Goal: Task Accomplishment & Management: Use online tool/utility

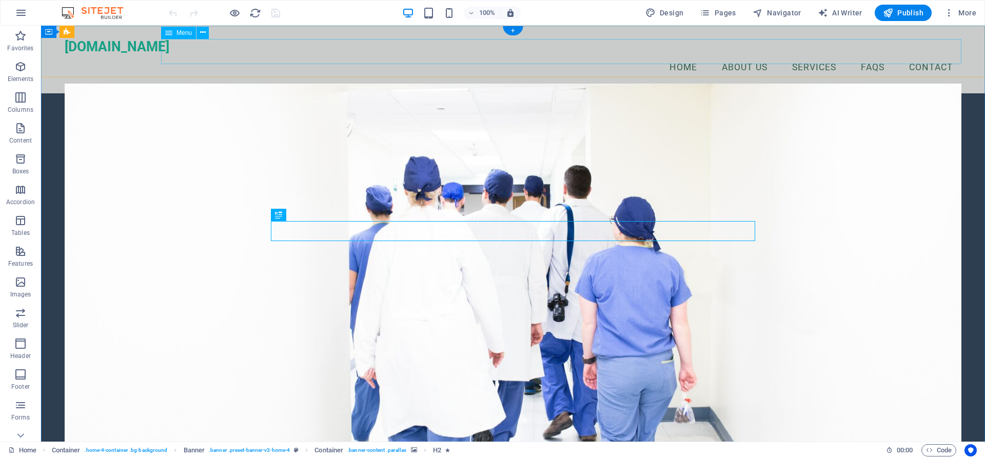
scroll to position [52, 0]
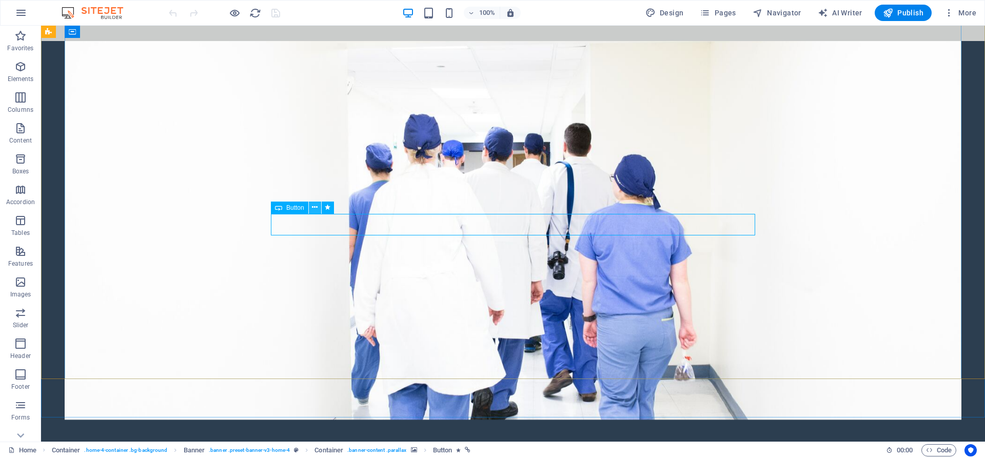
click at [317, 208] on icon at bounding box center [315, 207] width 6 height 11
click at [295, 210] on span "Button" at bounding box center [295, 208] width 18 height 6
click at [281, 212] on icon at bounding box center [278, 208] width 7 height 12
click at [317, 209] on icon at bounding box center [315, 207] width 6 height 11
click at [933, 130] on figure at bounding box center [513, 231] width 897 height 379
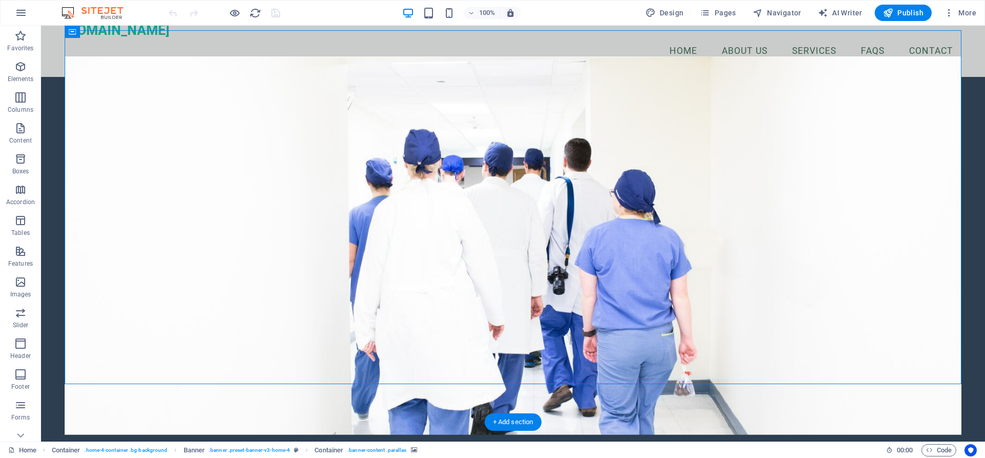
scroll to position [0, 0]
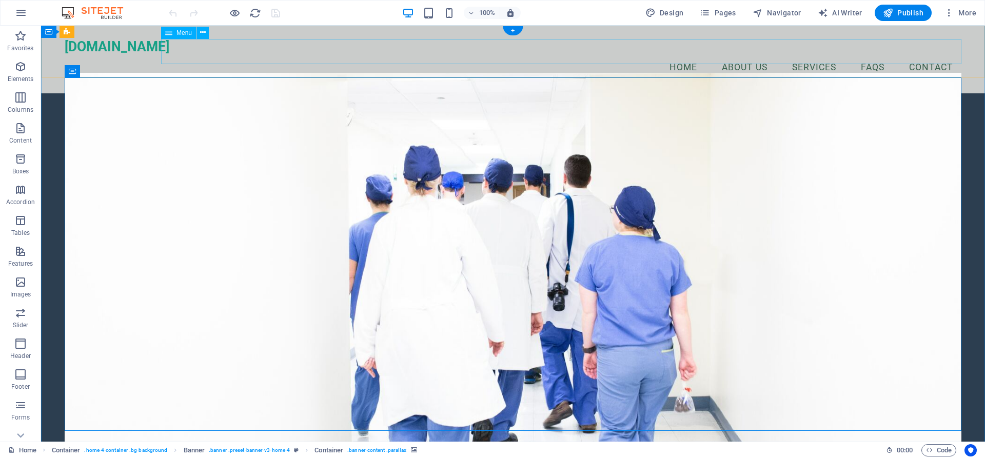
click at [935, 56] on nav "Home About Us Services FAQs Contact" at bounding box center [513, 68] width 897 height 26
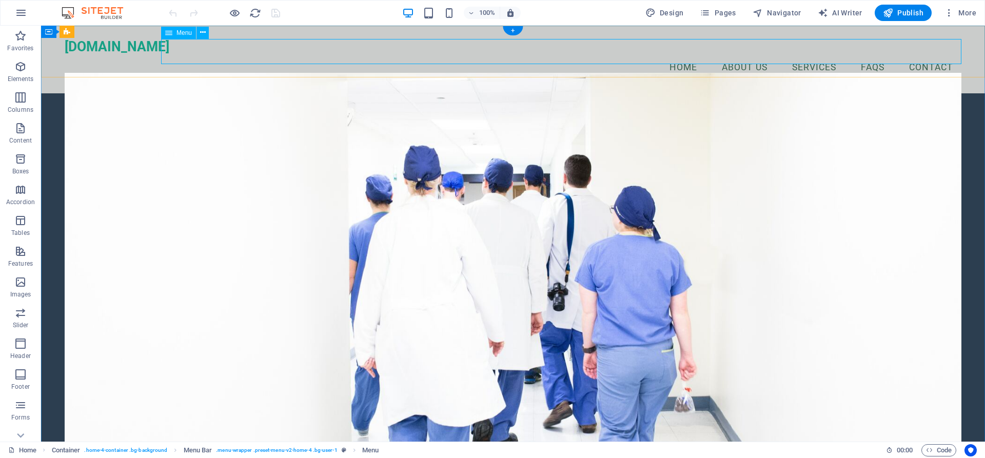
click at [947, 55] on nav "Home About Us Services FAQs Contact" at bounding box center [513, 68] width 897 height 26
click at [964, 15] on span "More" at bounding box center [960, 13] width 32 height 10
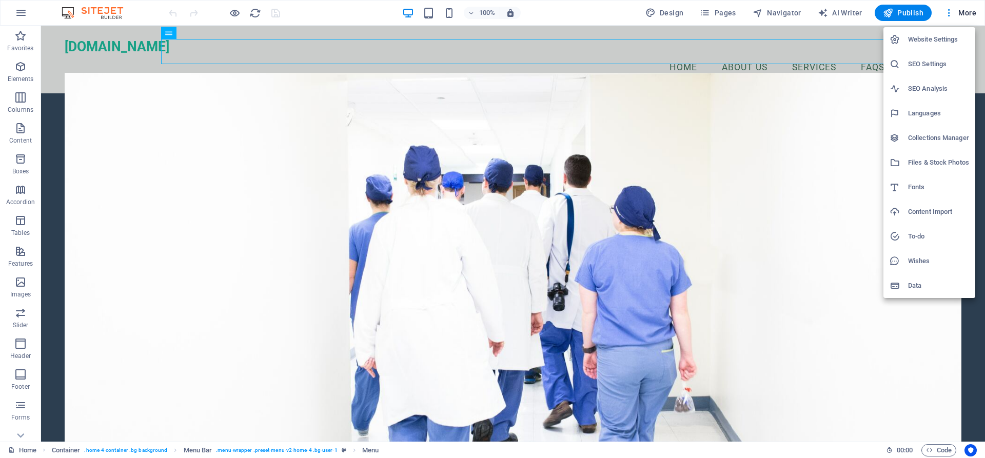
click at [795, 148] on div at bounding box center [492, 229] width 985 height 458
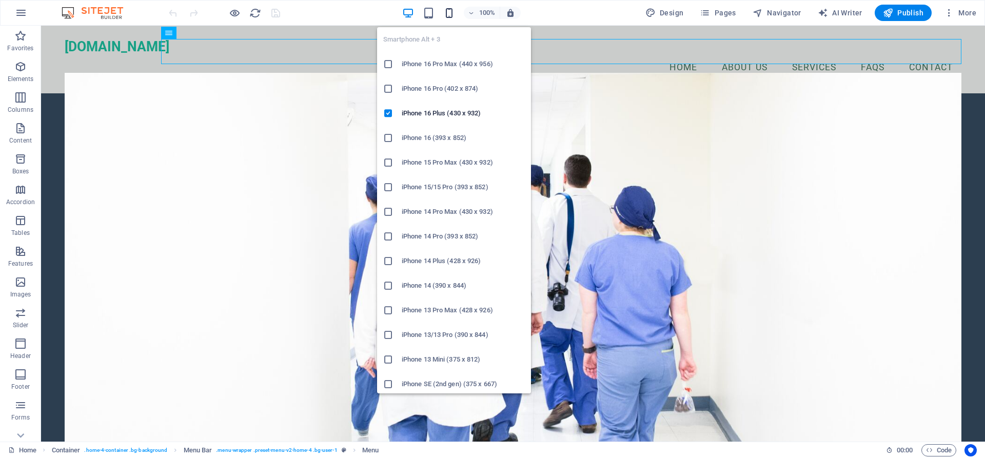
click at [447, 12] on icon "button" at bounding box center [449, 13] width 12 height 12
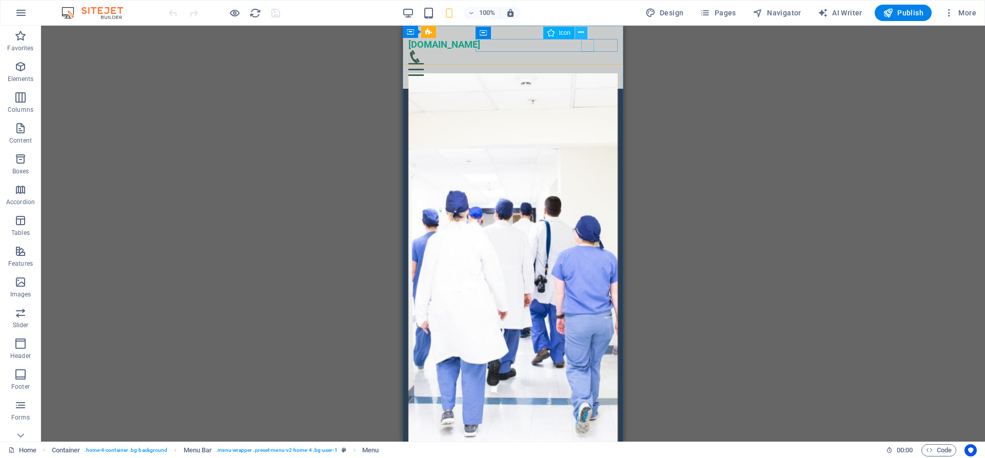
click at [580, 31] on icon at bounding box center [581, 32] width 6 height 11
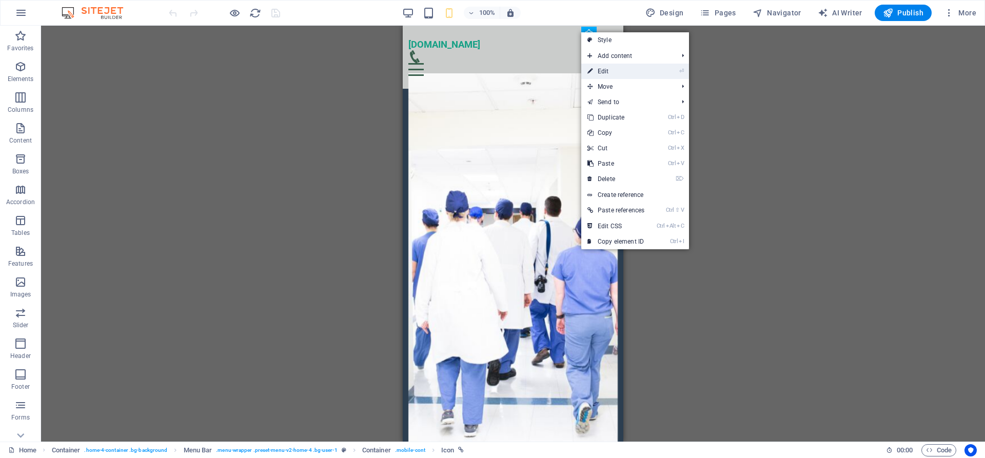
drag, startPoint x: 603, startPoint y: 66, endPoint x: 112, endPoint y: 41, distance: 491.7
click at [603, 66] on link "⏎ Edit" at bounding box center [615, 71] width 69 height 15
select select "xMidYMid"
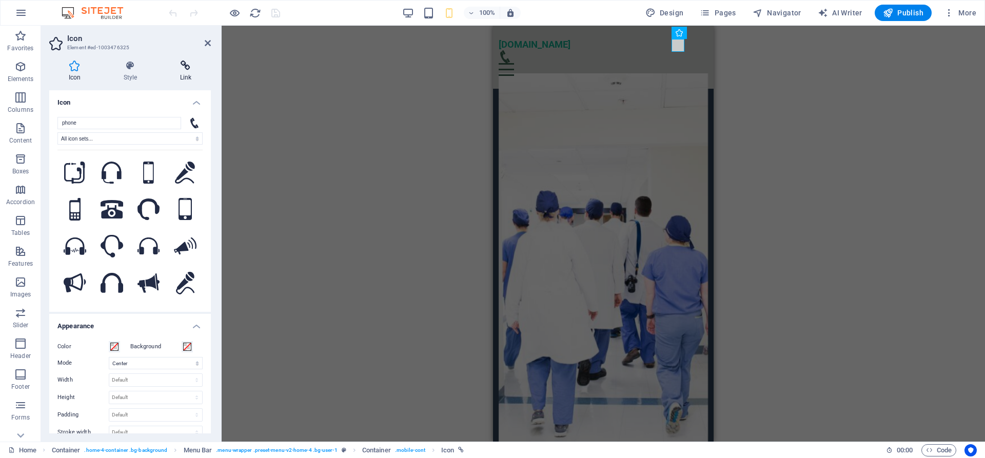
click at [189, 70] on icon at bounding box center [186, 66] width 50 height 10
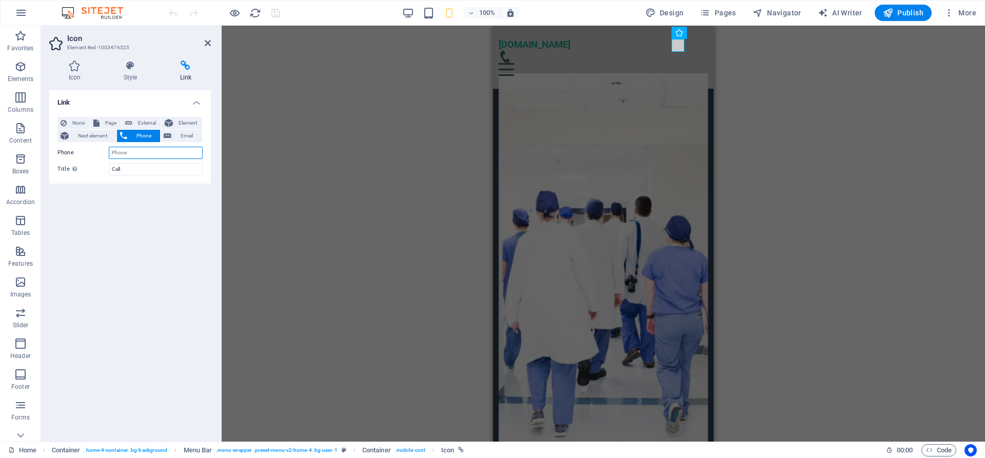
click at [140, 155] on input "Phone" at bounding box center [156, 153] width 94 height 12
type input "[PHONE_NUMBER]"
click at [129, 231] on div "Link None Page External Element Next element Phone Email Page Home Subpage Lega…" at bounding box center [130, 261] width 162 height 343
click at [256, 252] on div "H2 Container Banner Container Container Menu Container Menu Bar H3 Spacer Butto…" at bounding box center [604, 234] width 764 height 416
click at [277, 15] on icon "save" at bounding box center [276, 13] width 12 height 12
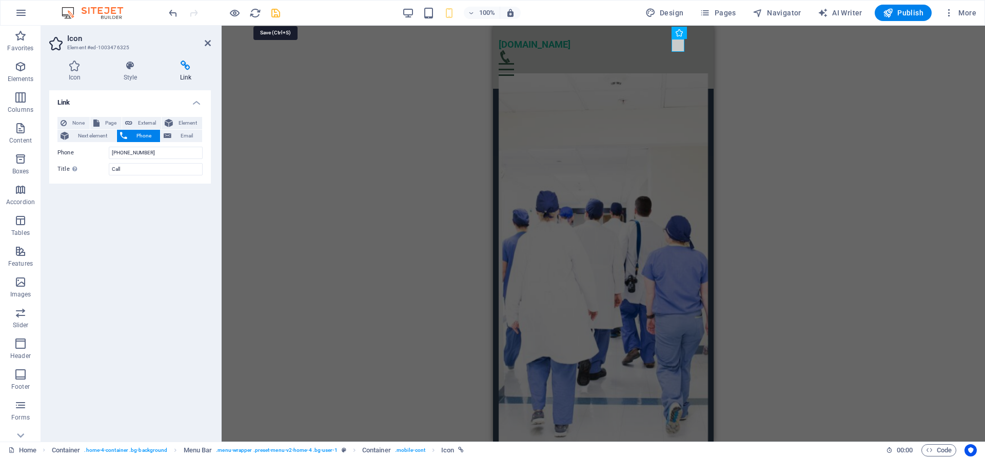
checkbox input "false"
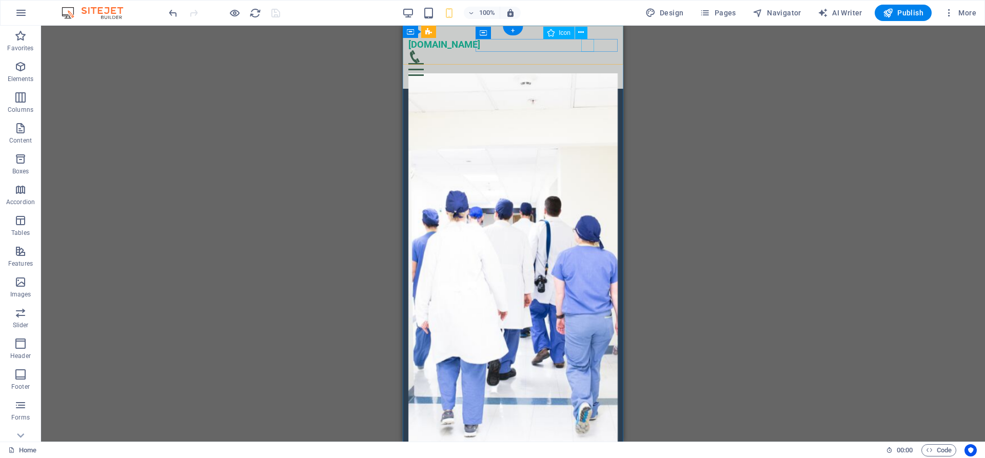
click at [588, 50] on figure at bounding box center [509, 56] width 202 height 13
click at [614, 63] on div "Menu" at bounding box center [513, 69] width 210 height 13
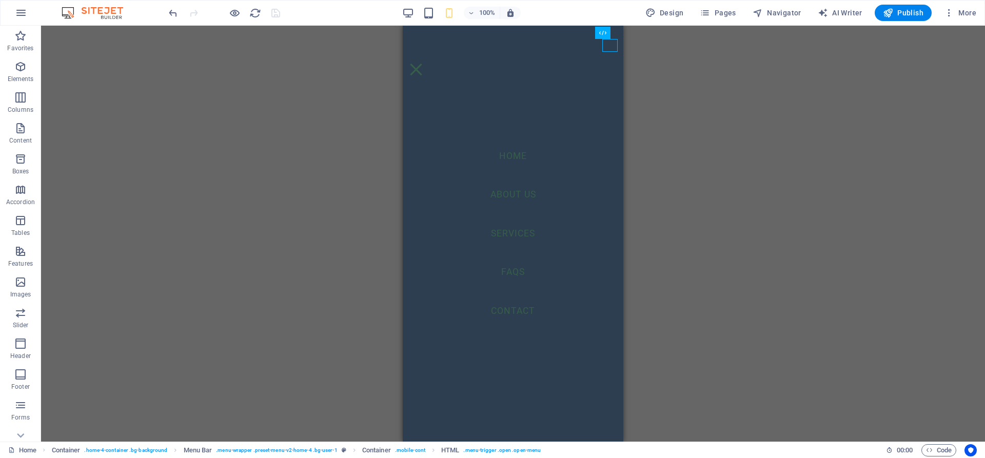
click at [798, 135] on div "H2 Container Banner Container Menu Bar Container Menu Container Menu Bar H3 Spa…" at bounding box center [513, 234] width 944 height 416
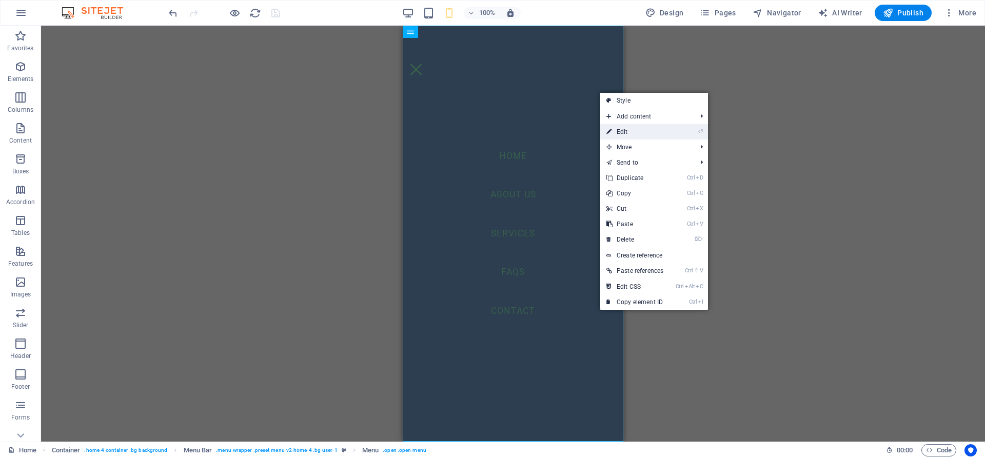
click at [617, 129] on link "⏎ Edit" at bounding box center [634, 131] width 69 height 15
select select
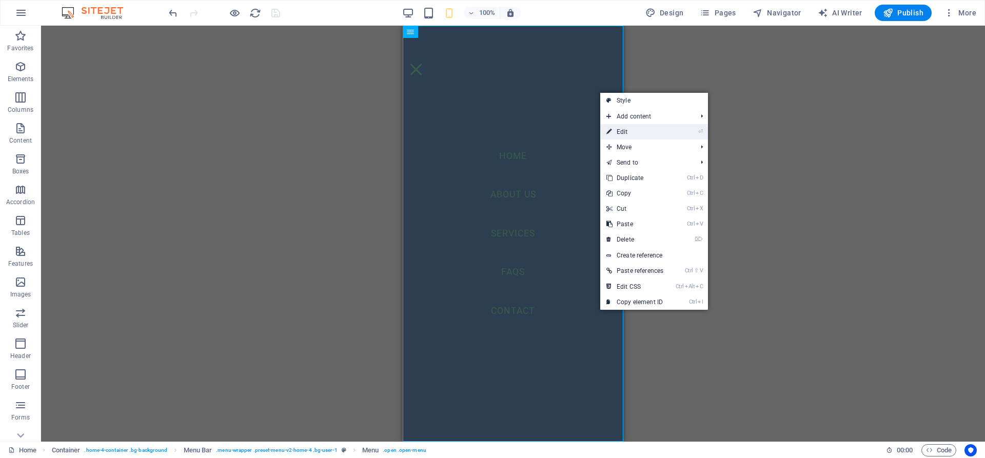
select select
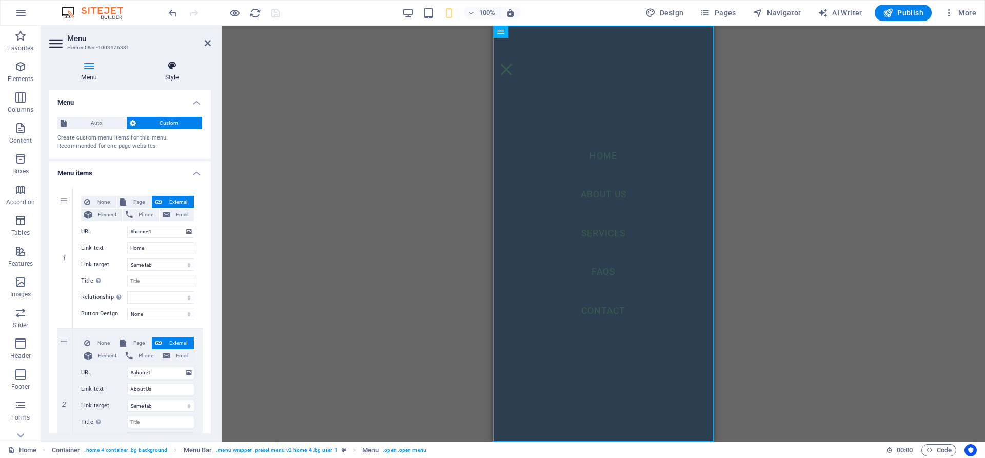
click at [165, 69] on icon at bounding box center [172, 66] width 78 height 10
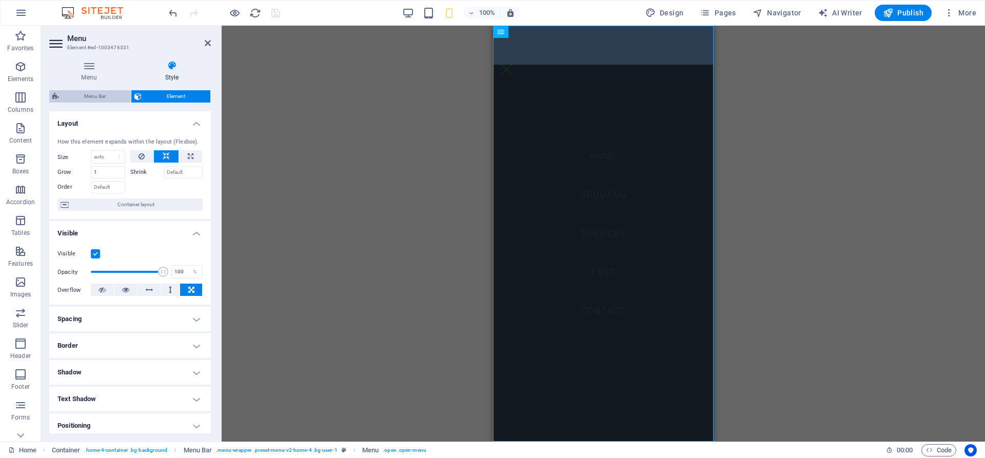
click at [88, 94] on span "Menu Bar" at bounding box center [95, 96] width 66 height 12
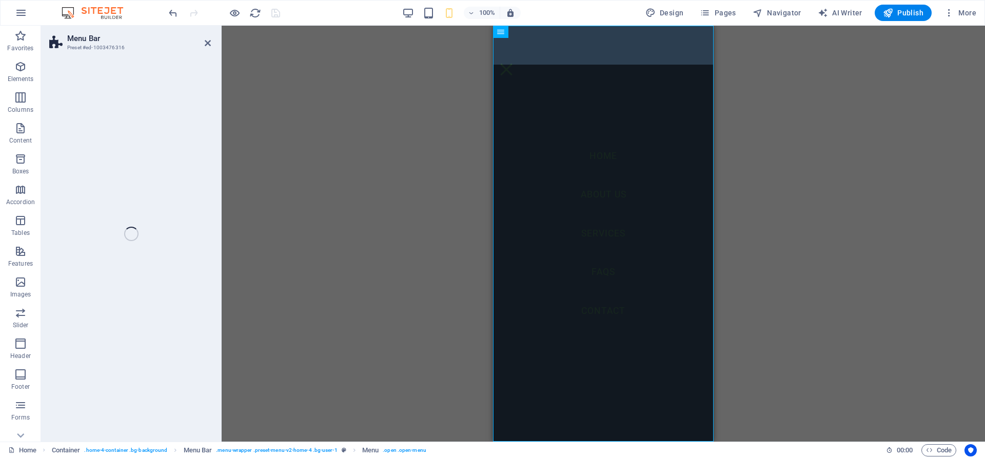
select select "vw"
select select "rem"
select select "vw"
select select "preset-menu-v2-home-4"
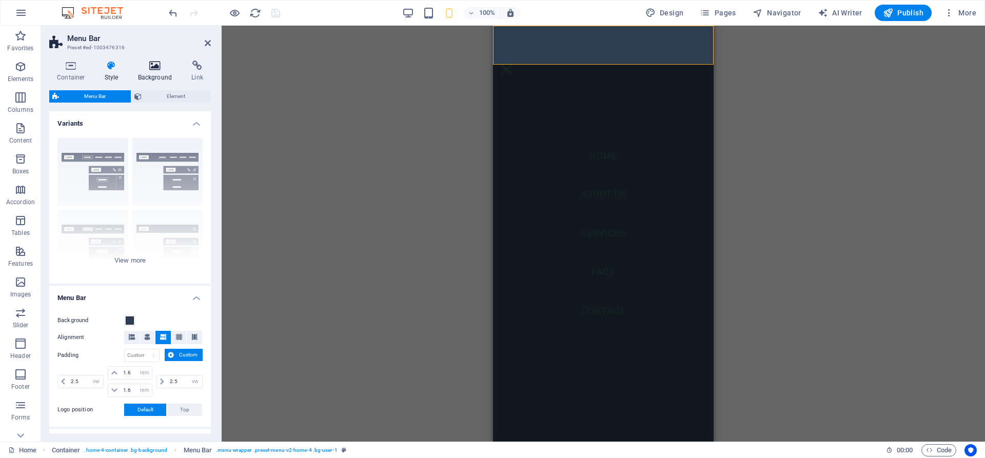
click at [151, 67] on icon at bounding box center [155, 66] width 50 height 10
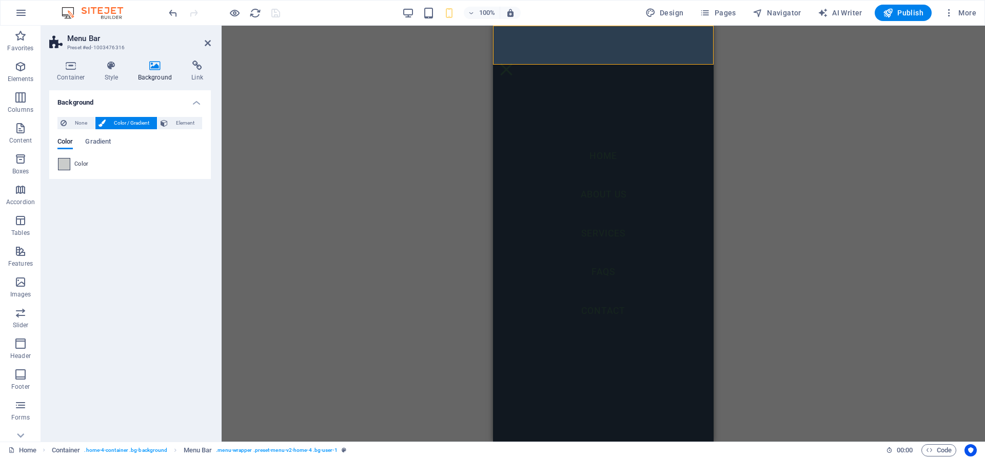
click at [67, 166] on span at bounding box center [64, 164] width 11 height 11
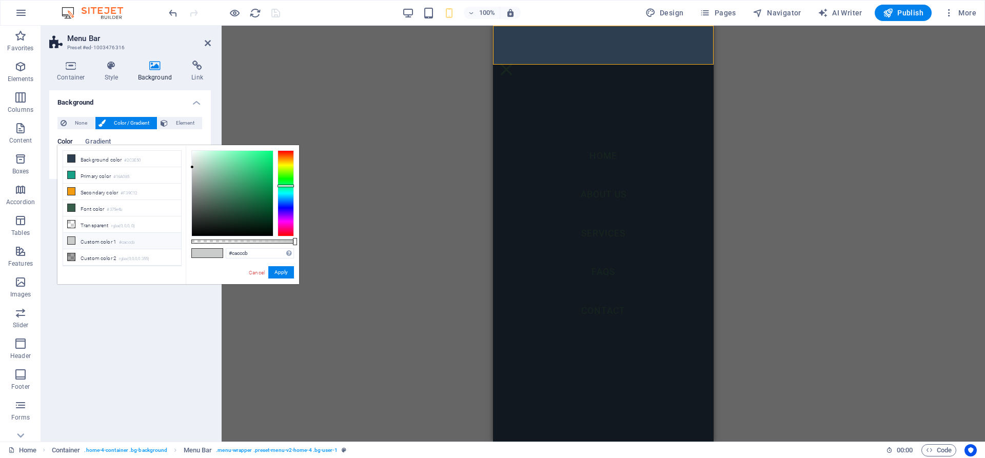
click at [73, 237] on icon at bounding box center [71, 240] width 7 height 7
click at [71, 254] on icon at bounding box center [71, 257] width 7 height 7
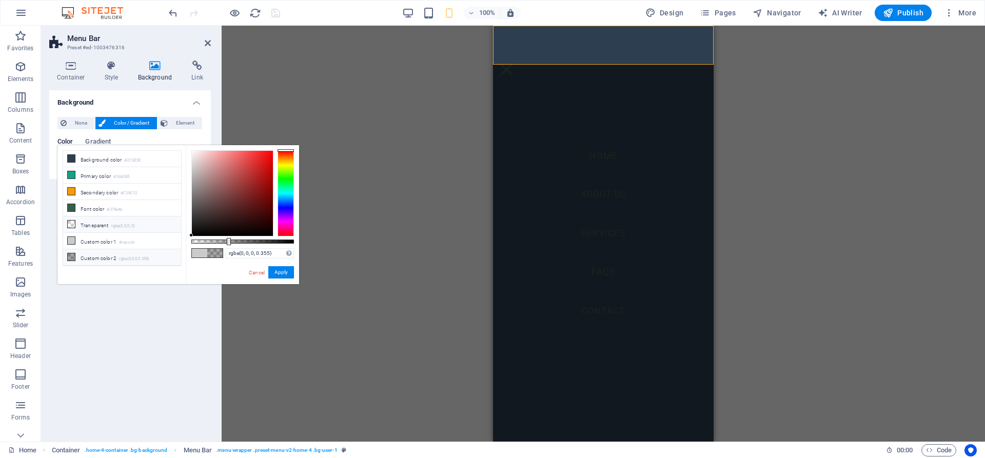
click at [84, 227] on li "Transparent rgba(0,0,0,.0)" at bounding box center [122, 225] width 118 height 16
type input "rgba(0, 0, 0, 0)"
click at [283, 276] on button "Apply" at bounding box center [281, 272] width 26 height 12
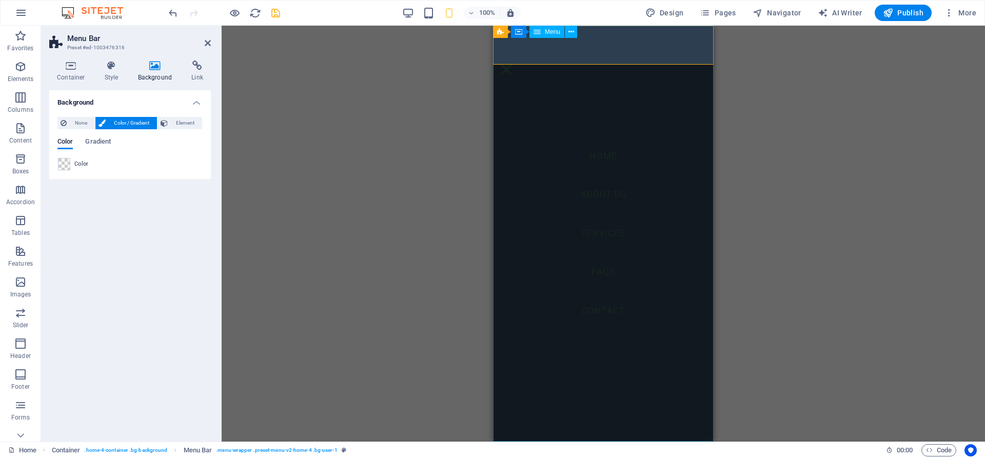
click at [684, 313] on nav "Home About Us Services FAQs Contact" at bounding box center [603, 234] width 221 height 416
click at [88, 143] on span "Gradient" at bounding box center [98, 142] width 26 height 14
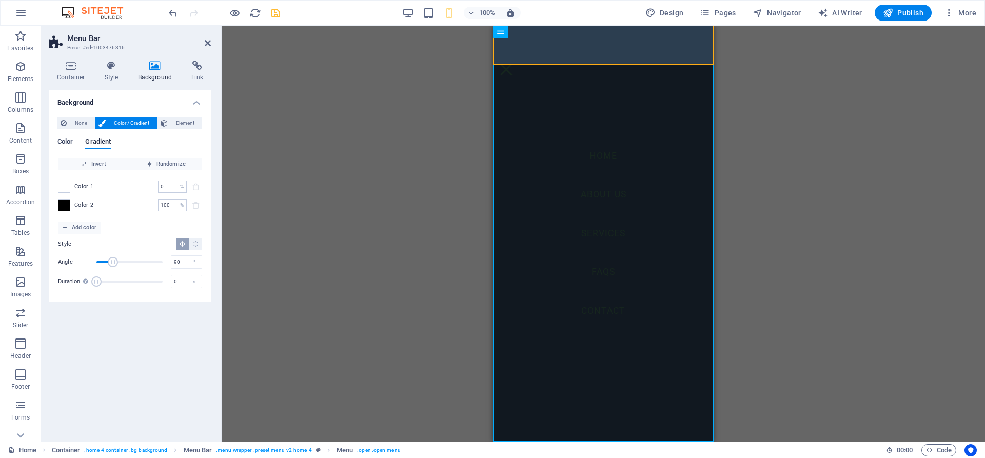
click at [64, 145] on span "Color" at bounding box center [64, 142] width 15 height 14
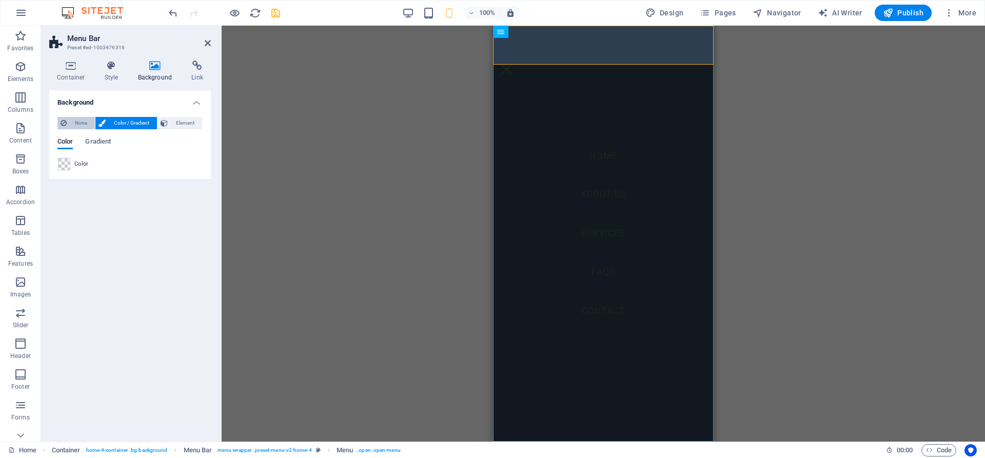
click at [80, 122] on span "None" at bounding box center [81, 123] width 22 height 12
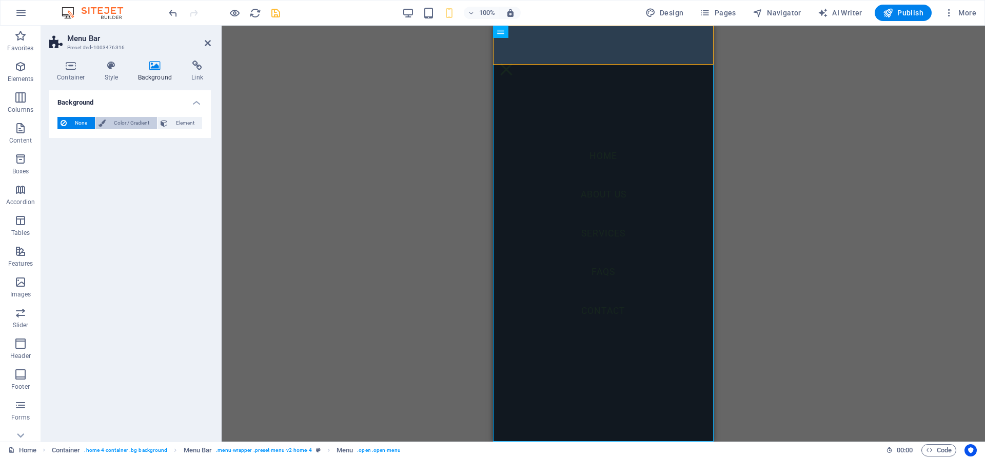
click at [115, 123] on span "Color / Gradient" at bounding box center [131, 123] width 45 height 12
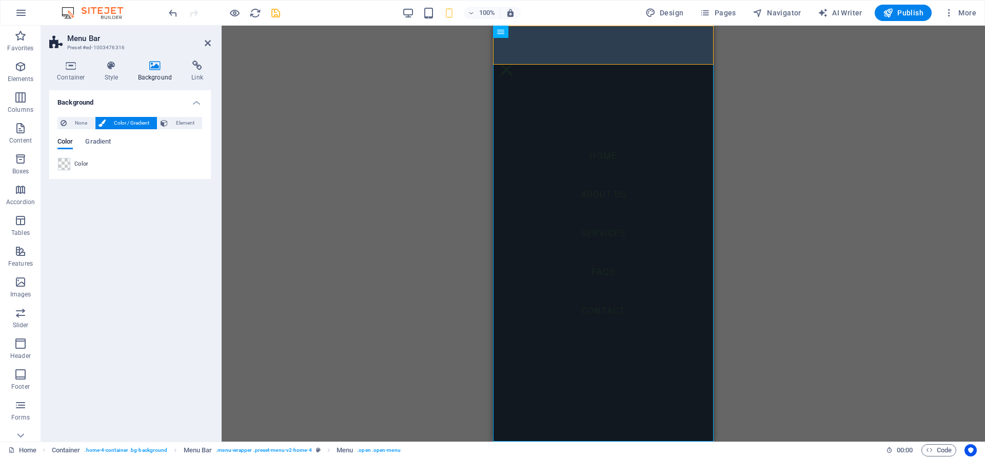
click at [104, 121] on icon at bounding box center [102, 123] width 7 height 12
click at [105, 121] on icon at bounding box center [102, 123] width 7 height 12
click at [80, 125] on span "None" at bounding box center [81, 123] width 22 height 12
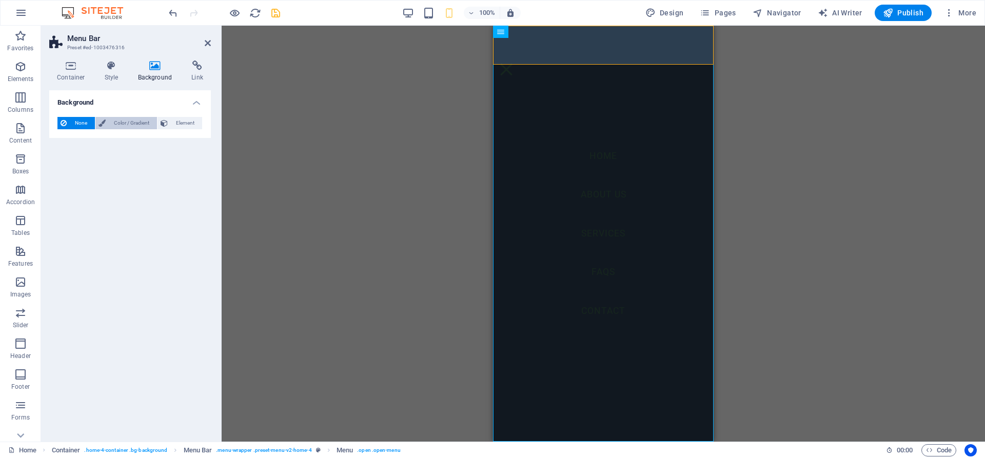
click at [108, 124] on button "Color / Gradient" at bounding box center [126, 123] width 62 height 12
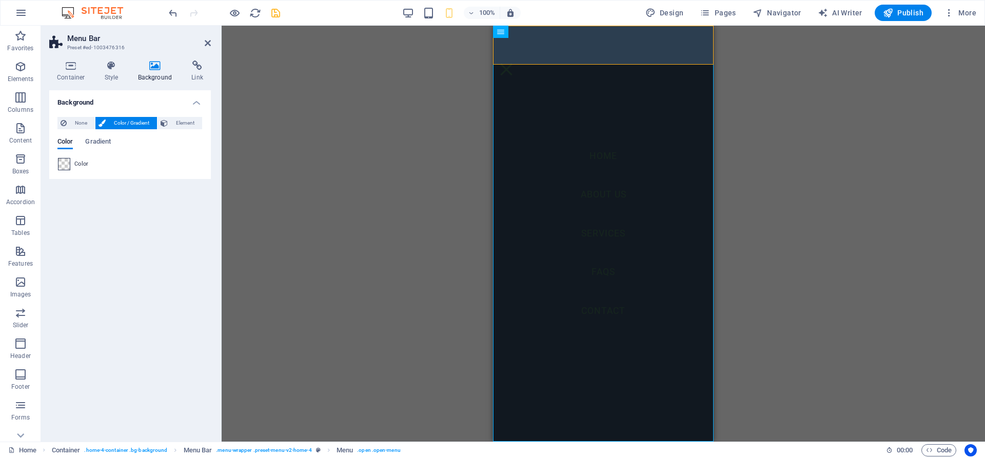
click at [65, 165] on span at bounding box center [64, 164] width 11 height 11
click at [65, 164] on span at bounding box center [64, 164] width 11 height 11
click at [70, 163] on div "Color" at bounding box center [130, 164] width 144 height 12
click at [69, 163] on span at bounding box center [64, 164] width 11 height 11
click at [65, 164] on span at bounding box center [64, 164] width 11 height 11
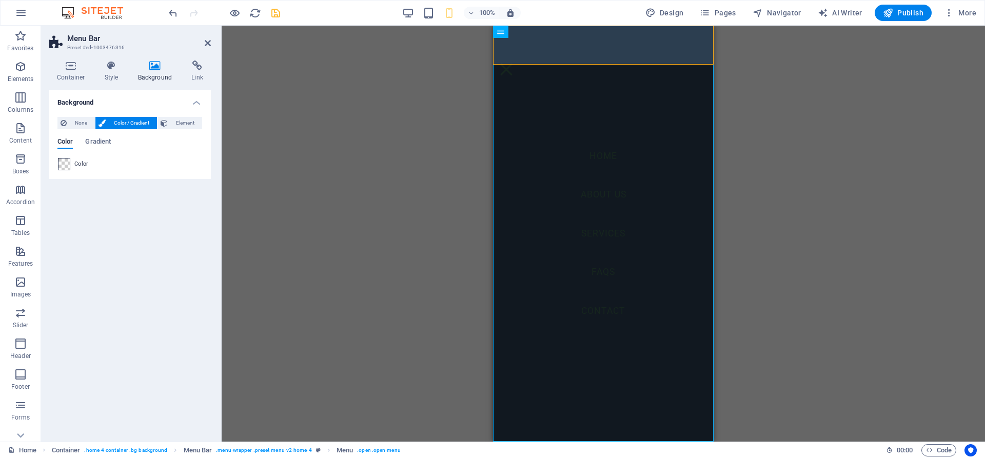
click at [65, 164] on span at bounding box center [64, 164] width 11 height 11
click at [65, 143] on span "Color" at bounding box center [64, 142] width 15 height 14
click at [177, 123] on span "Element" at bounding box center [185, 123] width 28 height 12
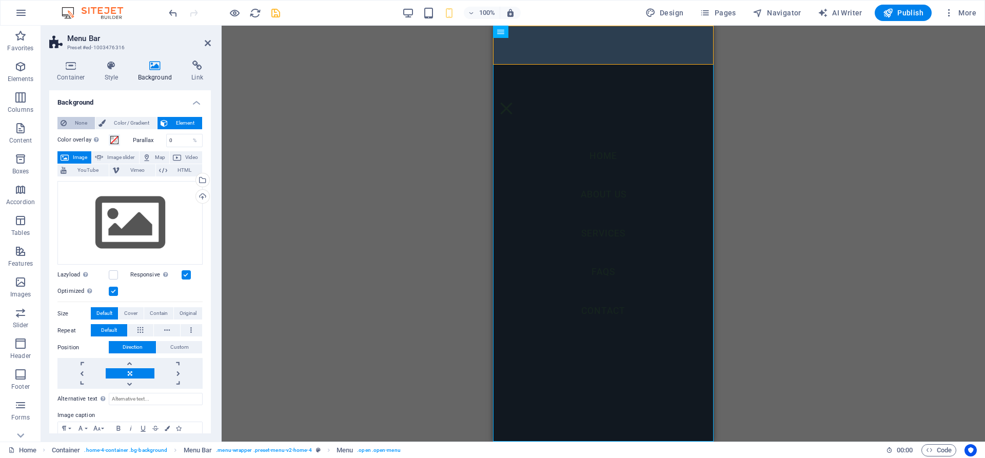
click at [79, 122] on span "None" at bounding box center [81, 123] width 22 height 12
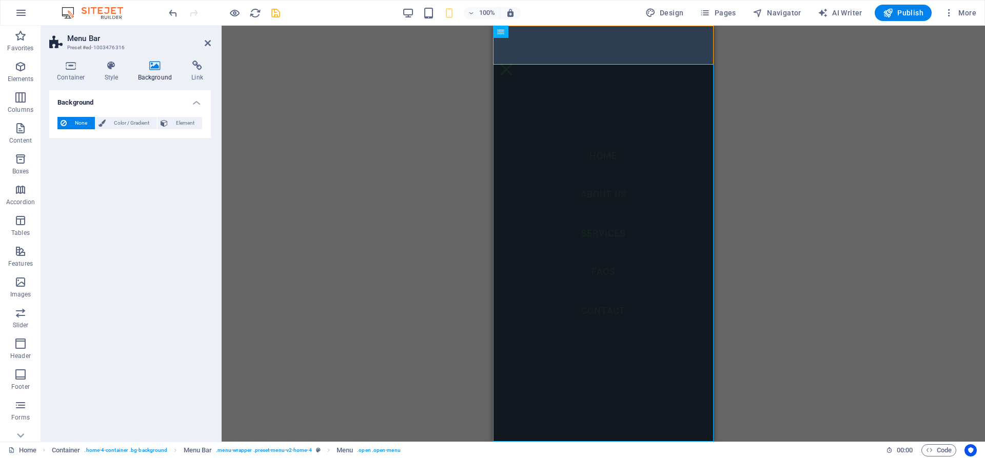
click at [150, 63] on icon at bounding box center [155, 66] width 50 height 10
click at [112, 121] on span "Color / Gradient" at bounding box center [131, 123] width 45 height 12
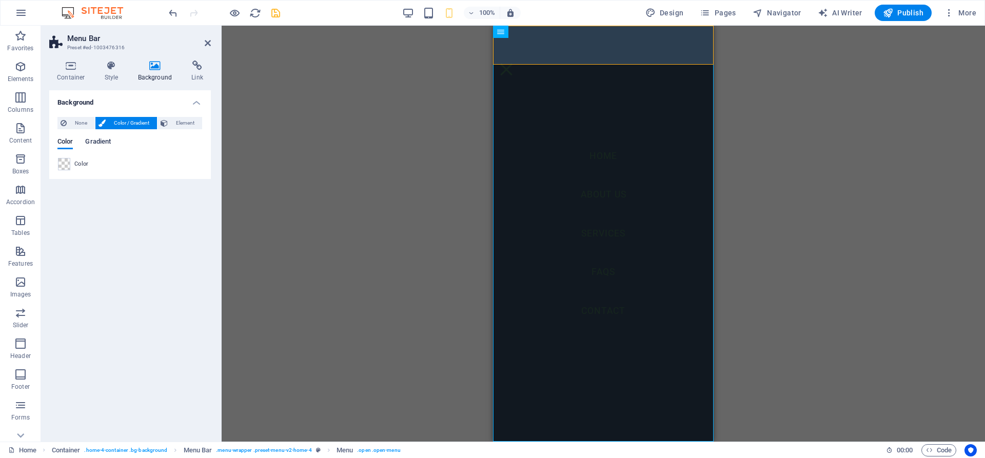
click at [87, 143] on div "Color Gradient" at bounding box center [129, 148] width 145 height 20
click at [88, 142] on span "Gradient" at bounding box center [98, 142] width 26 height 14
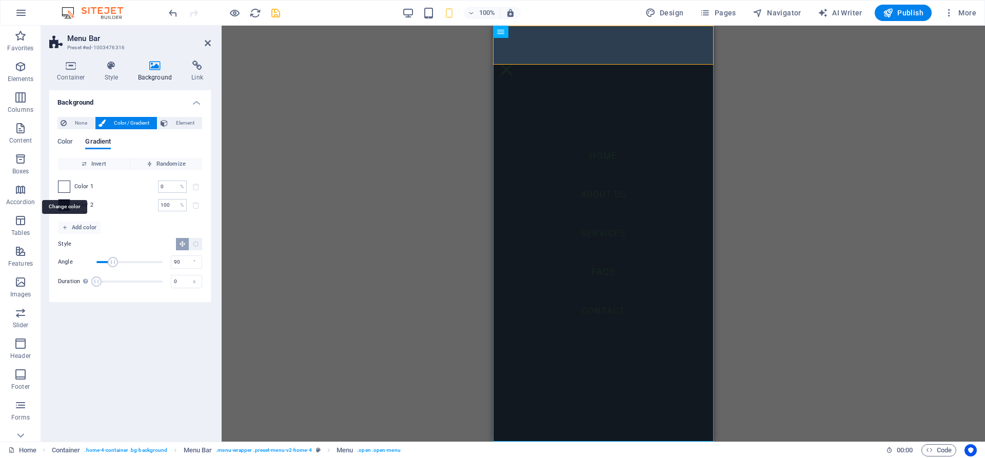
click at [63, 188] on span at bounding box center [64, 186] width 11 height 11
click at [68, 207] on span at bounding box center [64, 205] width 11 height 11
click at [69, 206] on span at bounding box center [64, 205] width 11 height 11
click at [106, 163] on span "Invert" at bounding box center [94, 164] width 64 height 12
click at [60, 188] on span at bounding box center [64, 186] width 11 height 11
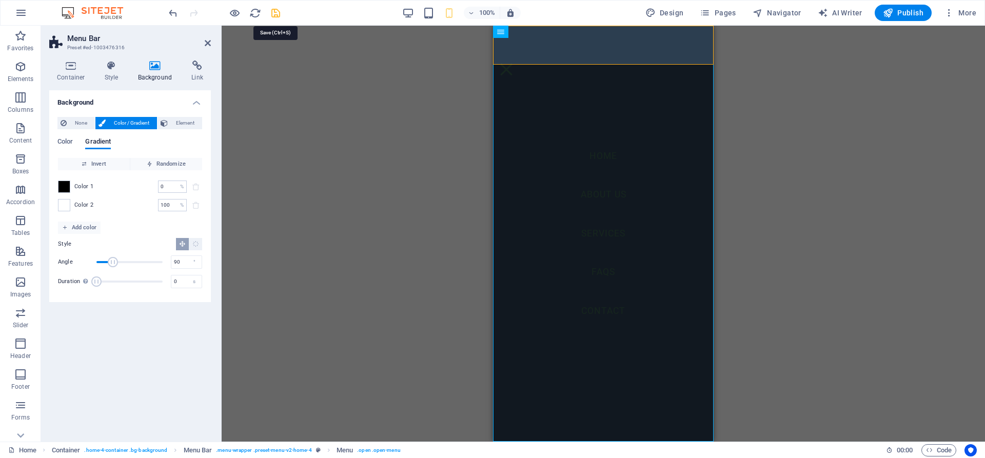
click at [271, 11] on icon "save" at bounding box center [276, 13] width 12 height 12
checkbox input "false"
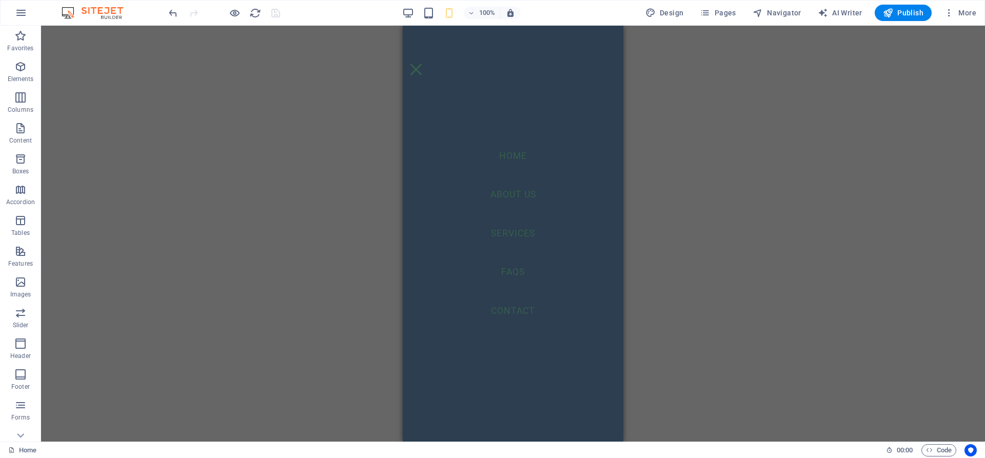
click at [707, 165] on div "H2 Container Banner Container Menu Bar Container Menu Container Menu Bar H3 Spa…" at bounding box center [513, 234] width 944 height 416
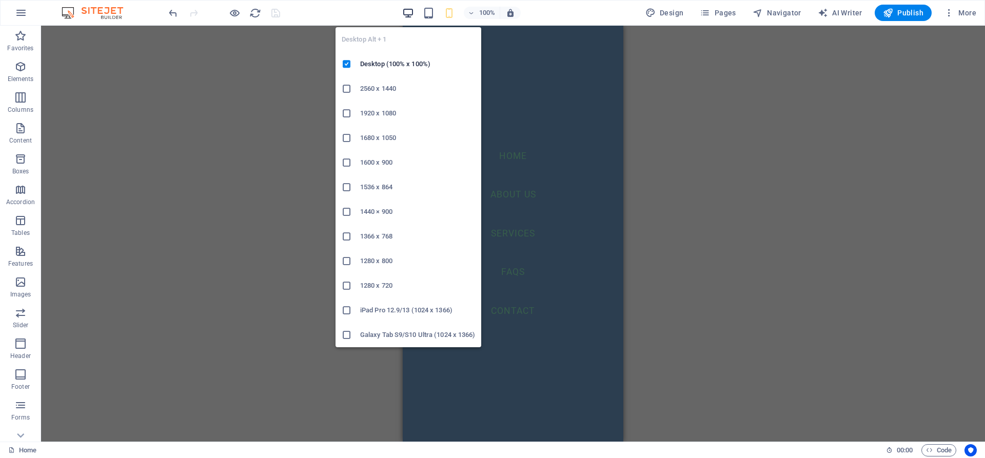
click at [410, 18] on icon "button" at bounding box center [408, 13] width 12 height 12
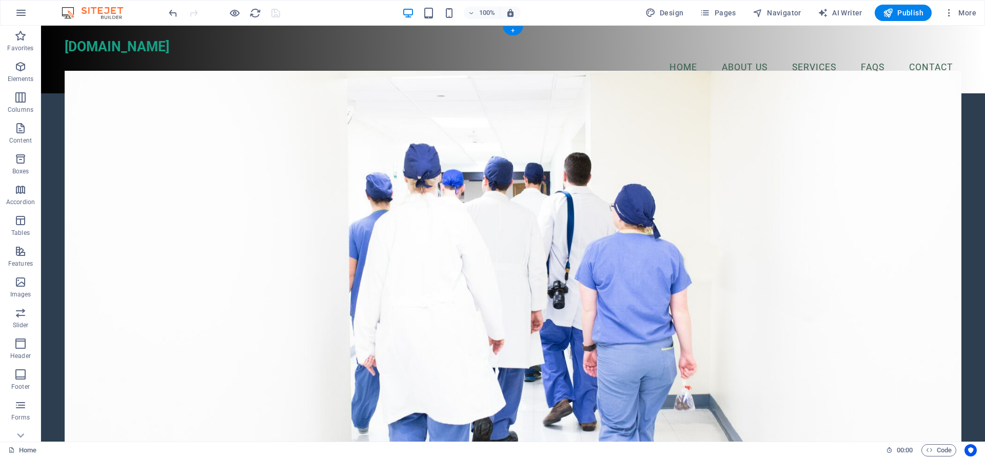
click at [901, 207] on figure at bounding box center [513, 260] width 897 height 379
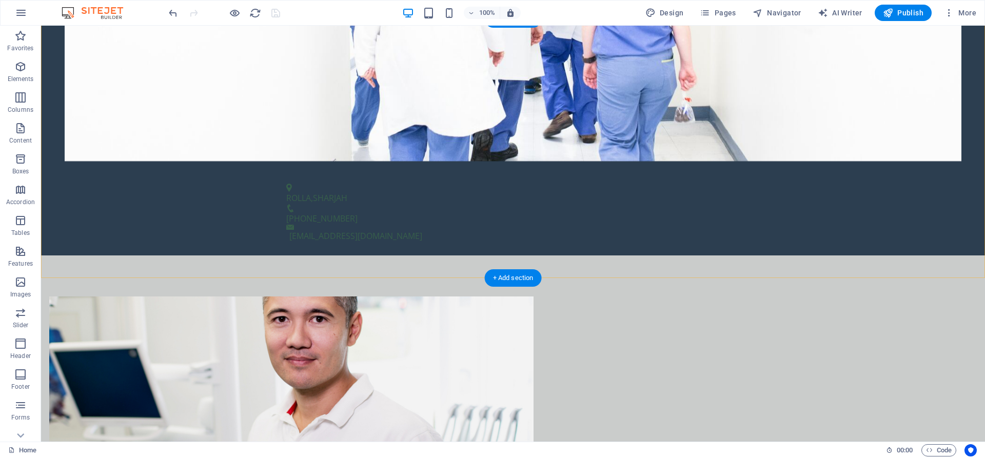
scroll to position [471, 0]
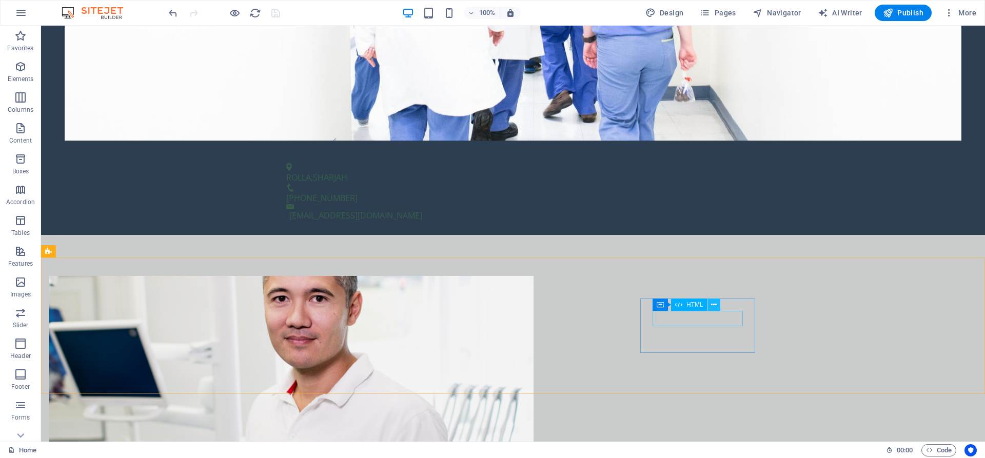
click at [712, 303] on icon at bounding box center [714, 305] width 6 height 11
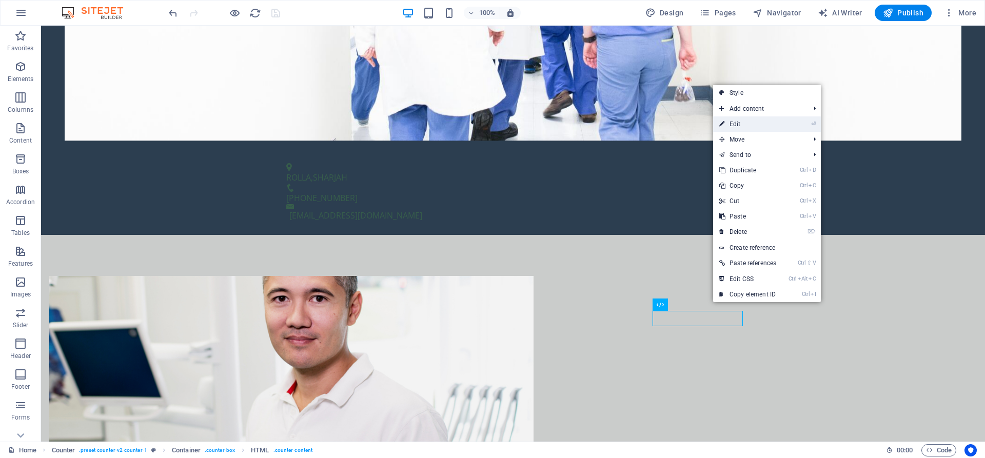
click at [740, 123] on link "⏎ Edit" at bounding box center [747, 123] width 69 height 15
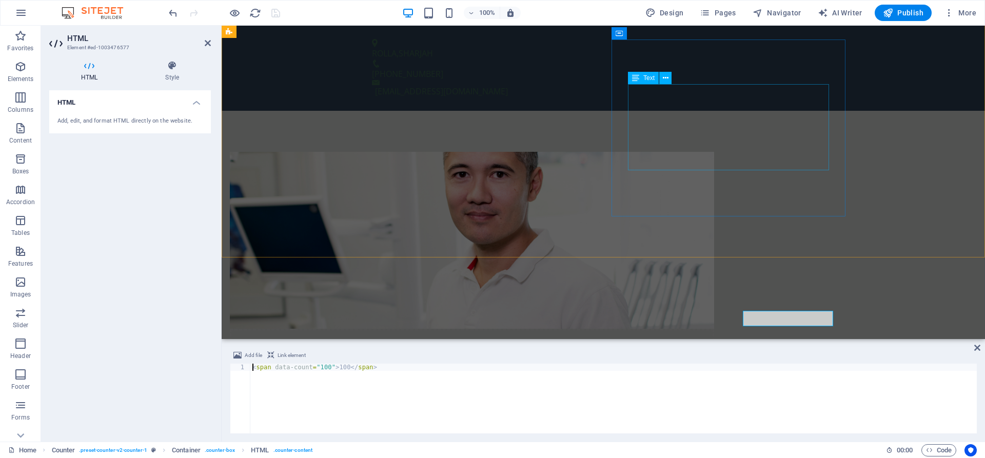
scroll to position [384, 0]
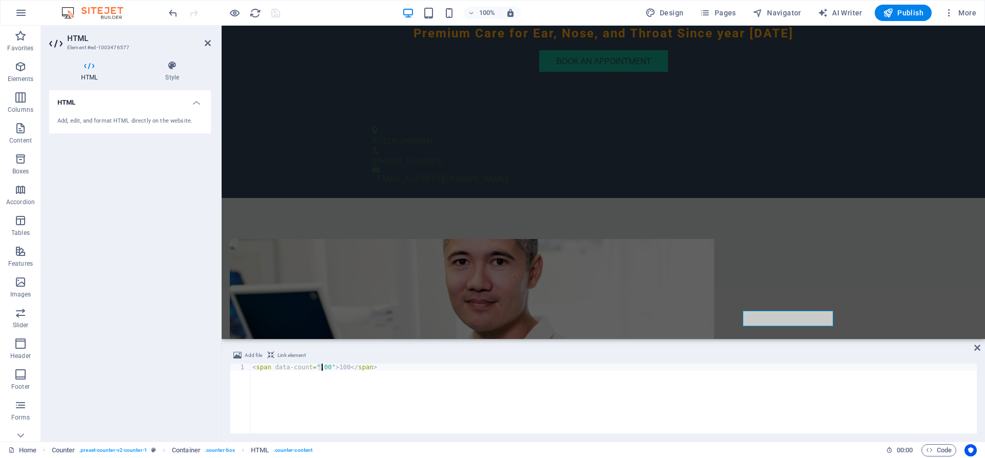
click at [322, 369] on div "< span data-count = "100" > 100 </ span >" at bounding box center [613, 406] width 727 height 84
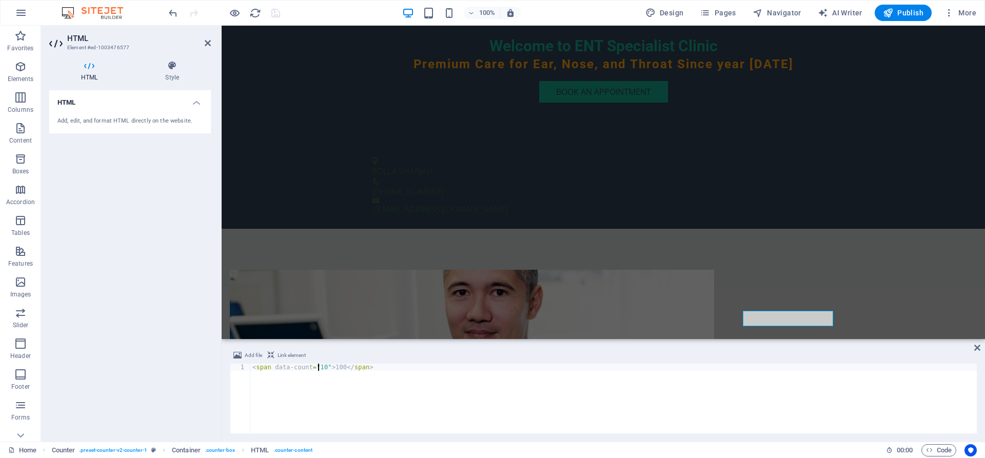
type textarea "<span data-count="1">100</span>"
click at [529, 394] on div "< span data-count = "1" > 100 </ span >" at bounding box center [613, 406] width 727 height 84
click at [279, 13] on div at bounding box center [224, 13] width 115 height 16
click at [278, 13] on icon "save" at bounding box center [276, 13] width 12 height 12
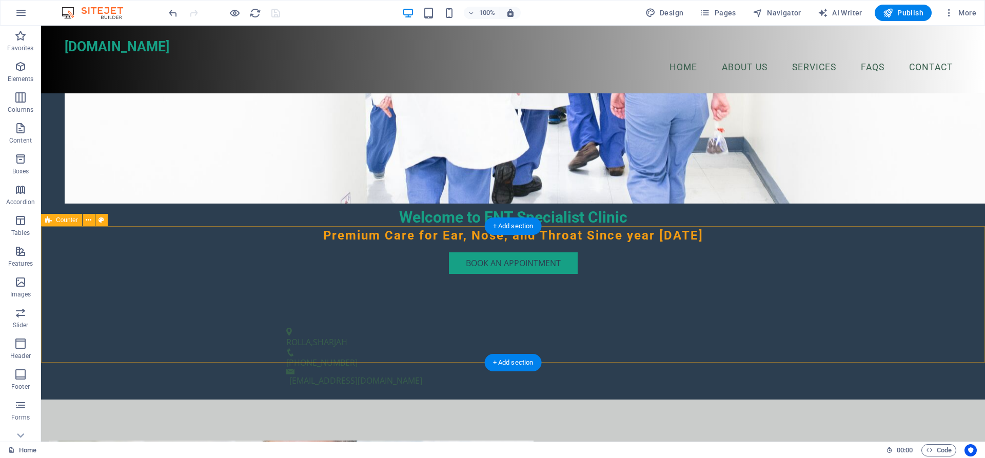
scroll to position [262, 0]
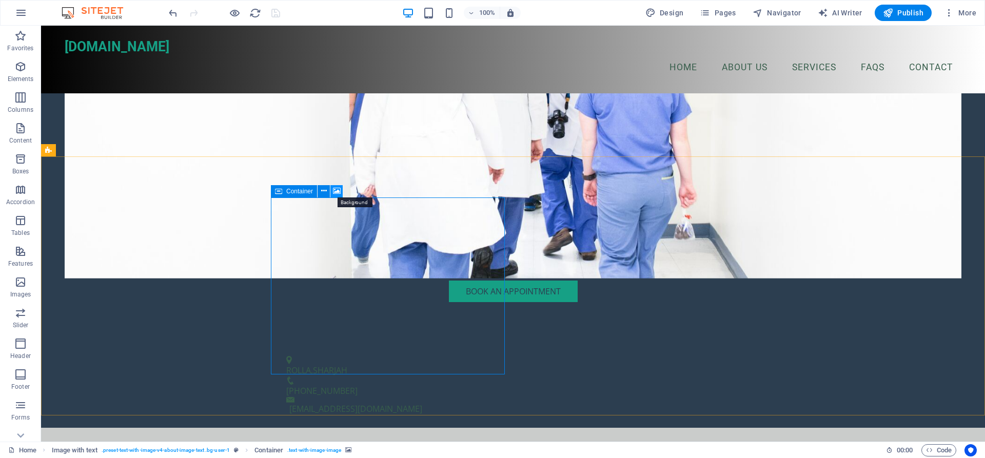
drag, startPoint x: 338, startPoint y: 190, endPoint x: 117, endPoint y: 165, distance: 222.7
click at [338, 190] on icon at bounding box center [337, 191] width 8 height 11
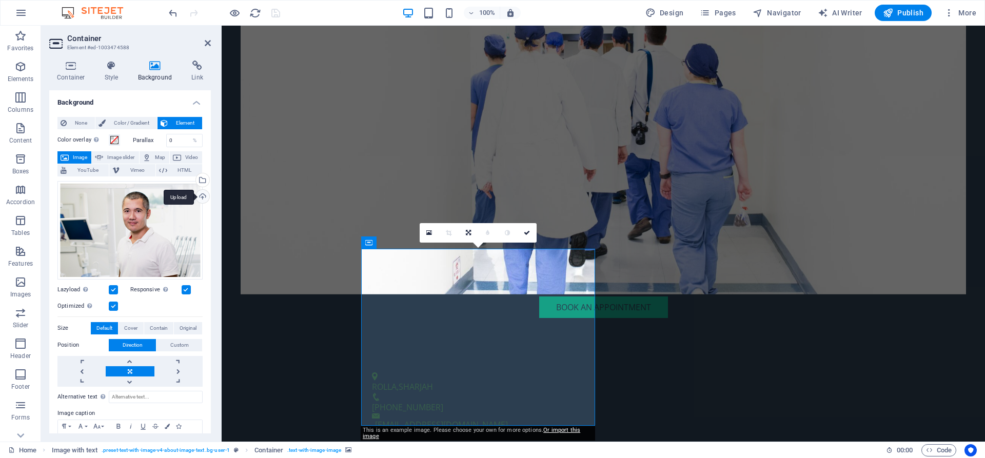
click at [202, 198] on div "Upload" at bounding box center [201, 197] width 15 height 15
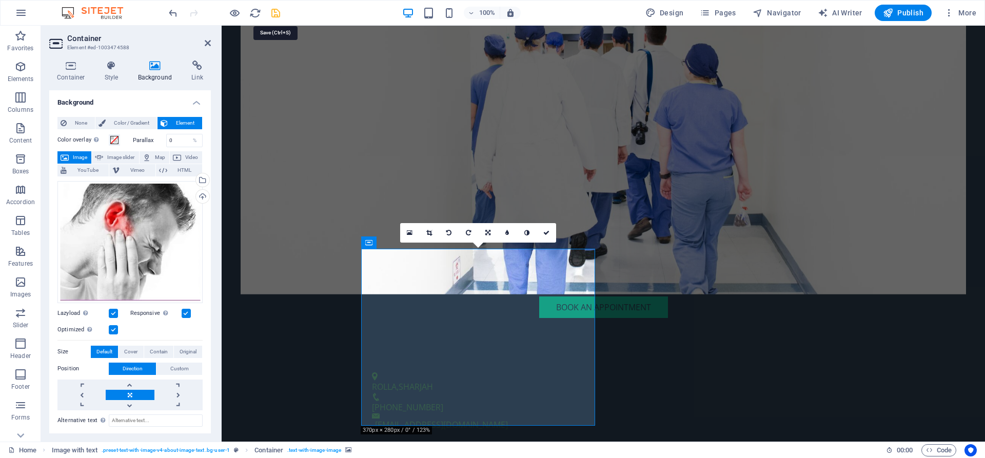
click at [278, 16] on icon "save" at bounding box center [276, 13] width 12 height 12
checkbox input "false"
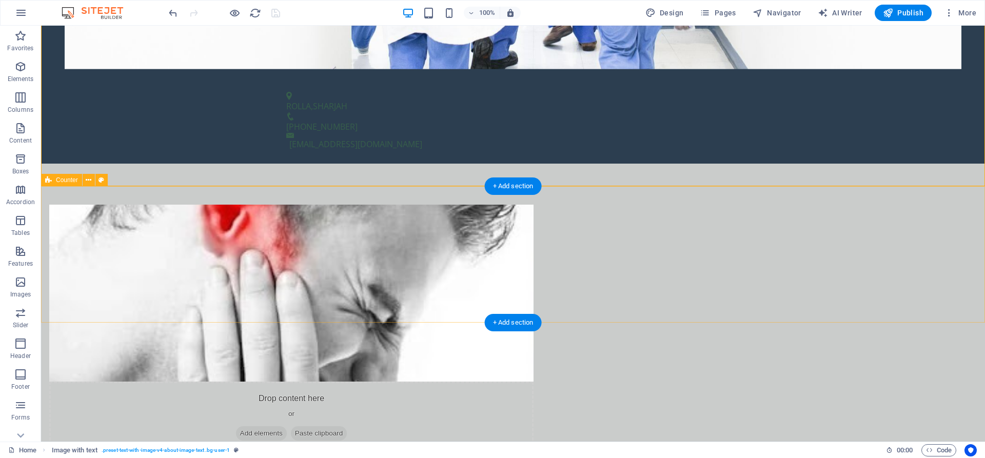
scroll to position [628, 0]
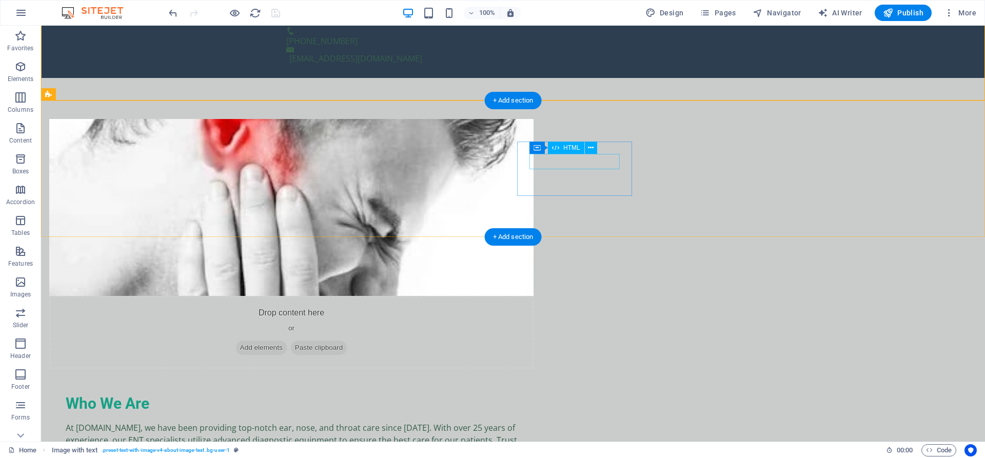
click at [589, 147] on icon at bounding box center [591, 148] width 6 height 11
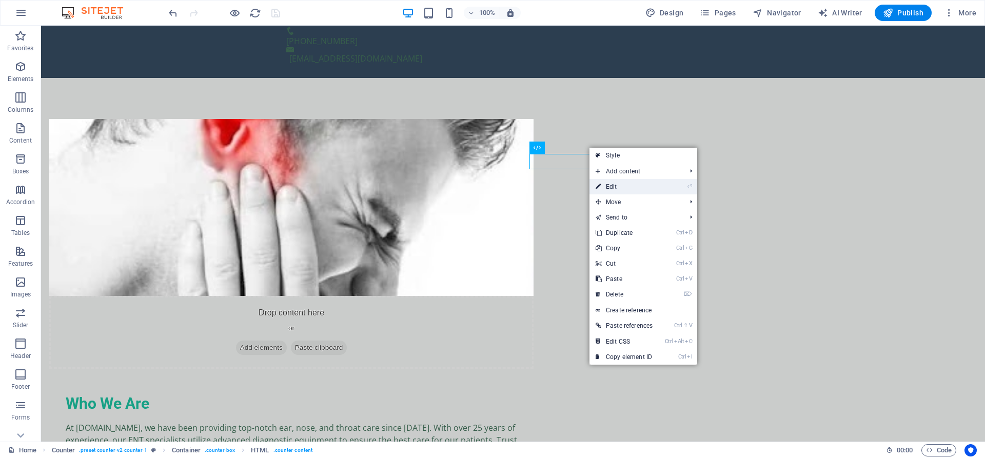
drag, startPoint x: 616, startPoint y: 180, endPoint x: 383, endPoint y: 158, distance: 234.0
click at [616, 180] on link "⏎ Edit" at bounding box center [624, 186] width 69 height 15
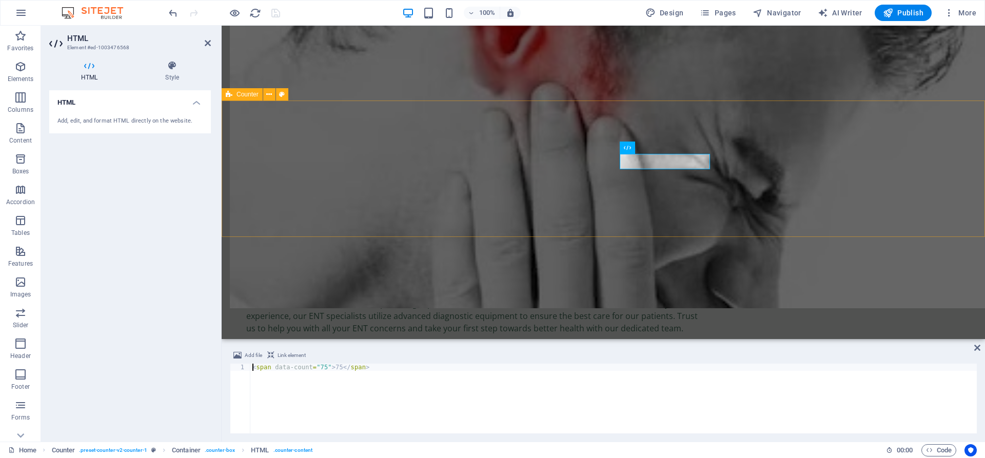
scroll to position [541, 0]
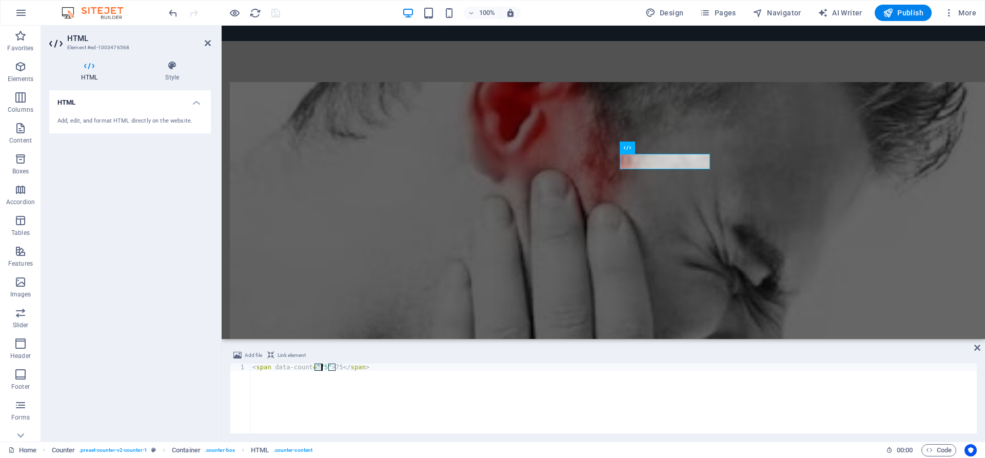
click at [320, 367] on div "< span data-count = "75" > 75 </ span >" at bounding box center [613, 406] width 727 height 84
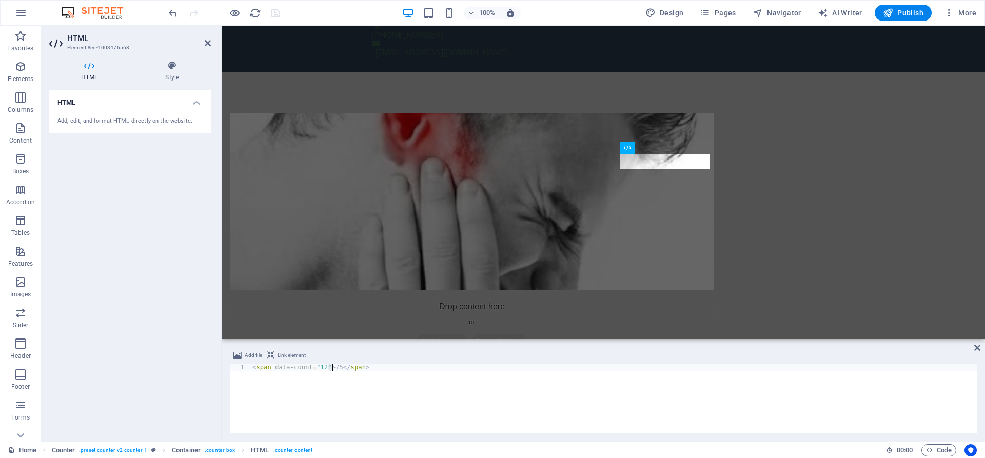
drag, startPoint x: 327, startPoint y: 367, endPoint x: 333, endPoint y: 366, distance: 5.7
click at [333, 366] on div "< span data-count = "12" > 75 </ span >" at bounding box center [613, 406] width 727 height 84
click at [330, 365] on div "< span data-count = "12" > 75 </ span >" at bounding box center [613, 406] width 727 height 84
click at [330, 365] on div "< span data-count = "12" > 75 </ span >" at bounding box center [613, 399] width 727 height 70
click at [330, 368] on div "< span data-count = "12" > 7 </ span >" at bounding box center [613, 406] width 727 height 84
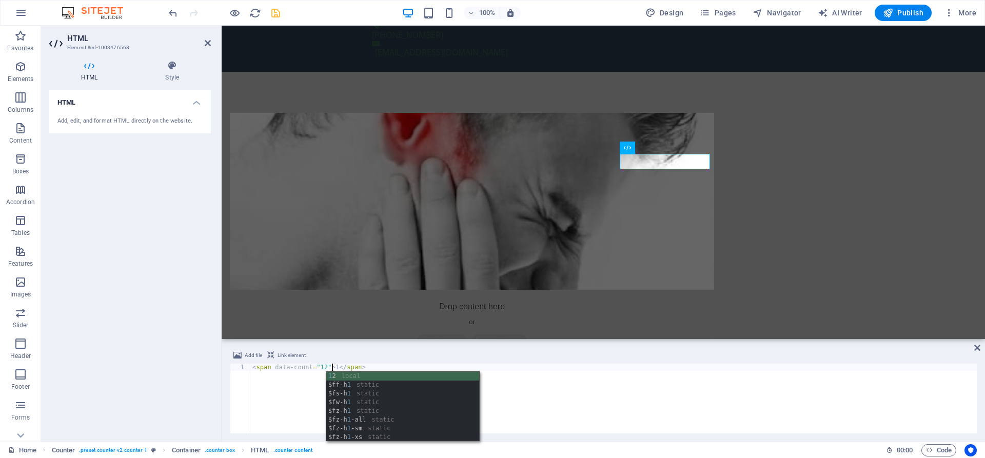
type textarea "<span data-count="12">12</span>"
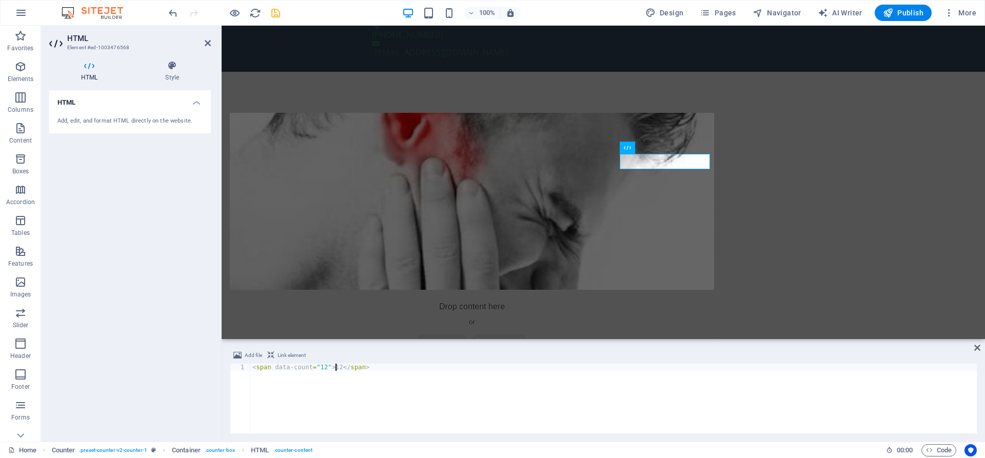
scroll to position [0, 7]
click at [406, 379] on div "< span data-count = "12" > 12 </ span >" at bounding box center [613, 406] width 727 height 84
type textarea "<span data-count="12">12</span>"
click at [276, 18] on icon "save" at bounding box center [276, 13] width 12 height 12
checkbox input "false"
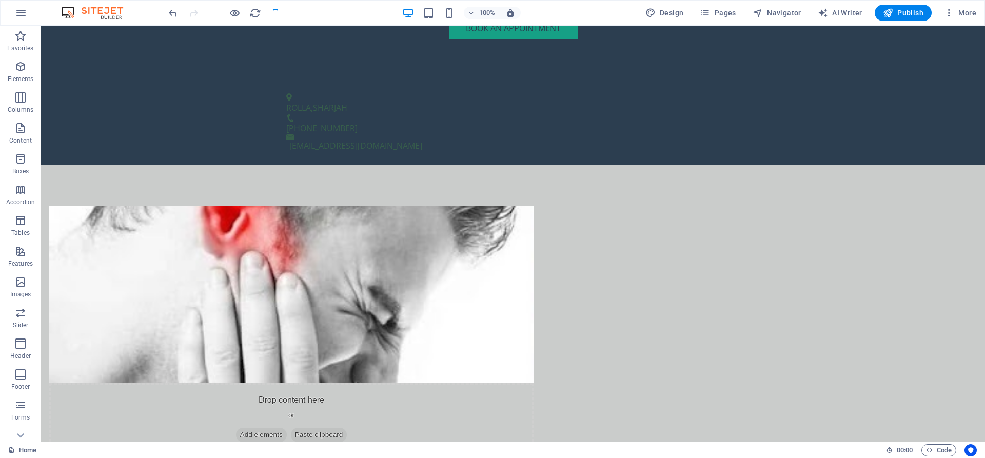
scroll to position [628, 0]
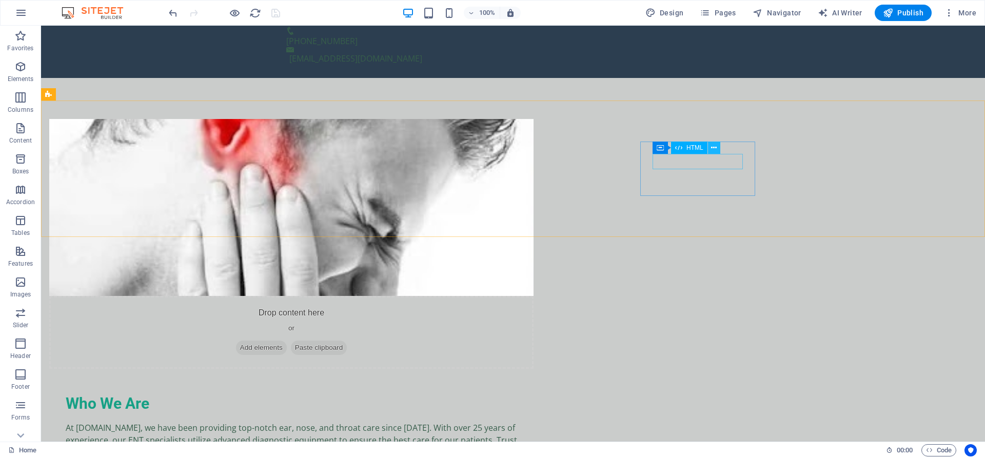
click at [713, 148] on icon at bounding box center [714, 148] width 6 height 11
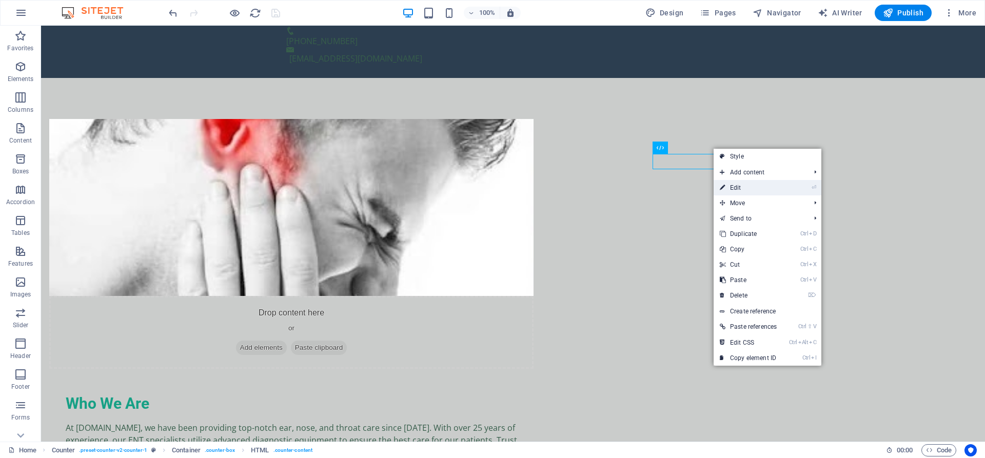
click at [738, 189] on link "⏎ Edit" at bounding box center [748, 187] width 69 height 15
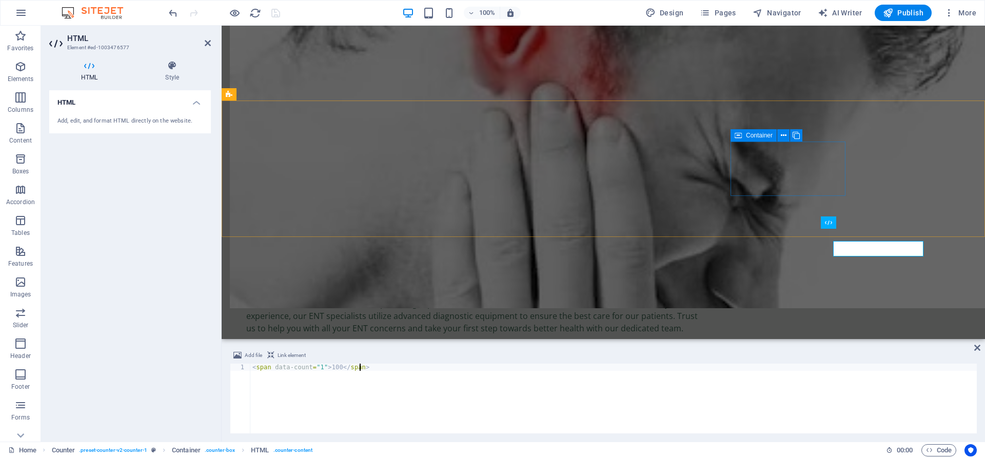
scroll to position [541, 0]
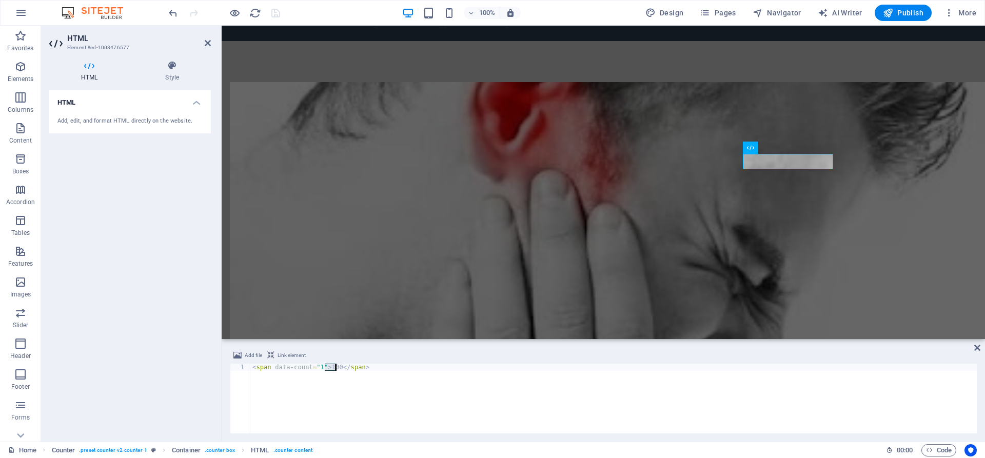
drag, startPoint x: 325, startPoint y: 370, endPoint x: 334, endPoint y: 369, distance: 9.3
click at [334, 369] on div "< span data-count = "1" > 100 </ span >" at bounding box center [613, 406] width 727 height 84
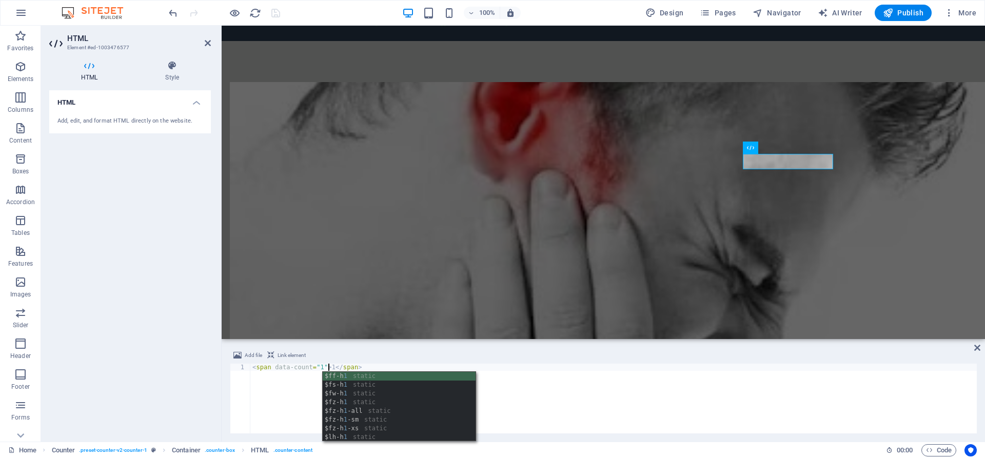
scroll to position [0, 6]
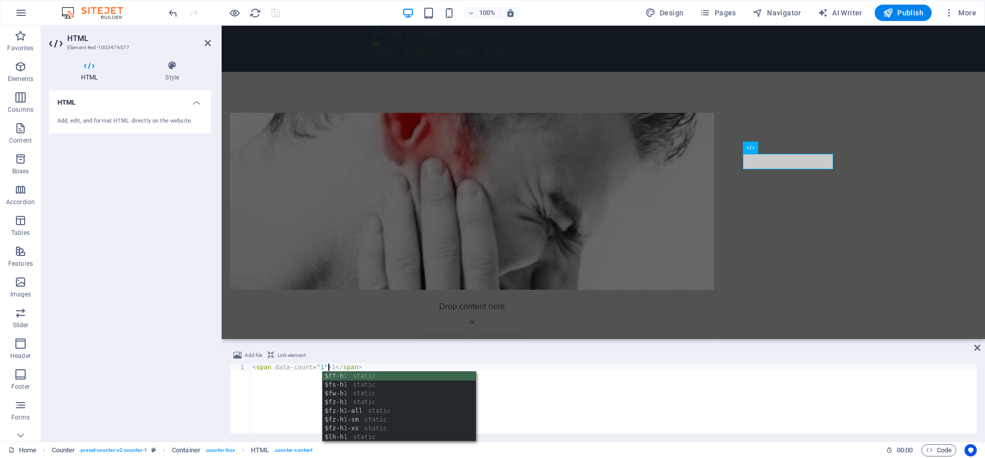
click at [568, 404] on div "< span data-count = "1" > 1 </ span >" at bounding box center [613, 406] width 727 height 84
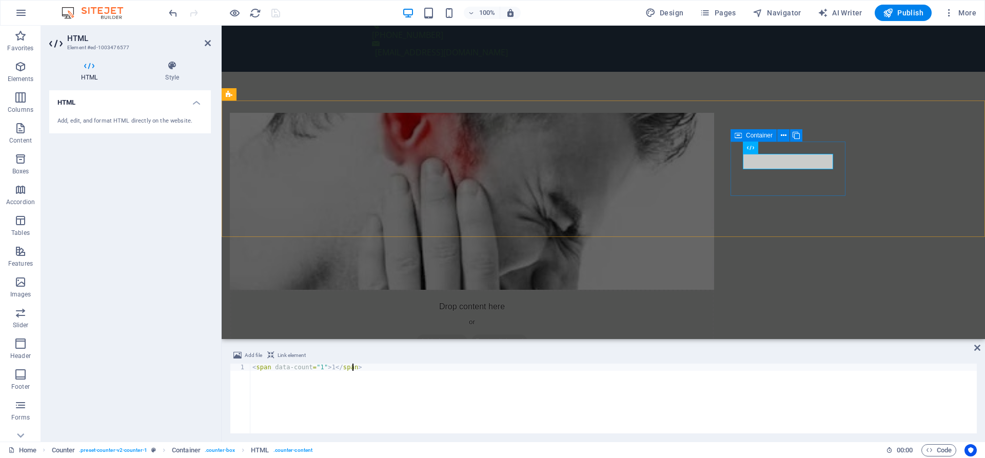
type textarea "<span data-count="1">1</span>"
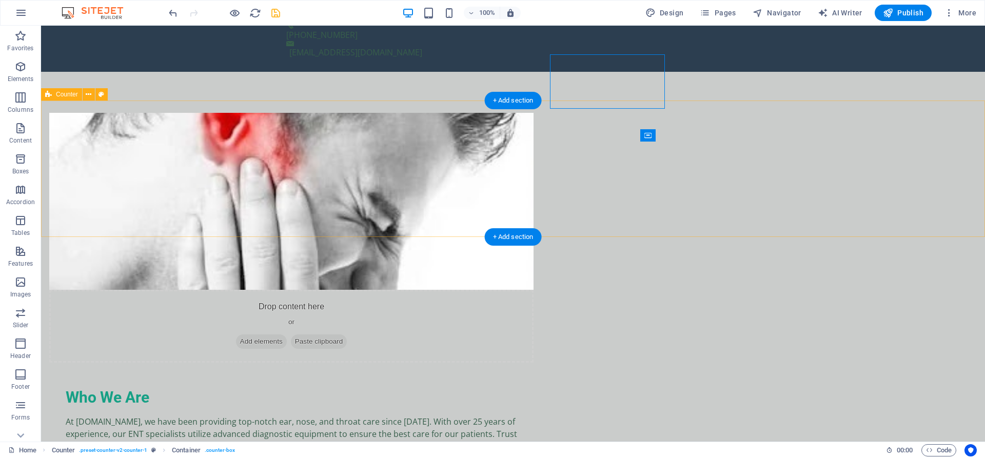
scroll to position [628, 0]
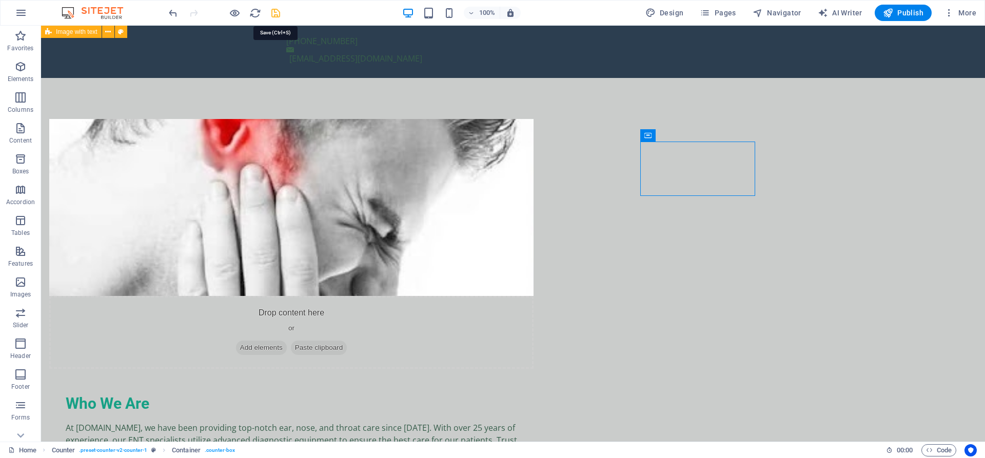
click at [278, 18] on icon "save" at bounding box center [276, 13] width 12 height 12
checkbox input "false"
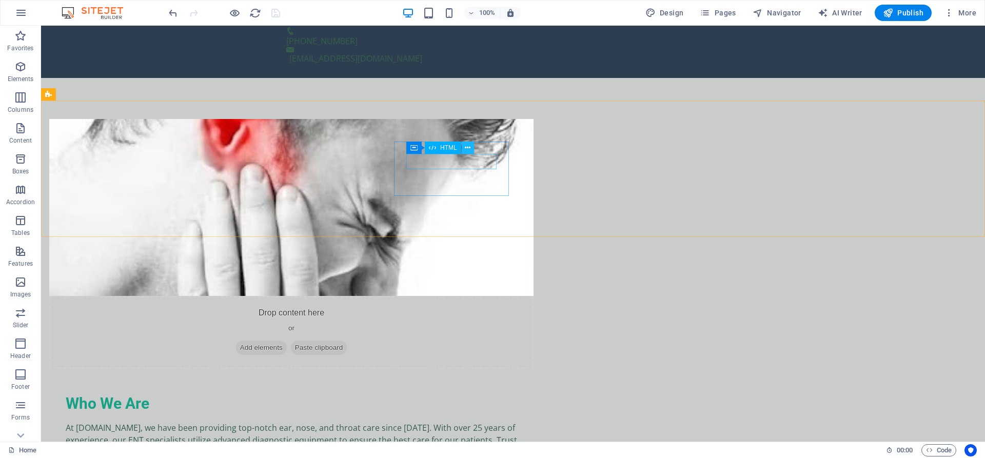
click at [469, 147] on icon at bounding box center [468, 148] width 6 height 11
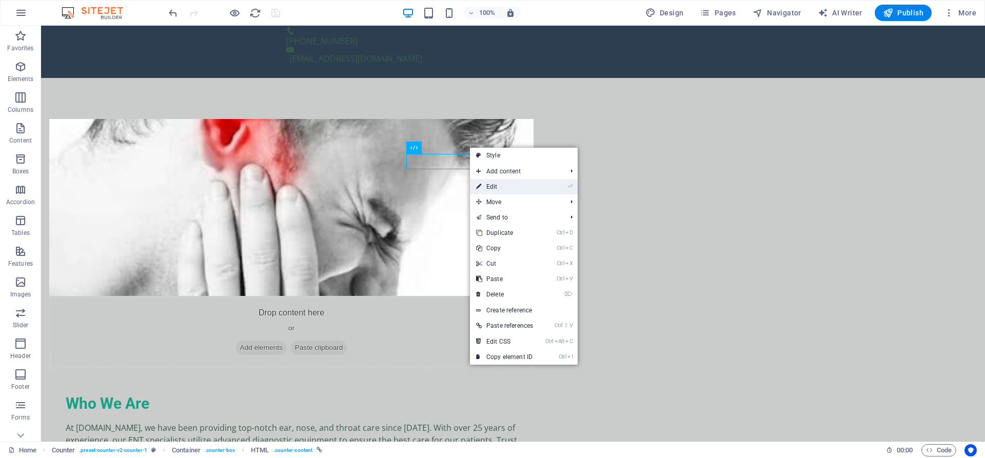
drag, startPoint x: 497, startPoint y: 189, endPoint x: 252, endPoint y: 194, distance: 244.3
click at [497, 189] on link "⏎ Edit" at bounding box center [504, 186] width 69 height 15
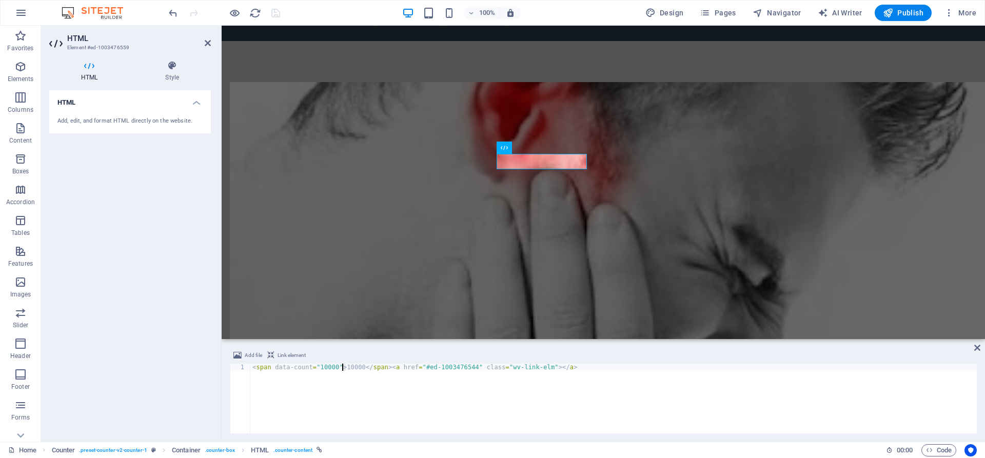
click at [342, 368] on div "< span data-count = "10000" > 10000 </ span > < a href = "#ed-1003476544" class…" at bounding box center [613, 406] width 727 height 84
click at [346, 367] on div "< span data-count = "10000" > 10000 </ span > < a href = "#ed-1003476544" class…" at bounding box center [613, 399] width 727 height 70
click at [343, 367] on div "< span data-count = "10000" > 10000 </ span > < a href = "#ed-1003476544" class…" at bounding box center [613, 406] width 727 height 84
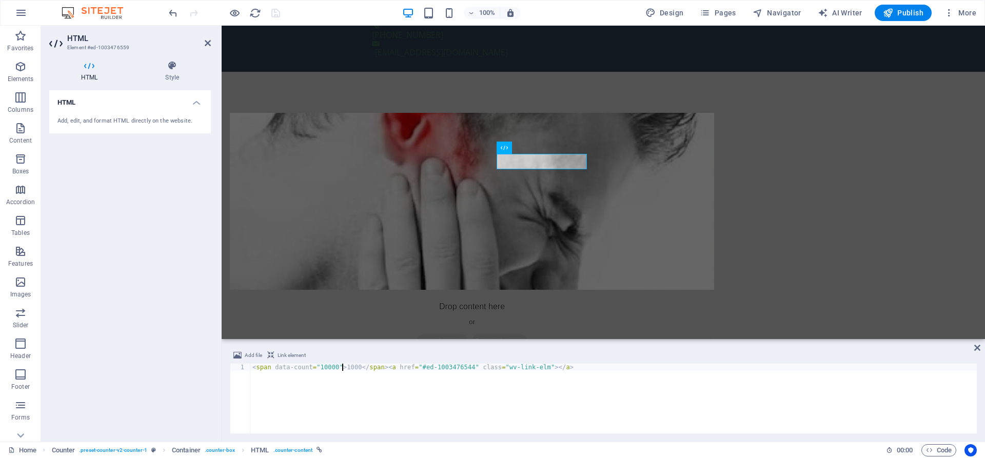
scroll to position [0, 7]
click at [684, 387] on div "< span data-count = "10000" > 12000 </ span > < a href = "#ed-1003476544" class…" at bounding box center [613, 406] width 727 height 84
type textarea "<span data-count="10000">12000</span><a href="#ed-1003476544" class="wv-link-el…"
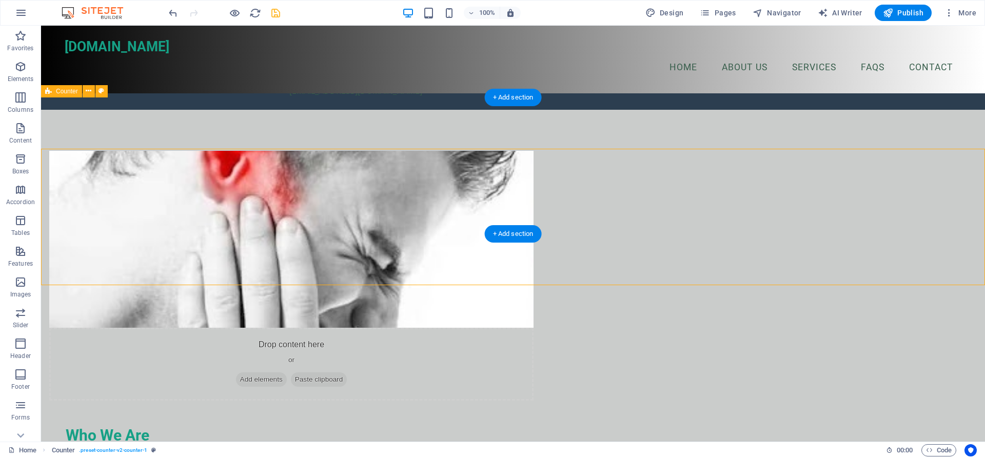
scroll to position [576, 0]
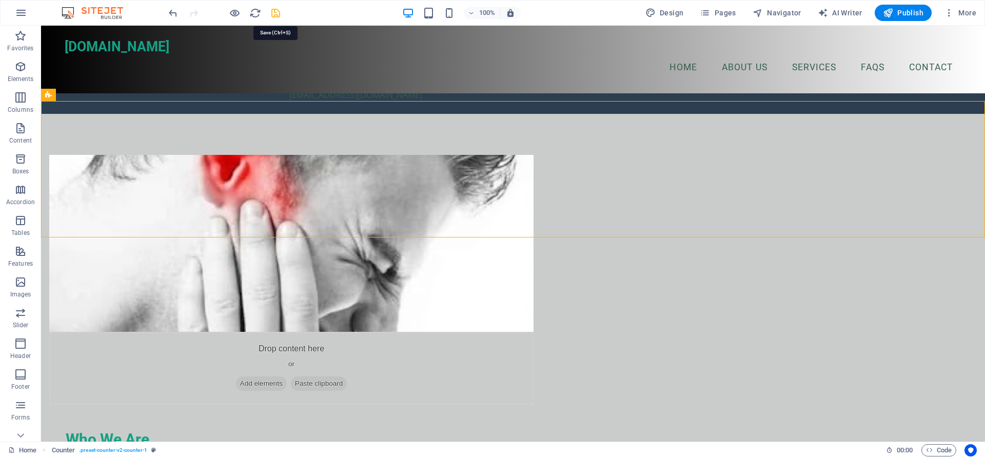
click at [278, 15] on icon "save" at bounding box center [276, 13] width 12 height 12
checkbox input "false"
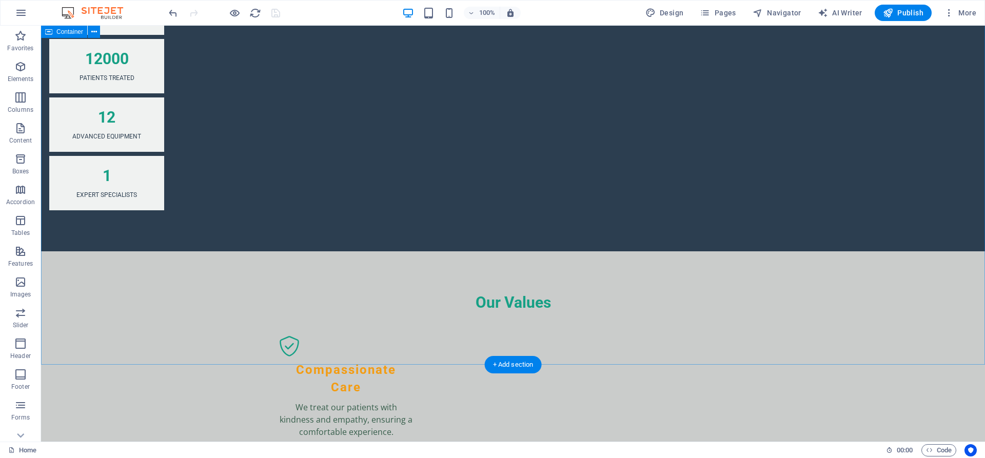
scroll to position [1361, 0]
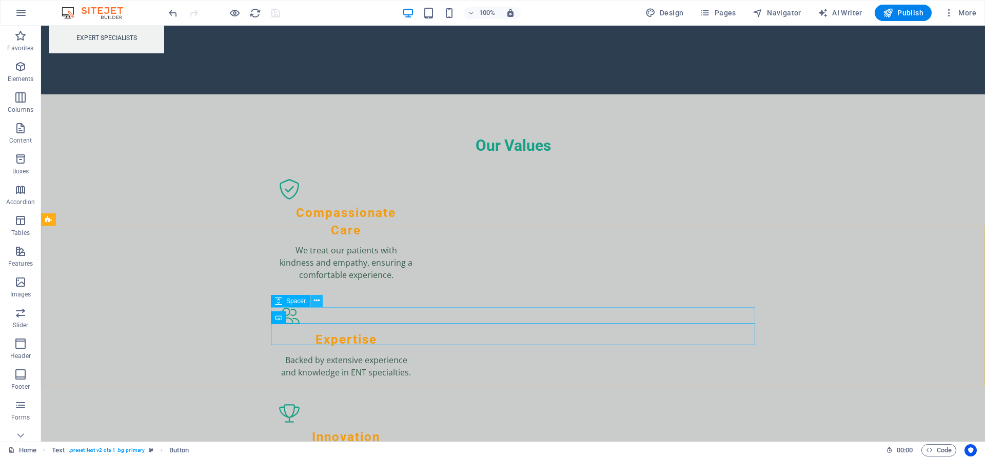
click at [316, 299] on icon at bounding box center [317, 301] width 6 height 11
click at [313, 317] on icon at bounding box center [315, 317] width 6 height 11
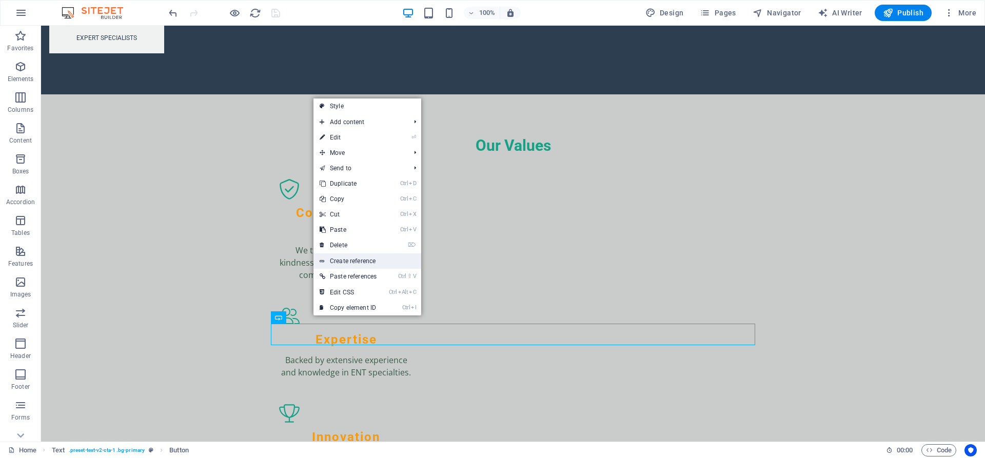
click at [377, 265] on link "Create reference" at bounding box center [368, 261] width 108 height 15
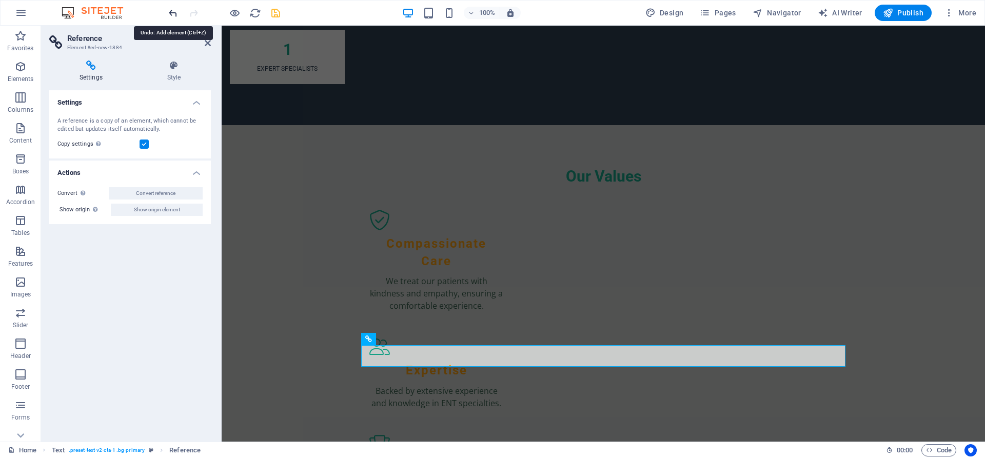
click at [175, 14] on icon "undo" at bounding box center [173, 13] width 12 height 12
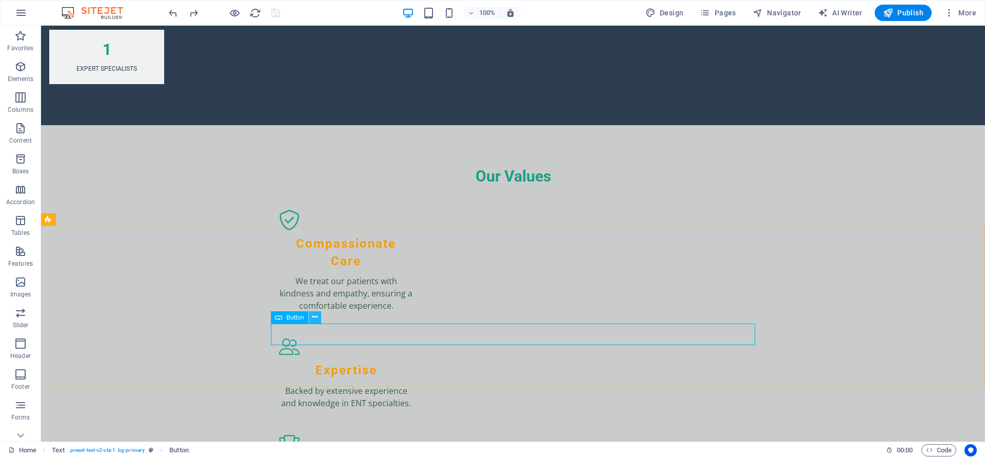
click at [315, 318] on icon at bounding box center [315, 317] width 6 height 11
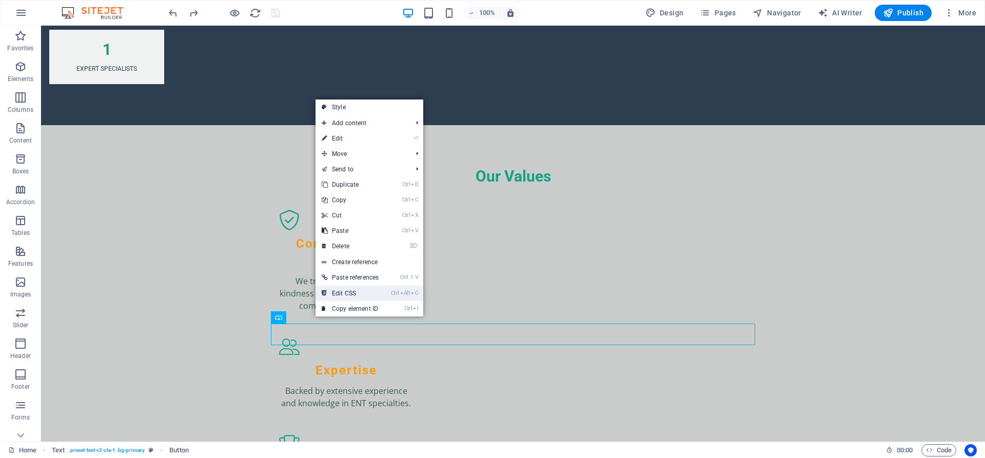
click at [356, 289] on link "Ctrl Alt C Edit CSS" at bounding box center [350, 293] width 69 height 15
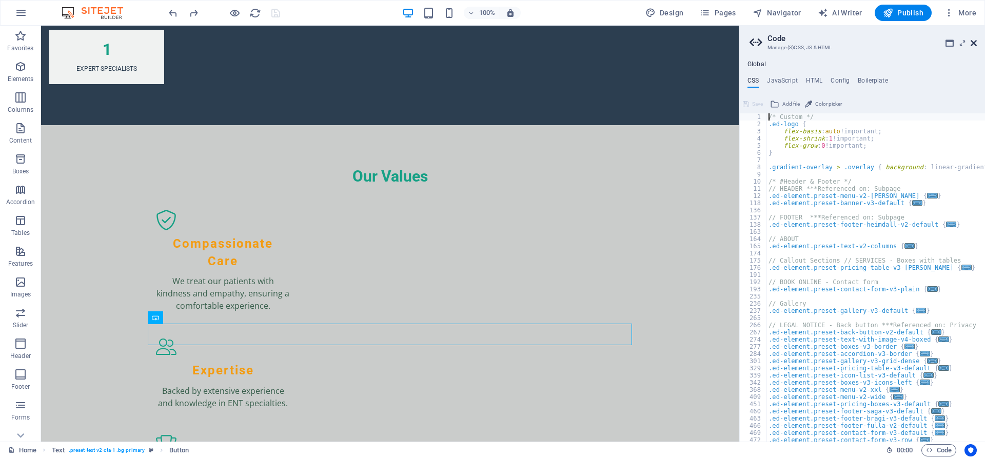
click at [973, 42] on icon at bounding box center [974, 43] width 6 height 8
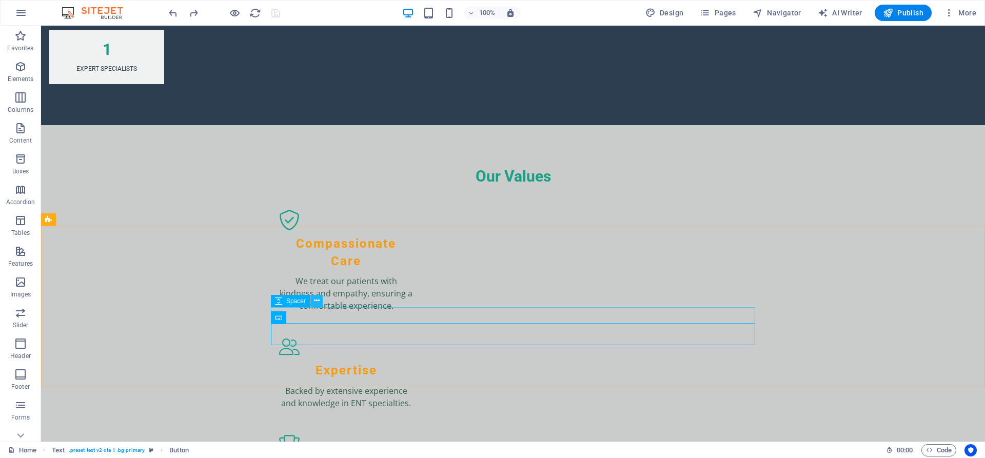
click at [317, 302] on icon at bounding box center [317, 301] width 6 height 11
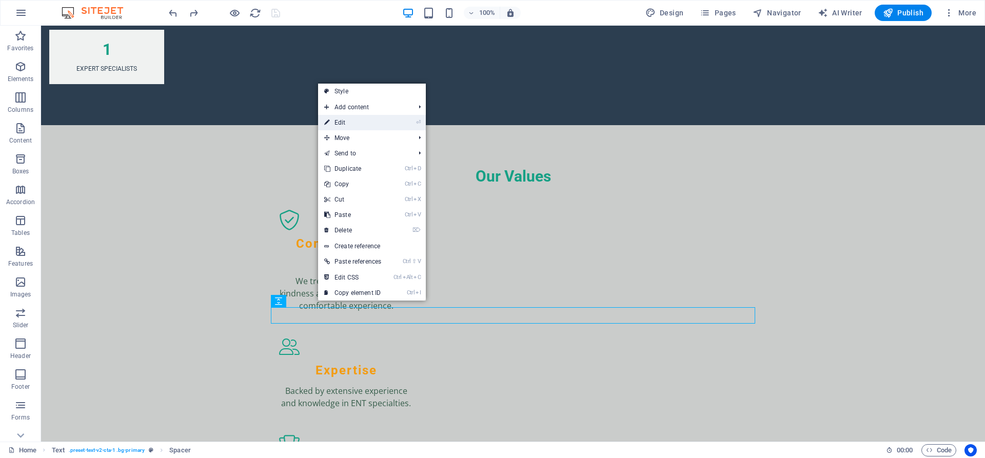
click at [354, 123] on link "⏎ Edit" at bounding box center [352, 122] width 69 height 15
select select "rem"
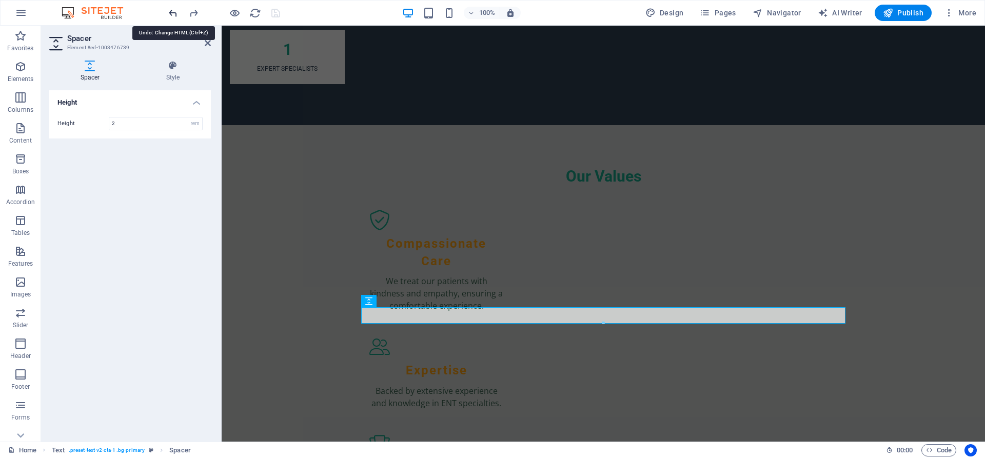
click at [170, 13] on icon "undo" at bounding box center [173, 13] width 12 height 12
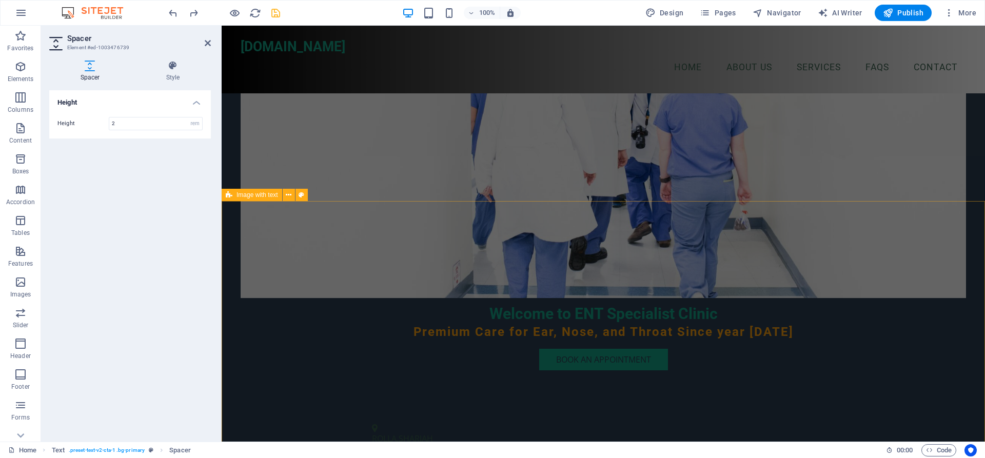
scroll to position [86, 0]
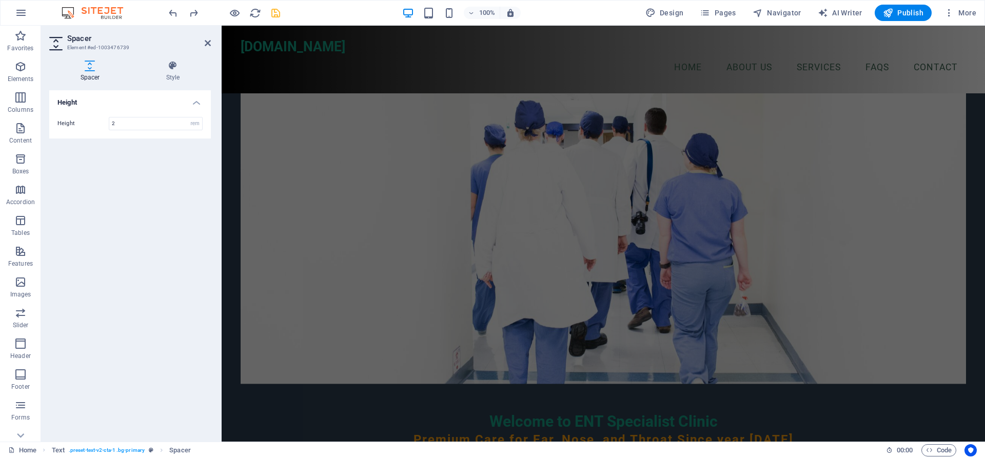
click at [906, 257] on figure at bounding box center [604, 194] width 726 height 379
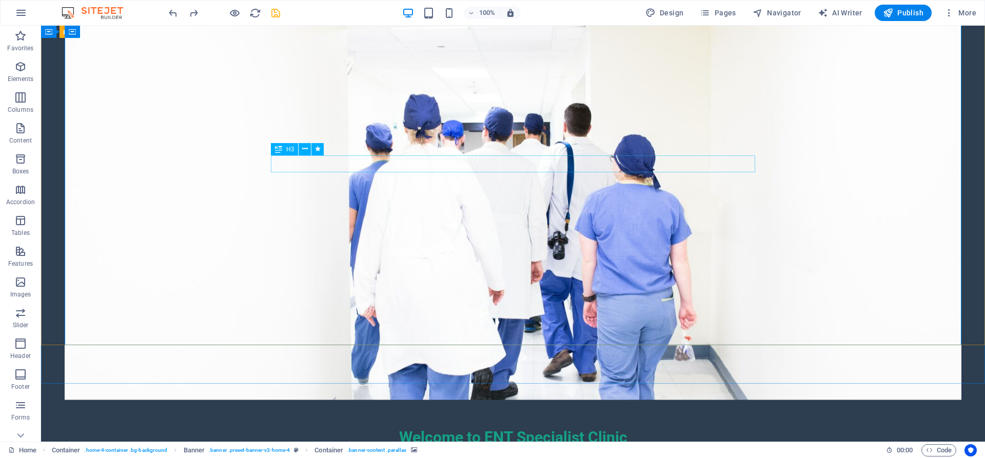
click at [286, 152] on div "H3" at bounding box center [284, 149] width 27 height 12
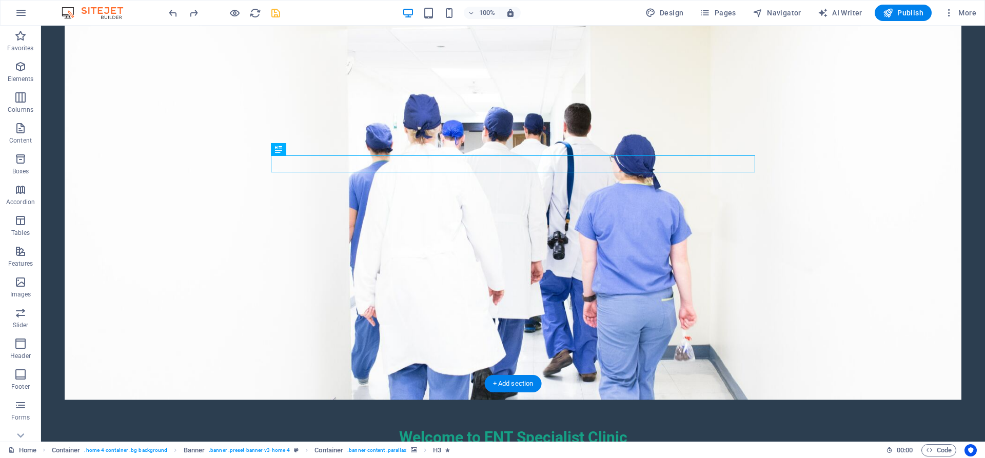
click at [680, 246] on figure at bounding box center [513, 211] width 897 height 379
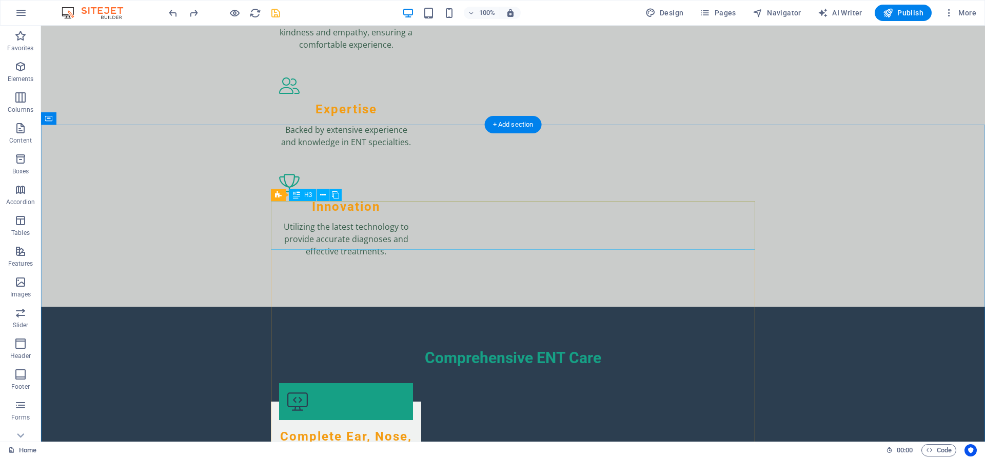
scroll to position [1623, 0]
click at [91, 120] on button at bounding box center [94, 118] width 12 height 12
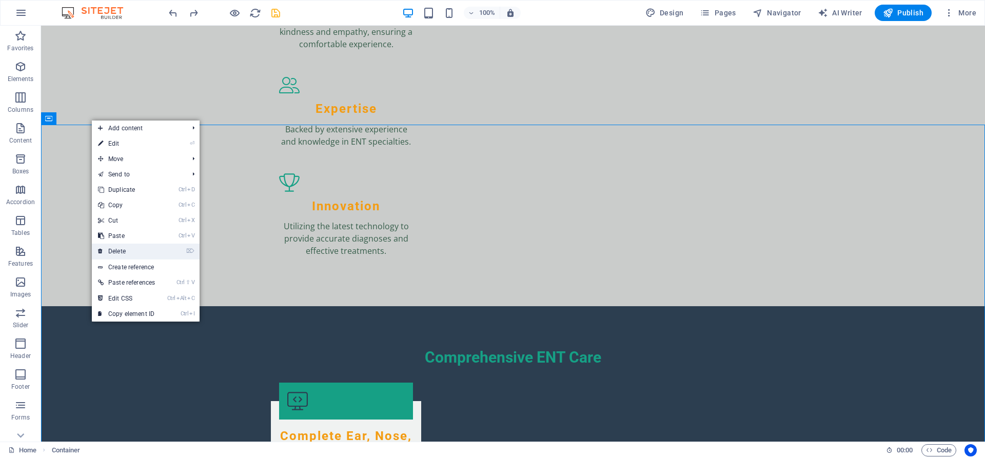
click at [124, 247] on link "⌦ Delete" at bounding box center [126, 251] width 69 height 15
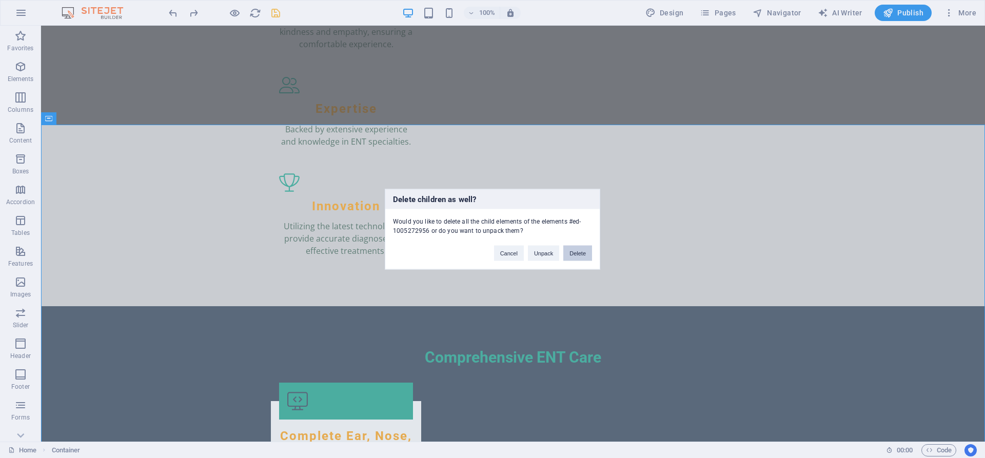
click at [578, 255] on button "Delete" at bounding box center [577, 252] width 29 height 15
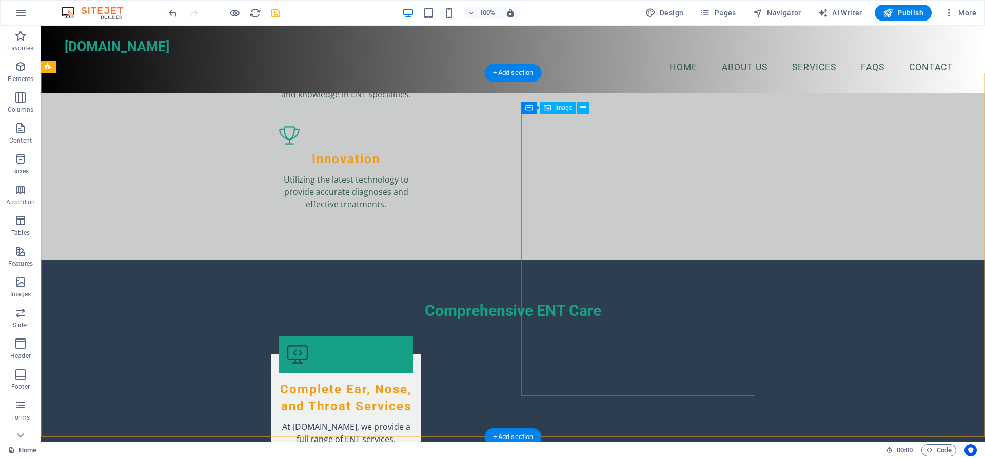
drag, startPoint x: 586, startPoint y: 107, endPoint x: 562, endPoint y: 112, distance: 23.5
click at [563, 112] on div "Container Image" at bounding box center [558, 108] width 74 height 13
click at [567, 109] on span "Image" at bounding box center [563, 108] width 17 height 6
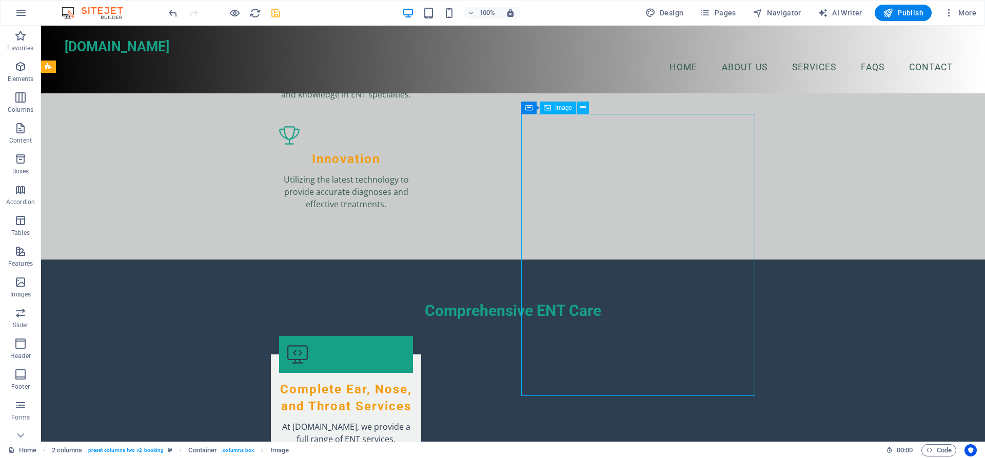
click at [557, 108] on span "Image" at bounding box center [563, 108] width 17 height 6
click at [584, 109] on icon at bounding box center [583, 107] width 6 height 11
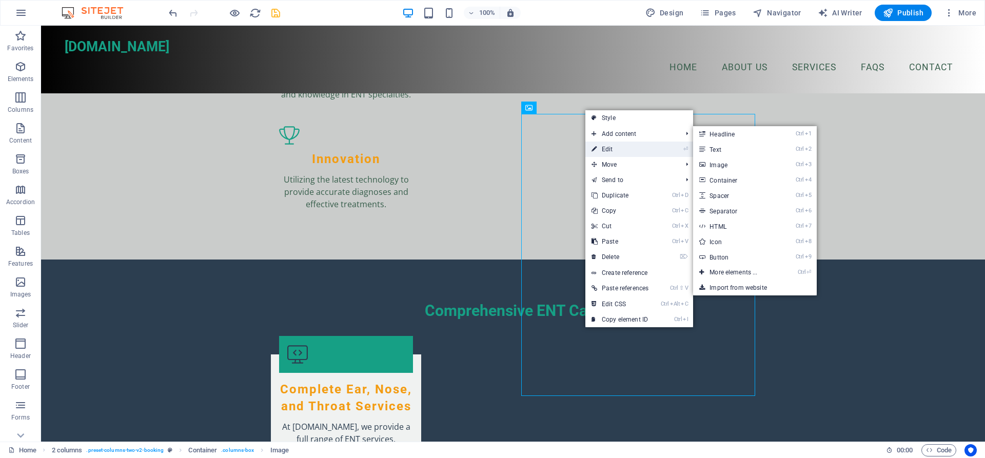
click at [613, 149] on link "⏎ Edit" at bounding box center [620, 149] width 69 height 15
select select "px"
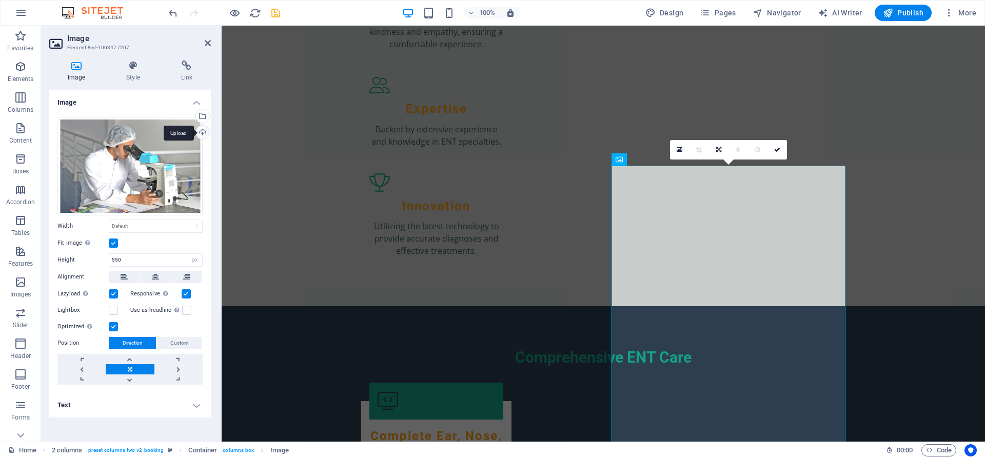
click at [204, 133] on div "Upload" at bounding box center [201, 133] width 15 height 15
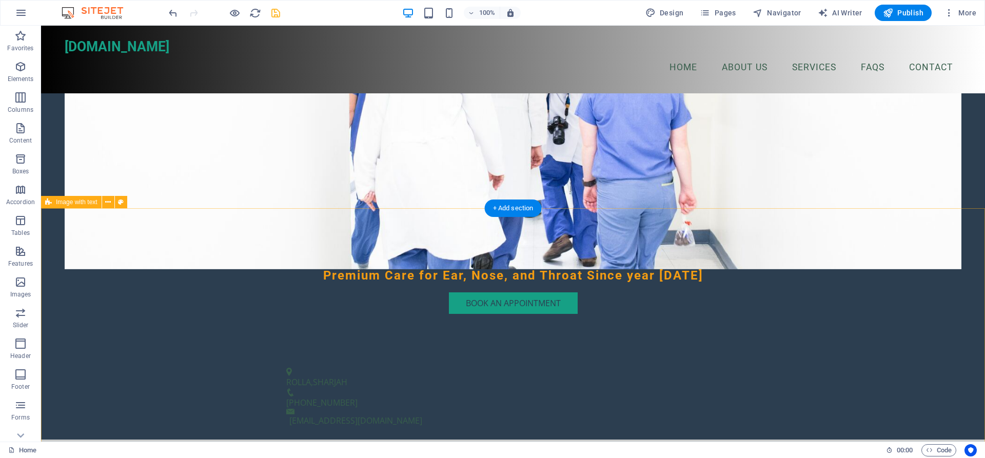
scroll to position [209, 0]
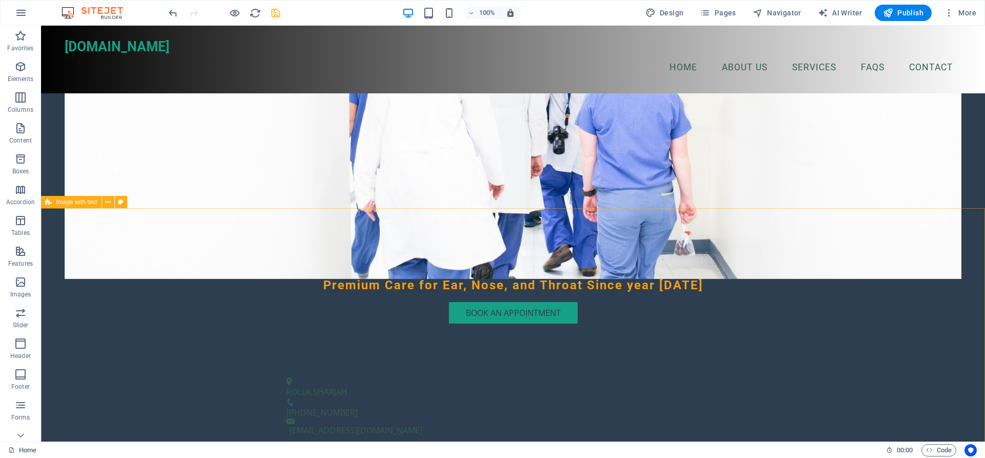
click at [75, 202] on span "Image with text" at bounding box center [77, 202] width 42 height 6
click at [81, 203] on span "Image with text" at bounding box center [77, 202] width 42 height 6
click at [110, 203] on icon at bounding box center [108, 202] width 6 height 11
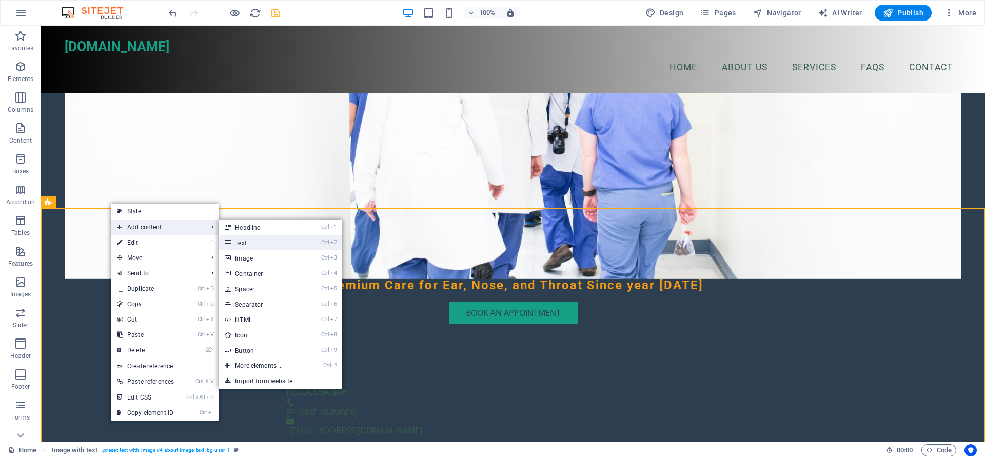
click at [285, 246] on link "Ctrl 2 Text" at bounding box center [261, 242] width 85 height 15
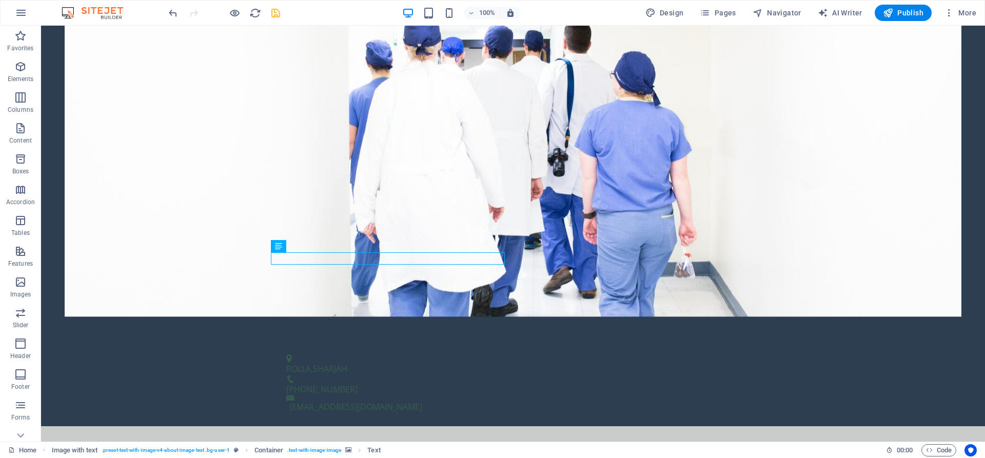
scroll to position [366, 0]
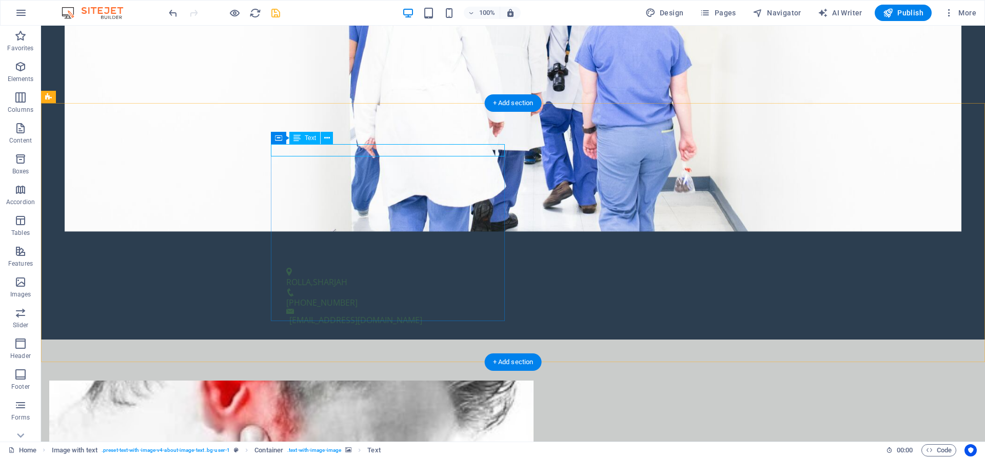
click at [324, 138] on button at bounding box center [327, 138] width 12 height 12
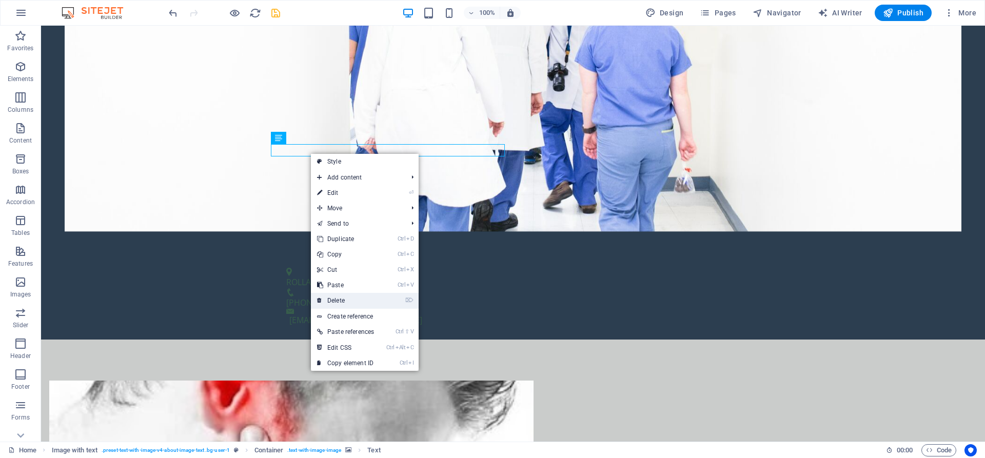
click at [336, 295] on link "⌦ Delete" at bounding box center [345, 300] width 69 height 15
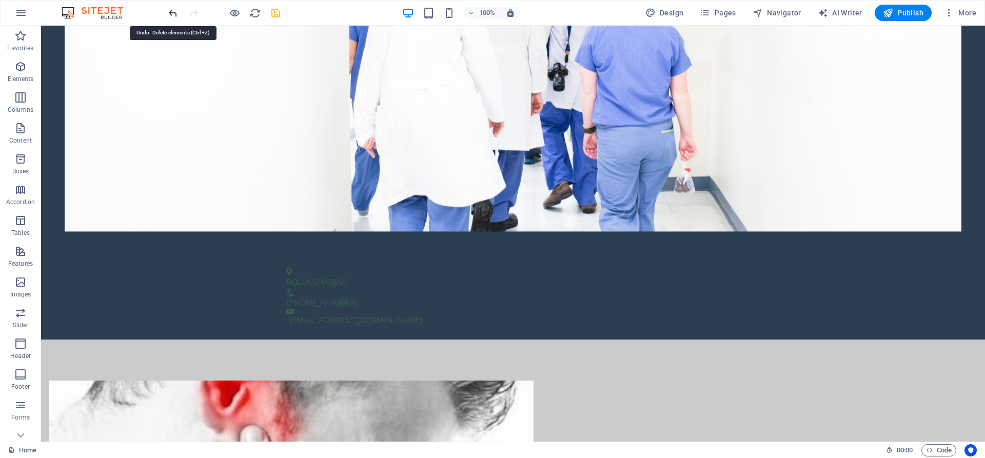
click at [174, 9] on icon "undo" at bounding box center [173, 13] width 12 height 12
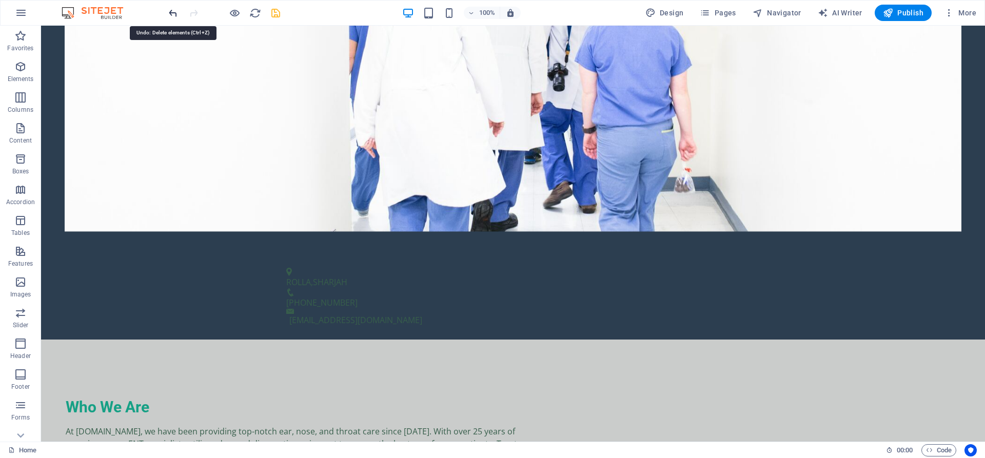
click at [178, 18] on icon "undo" at bounding box center [173, 13] width 12 height 12
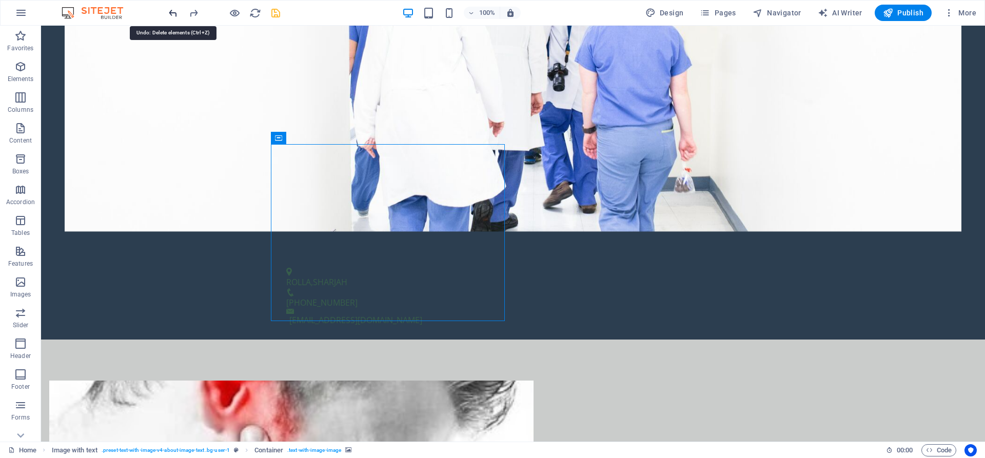
click at [173, 14] on icon "undo" at bounding box center [173, 13] width 12 height 12
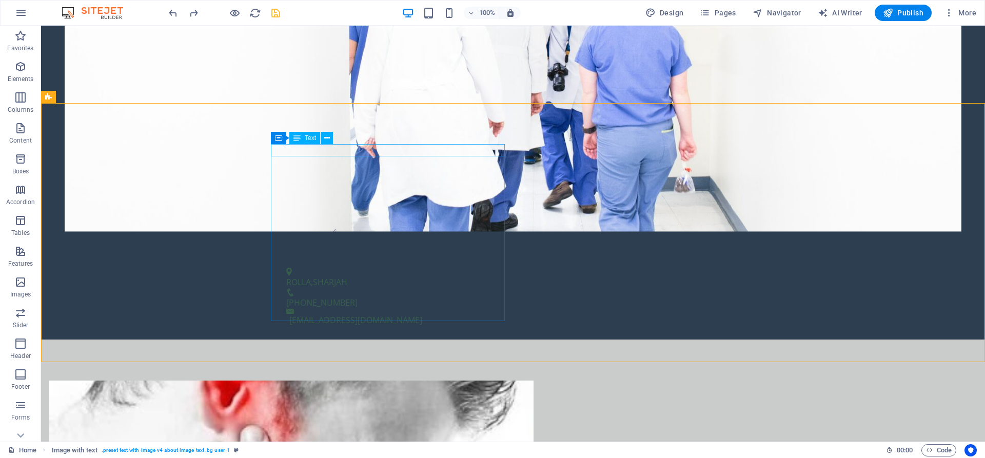
click at [297, 135] on icon at bounding box center [297, 138] width 7 height 12
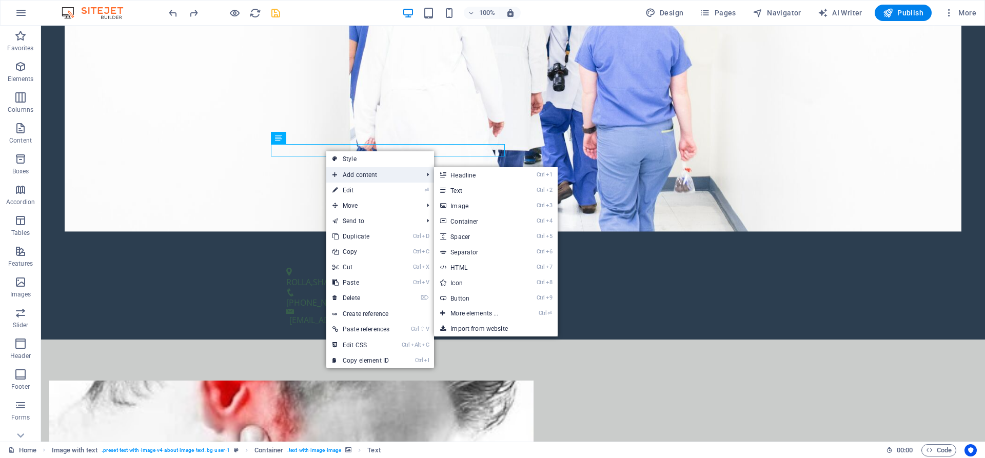
click at [346, 173] on span "Add content" at bounding box center [372, 174] width 92 height 15
click at [470, 192] on link "Ctrl 2 Text" at bounding box center [476, 190] width 85 height 15
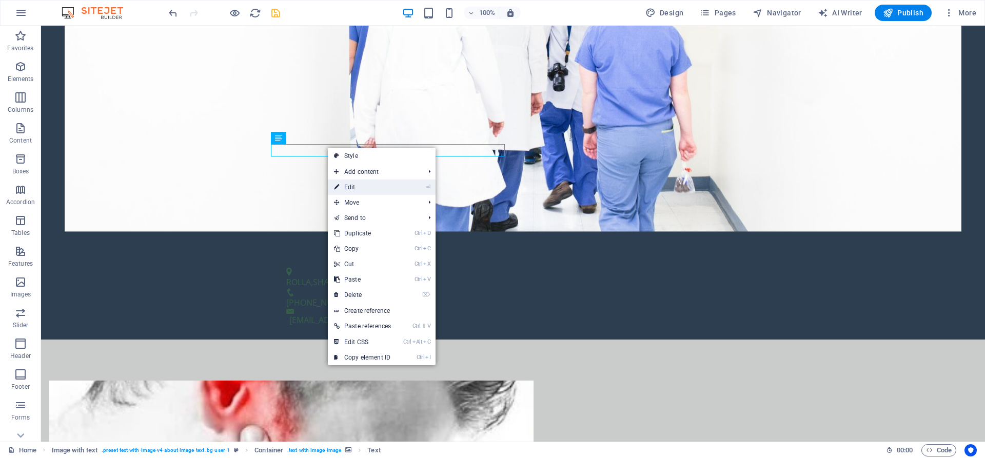
click at [352, 187] on link "⏎ Edit" at bounding box center [362, 187] width 69 height 15
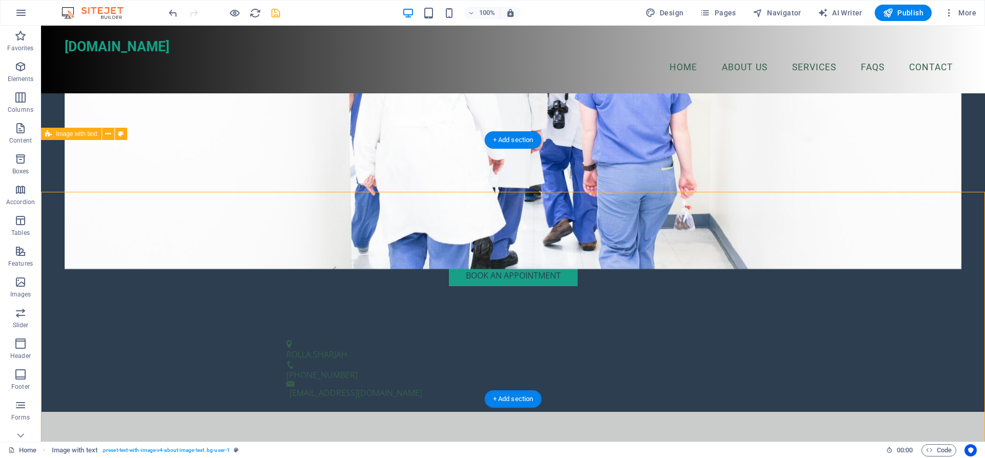
scroll to position [262, 0]
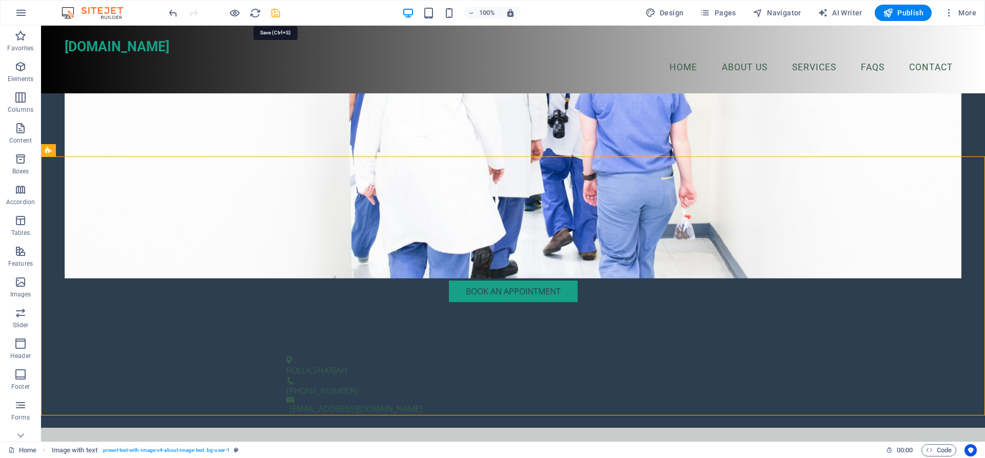
click at [275, 14] on icon "save" at bounding box center [276, 13] width 12 height 12
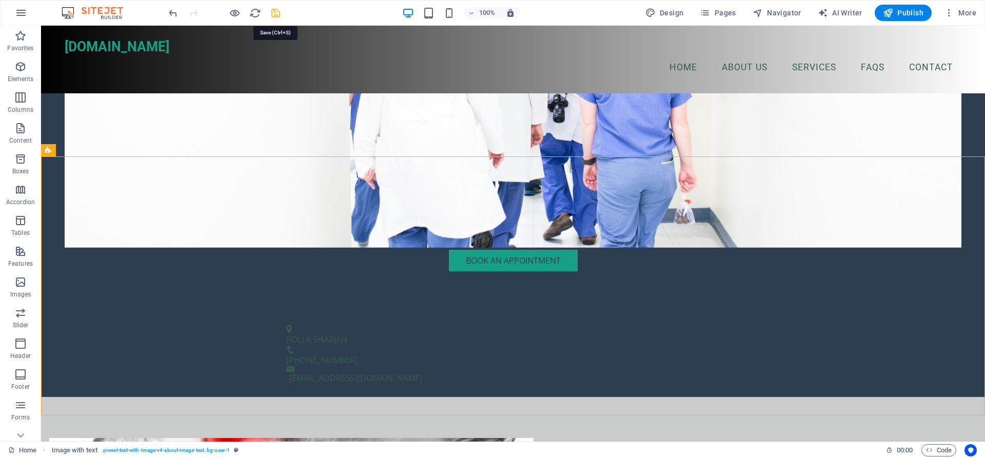
checkbox input "false"
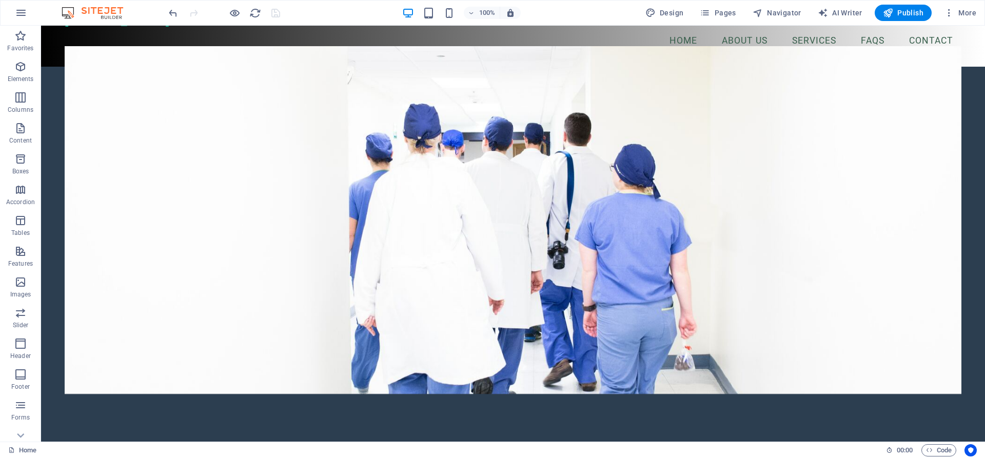
scroll to position [0, 0]
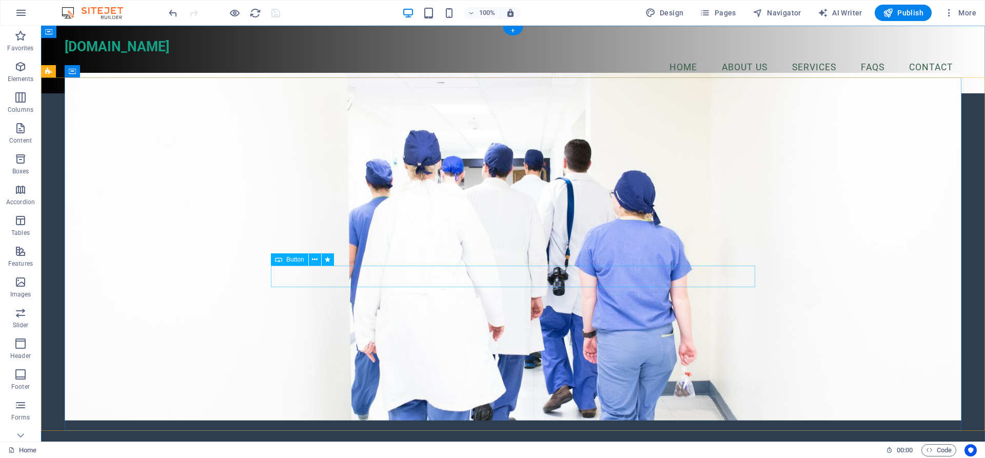
click at [317, 262] on icon at bounding box center [315, 260] width 6 height 11
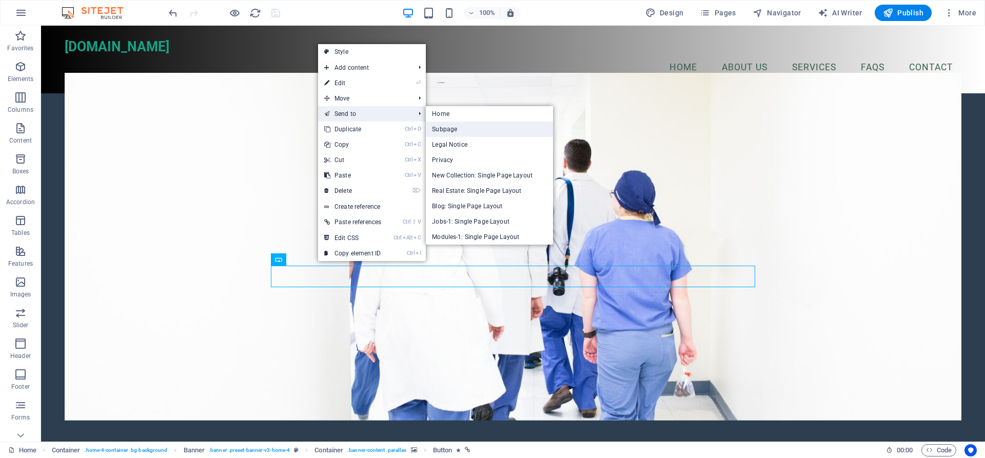
click at [453, 132] on link "Subpage" at bounding box center [489, 129] width 127 height 15
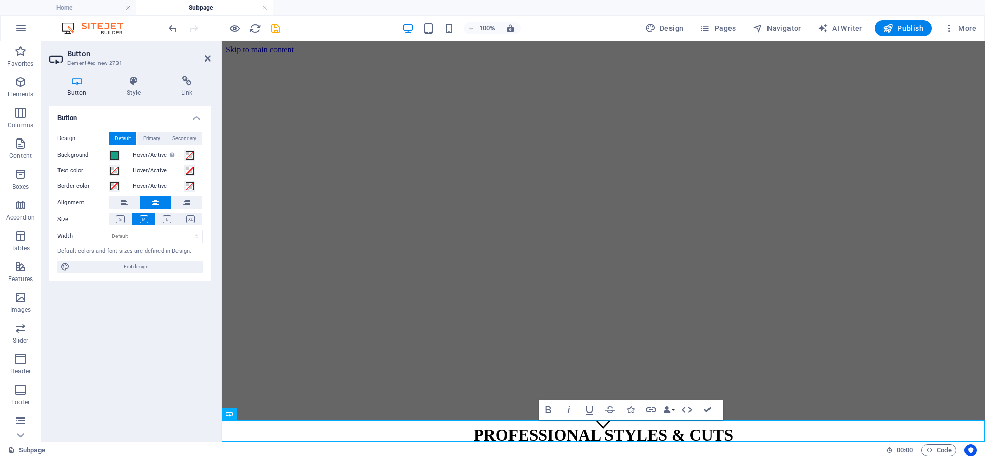
scroll to position [57, 0]
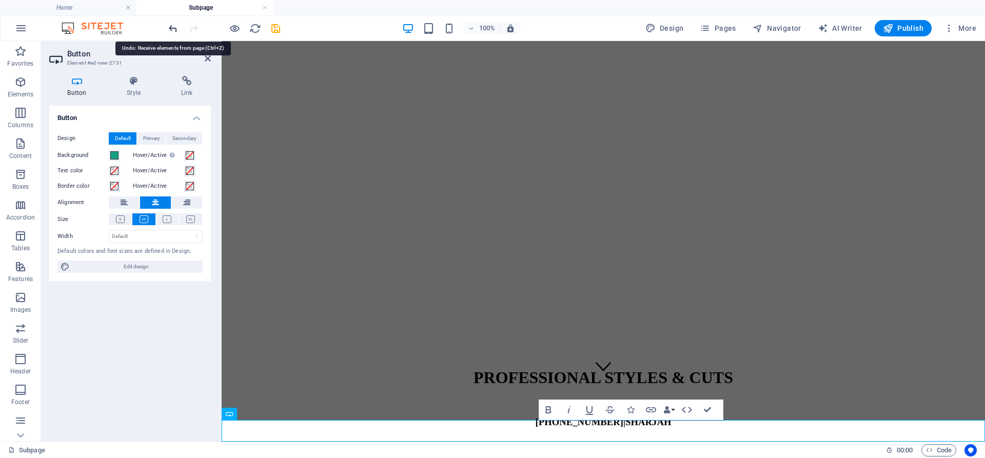
click at [172, 26] on icon "undo" at bounding box center [173, 29] width 12 height 12
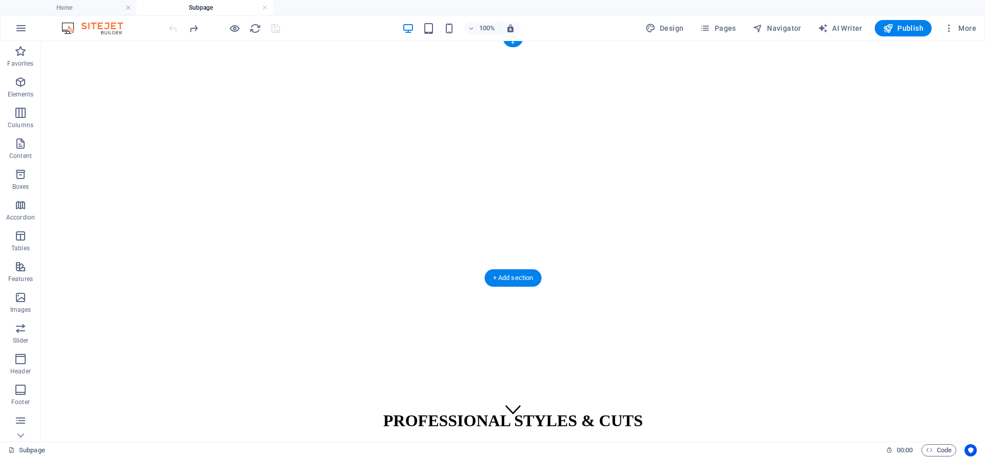
scroll to position [0, 0]
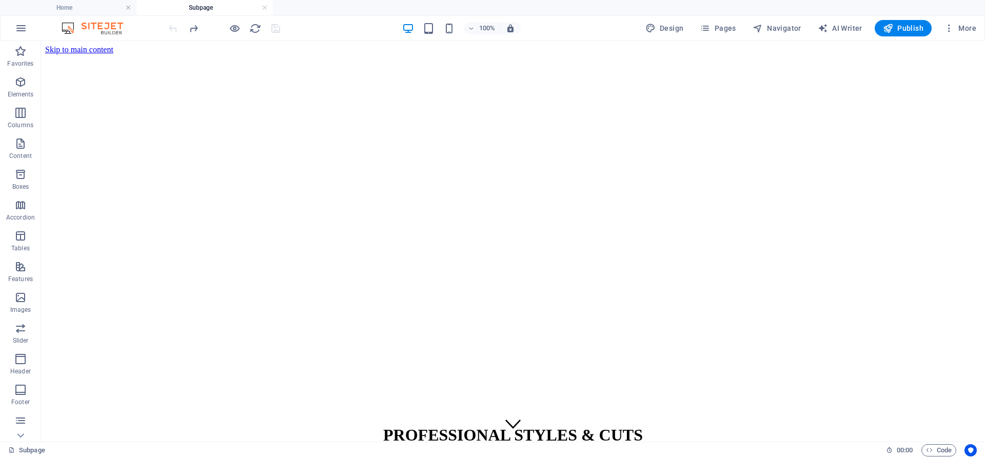
click at [170, 29] on div at bounding box center [224, 28] width 115 height 16
click at [263, 6] on link at bounding box center [265, 8] width 6 height 10
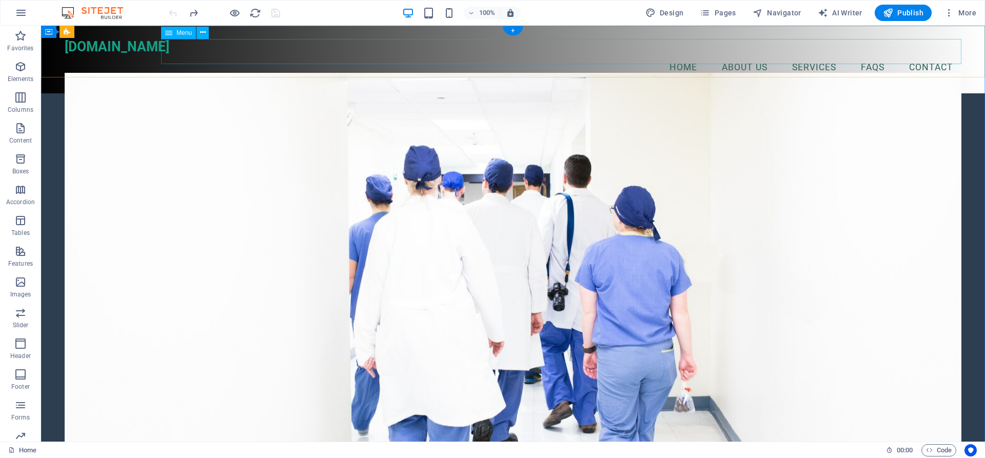
click at [870, 55] on nav "Home About Us Services FAQs Contact" at bounding box center [513, 68] width 897 height 26
click at [101, 29] on span "Menu Bar" at bounding box center [87, 32] width 27 height 6
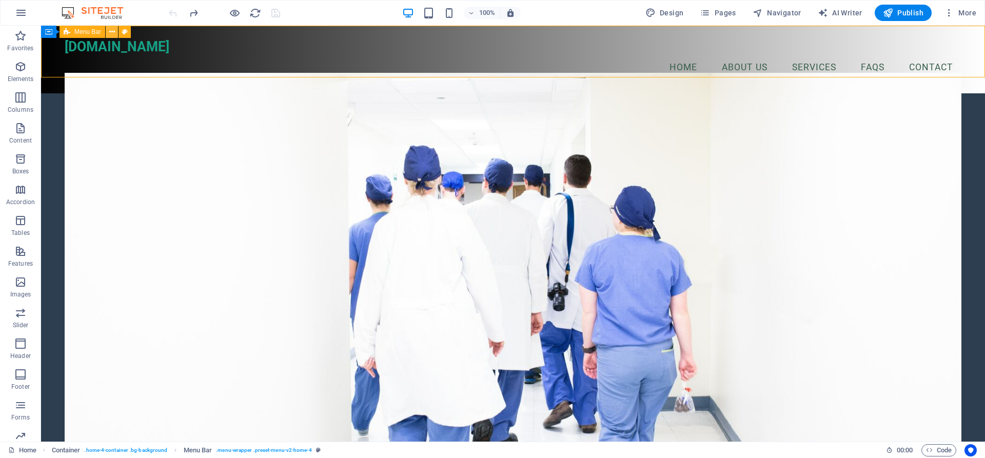
click at [111, 32] on icon at bounding box center [112, 32] width 6 height 11
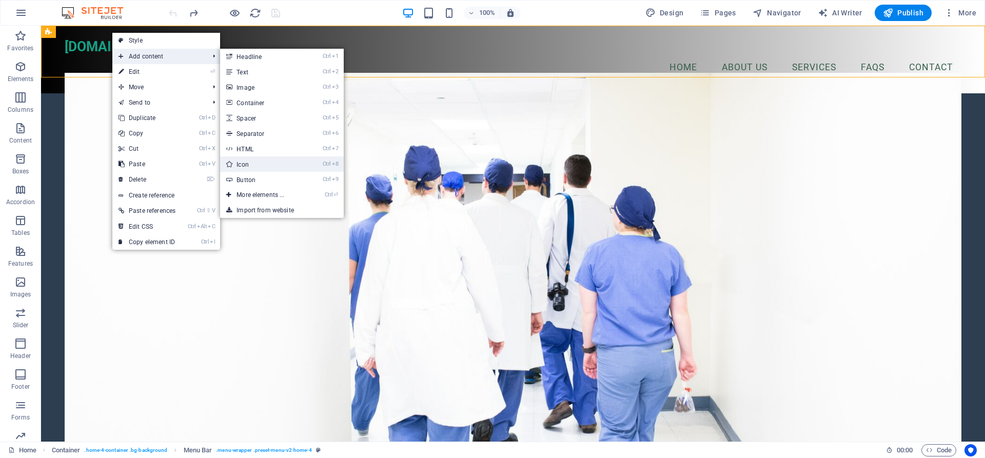
click at [264, 160] on link "Ctrl 8 Icon" at bounding box center [262, 164] width 85 height 15
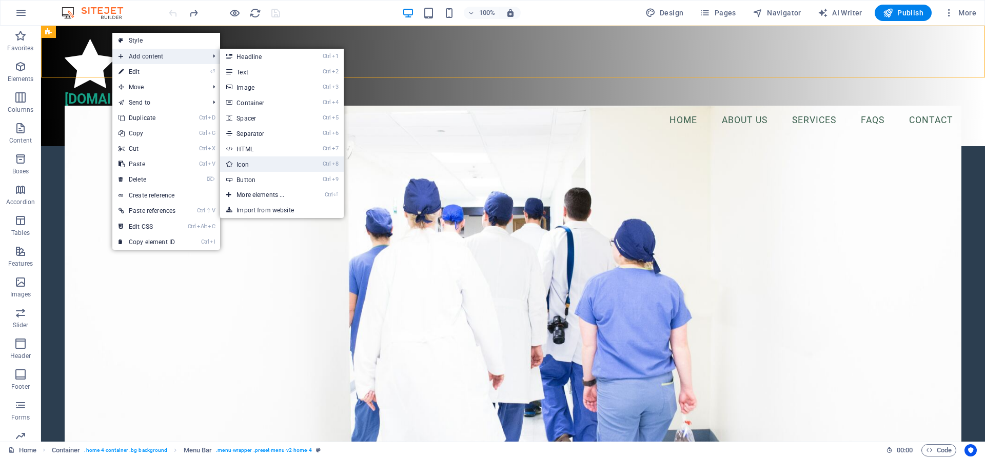
select select "xMidYMid"
select select "px"
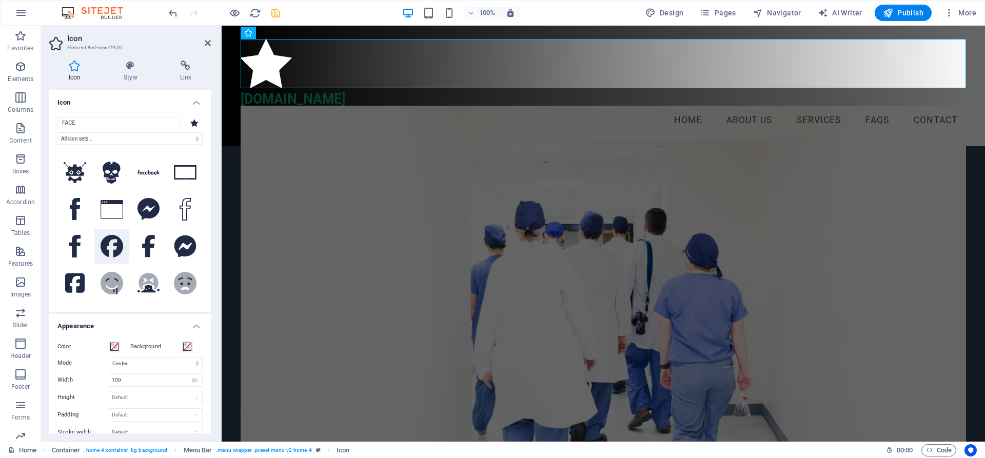
type input "FACE"
click at [118, 241] on icon at bounding box center [112, 246] width 23 height 23
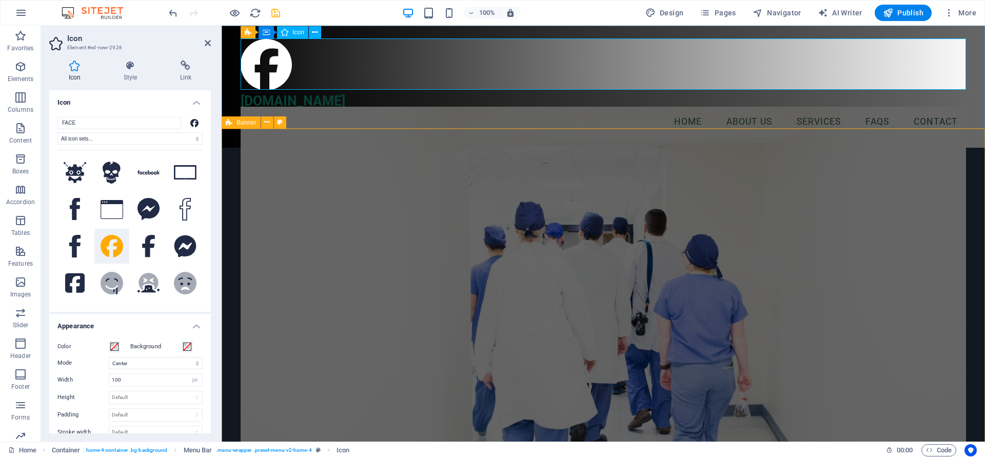
click at [275, 69] on figure at bounding box center [604, 66] width 726 height 54
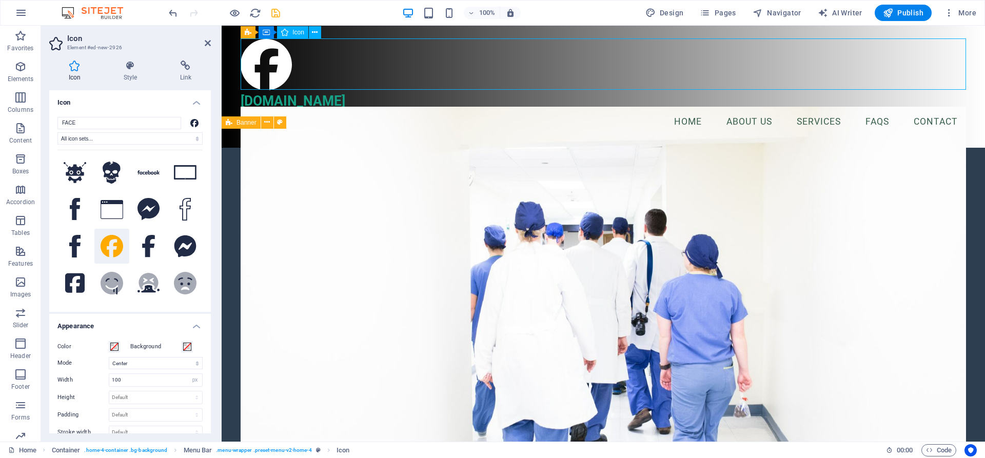
drag, startPoint x: 964, startPoint y: 66, endPoint x: 956, endPoint y: 67, distance: 8.3
click at [956, 67] on figure at bounding box center [604, 66] width 726 height 54
click at [174, 11] on icon "undo" at bounding box center [173, 13] width 12 height 12
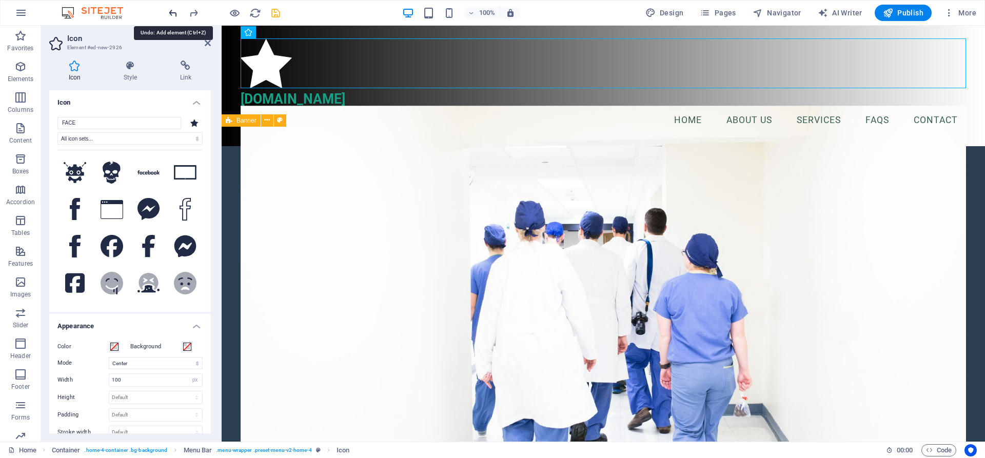
click at [173, 11] on icon "undo" at bounding box center [173, 13] width 12 height 12
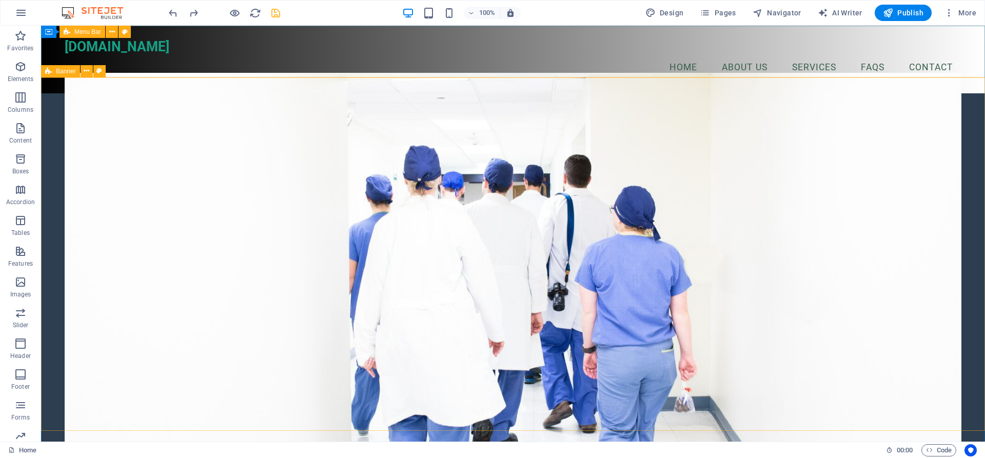
click at [80, 33] on span "Menu Bar" at bounding box center [87, 32] width 27 height 6
click at [108, 31] on button at bounding box center [112, 32] width 12 height 12
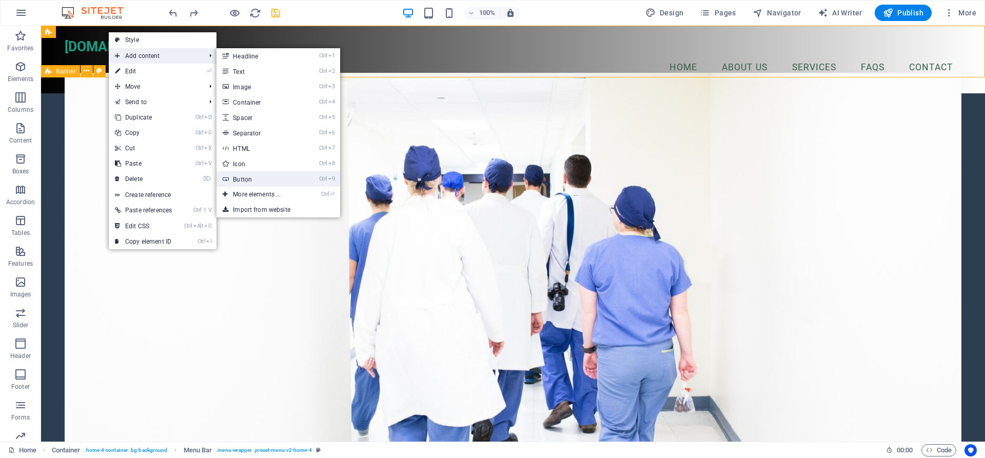
click at [241, 180] on link "Ctrl 9 Button" at bounding box center [259, 178] width 85 height 15
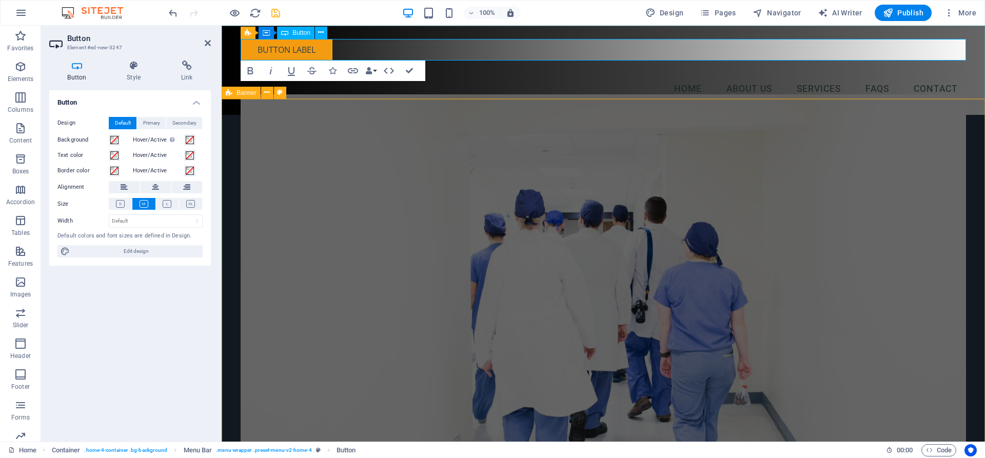
drag, startPoint x: 964, startPoint y: 48, endPoint x: 860, endPoint y: 48, distance: 104.2
click at [938, 49] on div "Button label" at bounding box center [604, 50] width 726 height 22
drag, startPoint x: 965, startPoint y: 48, endPoint x: 699, endPoint y: 46, distance: 265.8
click at [699, 46] on div "Button label" at bounding box center [604, 50] width 726 height 22
click at [172, 14] on icon "undo" at bounding box center [173, 13] width 12 height 12
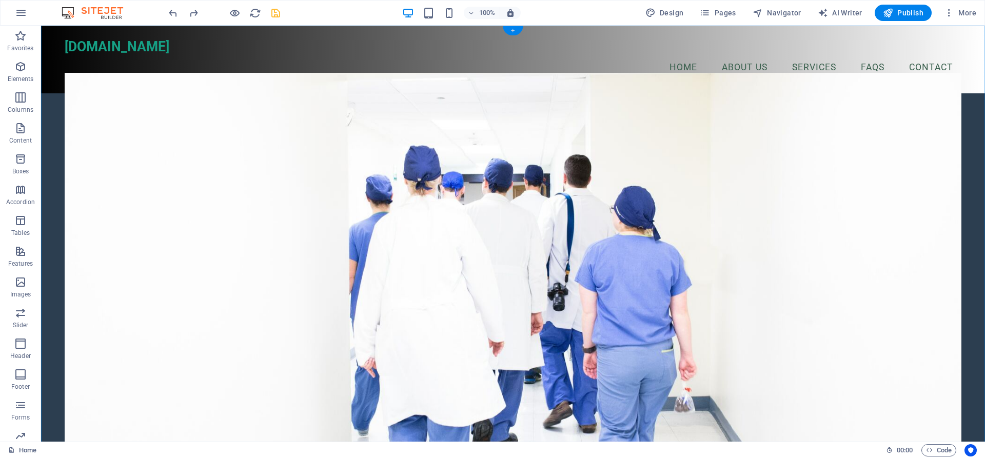
click at [512, 30] on div "+" at bounding box center [513, 30] width 20 height 9
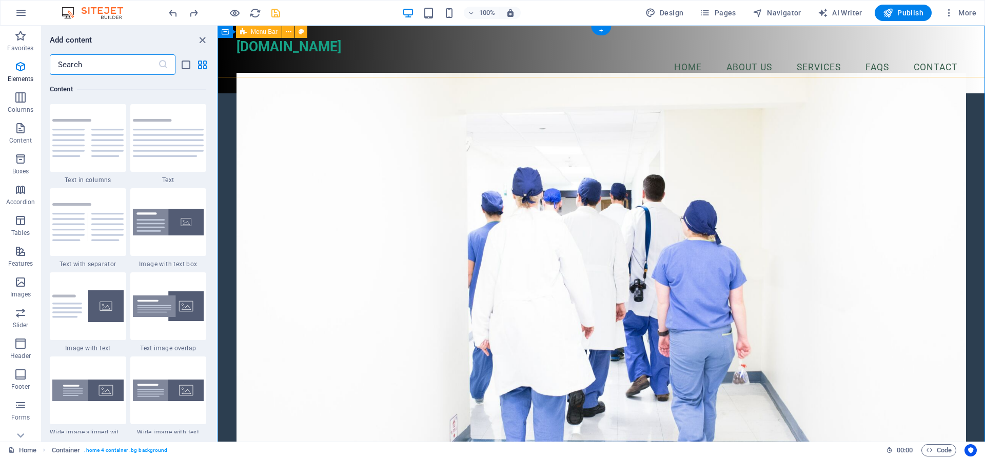
scroll to position [1796, 0]
click at [204, 43] on icon "close panel" at bounding box center [203, 40] width 12 height 12
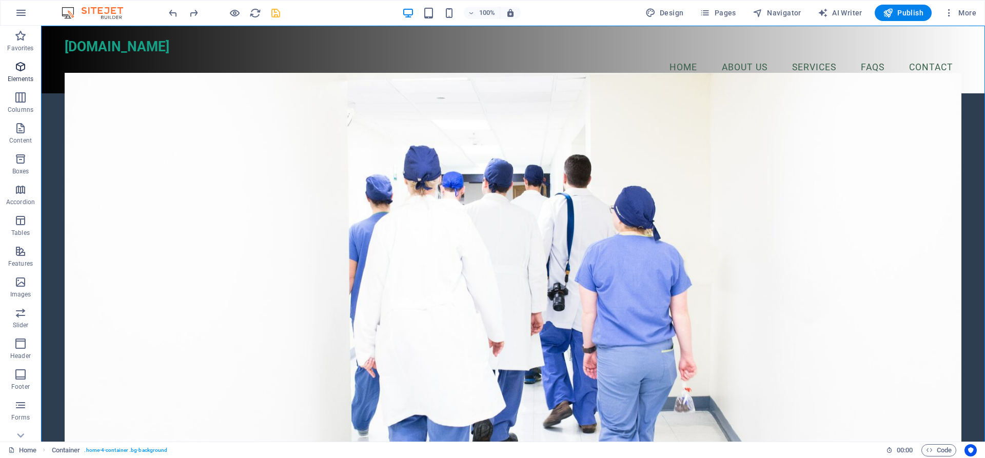
click at [22, 74] on span "Elements" at bounding box center [20, 73] width 41 height 25
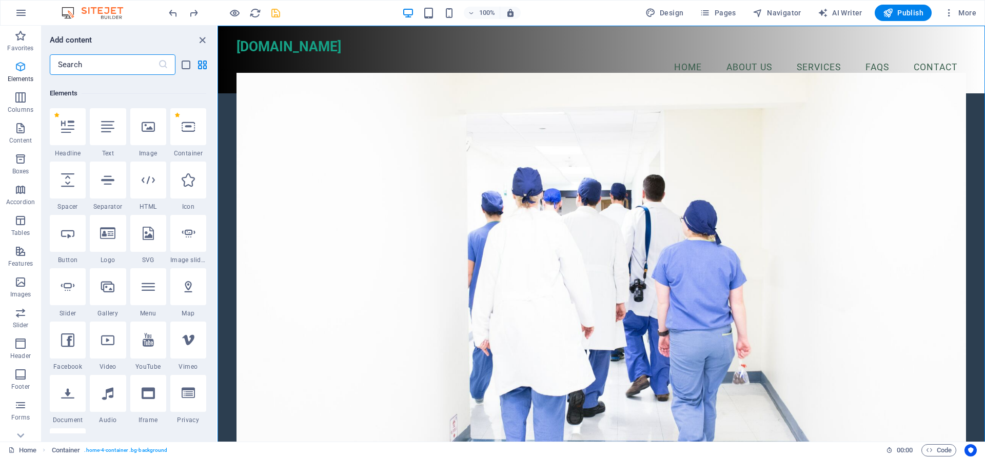
scroll to position [109, 0]
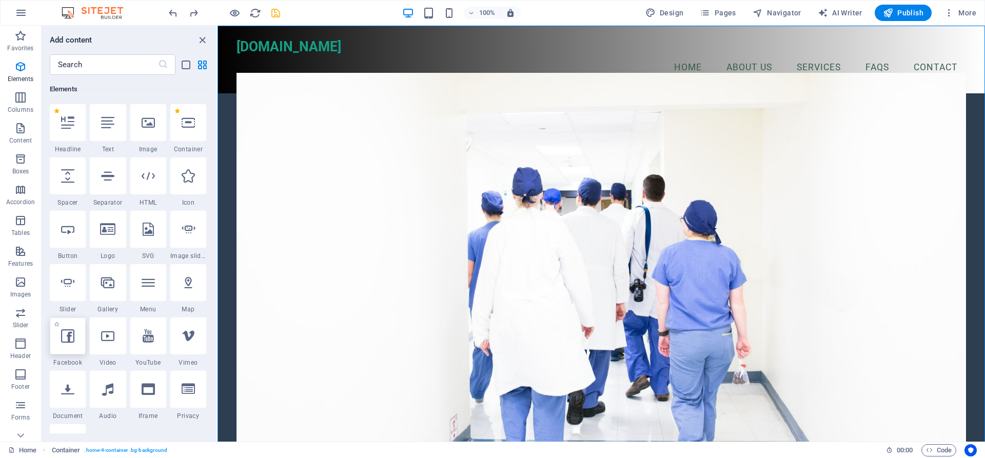
click at [71, 340] on icon at bounding box center [67, 335] width 13 height 13
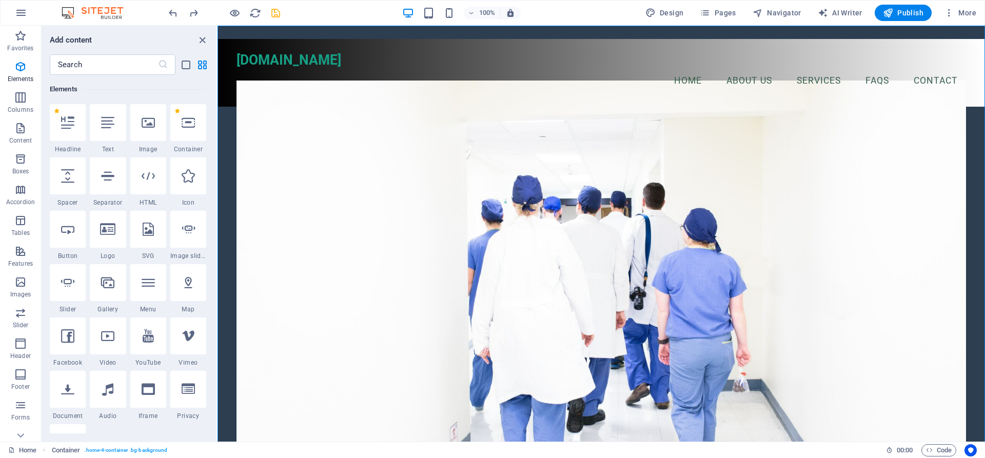
select select "%"
select select "px"
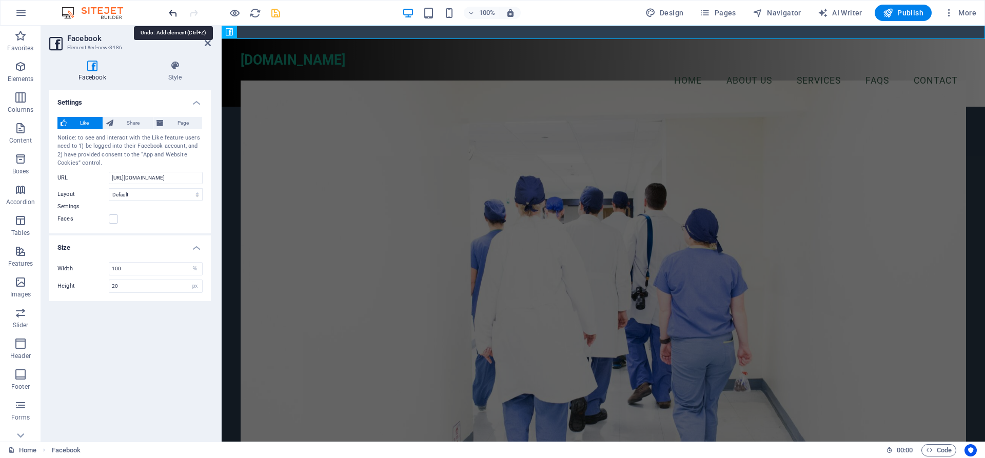
click at [170, 17] on icon "undo" at bounding box center [173, 13] width 12 height 12
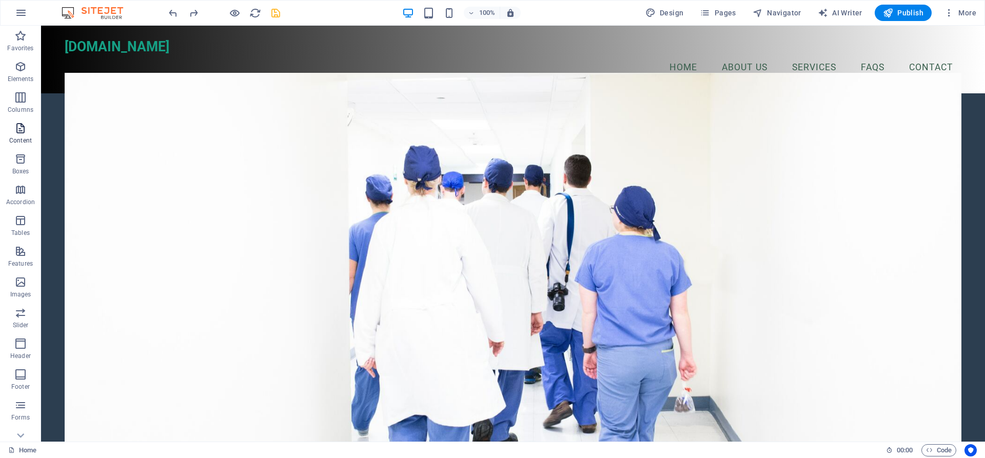
click at [24, 129] on icon "button" at bounding box center [20, 128] width 12 height 12
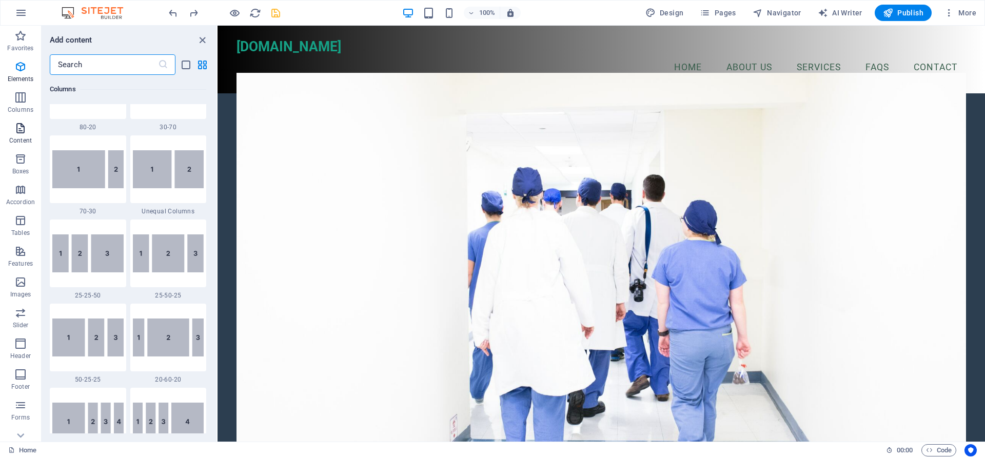
scroll to position [1796, 0]
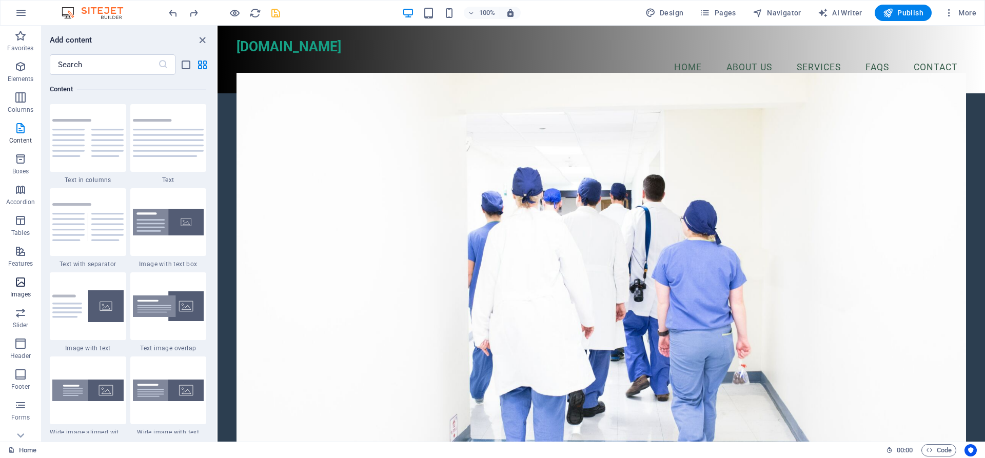
click at [24, 287] on icon "button" at bounding box center [20, 282] width 12 height 12
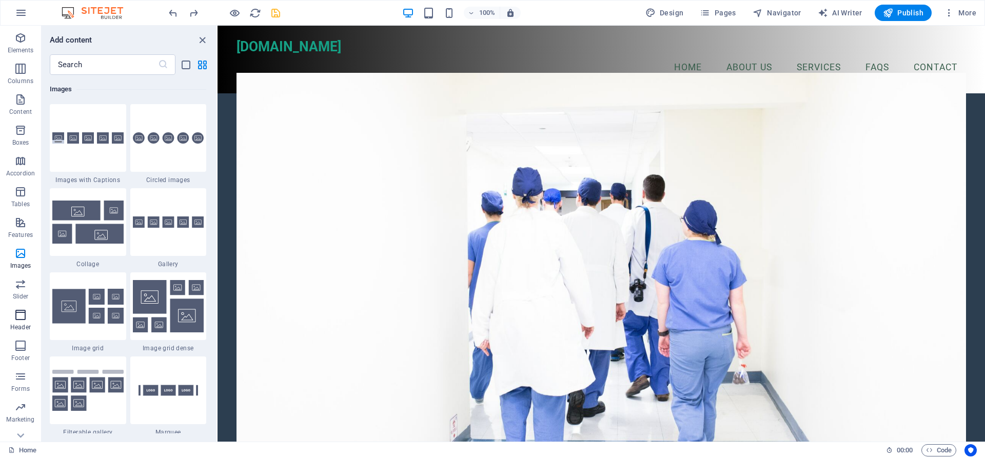
scroll to position [46, 0]
click at [18, 362] on icon "button" at bounding box center [20, 360] width 12 height 12
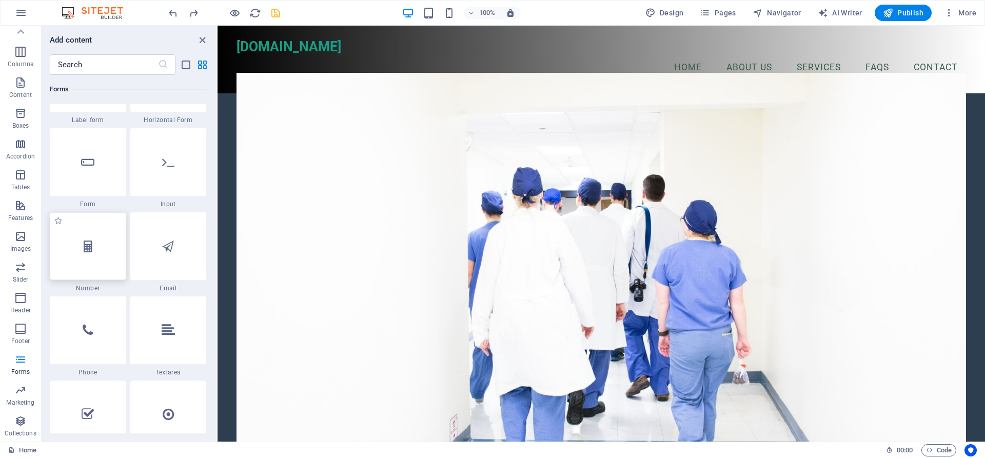
scroll to position [7723, 0]
click at [76, 341] on div at bounding box center [88, 328] width 76 height 68
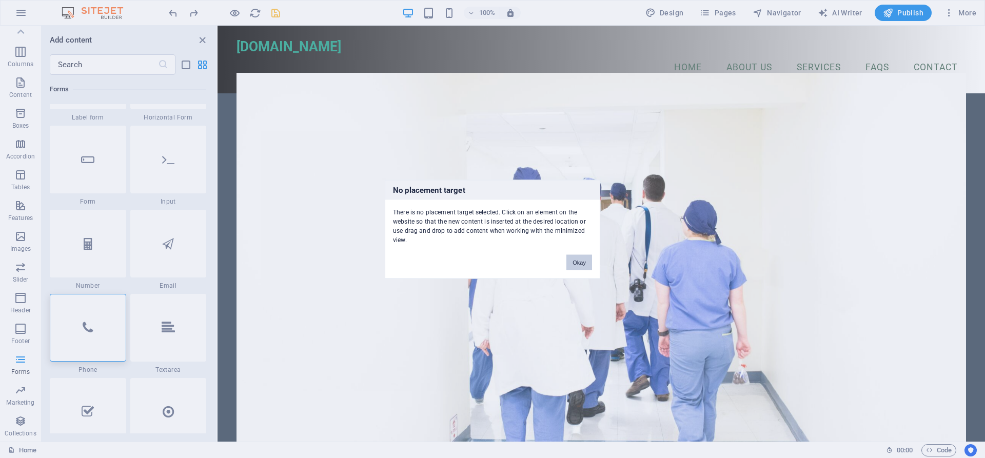
click at [583, 264] on button "Okay" at bounding box center [580, 262] width 26 height 15
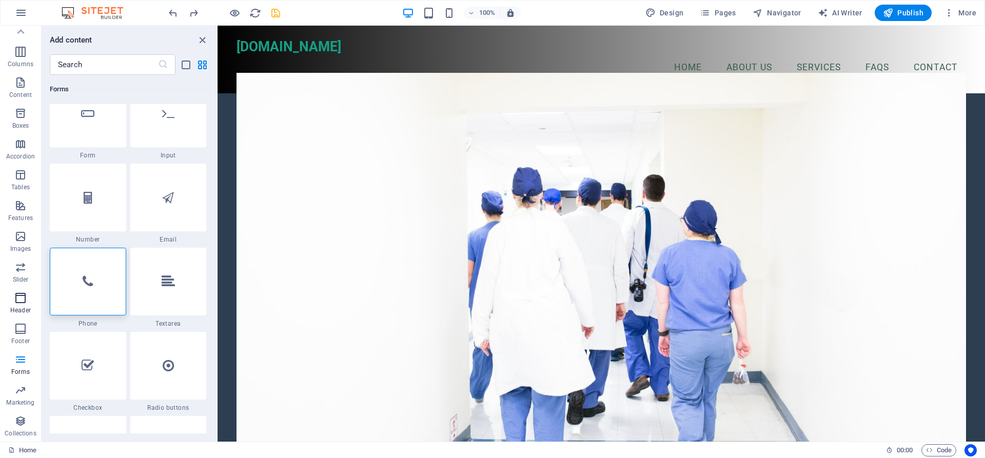
scroll to position [0, 0]
click at [25, 67] on icon "button" at bounding box center [20, 67] width 12 height 12
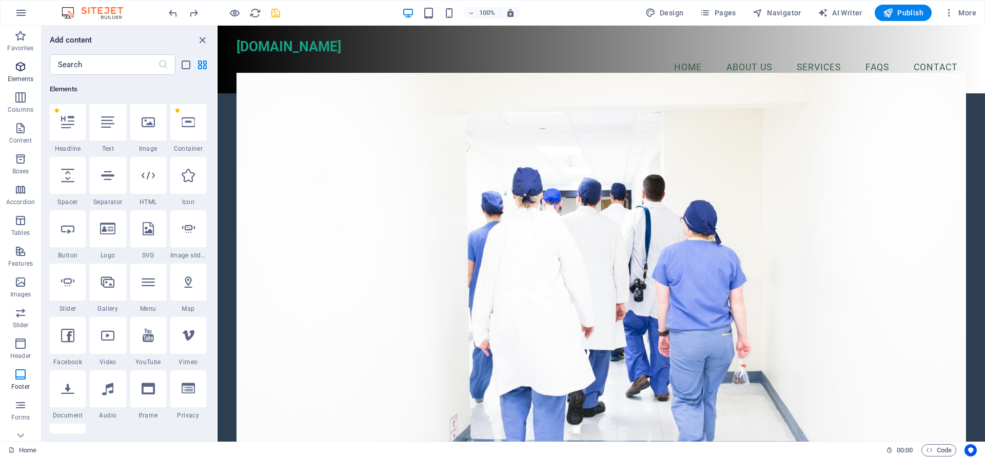
scroll to position [109, 0]
click at [185, 288] on icon at bounding box center [188, 282] width 13 height 13
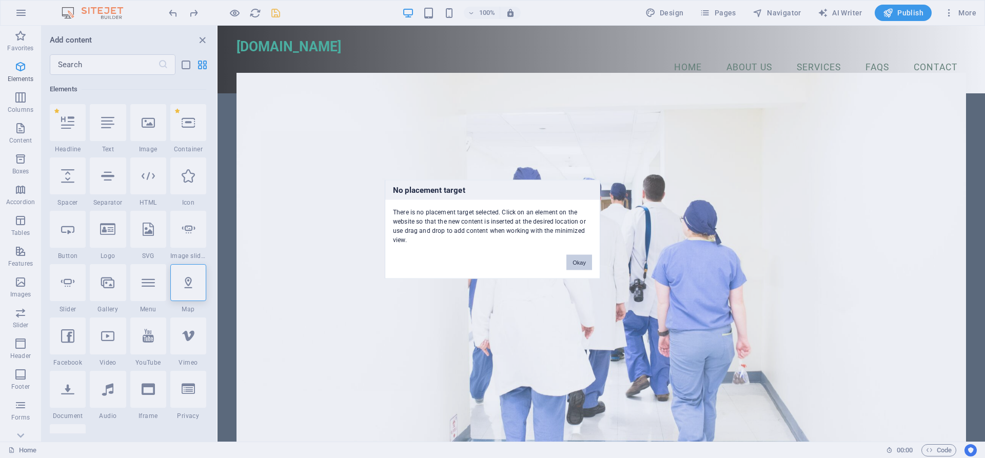
click at [584, 262] on button "Okay" at bounding box center [580, 262] width 26 height 15
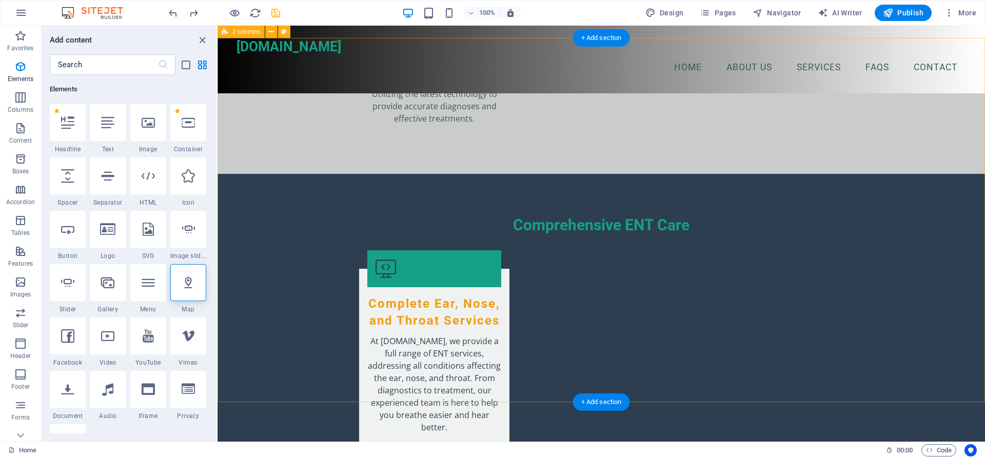
scroll to position [1623, 0]
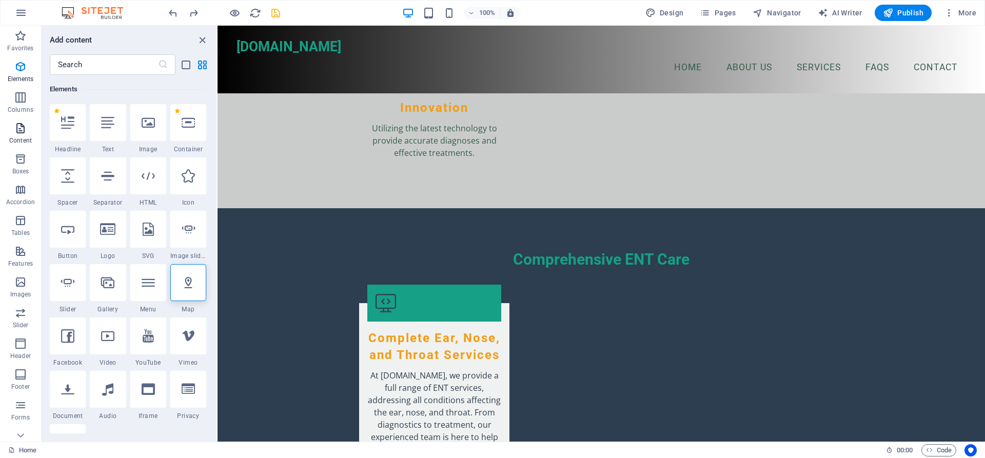
click at [22, 129] on icon "button" at bounding box center [20, 128] width 12 height 12
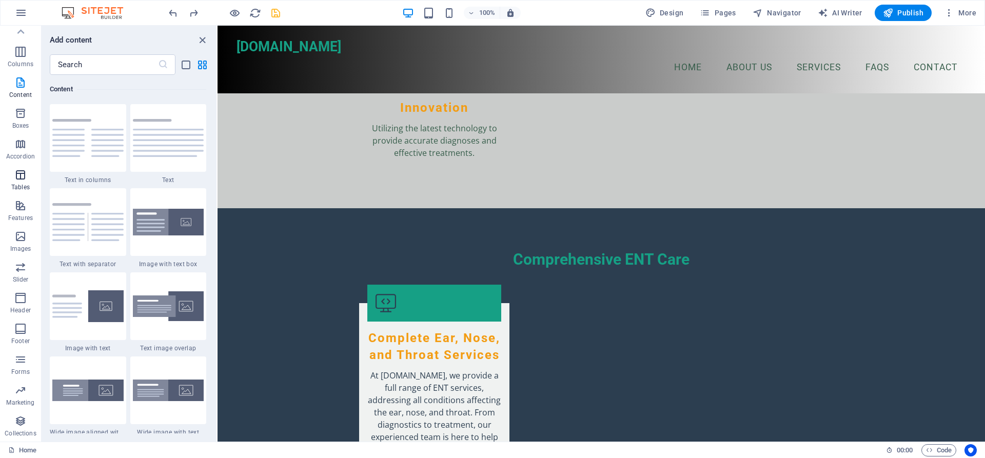
scroll to position [0, 0]
click at [27, 73] on span "Elements" at bounding box center [20, 73] width 41 height 25
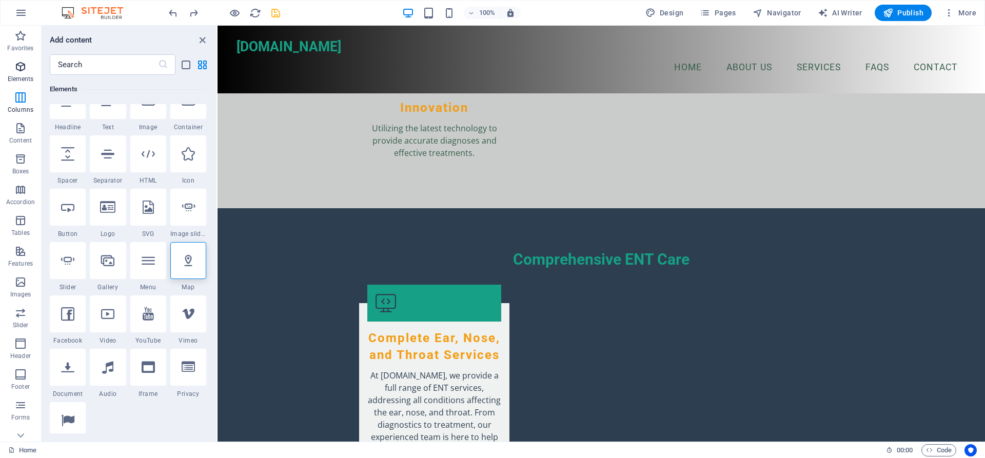
scroll to position [109, 0]
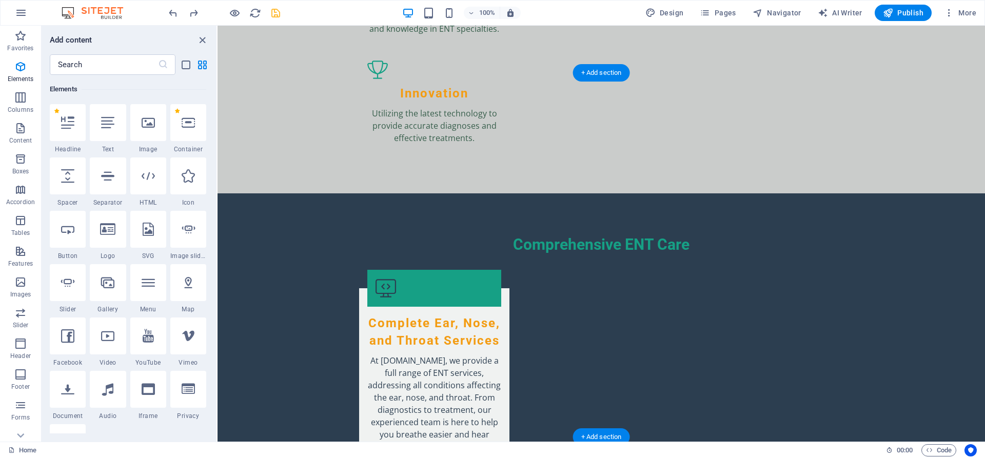
select select "1"
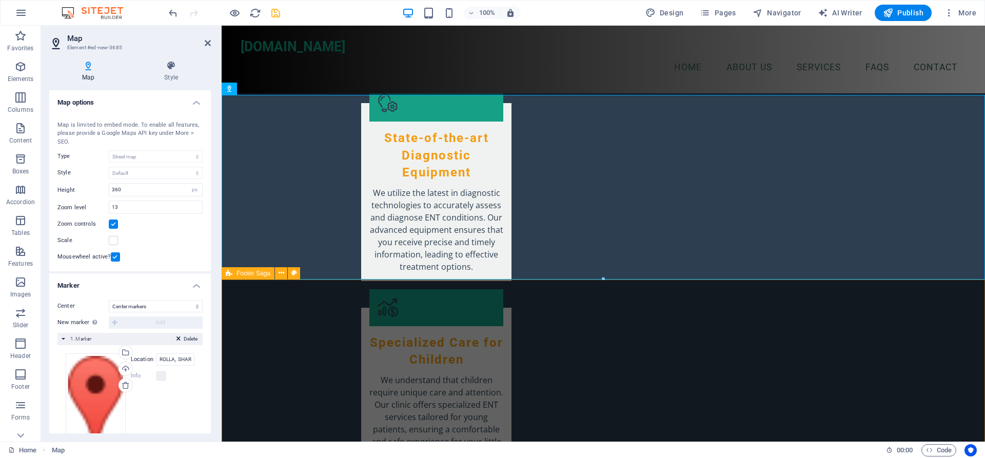
scroll to position [2017, 0]
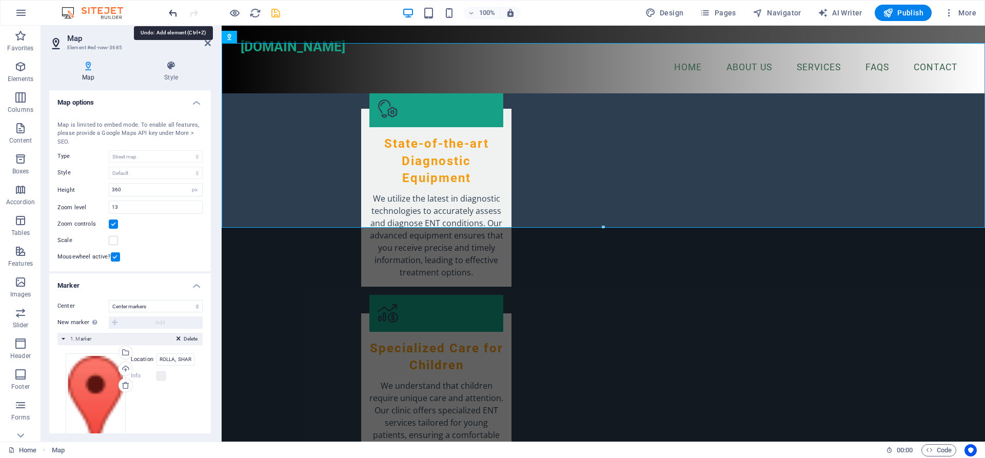
click at [170, 14] on icon "undo" at bounding box center [173, 13] width 12 height 12
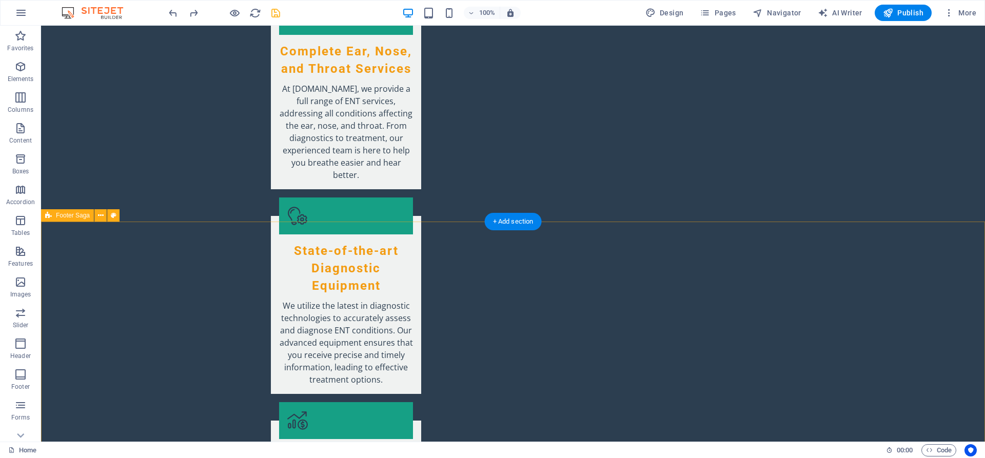
scroll to position [1936, 0]
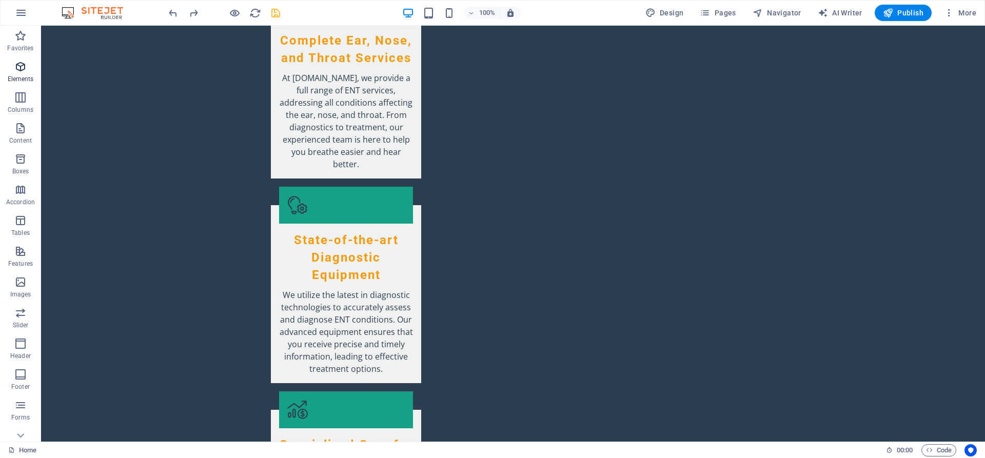
click at [19, 66] on icon "button" at bounding box center [20, 67] width 12 height 12
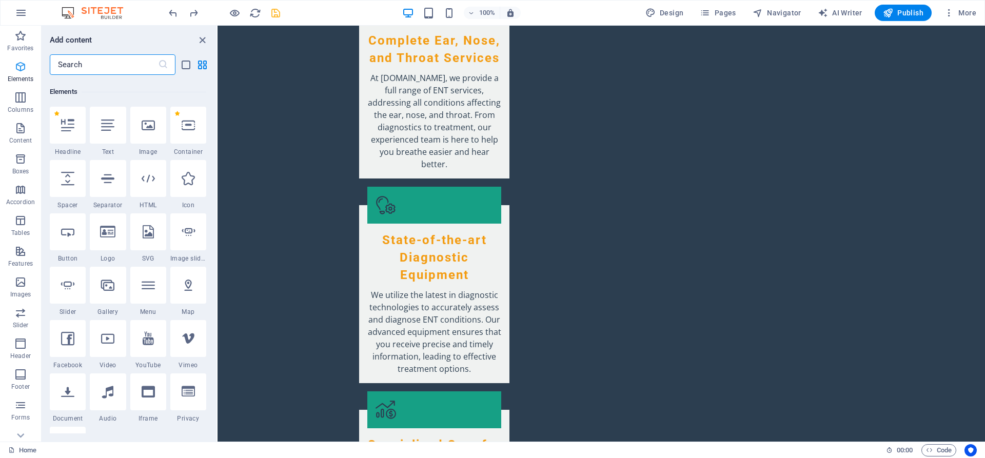
scroll to position [109, 0]
click at [69, 242] on div at bounding box center [68, 229] width 36 height 37
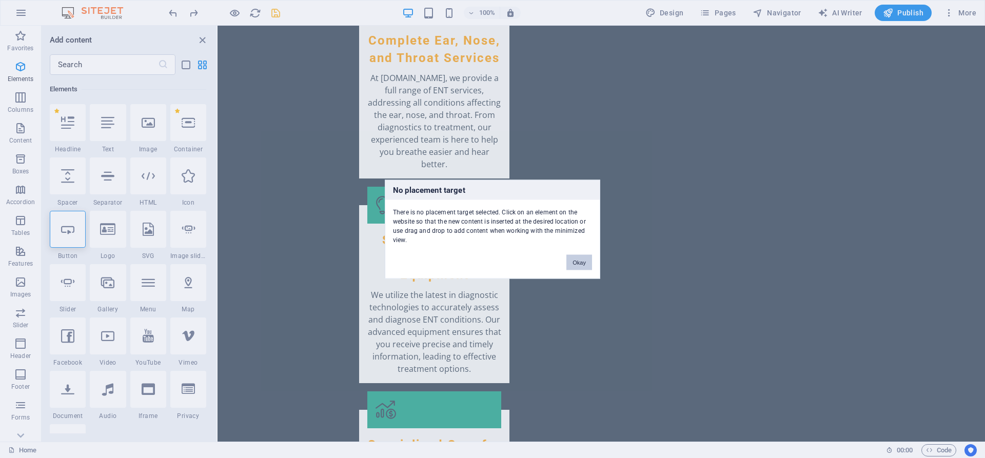
click at [569, 261] on button "Okay" at bounding box center [580, 262] width 26 height 15
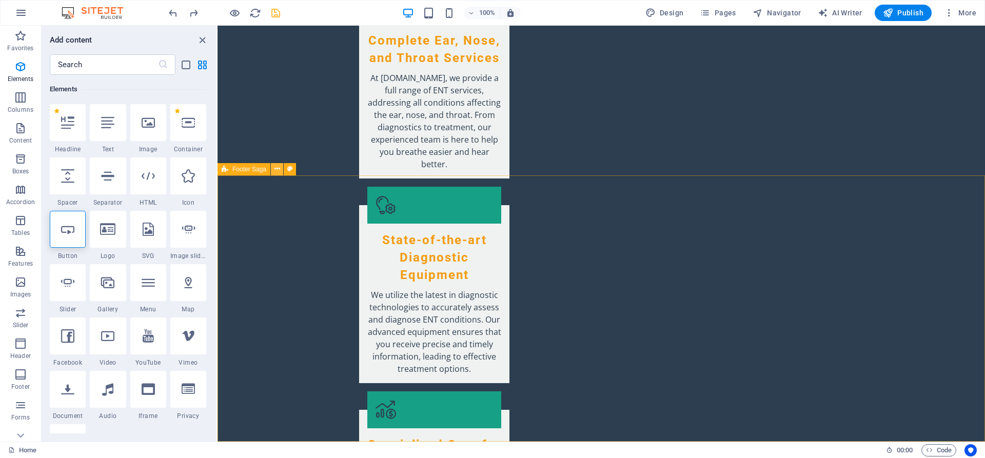
click at [275, 166] on icon at bounding box center [278, 169] width 6 height 11
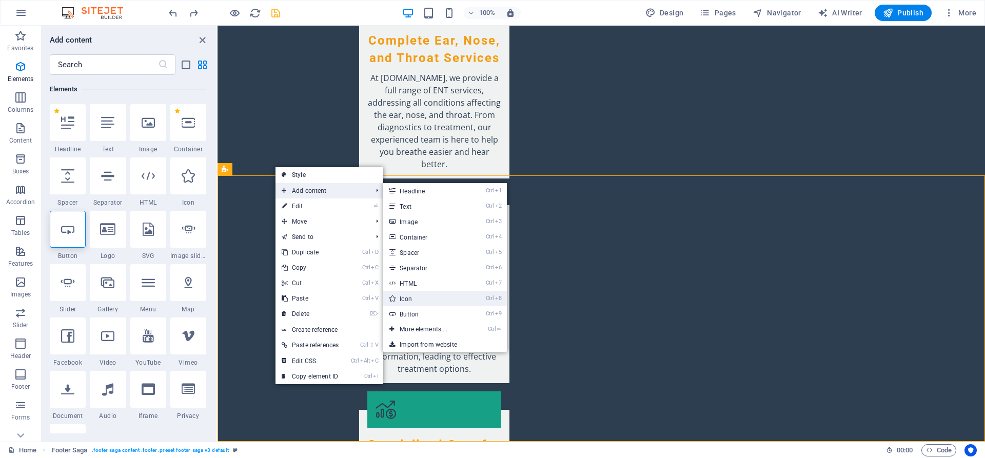
click at [427, 298] on link "Ctrl 8 Icon" at bounding box center [425, 298] width 85 height 15
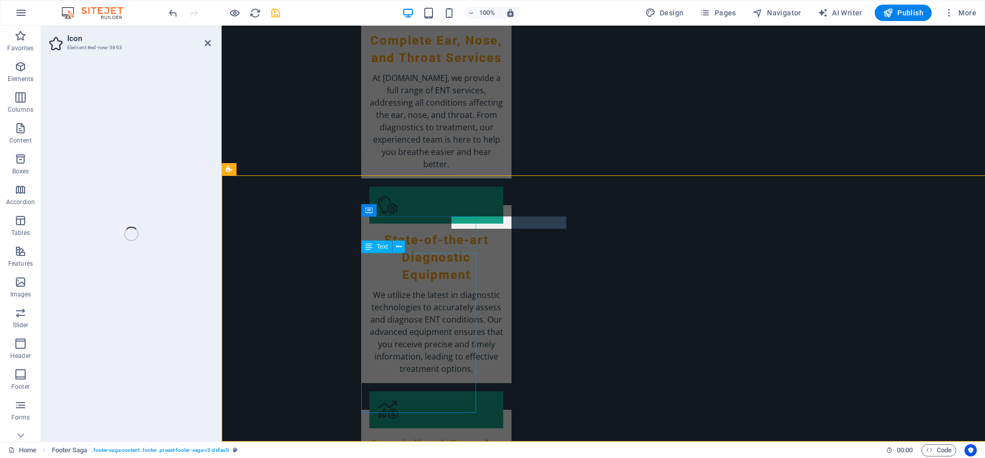
select select "xMidYMid"
select select "px"
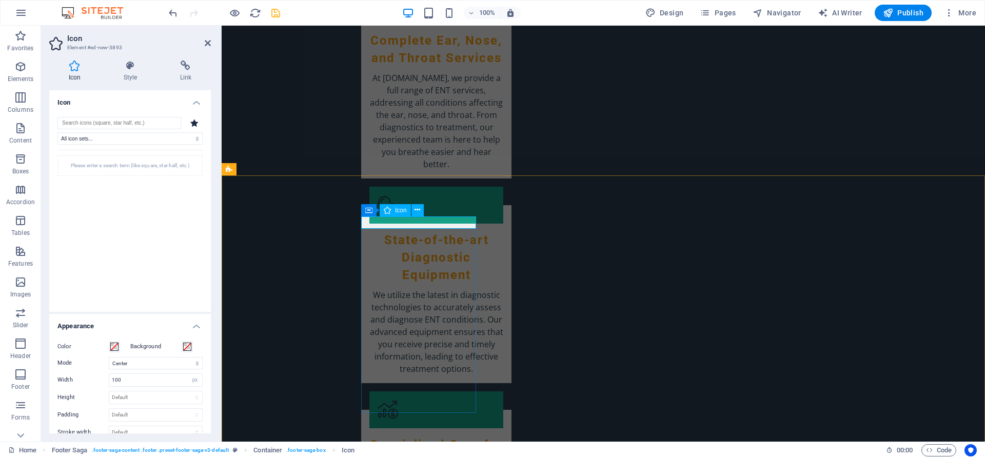
click at [398, 210] on span "Icon" at bounding box center [401, 210] width 12 height 6
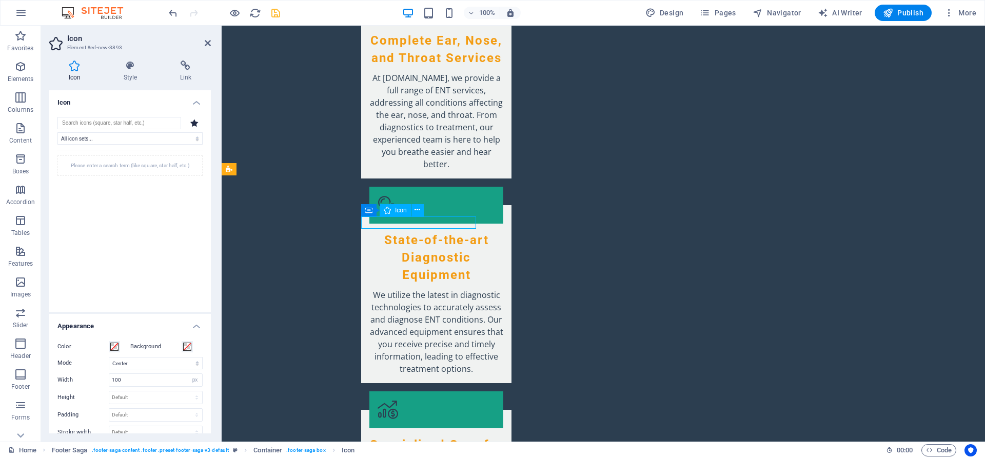
drag, startPoint x: 418, startPoint y: 221, endPoint x: 424, endPoint y: 223, distance: 6.8
click at [413, 209] on button at bounding box center [418, 210] width 12 height 12
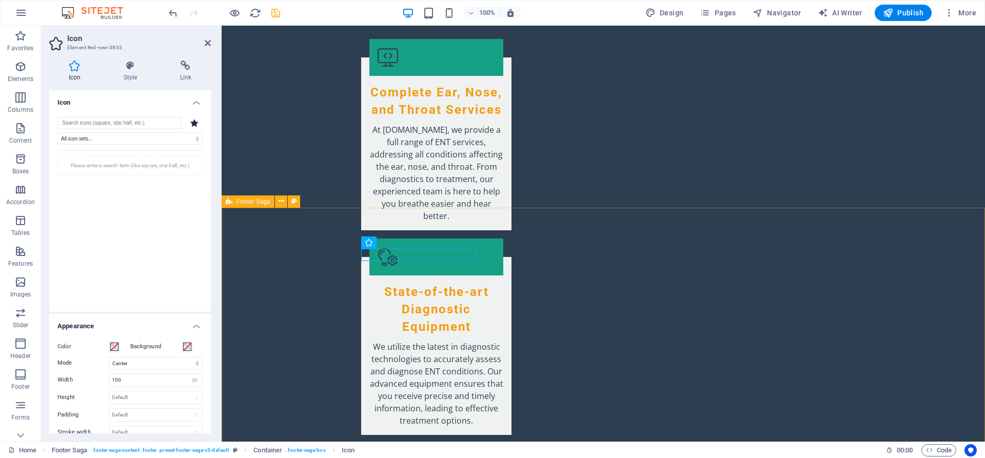
scroll to position [1948, 0]
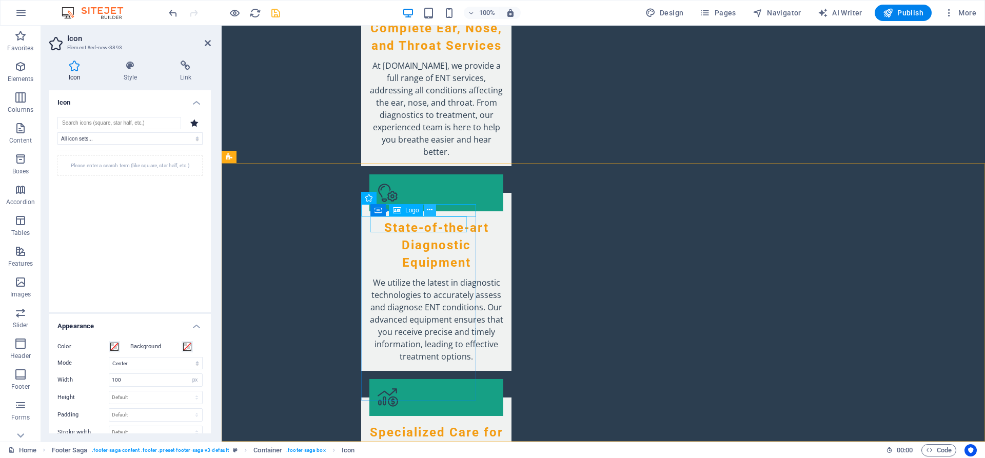
click at [428, 210] on icon at bounding box center [430, 210] width 6 height 11
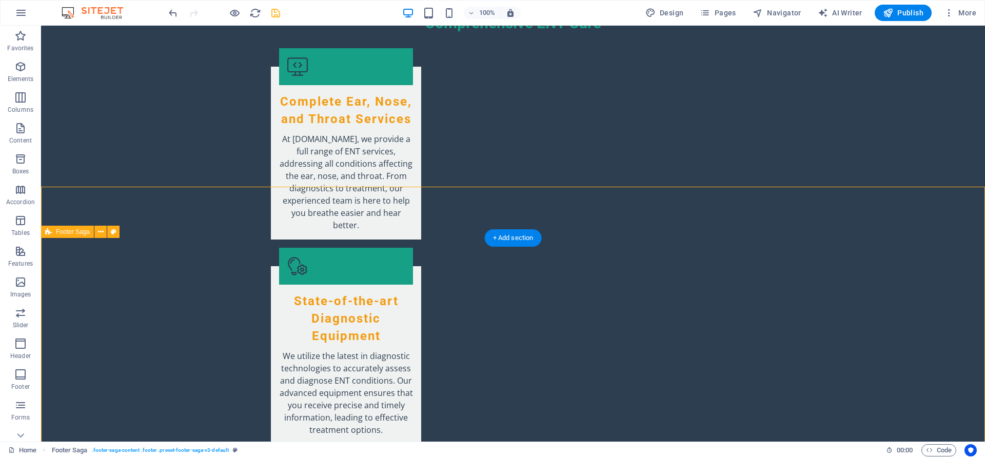
scroll to position [1897, 0]
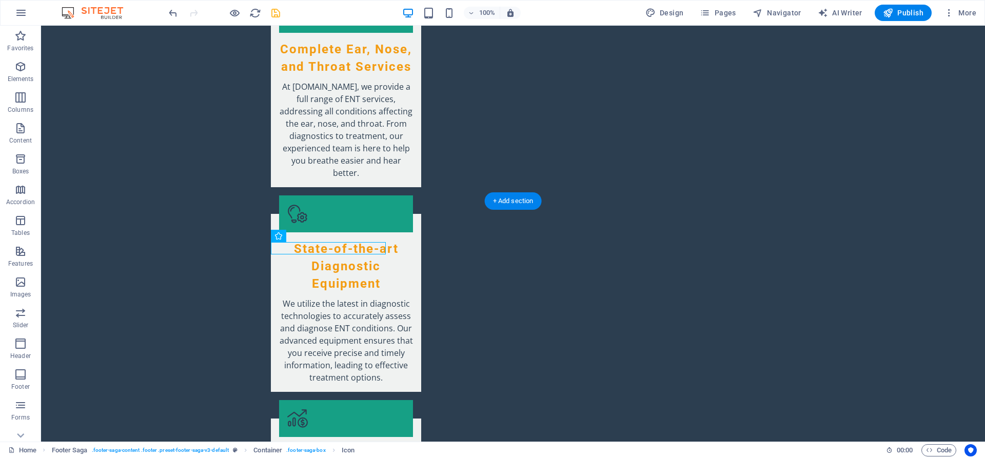
drag, startPoint x: 296, startPoint y: 263, endPoint x: 563, endPoint y: 384, distance: 293.3
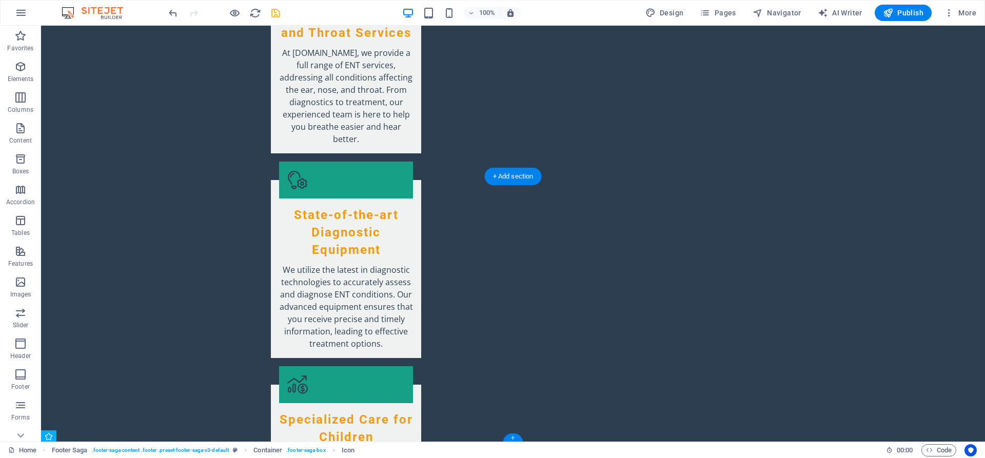
scroll to position [1986, 0]
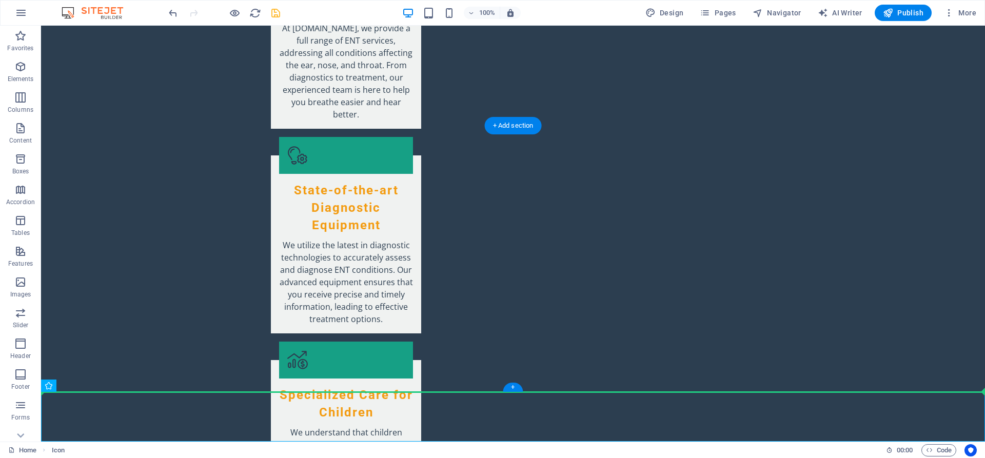
drag, startPoint x: 92, startPoint y: 410, endPoint x: 106, endPoint y: 380, distance: 33.1
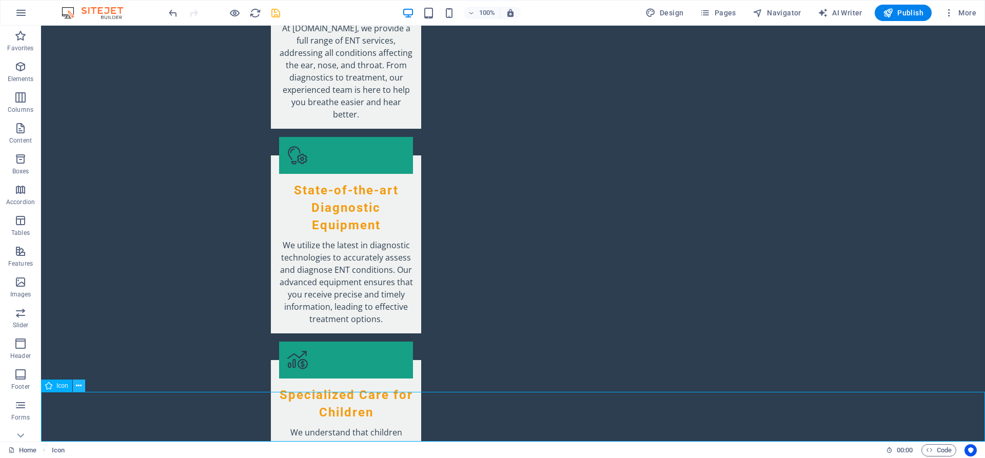
click at [74, 390] on button at bounding box center [79, 386] width 12 height 12
click at [81, 385] on icon at bounding box center [79, 386] width 6 height 11
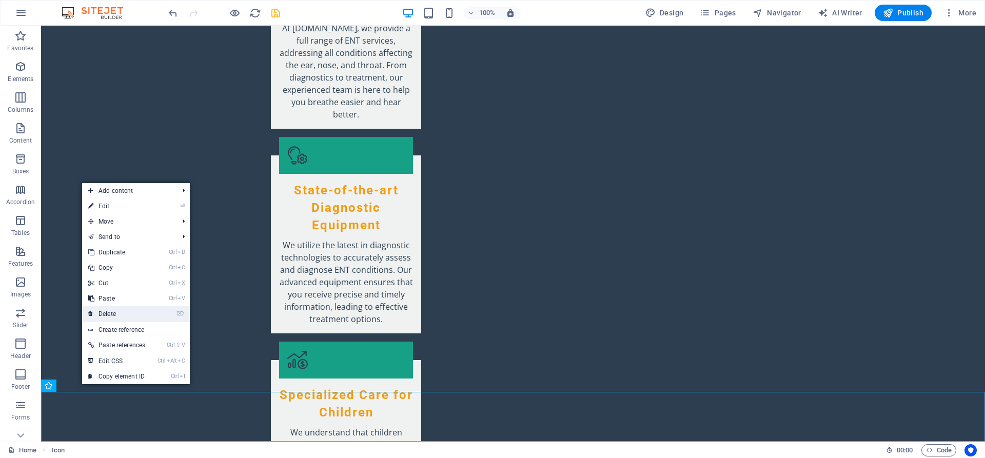
click at [123, 317] on link "⌦ Delete" at bounding box center [116, 313] width 69 height 15
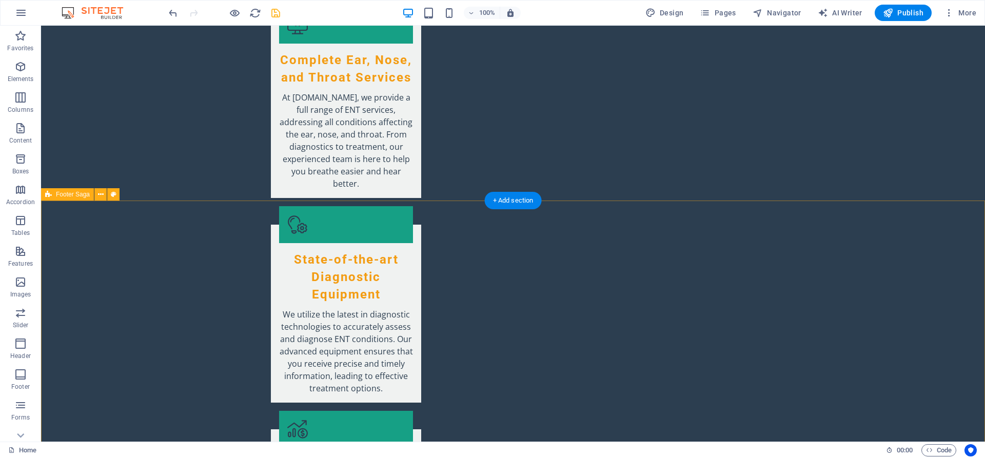
scroll to position [1936, 0]
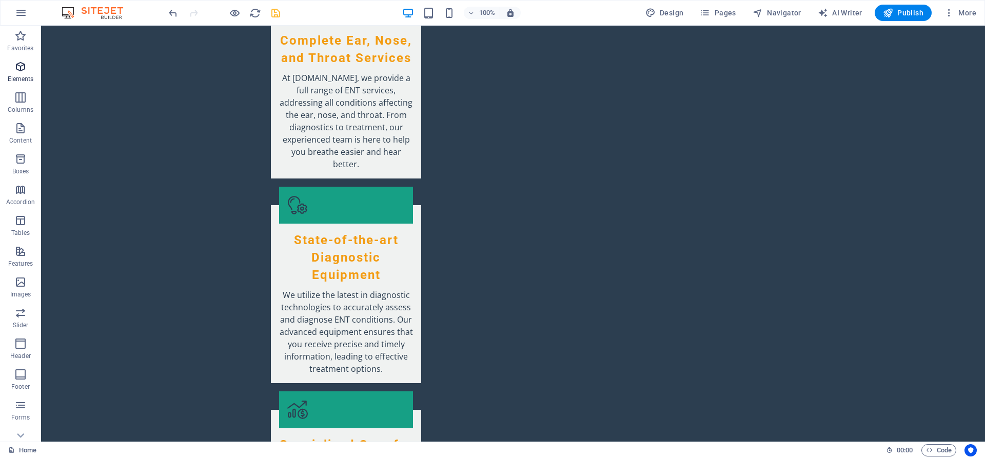
click at [24, 72] on icon "button" at bounding box center [20, 67] width 12 height 12
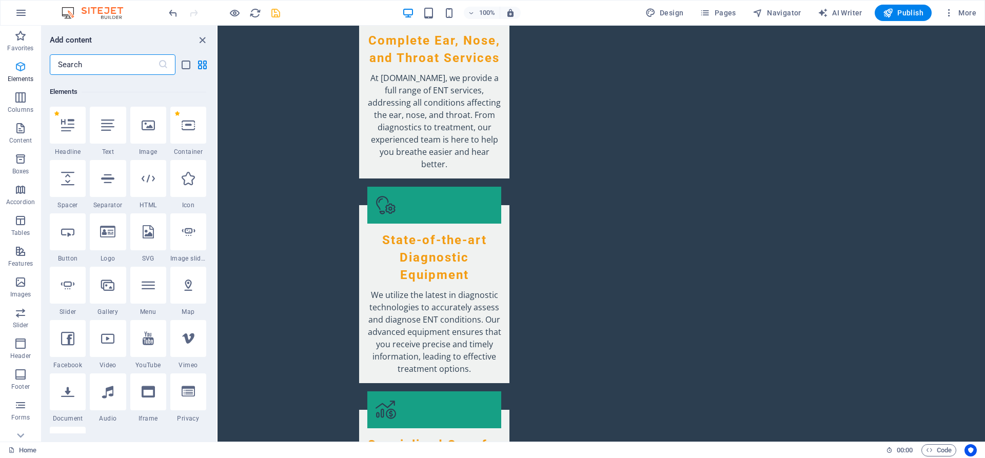
scroll to position [109, 0]
click at [280, 169] on button at bounding box center [277, 169] width 12 height 12
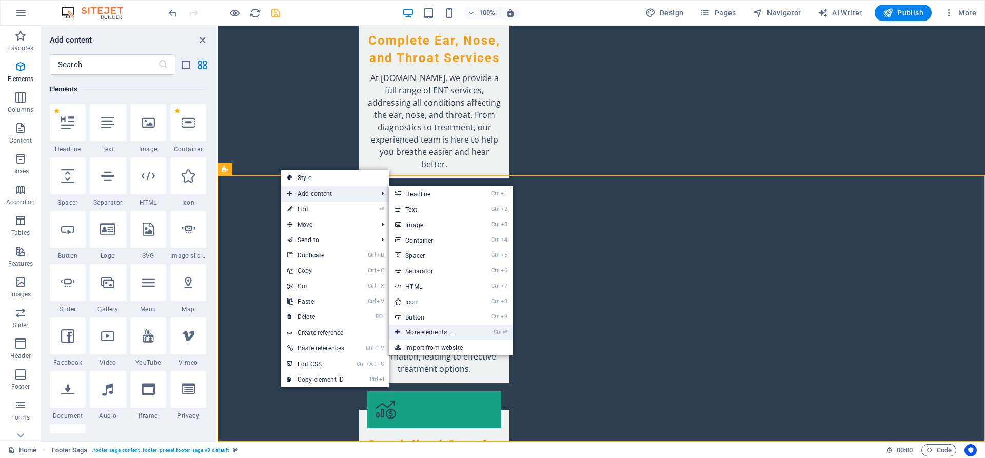
click at [440, 334] on link "Ctrl ⏎ More elements ..." at bounding box center [431, 332] width 85 height 15
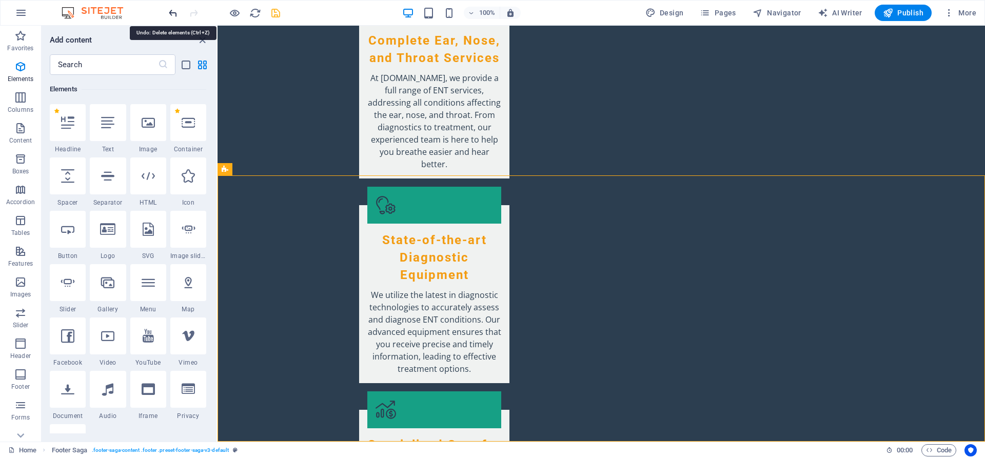
click at [172, 14] on icon "undo" at bounding box center [173, 13] width 12 height 12
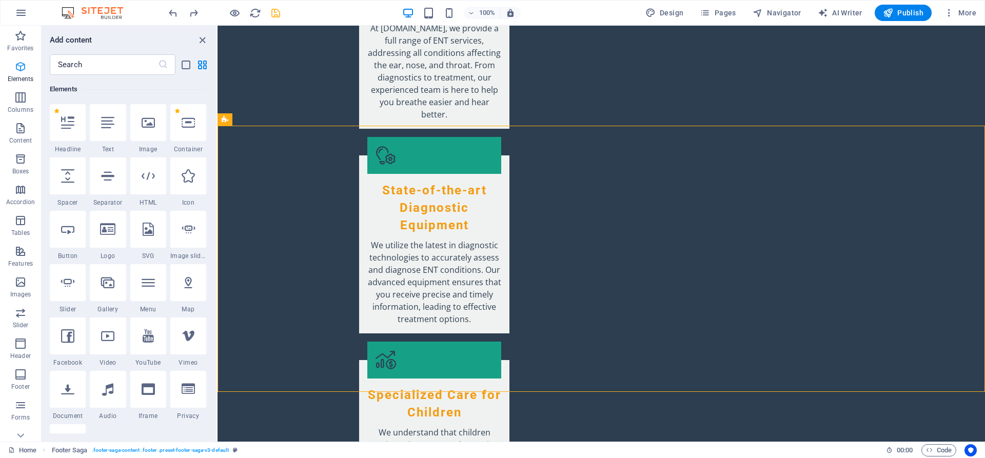
click at [23, 72] on icon "button" at bounding box center [20, 67] width 12 height 12
click at [22, 76] on p "Elements" at bounding box center [21, 79] width 26 height 8
click at [23, 74] on span "Elements" at bounding box center [20, 73] width 41 height 25
click at [74, 345] on div at bounding box center [68, 336] width 36 height 37
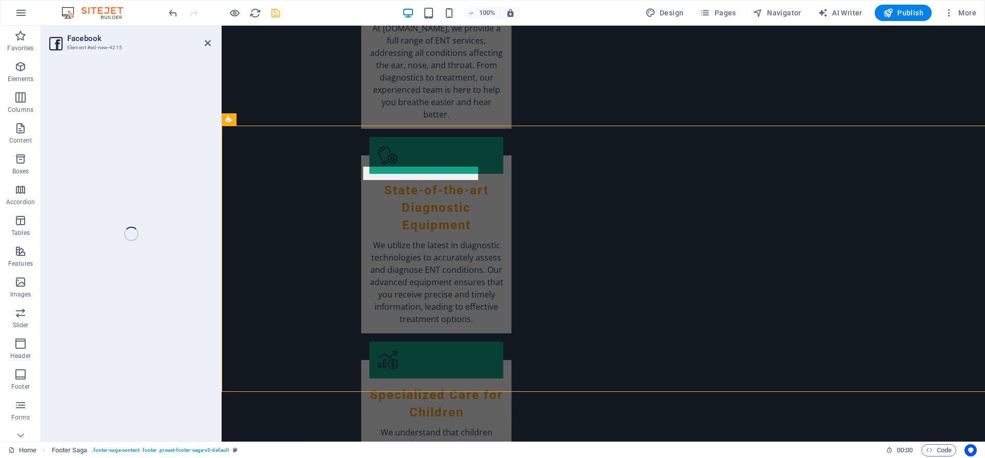
select select "%"
select select "px"
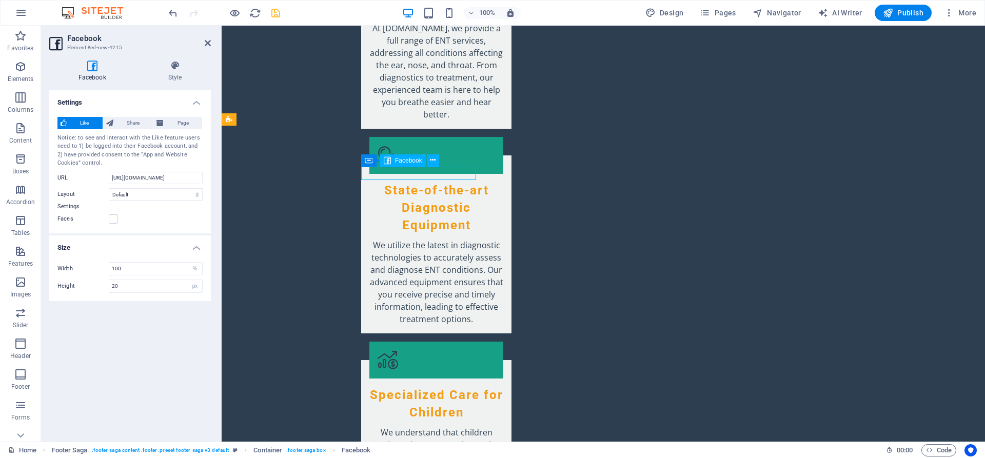
drag, startPoint x: 394, startPoint y: 171, endPoint x: 403, endPoint y: 179, distance: 11.6
click at [429, 160] on button at bounding box center [433, 160] width 12 height 12
drag, startPoint x: 425, startPoint y: 160, endPoint x: 401, endPoint y: 165, distance: 24.1
click at [401, 165] on div "Facebook" at bounding box center [403, 160] width 47 height 12
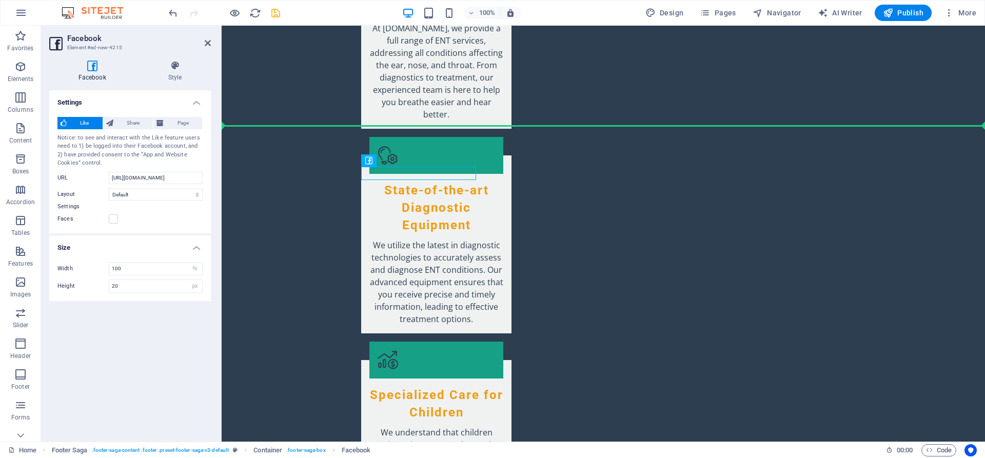
drag, startPoint x: 623, startPoint y: 187, endPoint x: 389, endPoint y: 164, distance: 235.1
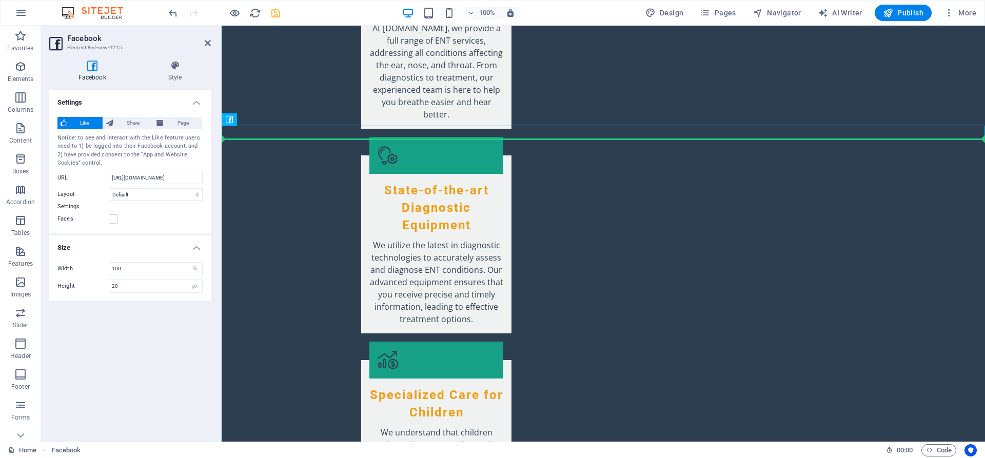
drag, startPoint x: 465, startPoint y: 146, endPoint x: 261, endPoint y: 149, distance: 204.3
drag, startPoint x: 233, startPoint y: 120, endPoint x: 242, endPoint y: 119, distance: 8.7
click at [242, 119] on div "Facebook" at bounding box center [233, 119] width 23 height 13
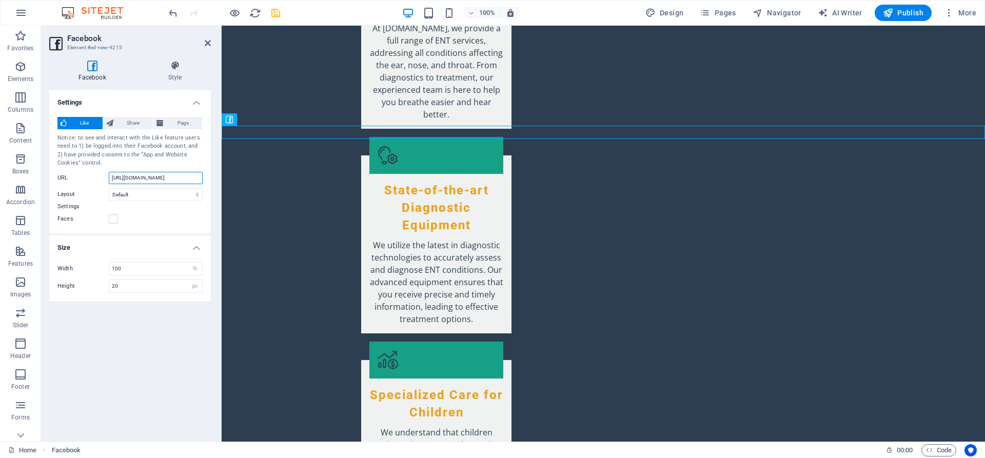
click at [141, 180] on input "[URL][DOMAIN_NAME]" at bounding box center [156, 178] width 94 height 12
click at [112, 176] on input "[URL][DOMAIN_NAME]" at bounding box center [156, 178] width 94 height 12
click at [173, 14] on icon "undo" at bounding box center [173, 13] width 12 height 12
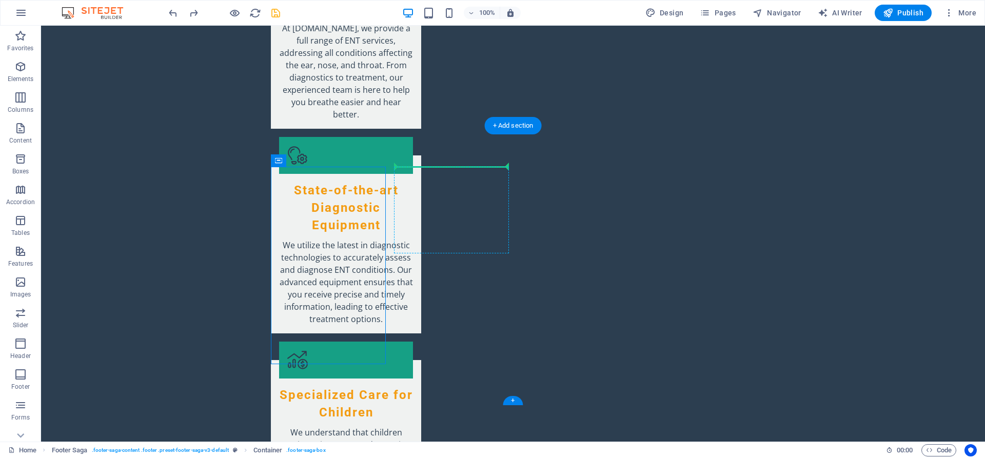
drag, startPoint x: 421, startPoint y: 187, endPoint x: 412, endPoint y: 171, distance: 18.6
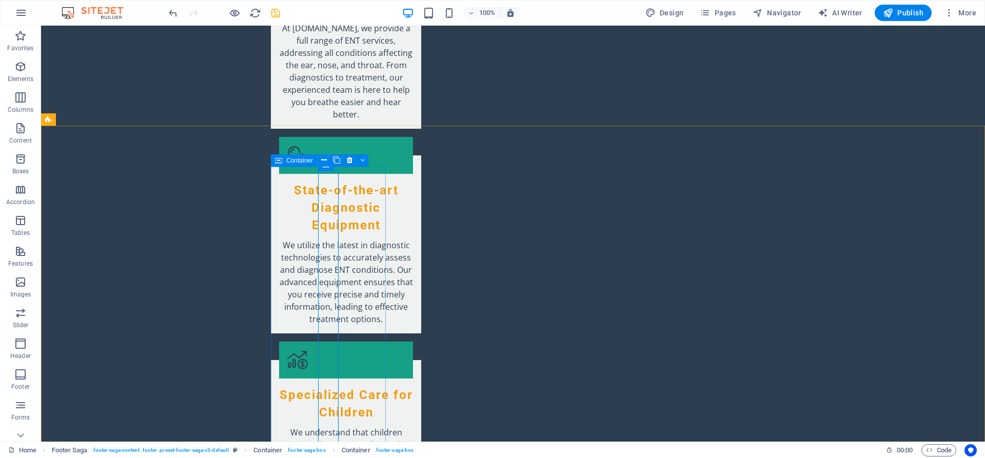
click at [301, 160] on span "Container" at bounding box center [299, 161] width 27 height 6
click at [172, 13] on icon "undo" at bounding box center [173, 13] width 12 height 12
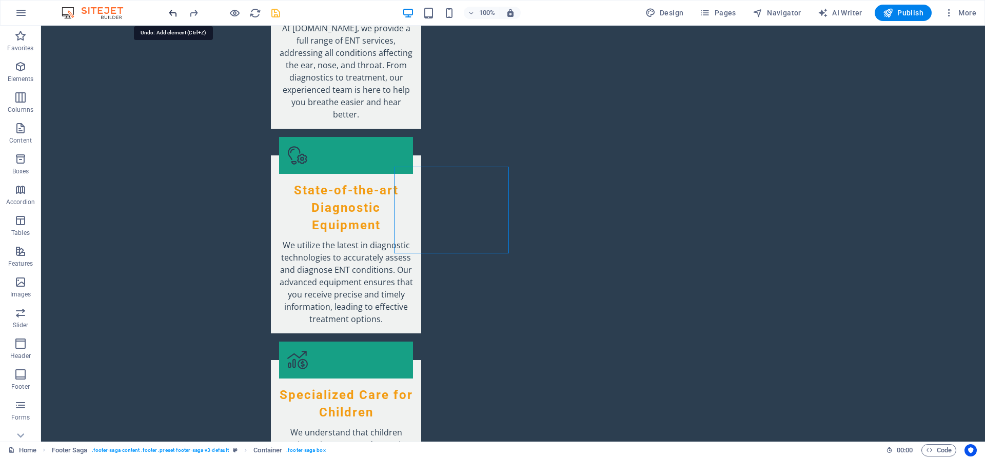
click at [170, 12] on icon "undo" at bounding box center [173, 13] width 12 height 12
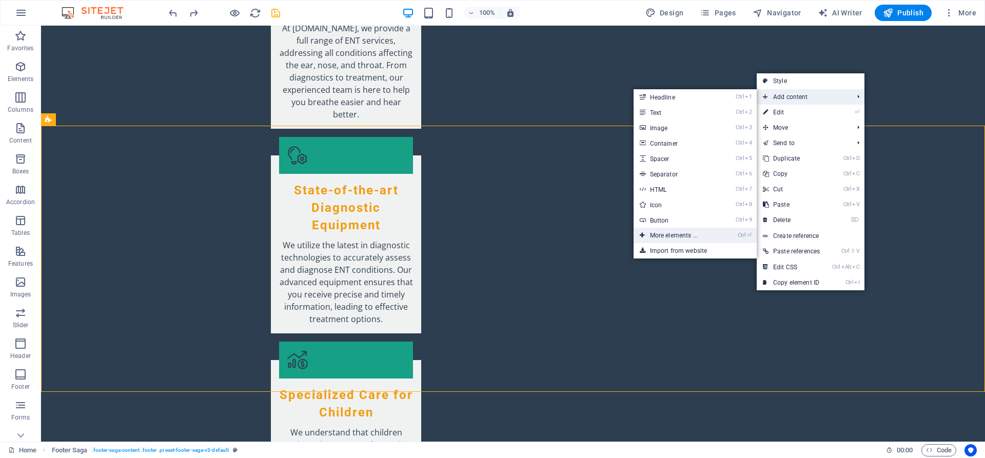
click at [688, 237] on link "Ctrl ⏎ More elements ..." at bounding box center [676, 235] width 85 height 15
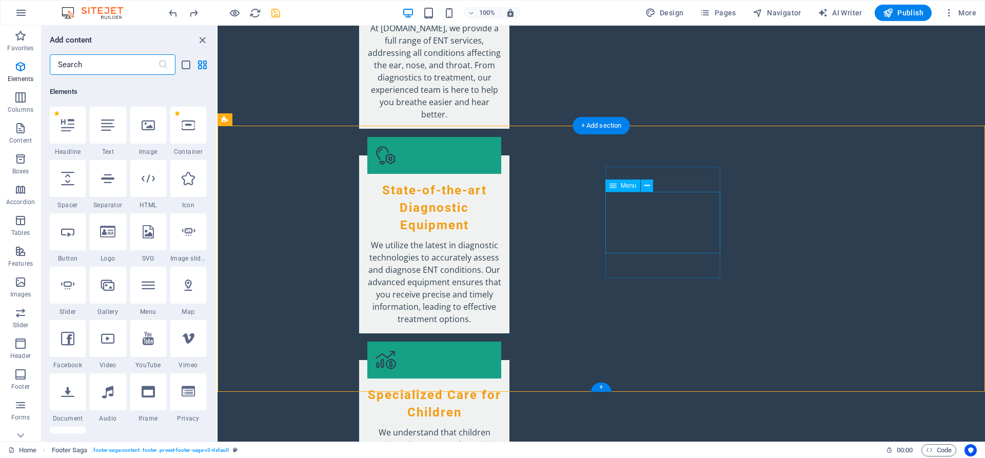
scroll to position [109, 0]
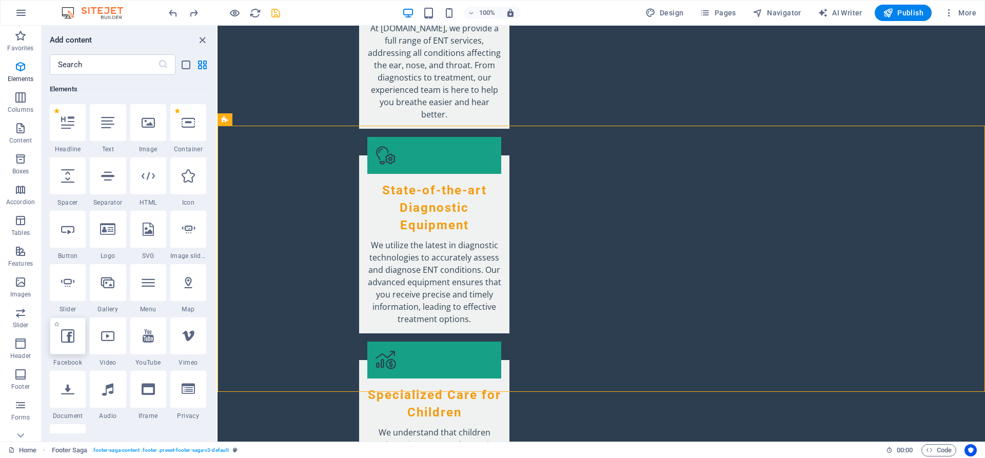
click at [69, 352] on div at bounding box center [68, 336] width 36 height 37
select select "%"
select select "px"
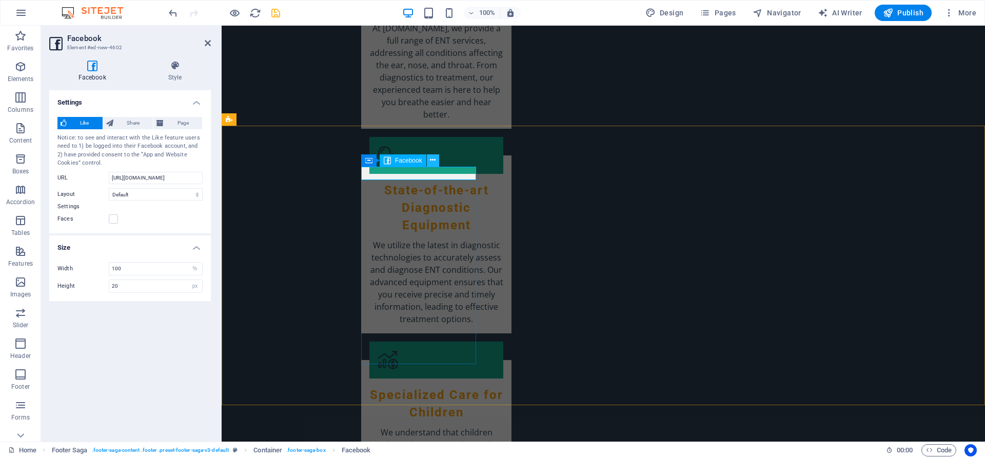
click at [434, 161] on icon at bounding box center [433, 160] width 6 height 11
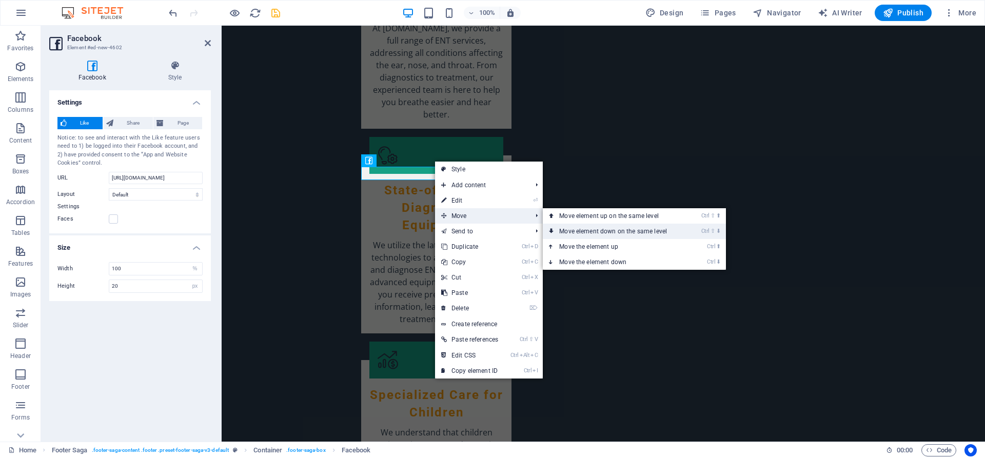
click at [612, 231] on link "Ctrl ⇧ ⬇ Move element down on the same level" at bounding box center [615, 231] width 145 height 15
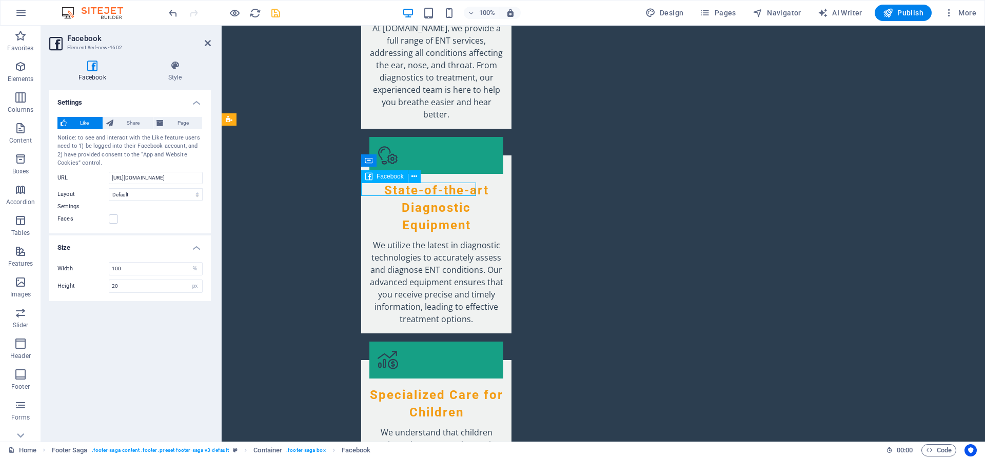
drag, startPoint x: 454, startPoint y: 191, endPoint x: 452, endPoint y: 186, distance: 5.4
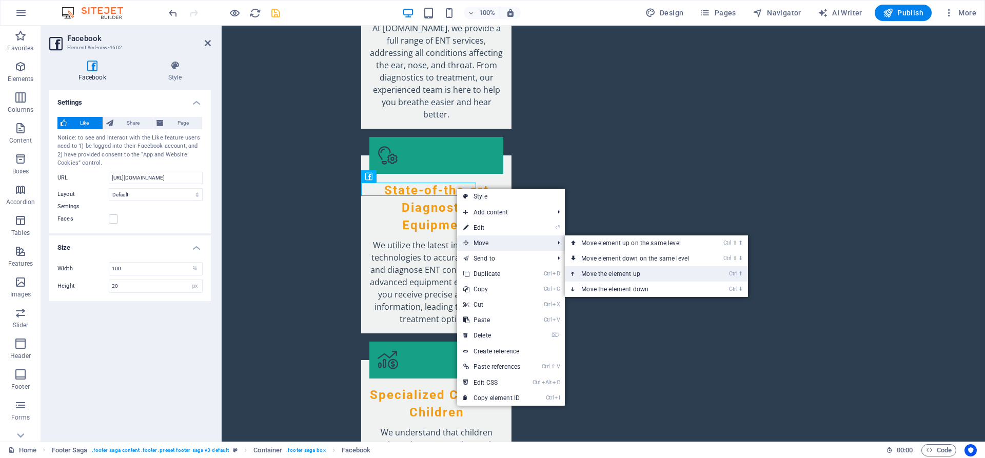
click at [596, 278] on link "Ctrl ⬆ Move the element up" at bounding box center [637, 273] width 145 height 15
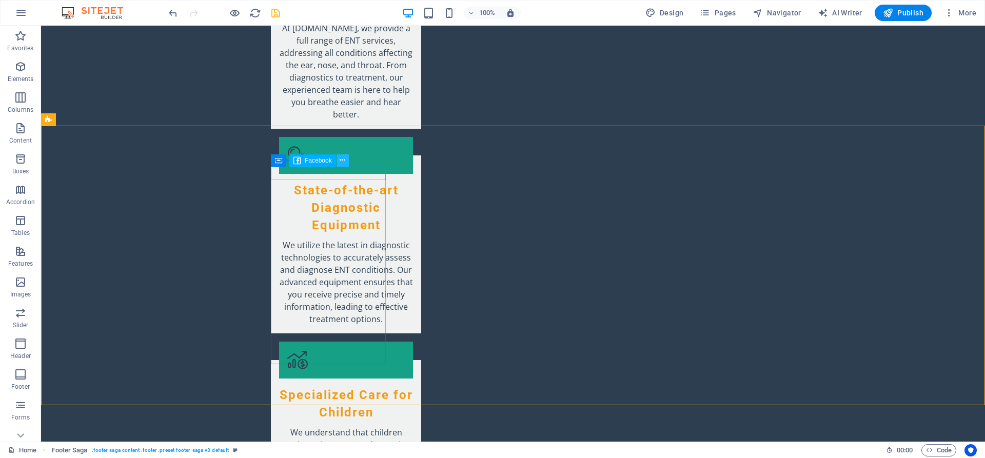
click at [340, 161] on button at bounding box center [343, 160] width 12 height 12
click at [281, 163] on icon at bounding box center [278, 160] width 7 height 12
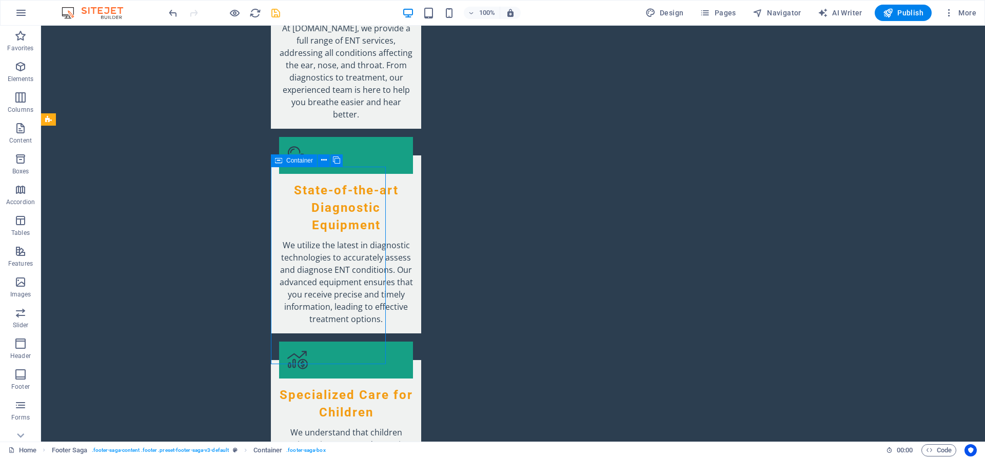
click at [280, 162] on icon at bounding box center [278, 160] width 7 height 12
click at [335, 161] on icon at bounding box center [336, 160] width 7 height 11
click at [344, 163] on icon at bounding box center [343, 160] width 6 height 11
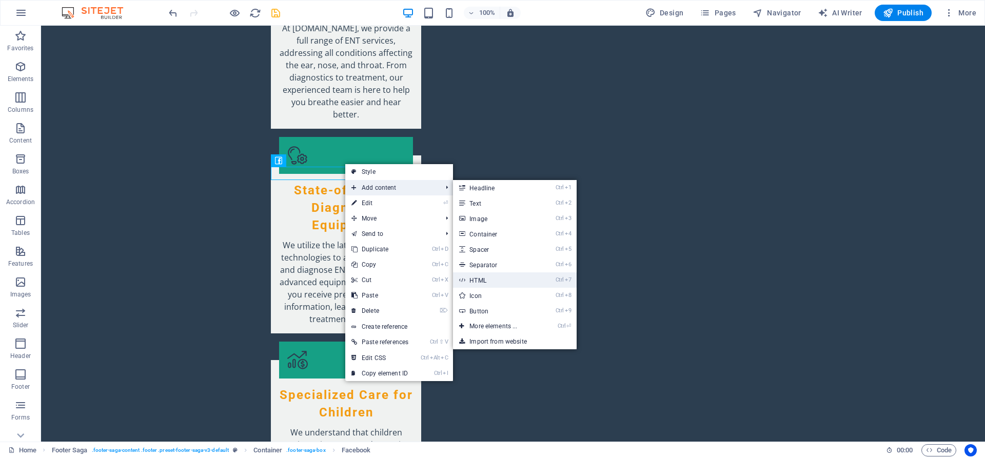
click at [525, 274] on link "Ctrl 7 HTML" at bounding box center [495, 279] width 85 height 15
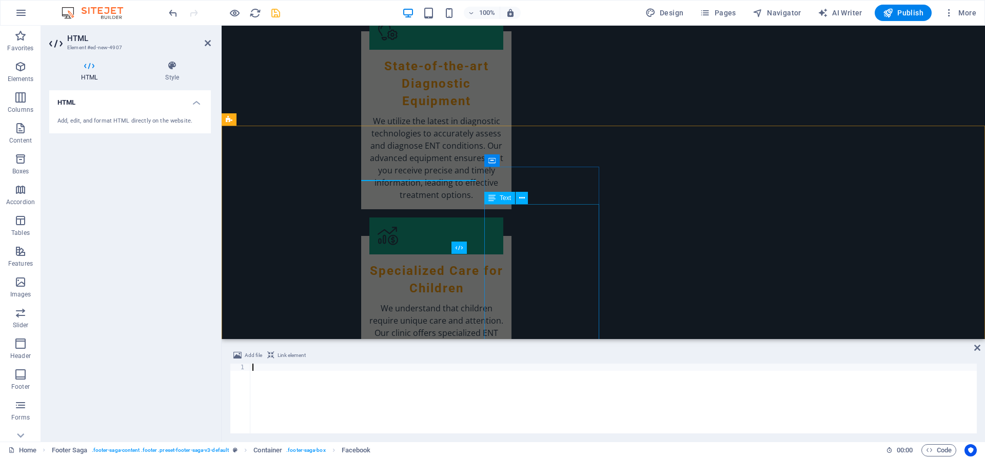
scroll to position [1899, 0]
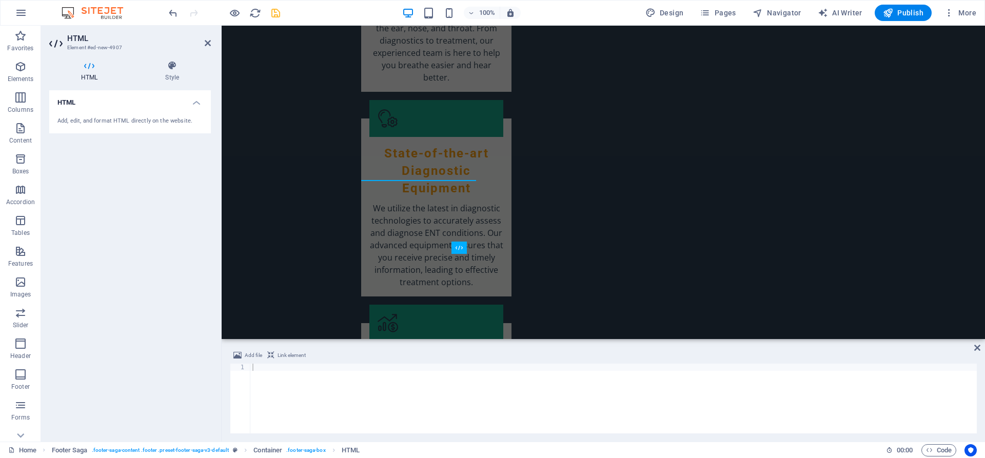
click at [293, 354] on span "Link element" at bounding box center [292, 355] width 28 height 12
click at [169, 13] on icon "undo" at bounding box center [173, 13] width 12 height 12
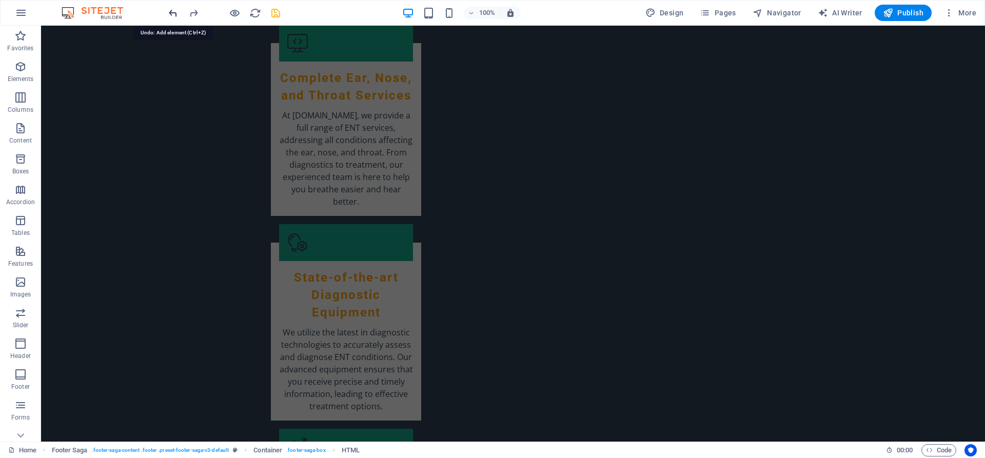
scroll to position [1986, 0]
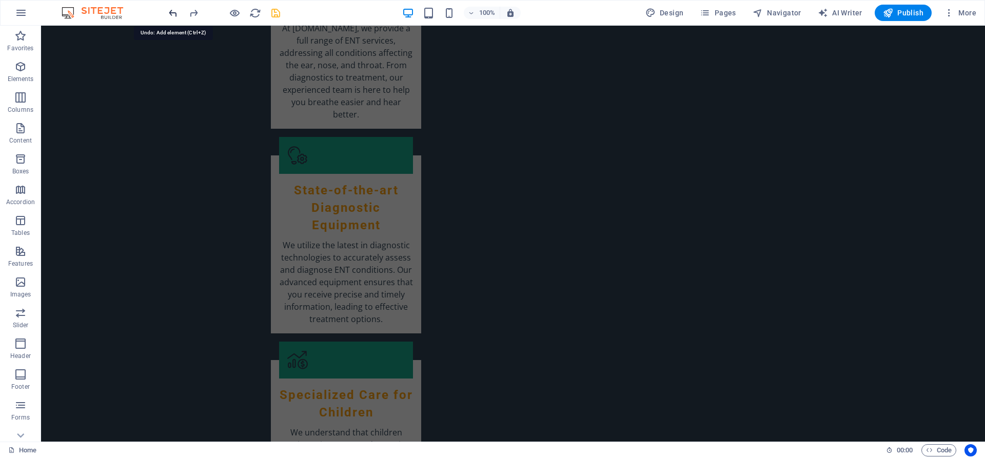
click at [169, 13] on icon "undo" at bounding box center [173, 13] width 12 height 12
click at [170, 14] on icon "undo" at bounding box center [173, 13] width 12 height 12
click at [173, 13] on icon "undo" at bounding box center [173, 13] width 12 height 12
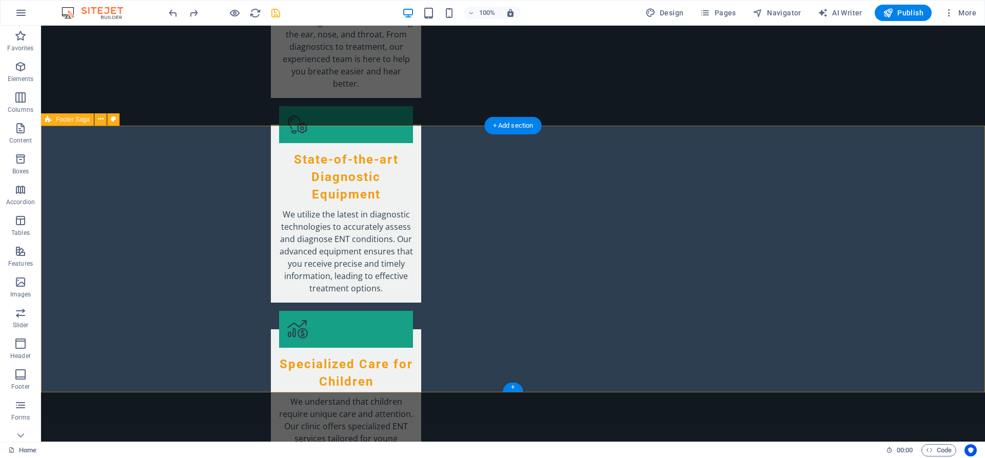
scroll to position [1934, 0]
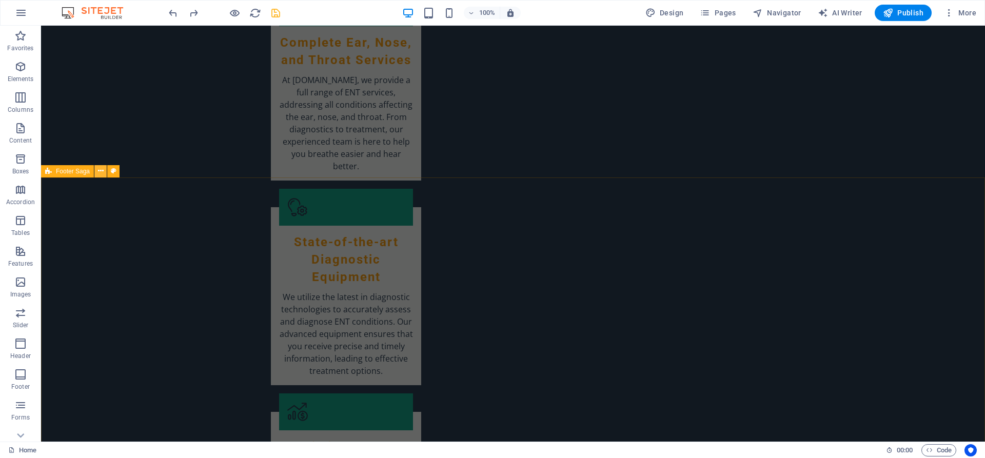
click at [100, 174] on icon at bounding box center [101, 171] width 6 height 11
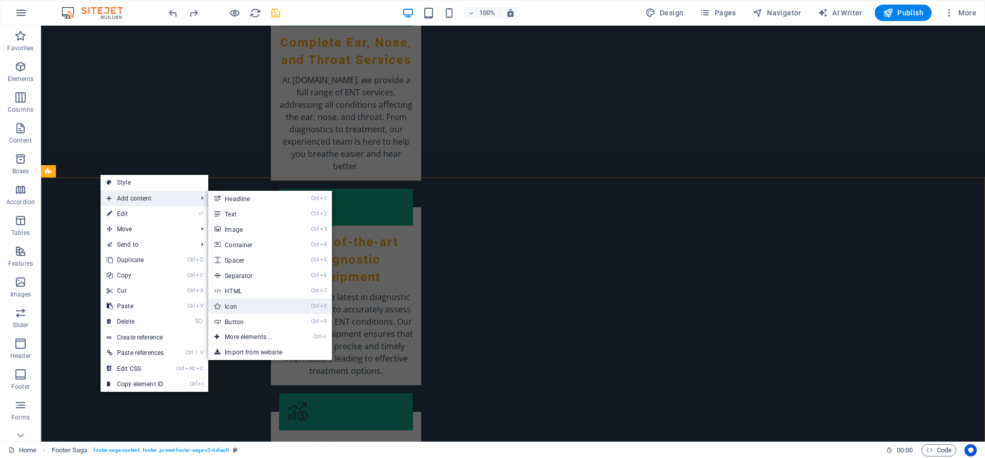
click at [249, 307] on link "Ctrl 8 Icon" at bounding box center [250, 306] width 85 height 15
select select "xMidYMid"
select select "px"
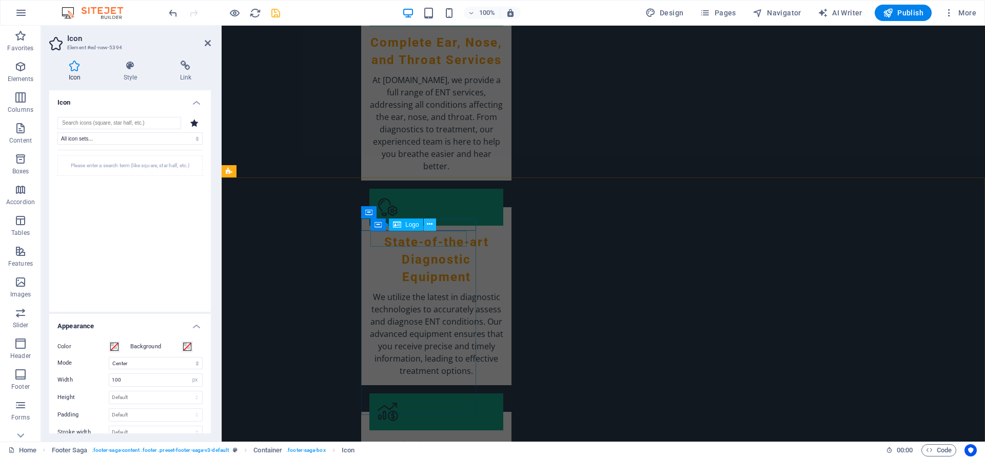
click at [434, 224] on button at bounding box center [430, 225] width 12 height 12
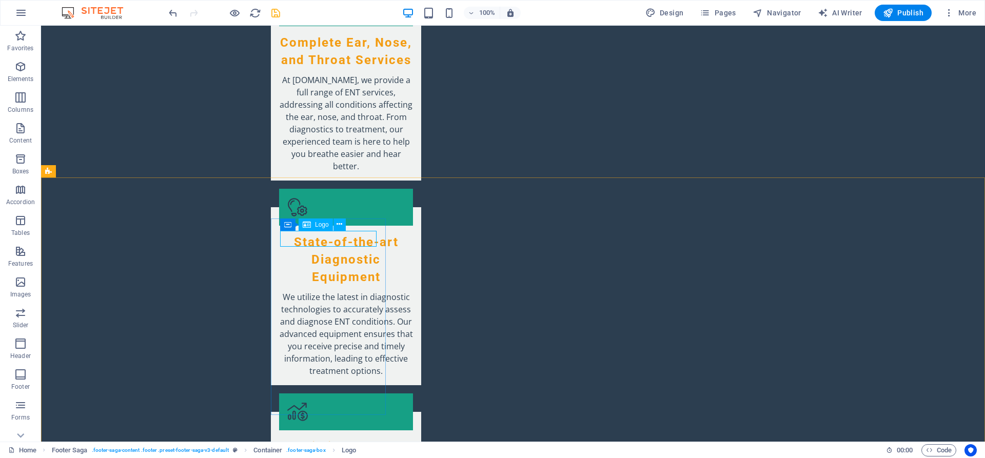
click at [313, 226] on div "Logo" at bounding box center [316, 225] width 34 height 12
click at [329, 226] on div "Logo" at bounding box center [316, 225] width 34 height 12
click at [337, 225] on icon at bounding box center [340, 224] width 6 height 11
click at [340, 224] on icon at bounding box center [340, 224] width 6 height 11
click at [172, 13] on icon "undo" at bounding box center [173, 13] width 12 height 12
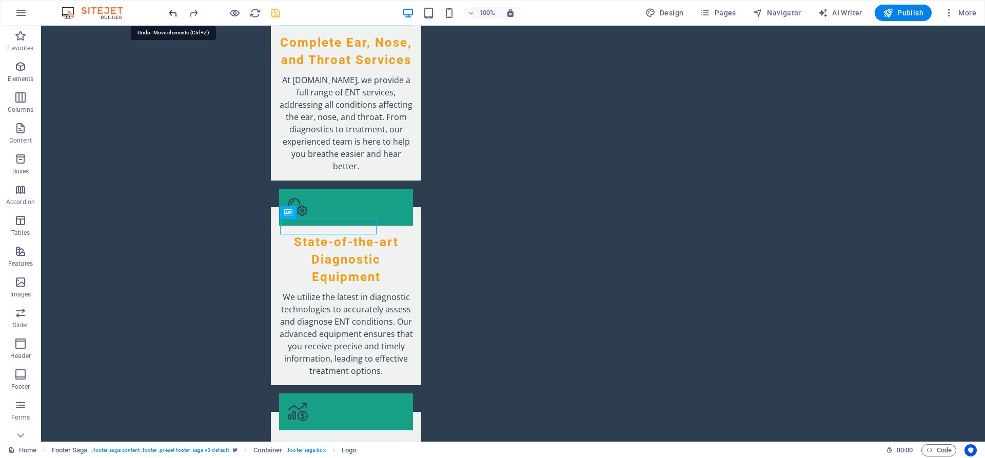
click at [172, 13] on icon "undo" at bounding box center [173, 13] width 12 height 12
click at [170, 16] on icon "undo" at bounding box center [173, 13] width 12 height 12
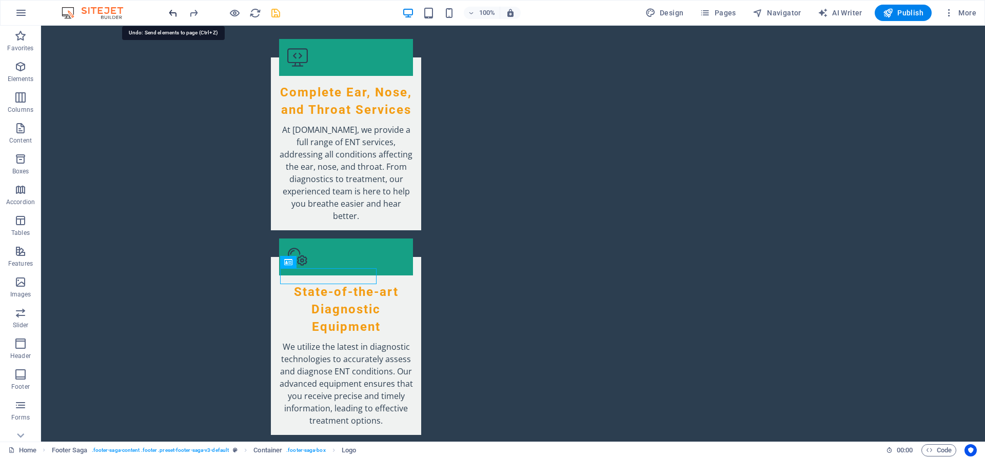
click at [177, 11] on icon "undo" at bounding box center [173, 13] width 12 height 12
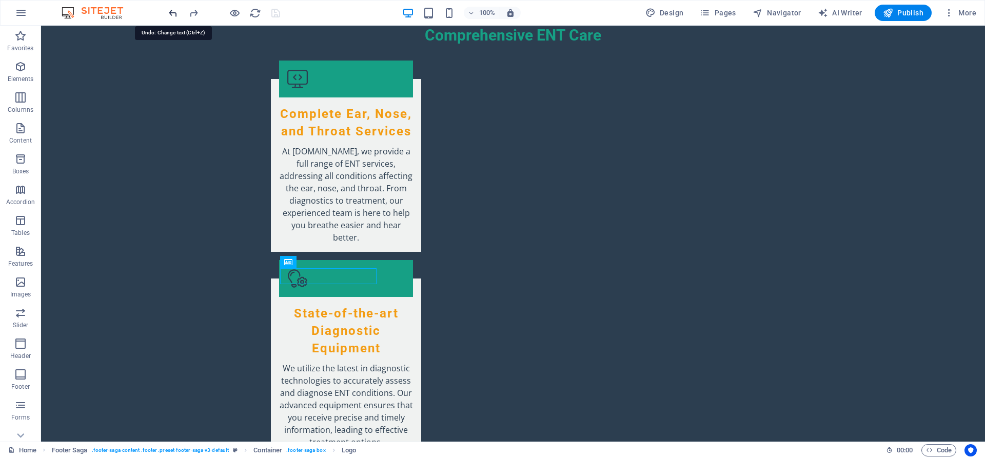
click at [176, 11] on icon "undo" at bounding box center [173, 13] width 12 height 12
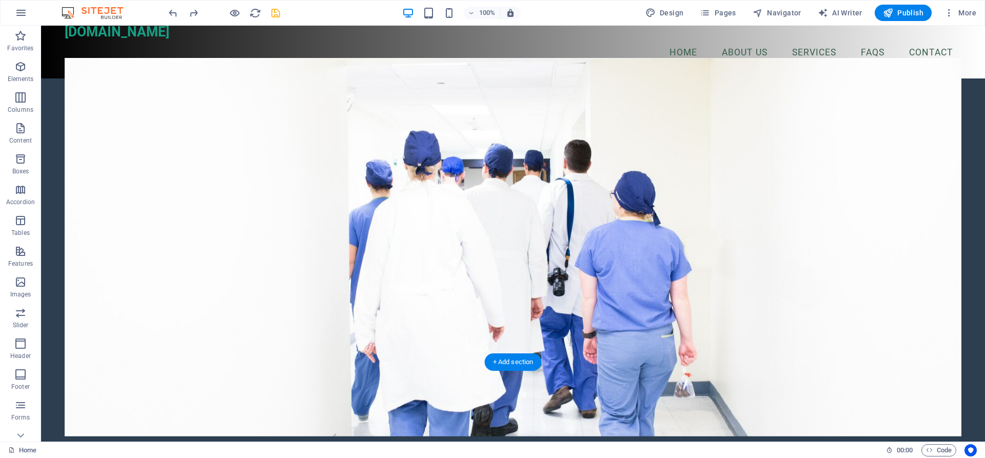
scroll to position [0, 0]
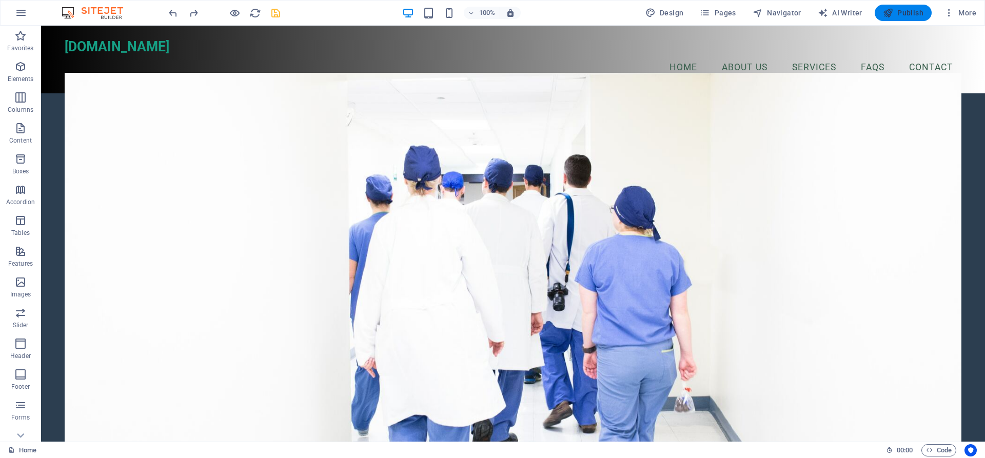
click at [915, 11] on span "Publish" at bounding box center [903, 13] width 41 height 10
checkbox input "false"
click at [837, 178] on figure at bounding box center [513, 262] width 897 height 379
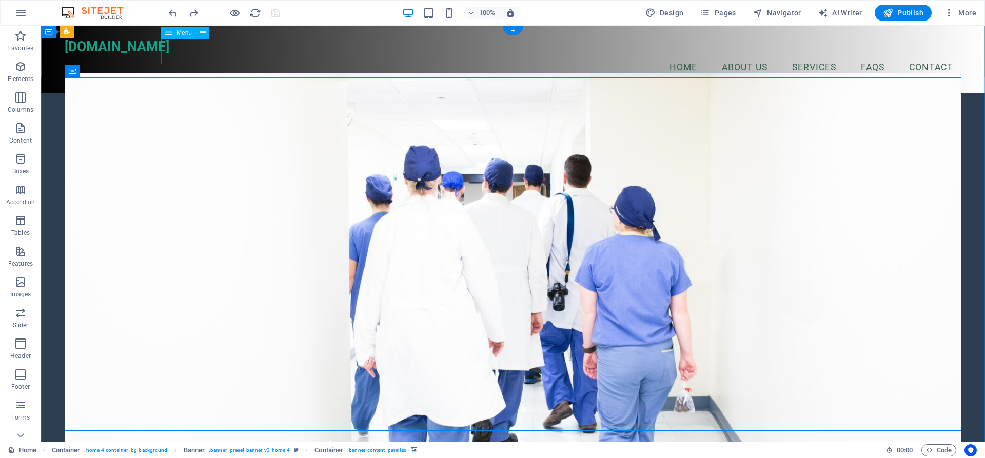
click at [641, 55] on nav "Home About Us Services FAQs Contact" at bounding box center [513, 68] width 897 height 26
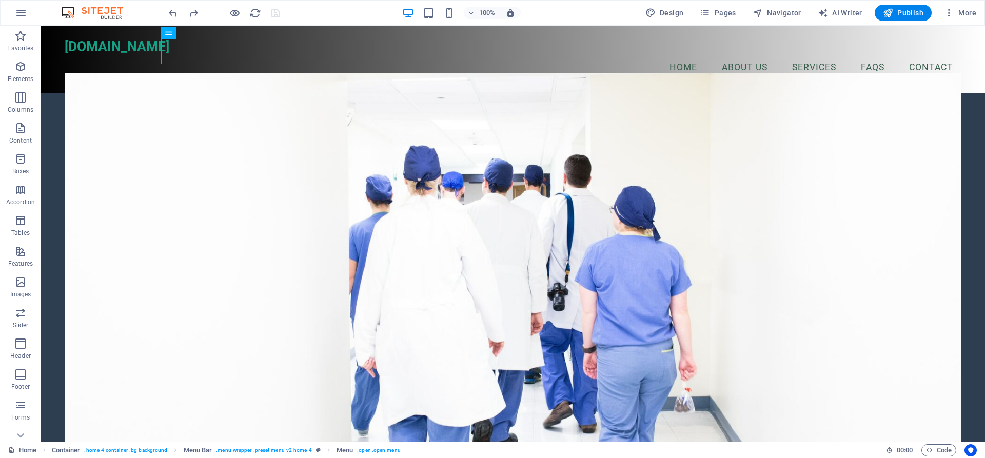
click at [582, 12] on div "100% Design Pages Navigator AI Writer Publish More" at bounding box center [574, 13] width 814 height 16
click at [877, 173] on figure at bounding box center [513, 262] width 897 height 379
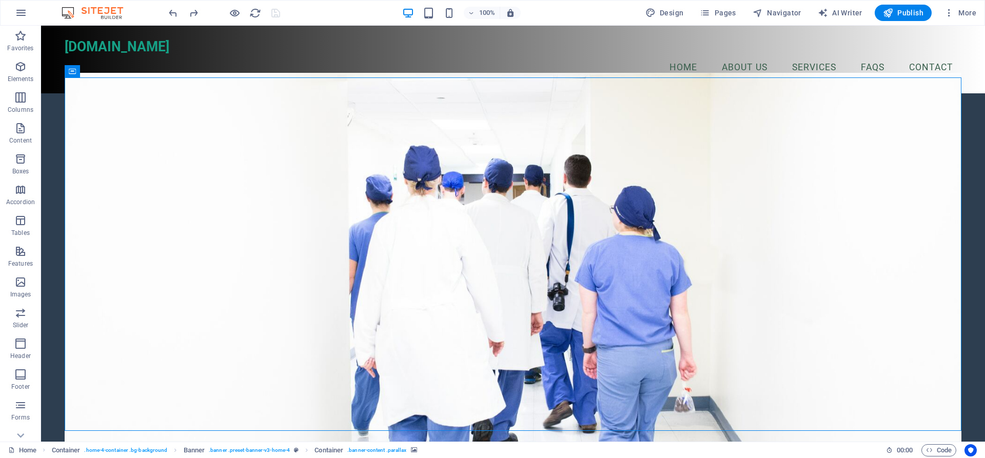
click at [271, 12] on div at bounding box center [224, 13] width 115 height 16
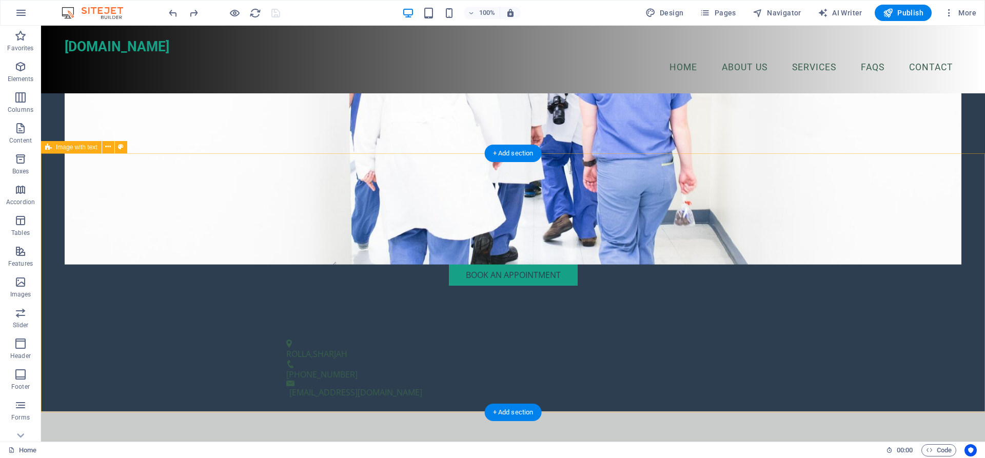
scroll to position [262, 0]
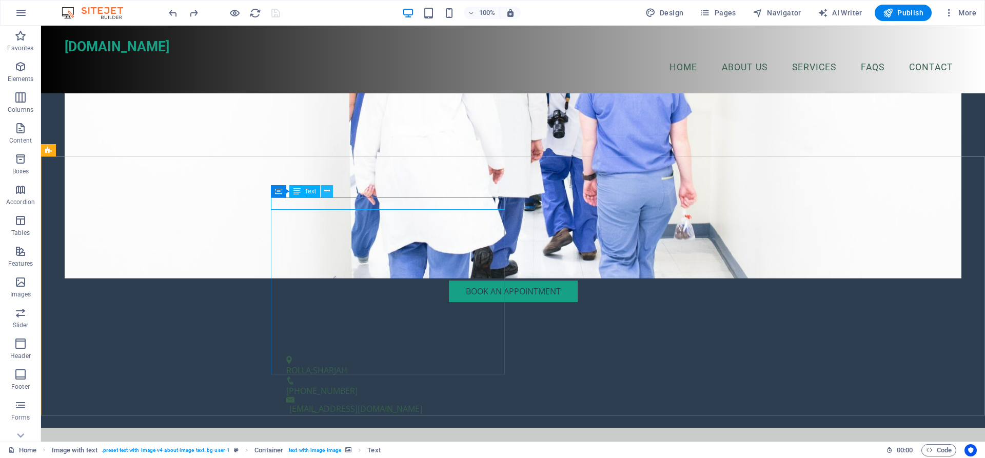
click at [328, 189] on icon at bounding box center [327, 191] width 6 height 11
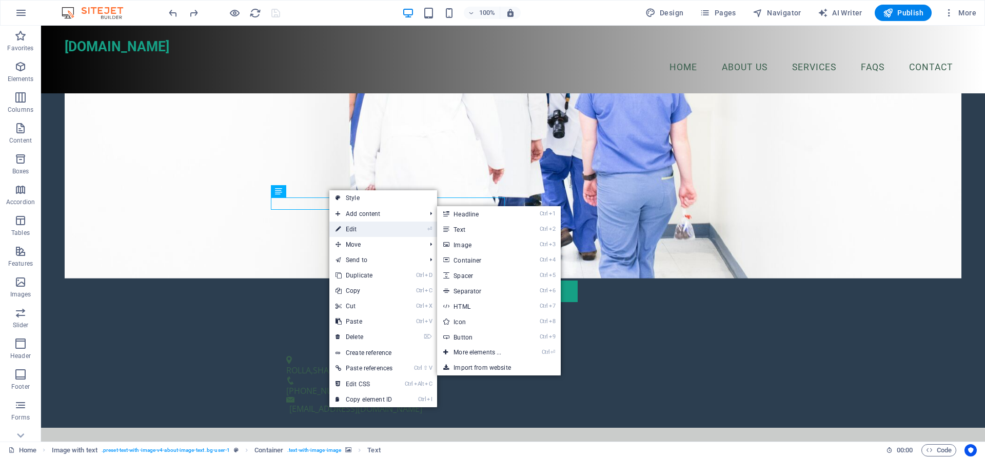
click at [359, 226] on link "⏎ Edit" at bounding box center [363, 229] width 69 height 15
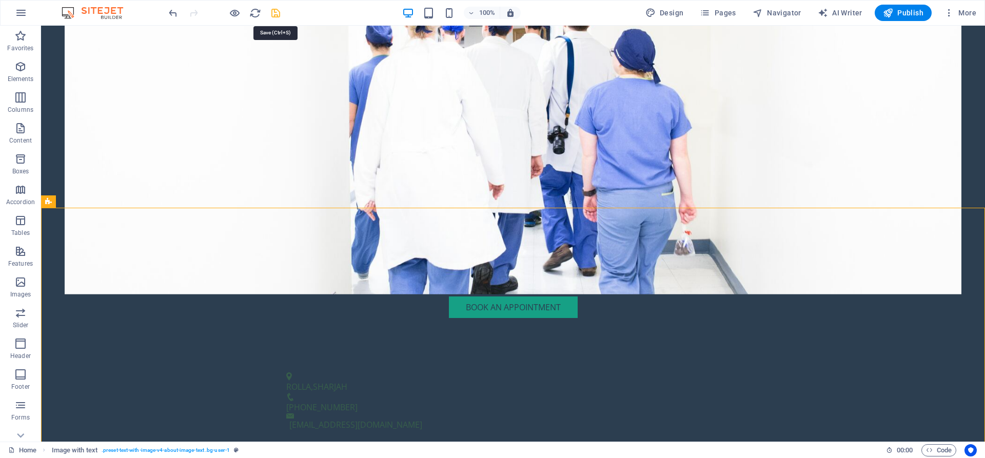
click at [280, 17] on icon "save" at bounding box center [276, 13] width 12 height 12
checkbox input "false"
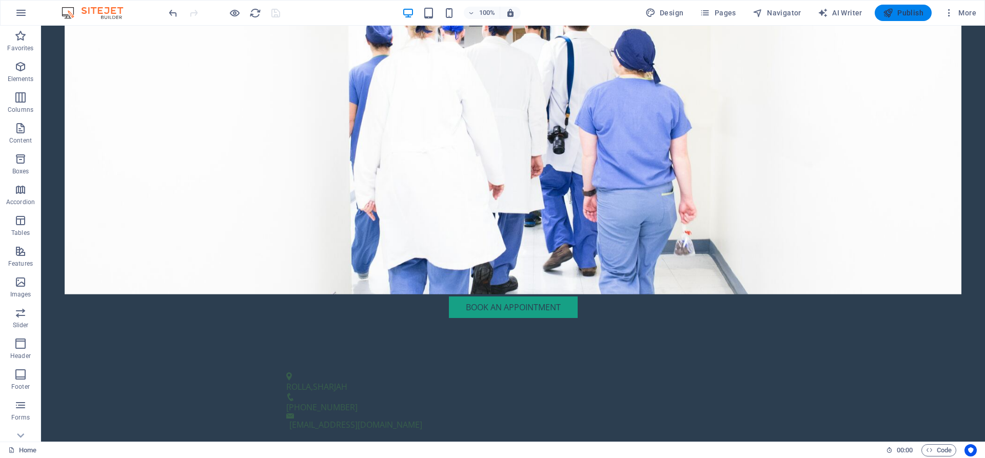
click at [899, 18] on button "Publish" at bounding box center [903, 13] width 57 height 16
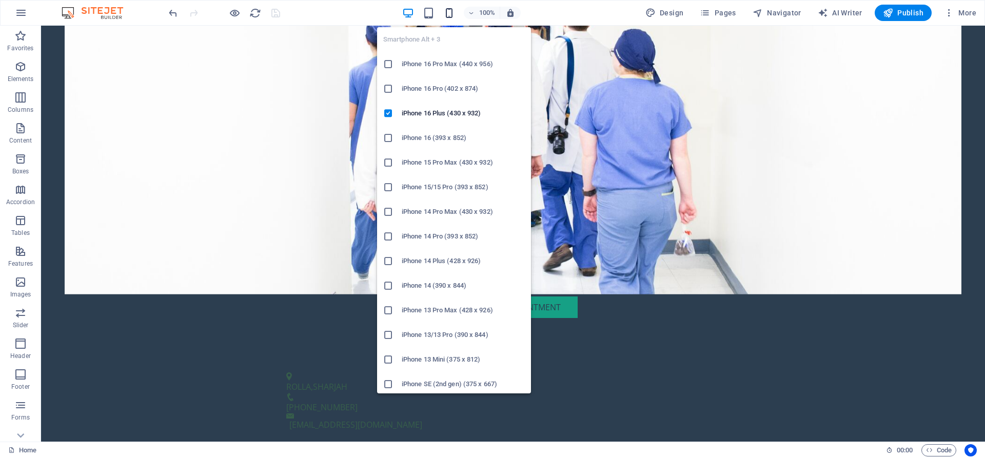
click at [449, 13] on icon "button" at bounding box center [449, 13] width 12 height 12
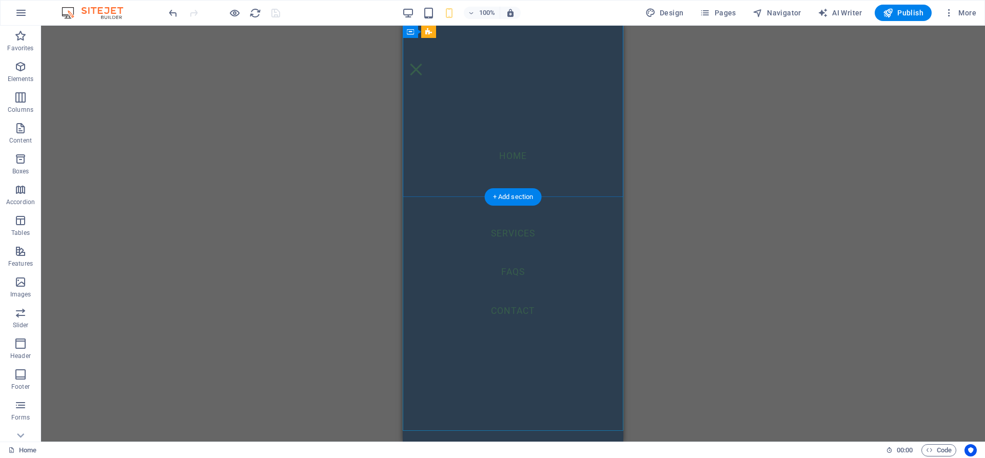
scroll to position [419, 0]
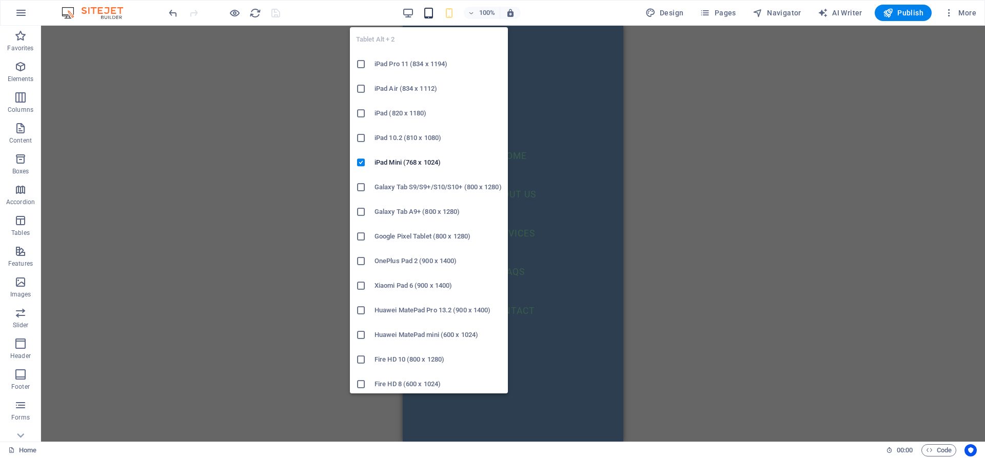
click at [431, 12] on icon "button" at bounding box center [429, 13] width 12 height 12
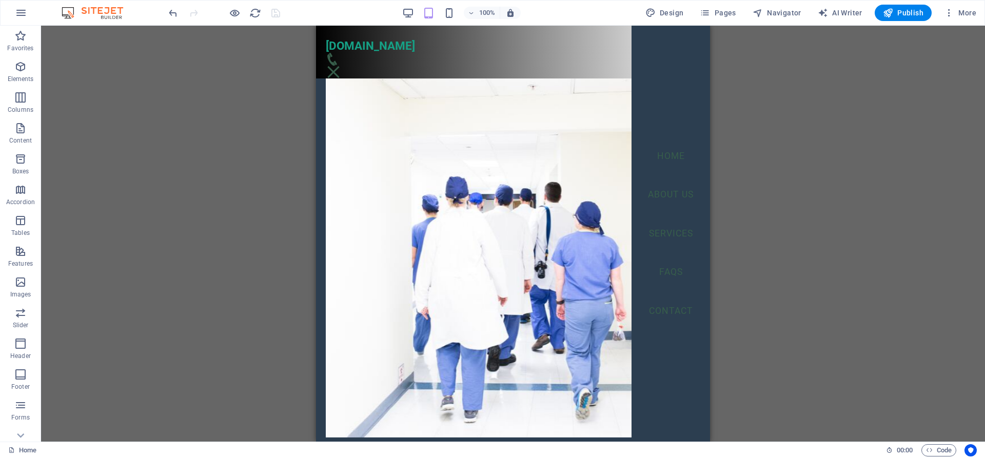
scroll to position [0, 0]
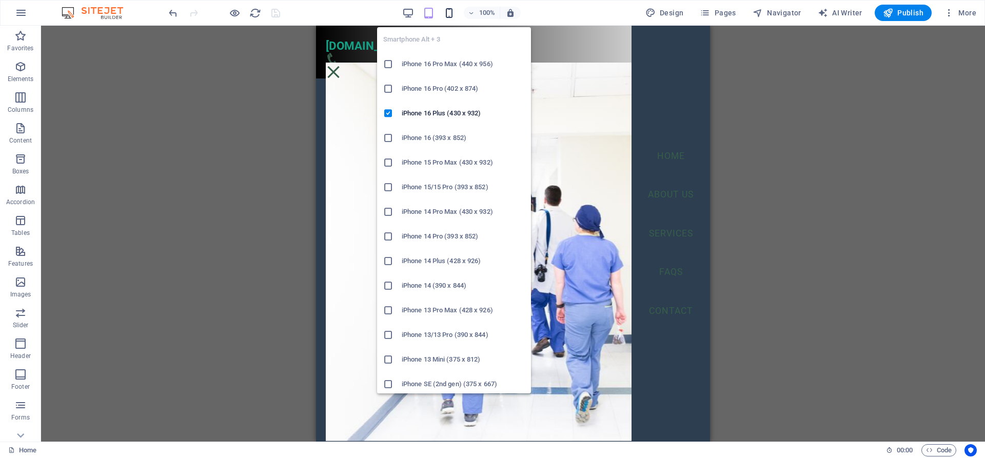
click at [454, 15] on icon "button" at bounding box center [449, 13] width 12 height 12
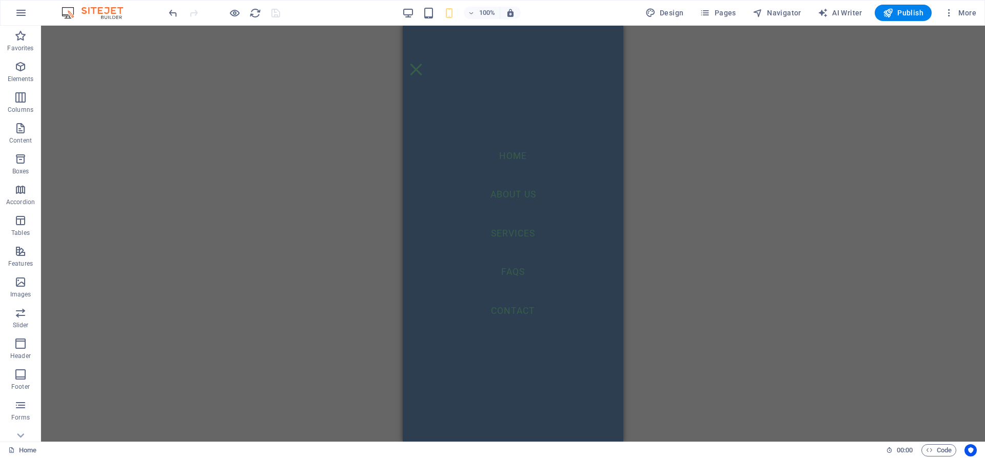
scroll to position [690, 0]
click at [424, 63] on div "Menu" at bounding box center [415, 69] width 15 height 13
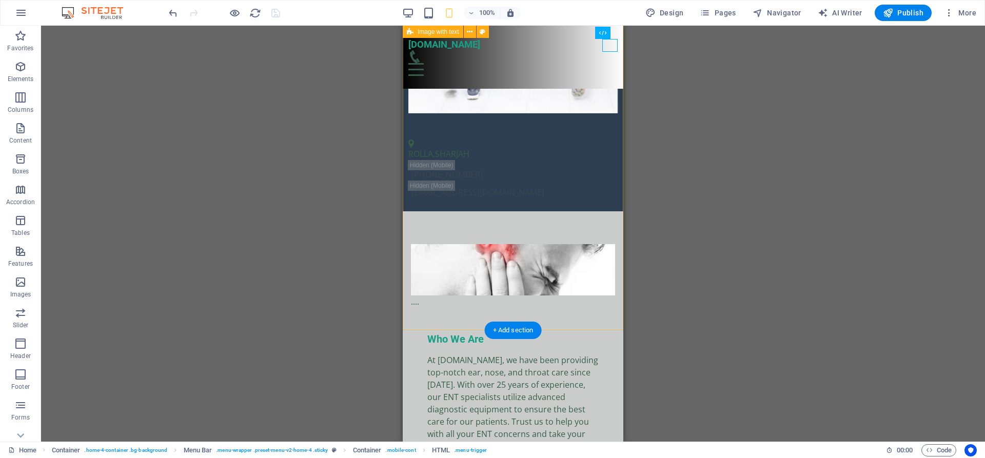
scroll to position [219, 0]
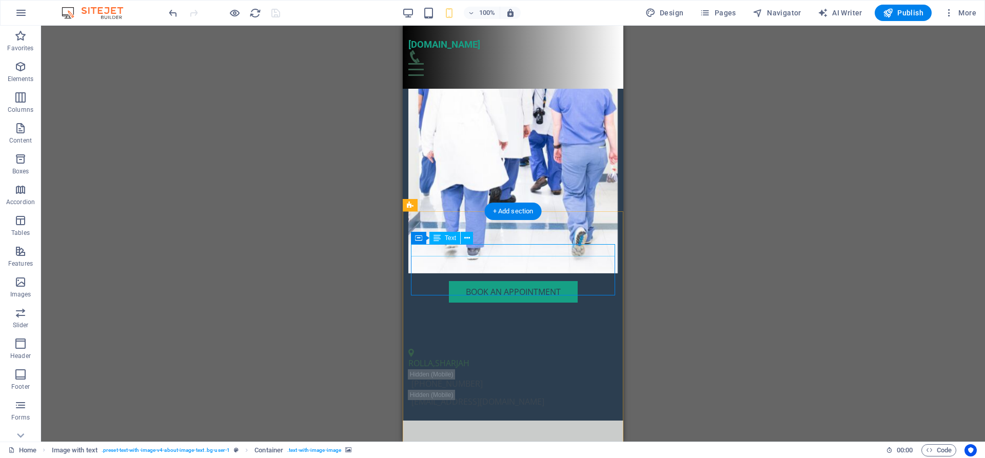
click at [465, 240] on icon at bounding box center [467, 238] width 6 height 11
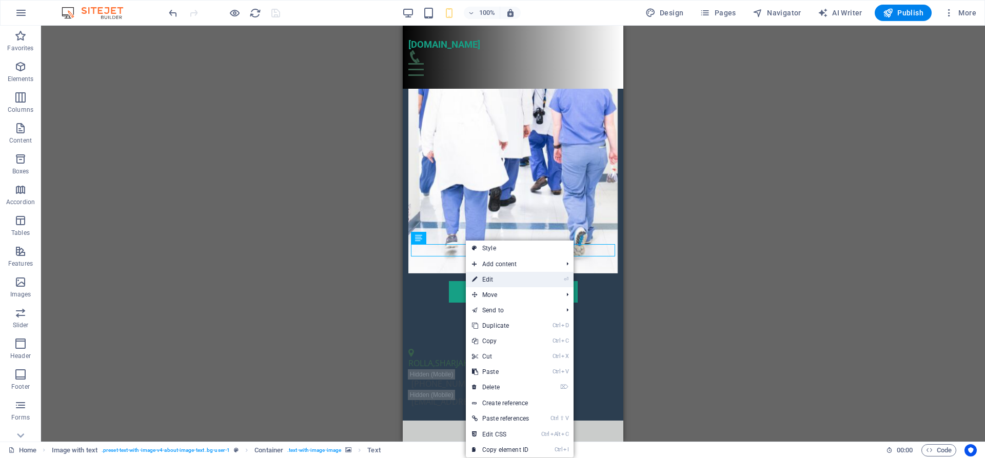
click at [485, 276] on link "⏎ Edit" at bounding box center [500, 279] width 69 height 15
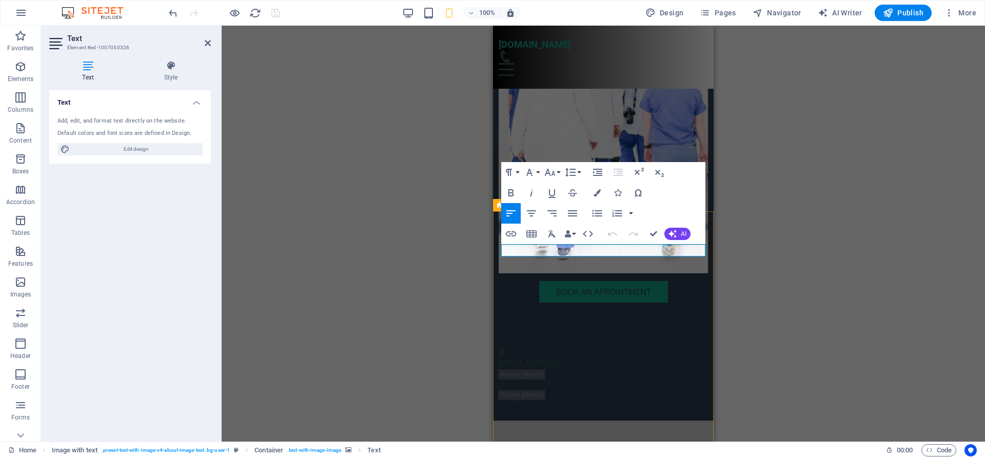
click at [816, 260] on div "H2 Container Container Banner Container Container Menu Container Menu Bar H3 Sp…" at bounding box center [604, 234] width 764 height 416
click at [799, 219] on div "H2 Container Container Banner Container Container Menu Container Menu Bar H3 Sp…" at bounding box center [604, 234] width 764 height 416
click at [794, 231] on div "H2 Container Container Banner Container Container Menu Container Menu Bar H3 Sp…" at bounding box center [604, 234] width 764 height 416
click at [179, 66] on icon at bounding box center [171, 66] width 80 height 10
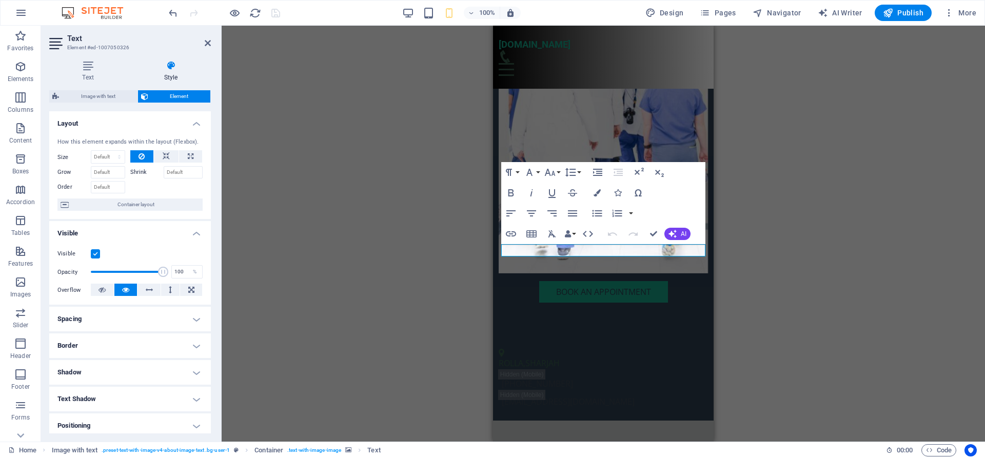
click at [729, 189] on div "H2 Container Container Banner Container Container Menu Container Menu Bar H3 Sp…" at bounding box center [604, 234] width 764 height 416
click at [672, 114] on figure at bounding box center [604, 96] width 210 height 356
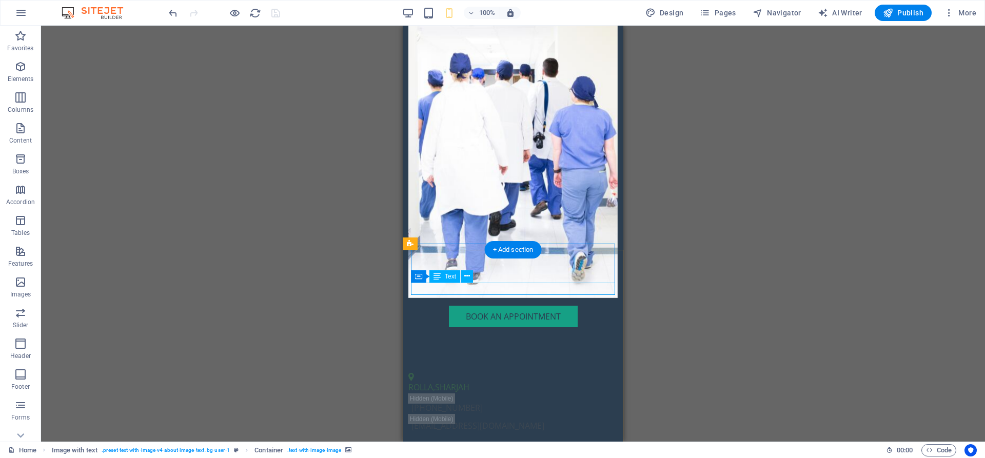
scroll to position [271, 0]
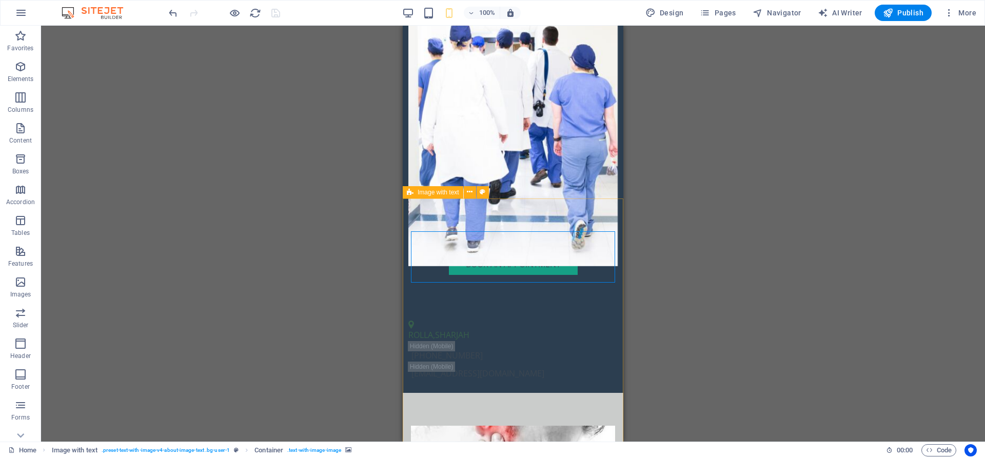
click at [451, 193] on span "Image with text" at bounding box center [439, 192] width 42 height 6
click at [468, 193] on icon at bounding box center [470, 192] width 6 height 11
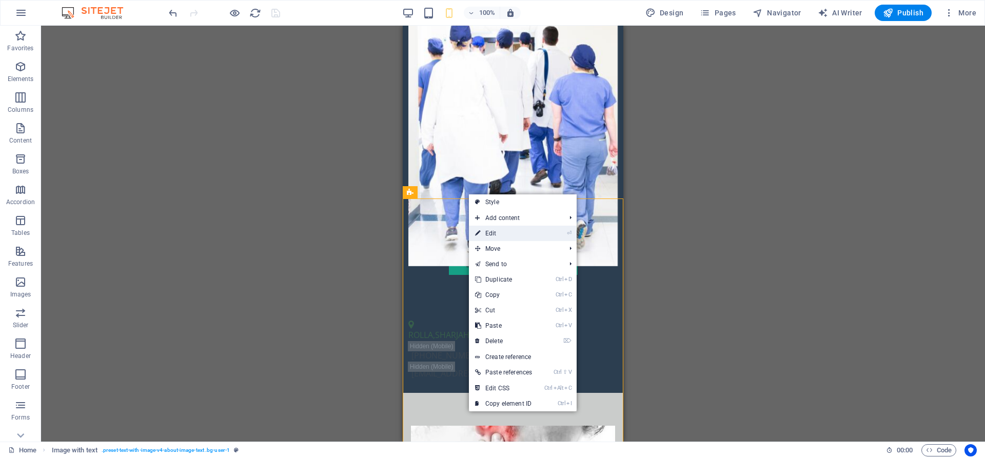
click at [496, 234] on link "⏎ Edit" at bounding box center [503, 233] width 69 height 15
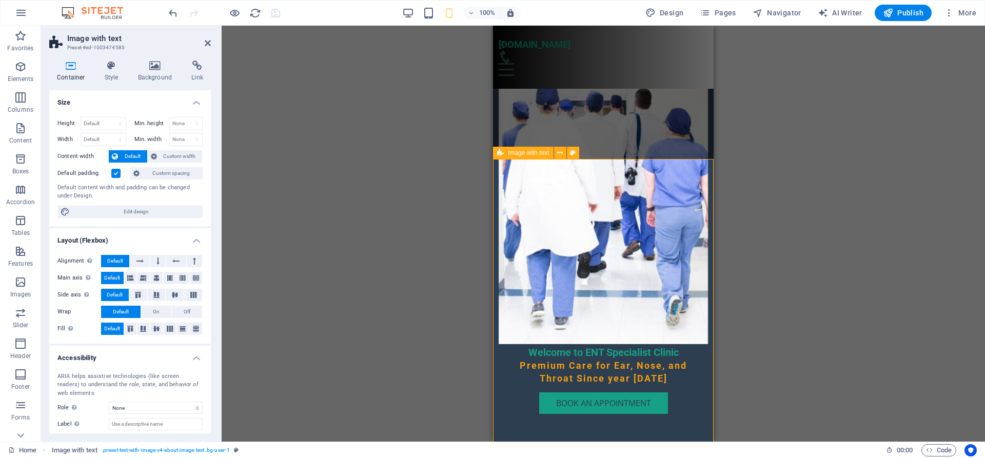
scroll to position [114, 0]
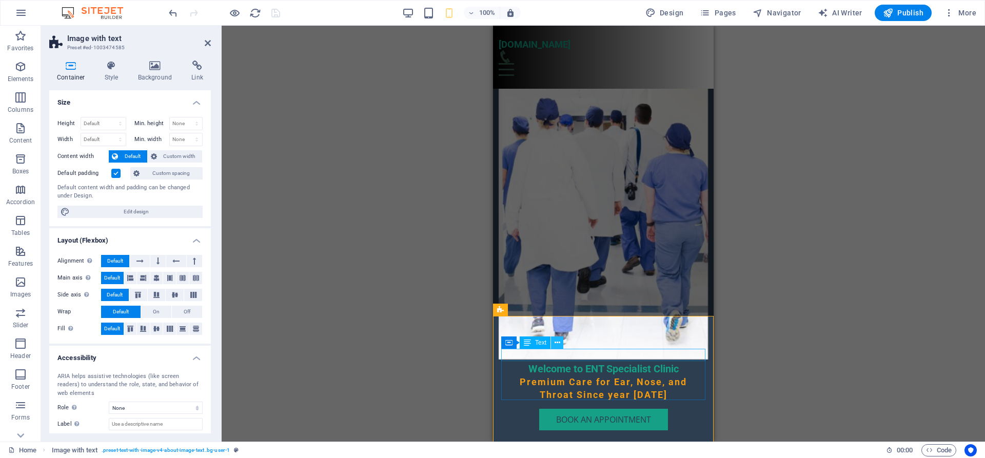
click at [556, 342] on icon at bounding box center [558, 343] width 6 height 11
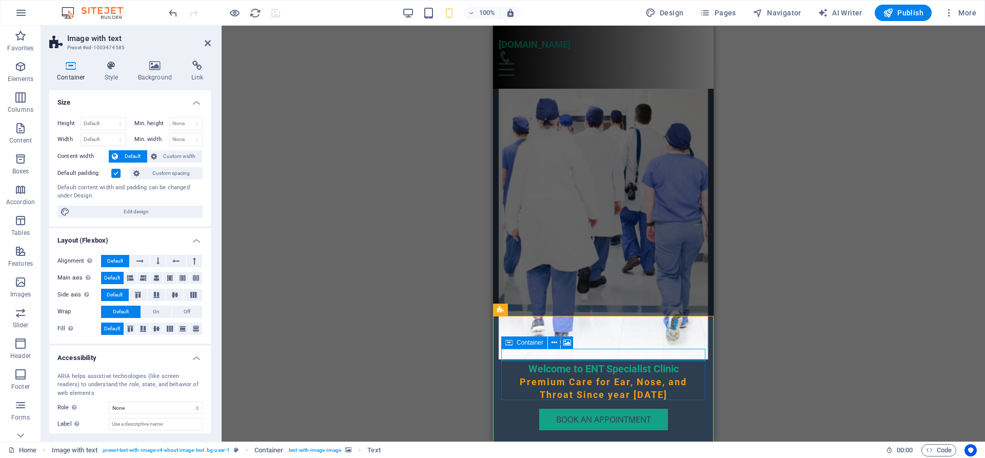
click at [539, 346] on span "Container" at bounding box center [530, 343] width 27 height 6
click at [552, 344] on icon at bounding box center [555, 343] width 6 height 11
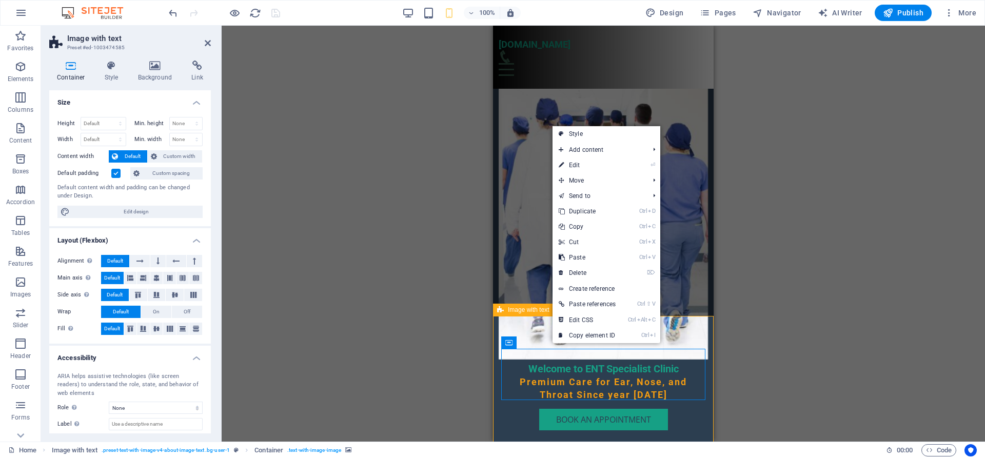
click at [522, 314] on div "Image with text" at bounding box center [523, 310] width 61 height 12
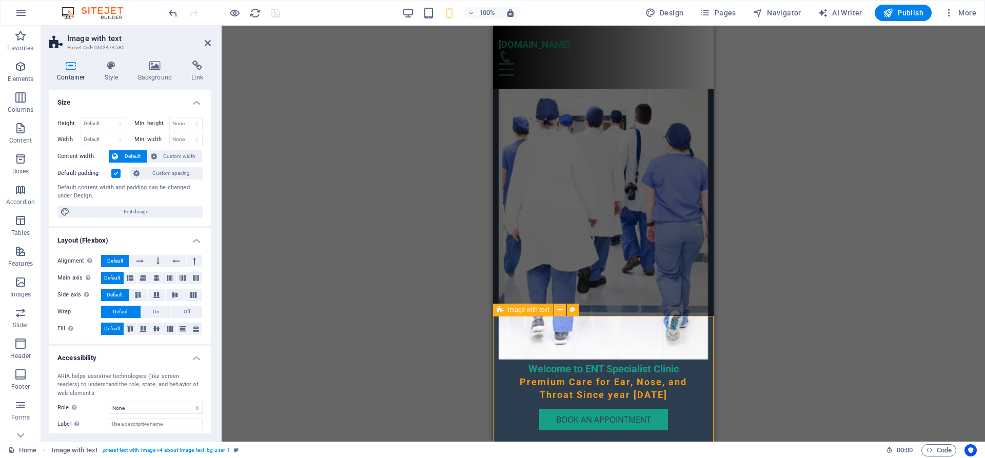
click at [558, 311] on icon at bounding box center [560, 310] width 6 height 11
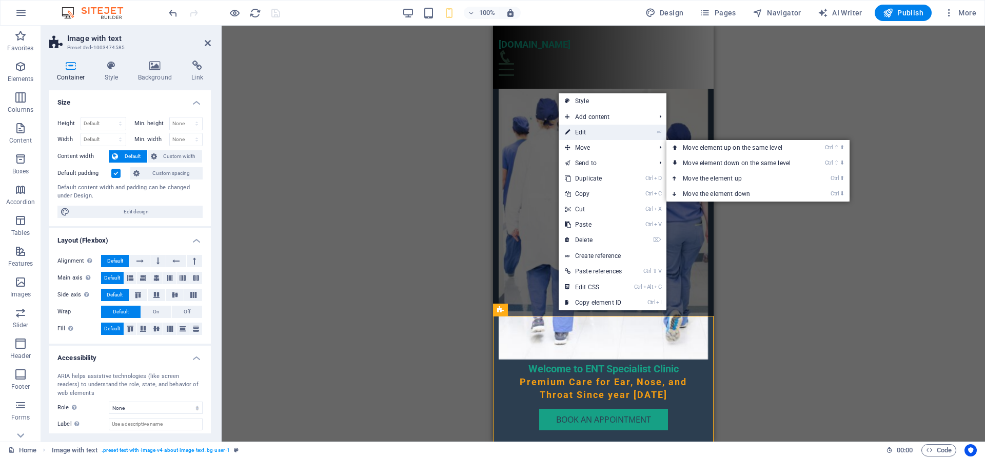
click at [596, 134] on link "⏎ Edit" at bounding box center [593, 132] width 69 height 15
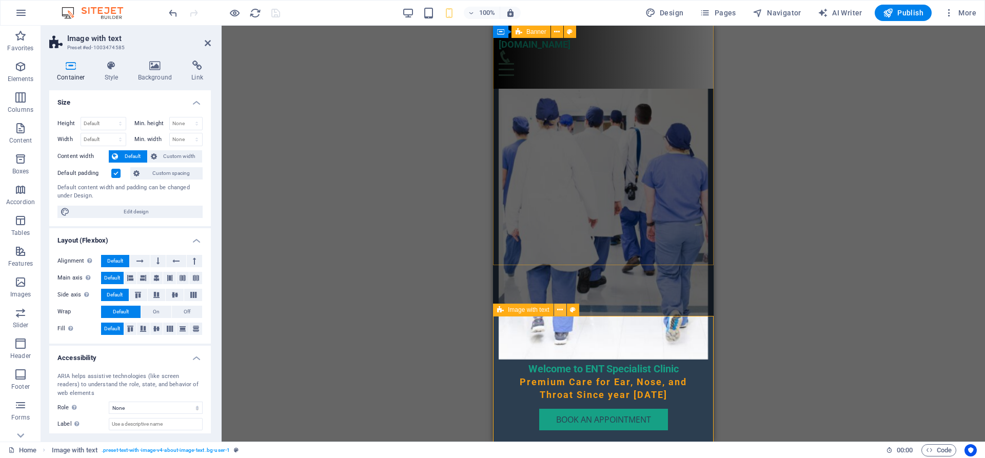
click at [563, 307] on icon at bounding box center [560, 310] width 6 height 11
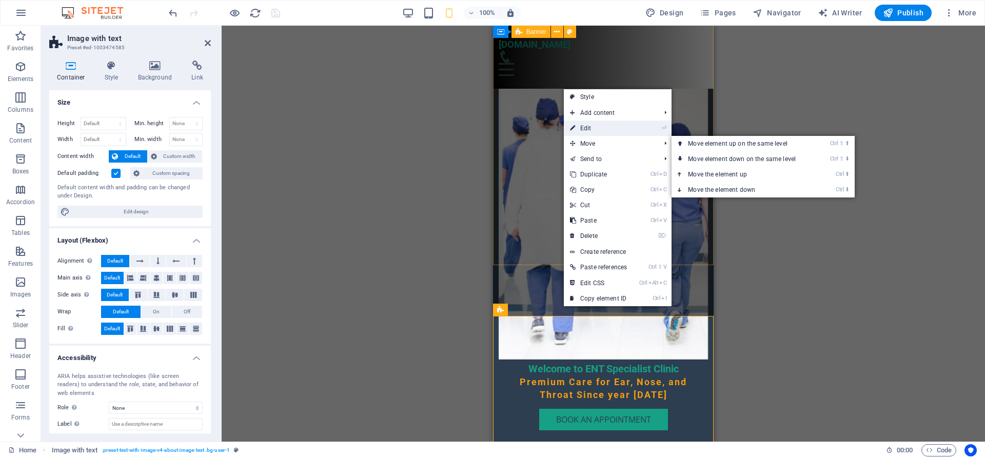
click at [599, 128] on link "⏎ Edit" at bounding box center [598, 128] width 69 height 15
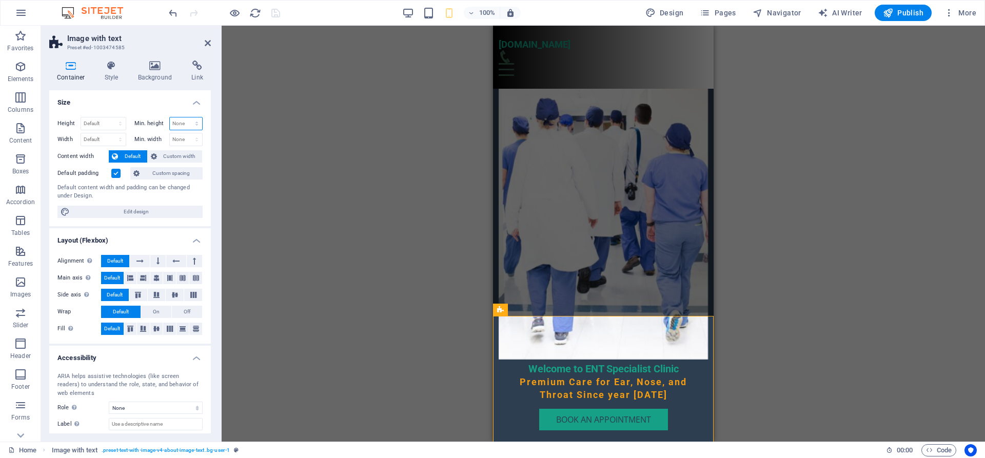
click at [170, 118] on select "None px rem % vh vw" at bounding box center [186, 124] width 33 height 12
select select "%"
click option "%" at bounding box center [0, 0] width 0 height 0
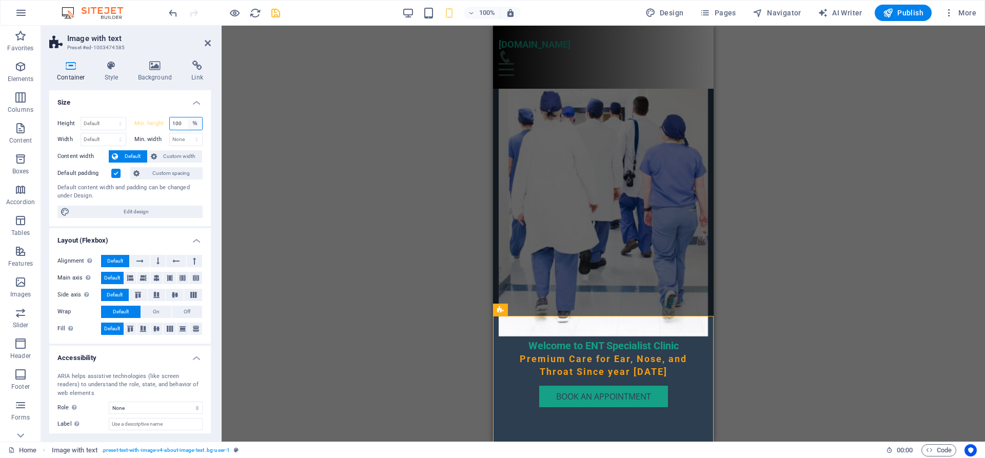
type input "100"
click at [395, 245] on div "Drag here to replace the existing content. Press “Ctrl” if you want to create a…" at bounding box center [604, 234] width 764 height 416
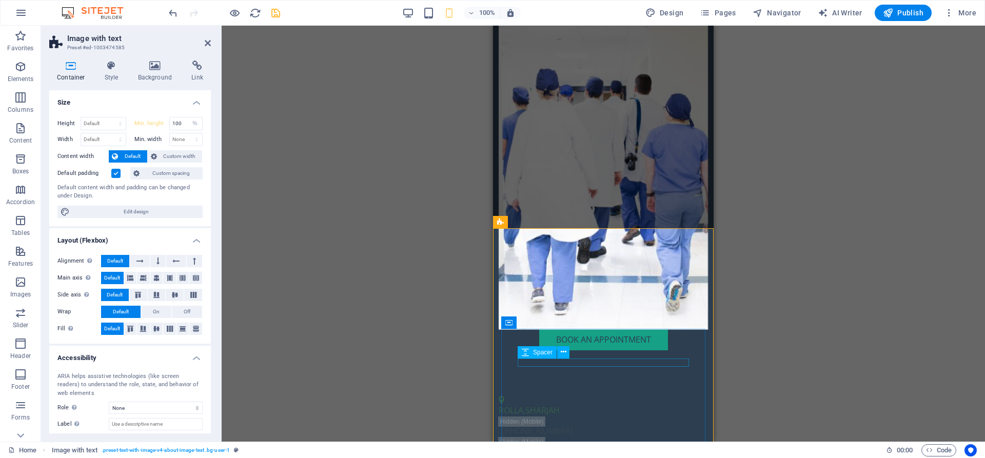
scroll to position [271, 0]
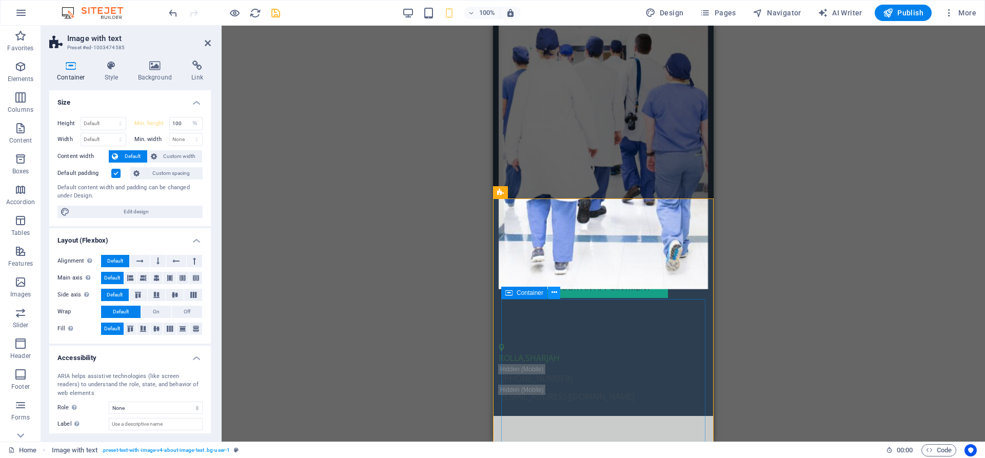
click at [553, 294] on icon at bounding box center [555, 292] width 6 height 11
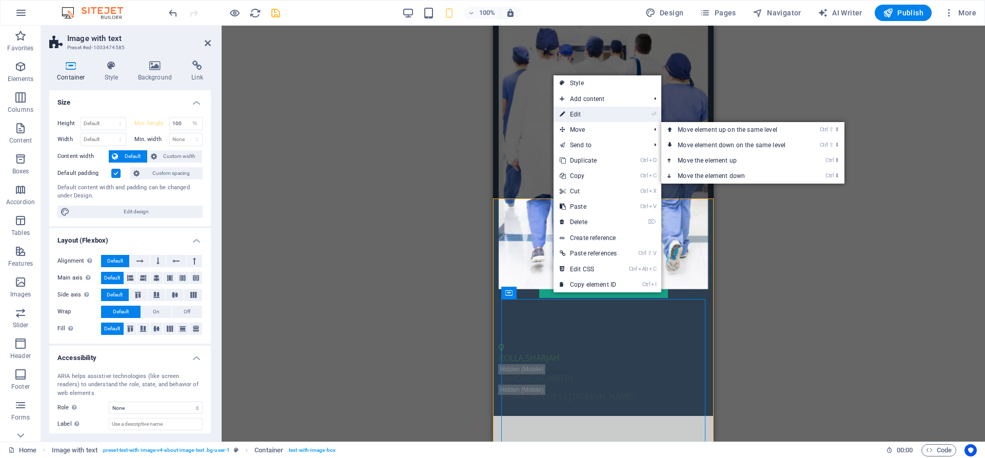
drag, startPoint x: 581, startPoint y: 114, endPoint x: 45, endPoint y: 114, distance: 536.8
click at [581, 114] on link "⏎ Edit" at bounding box center [588, 114] width 69 height 15
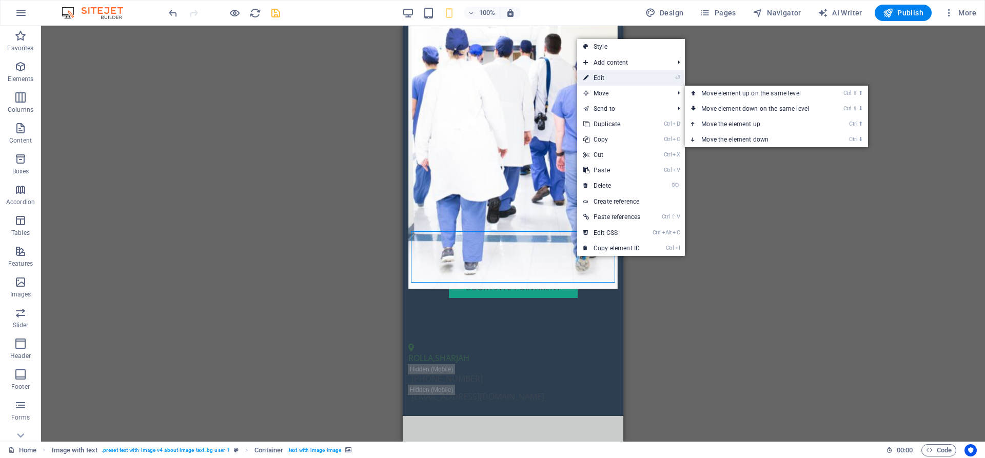
drag, startPoint x: 603, startPoint y: 77, endPoint x: 108, endPoint y: 52, distance: 495.8
click at [603, 77] on link "⏎ Edit" at bounding box center [611, 77] width 69 height 15
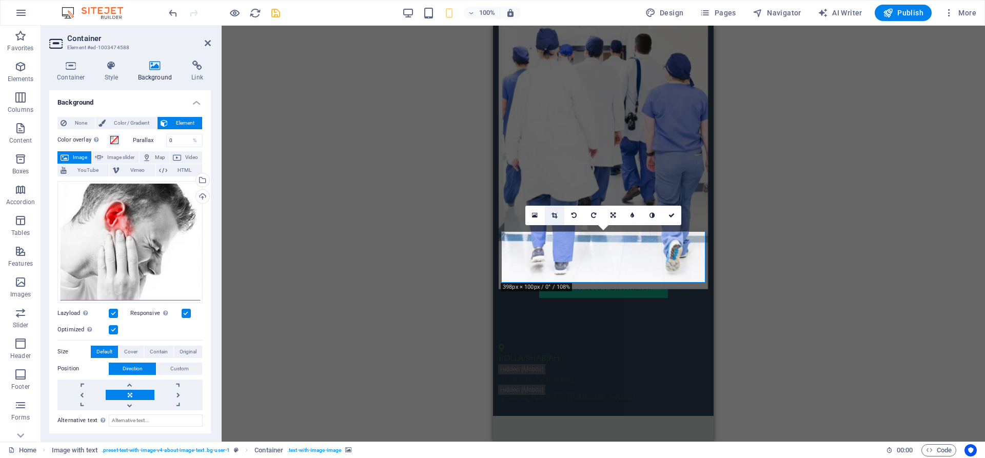
click at [557, 216] on icon at bounding box center [555, 215] width 6 height 6
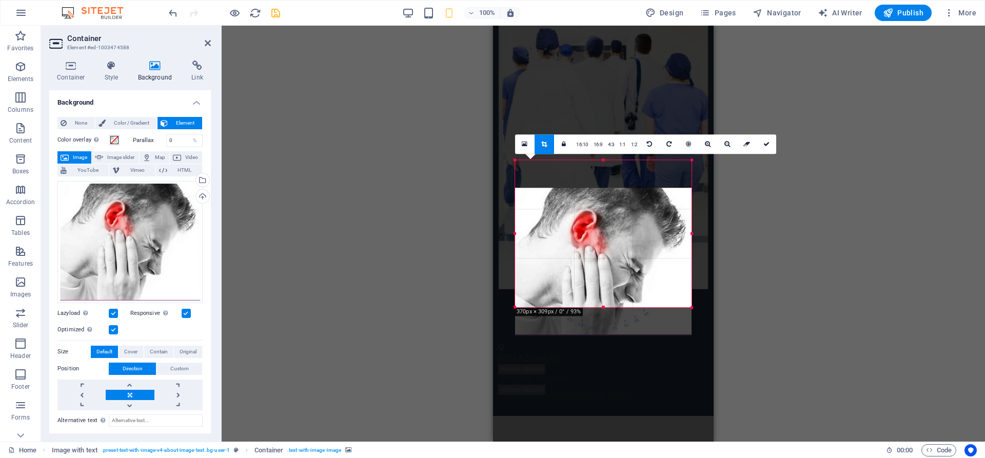
drag, startPoint x: 635, startPoint y: 211, endPoint x: 635, endPoint y: 239, distance: 27.7
click at [635, 239] on div at bounding box center [603, 261] width 177 height 147
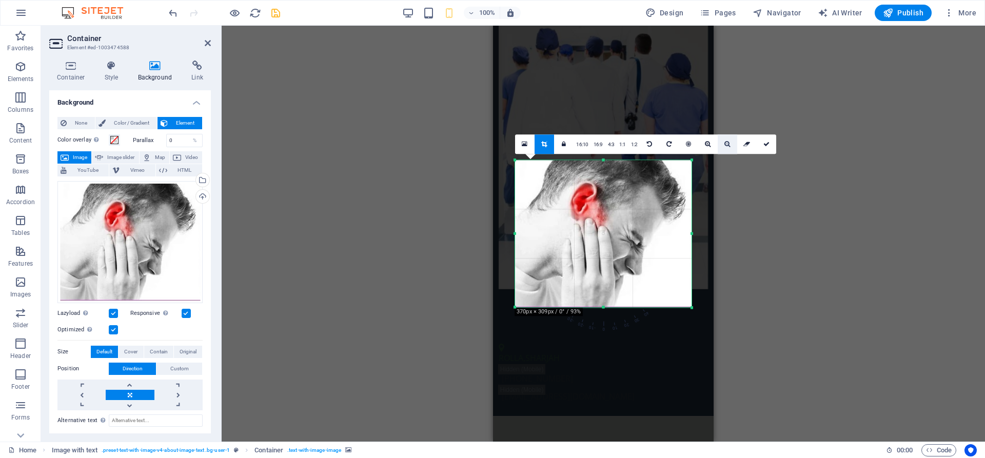
click at [726, 142] on icon at bounding box center [728, 144] width 6 height 6
click at [814, 251] on div "H2 Container Container Banner Container Container Menu Container Menu Bar H3 Sp…" at bounding box center [604, 234] width 764 height 416
click at [793, 255] on div "H2 Container Container Banner Container Container Menu Container Menu Bar H3 Sp…" at bounding box center [604, 234] width 764 height 416
click at [708, 249] on div at bounding box center [603, 264] width 221 height 477
click at [581, 249] on div at bounding box center [603, 233] width 177 height 147
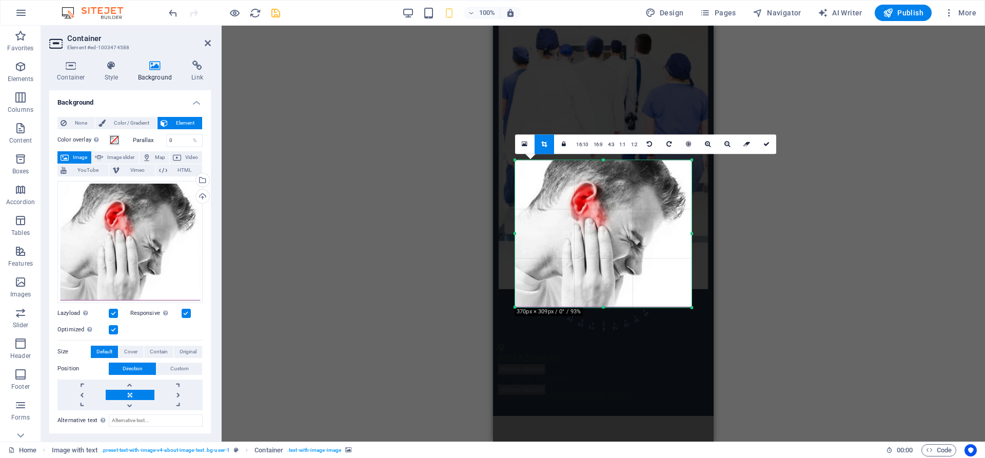
click at [516, 235] on div at bounding box center [516, 233] width 4 height 147
click at [510, 234] on div at bounding box center [603, 234] width 197 height 168
click at [424, 238] on div "H2 Container Container Banner Container Container Menu Container Menu Bar H3 Sp…" at bounding box center [604, 234] width 764 height 416
click at [648, 67] on div at bounding box center [603, 264] width 221 height 477
click at [761, 141] on link at bounding box center [767, 144] width 20 height 20
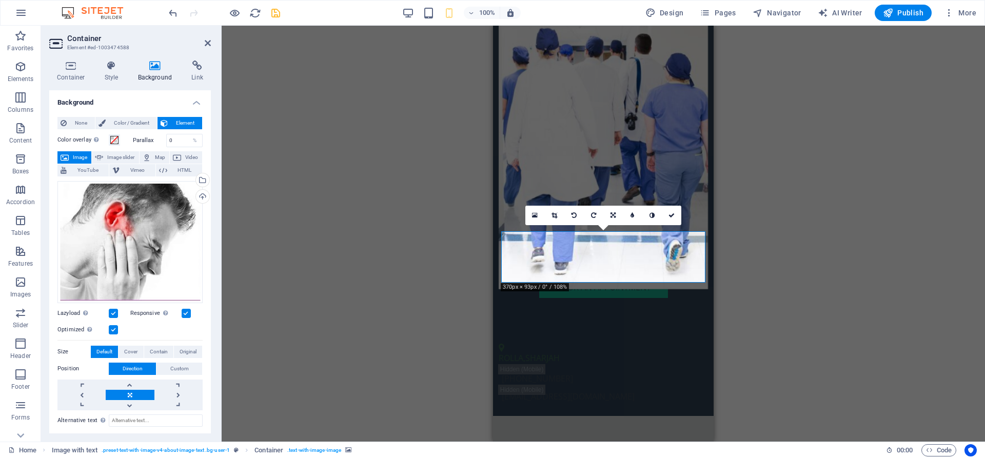
click at [557, 219] on link at bounding box center [555, 216] width 20 height 20
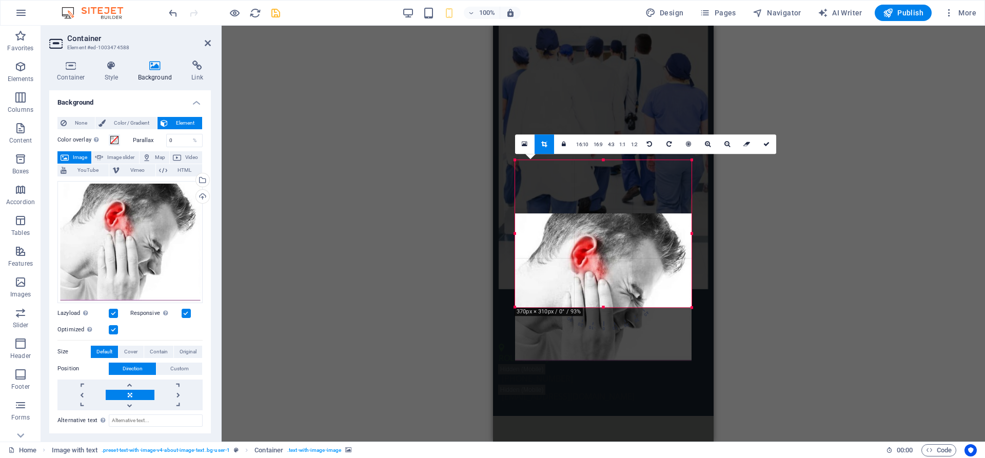
drag, startPoint x: 648, startPoint y: 222, endPoint x: 649, endPoint y: 276, distance: 53.4
click at [649, 276] on div at bounding box center [603, 286] width 177 height 147
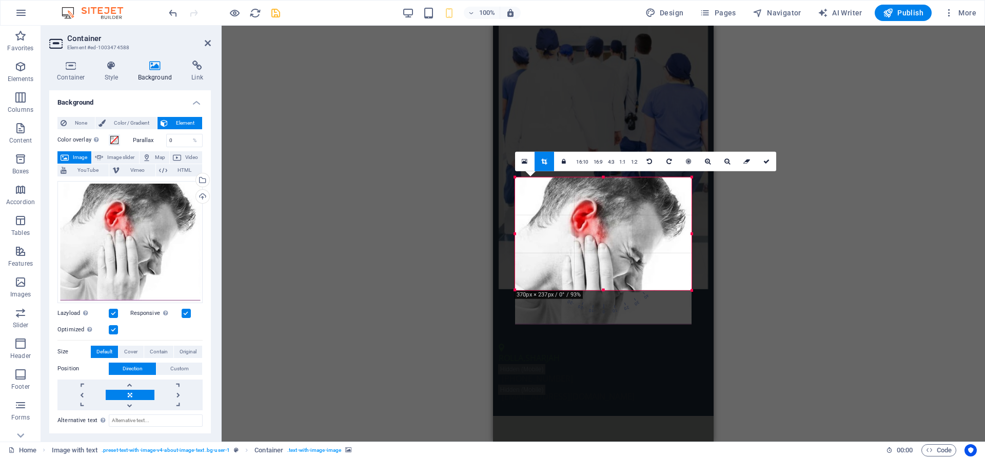
drag, startPoint x: 605, startPoint y: 308, endPoint x: 602, endPoint y: 274, distance: 34.5
click at [602, 274] on div "180 170 160 150 140 130 120 110 100 90 80 70 60 50 40 30 20 10 0 -10 -20 -30 -4…" at bounding box center [603, 233] width 177 height 113
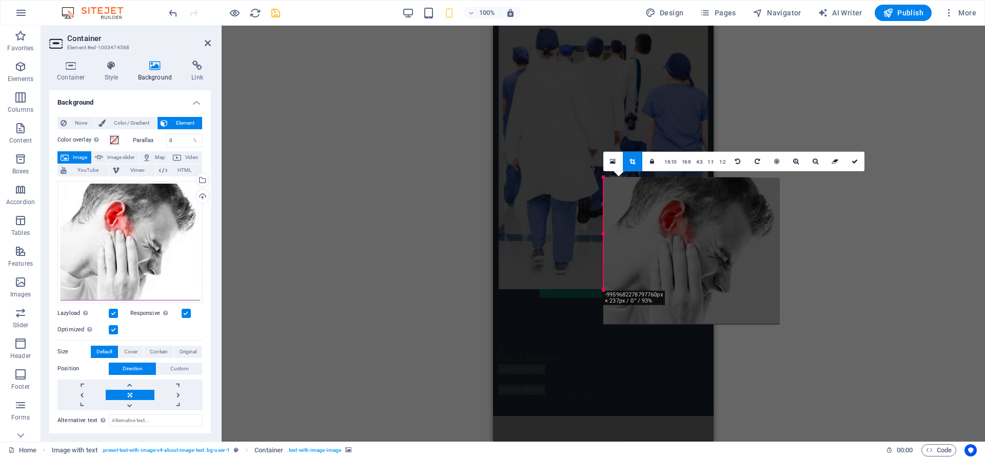
click at [828, 280] on div "Drag here to replace the existing content. Press “Ctrl” if you want to create a…" at bounding box center [604, 234] width 764 height 416
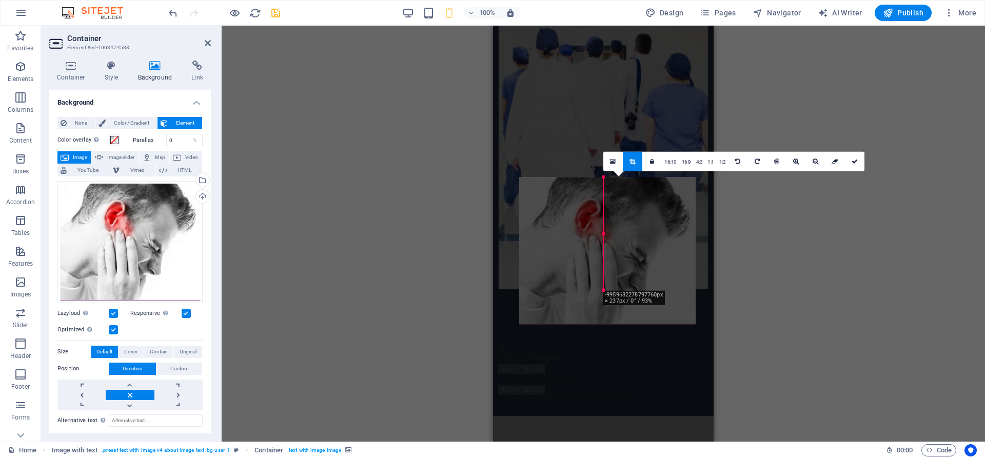
drag, startPoint x: 736, startPoint y: 265, endPoint x: 652, endPoint y: 262, distance: 84.2
click at [652, 262] on div at bounding box center [607, 250] width 177 height 147
click at [808, 274] on div "Drag here to replace the existing content. Press “Ctrl” if you want to create a…" at bounding box center [604, 234] width 764 height 416
click at [850, 162] on link at bounding box center [855, 161] width 20 height 20
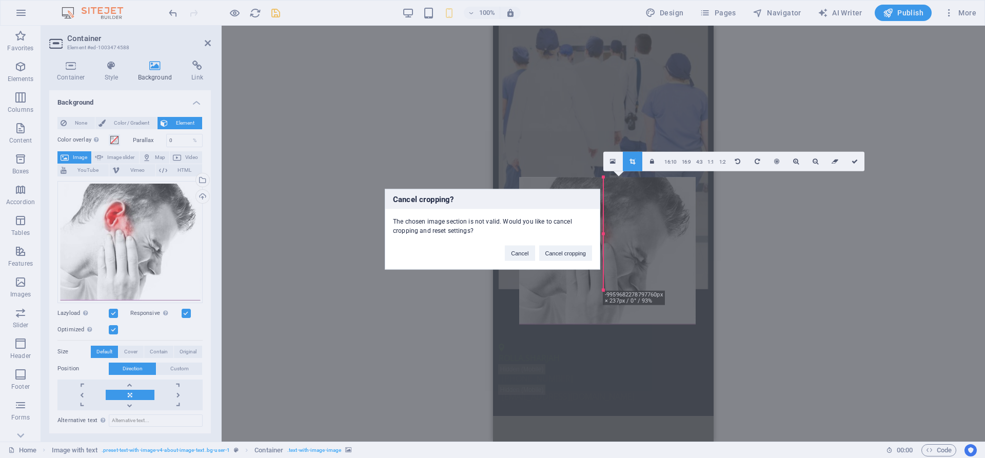
drag, startPoint x: 632, startPoint y: 237, endPoint x: 618, endPoint y: 225, distance: 17.8
click at [618, 225] on div "Cancel cropping? The chosen image section is not valid. Would you like to cance…" at bounding box center [492, 229] width 985 height 458
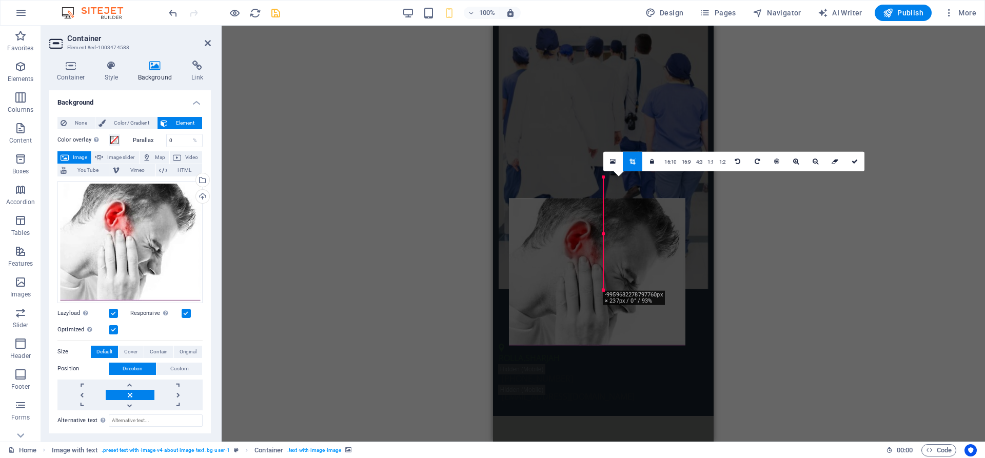
drag, startPoint x: 670, startPoint y: 253, endPoint x: 660, endPoint y: 274, distance: 23.4
click at [660, 274] on div at bounding box center [597, 271] width 177 height 147
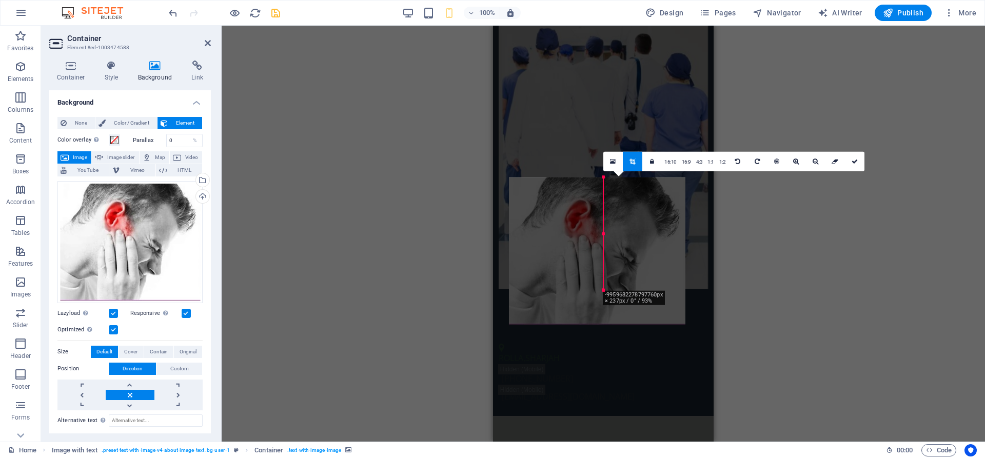
click at [821, 272] on div "Drag here to replace the existing content. Press “Ctrl” if you want to create a…" at bounding box center [604, 234] width 764 height 416
click at [818, 274] on div "Drag here to replace the existing content. Press “Ctrl” if you want to create a…" at bounding box center [604, 234] width 764 height 416
click at [852, 161] on icon at bounding box center [855, 161] width 6 height 6
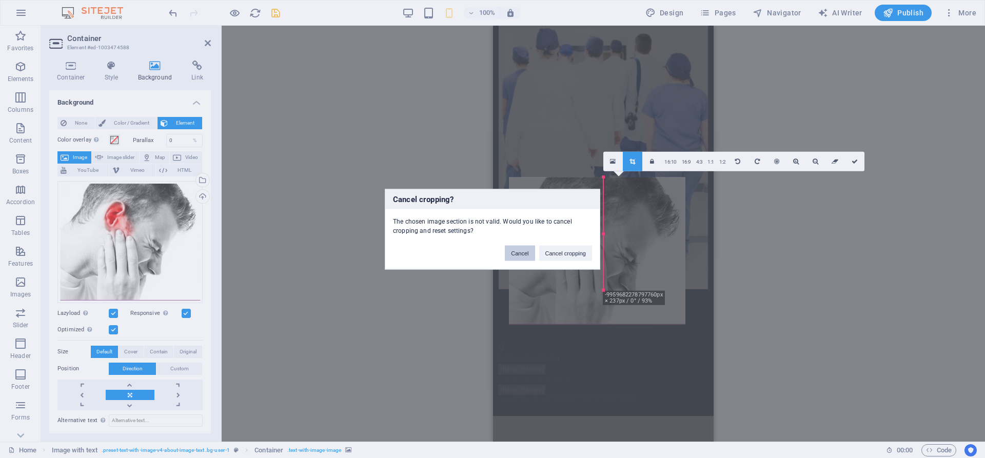
click at [530, 258] on button "Cancel" at bounding box center [520, 252] width 30 height 15
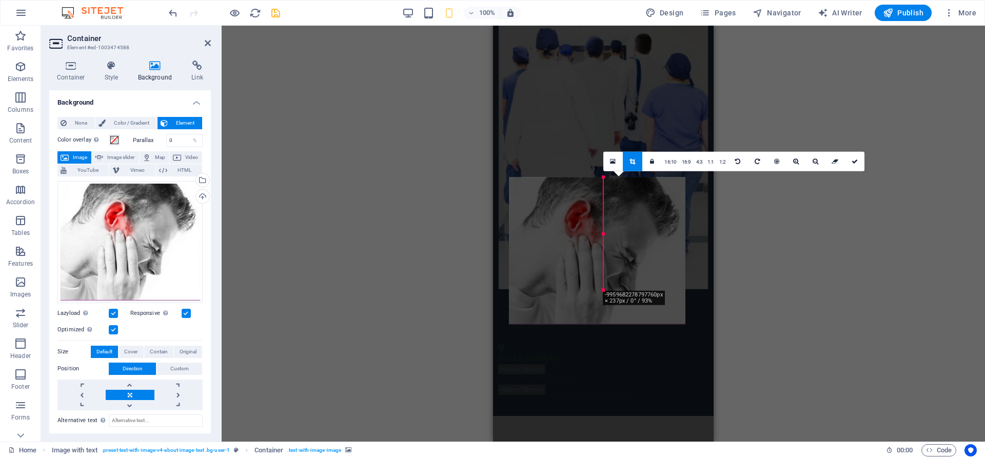
click at [870, 256] on div "Drag here to replace the existing content. Press “Ctrl” if you want to create a…" at bounding box center [604, 234] width 764 height 416
click at [628, 160] on link at bounding box center [633, 161] width 20 height 20
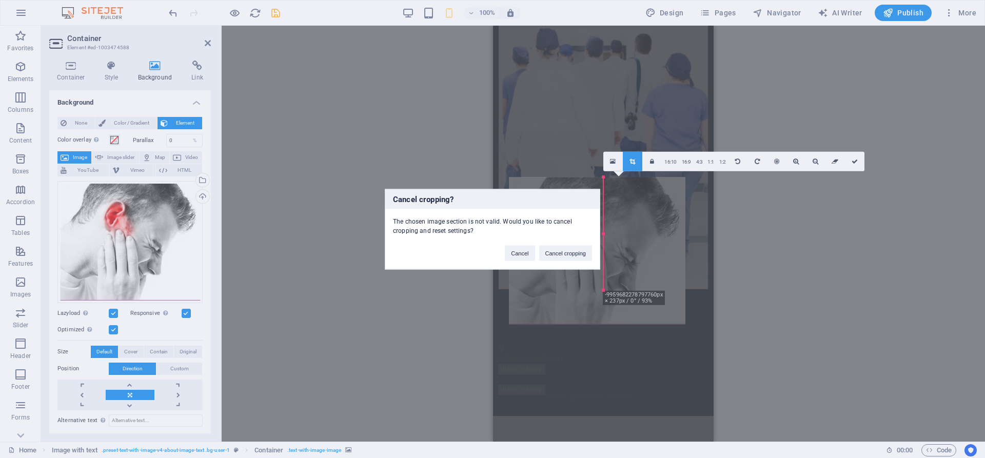
click at [129, 350] on div "Cancel cropping? The chosen image section is not valid. Would you like to cance…" at bounding box center [492, 229] width 985 height 458
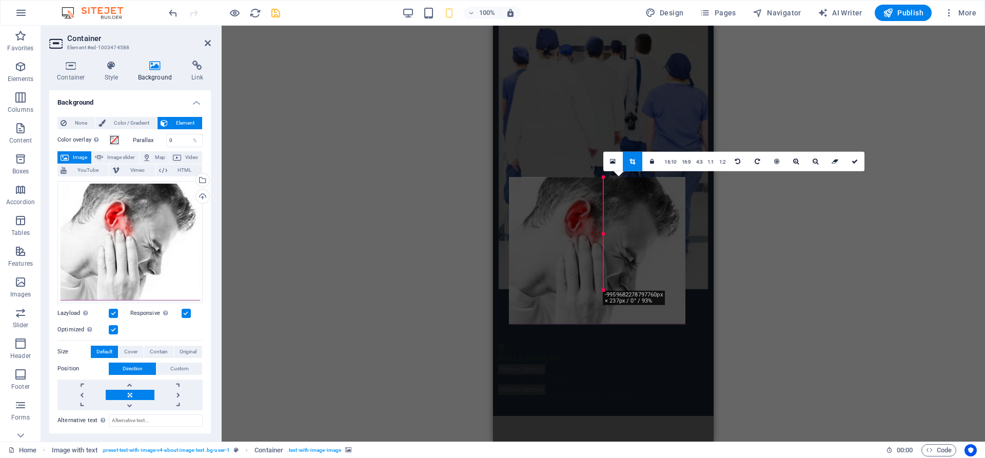
click at [129, 350] on span "Cover" at bounding box center [130, 352] width 13 height 12
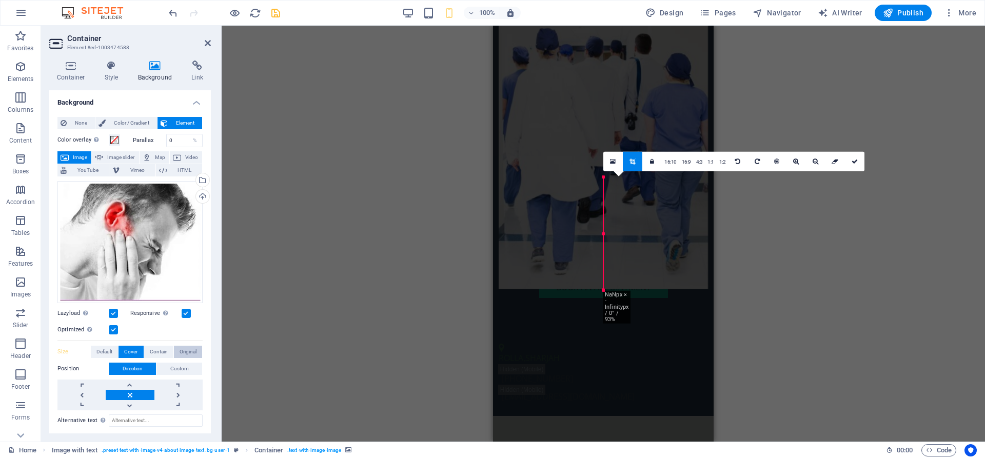
click at [188, 352] on span "Original" at bounding box center [188, 352] width 17 height 12
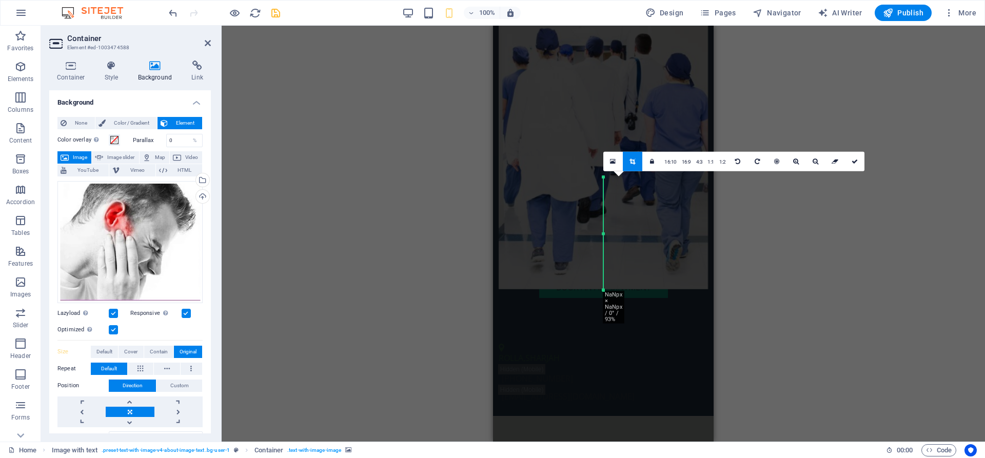
click at [188, 352] on span "Original" at bounding box center [188, 352] width 17 height 12
click at [896, 321] on div "Drag here to replace the existing content. Press “Ctrl” if you want to create a…" at bounding box center [604, 234] width 764 height 416
click at [847, 78] on div "Drag here to replace the existing content. Press “Ctrl” if you want to create a…" at bounding box center [604, 234] width 764 height 416
click at [845, 78] on div "Drag here to replace the existing content. Press “Ctrl” if you want to create a…" at bounding box center [604, 234] width 764 height 416
click at [853, 159] on icon at bounding box center [855, 161] width 6 height 6
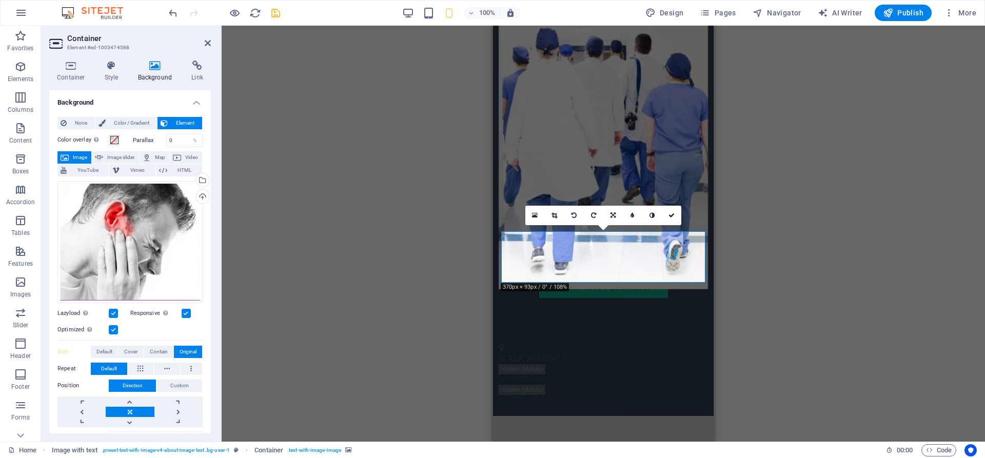
click at [839, 171] on div "H2 Container Container Banner Container Container Menu Container Menu Bar H3 Sp…" at bounding box center [604, 234] width 764 height 416
drag, startPoint x: 662, startPoint y: 245, endPoint x: 660, endPoint y: 252, distance: 7.5
click at [124, 161] on span "Image slider" at bounding box center [120, 157] width 29 height 12
select select "ms"
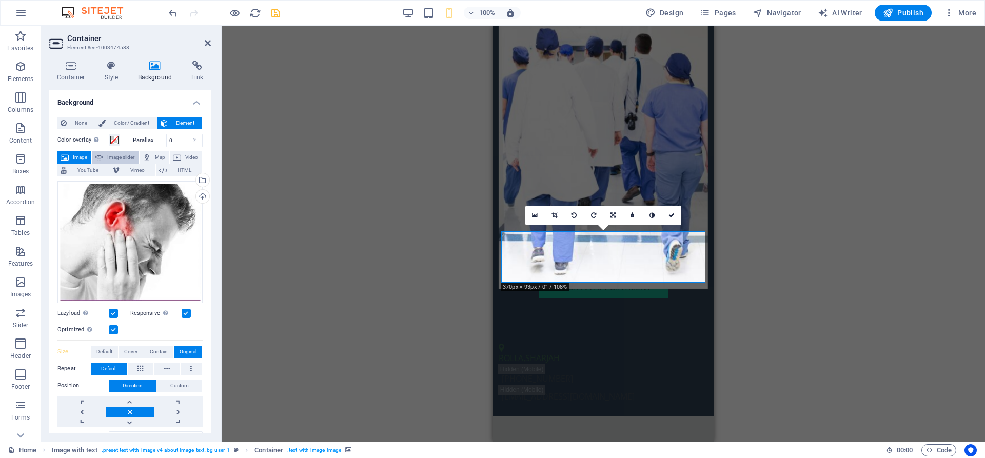
select select "s"
select select "progressive"
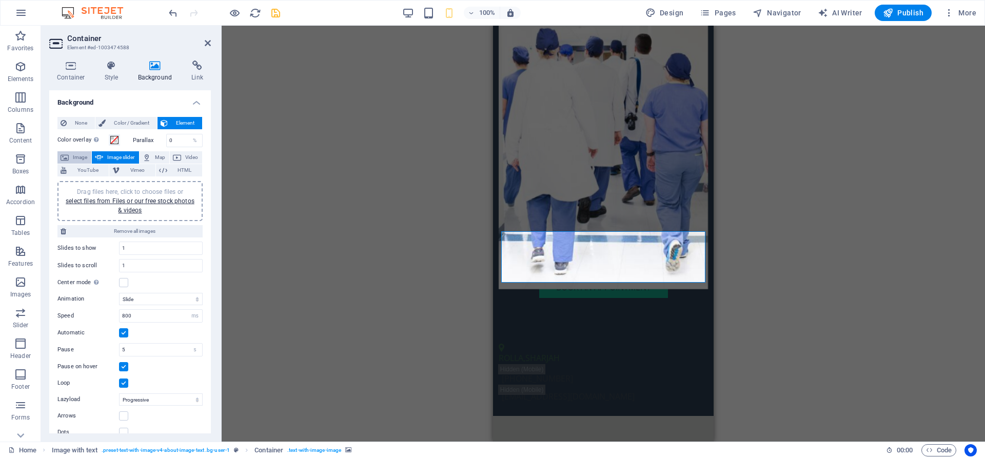
click at [84, 160] on span "Image" at bounding box center [80, 157] width 16 height 12
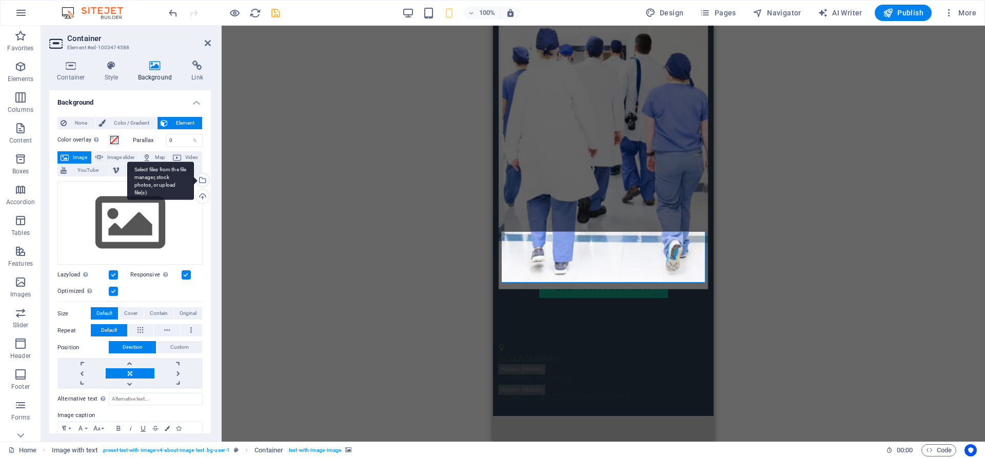
scroll to position [46, 0]
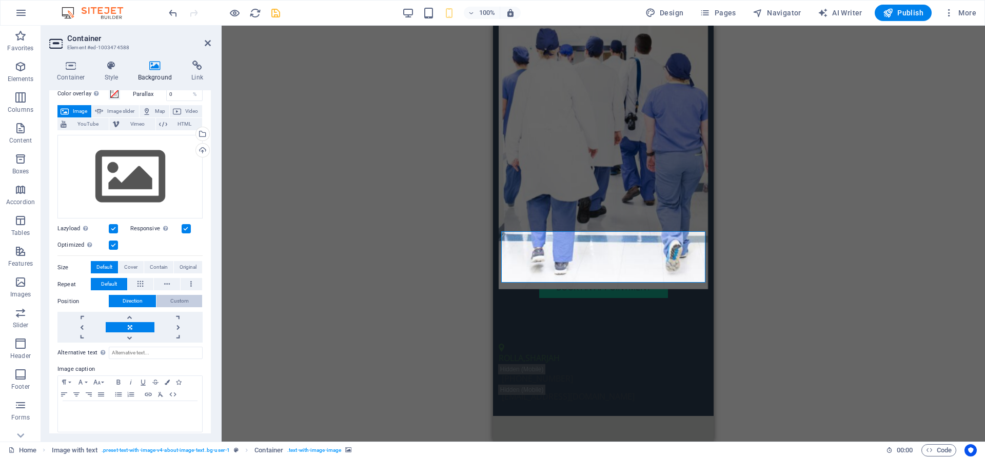
click at [174, 298] on span "Custom" at bounding box center [179, 301] width 18 height 12
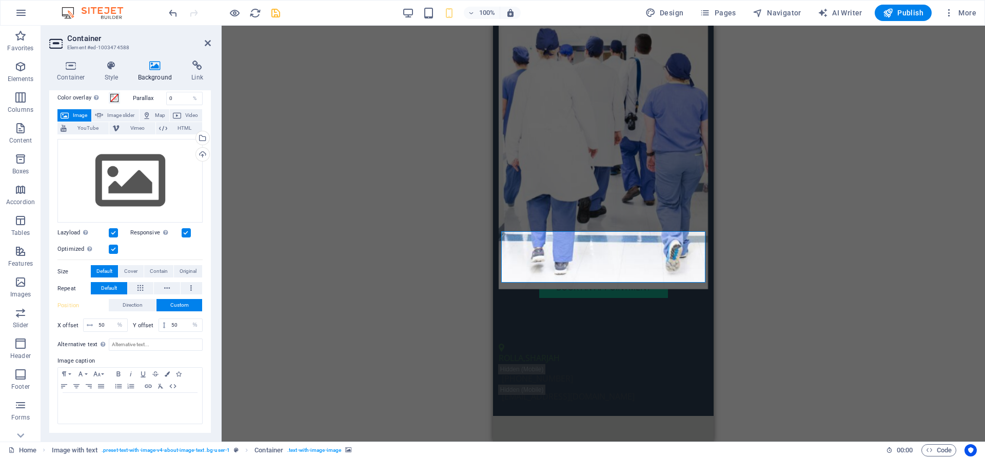
scroll to position [42, 0]
click at [113, 320] on select "px rem % vh vw" at bounding box center [120, 326] width 14 height 12
select select "px"
click option "px" at bounding box center [0, 0] width 0 height 0
click at [113, 320] on select "px rem % vh vw" at bounding box center [120, 326] width 14 height 12
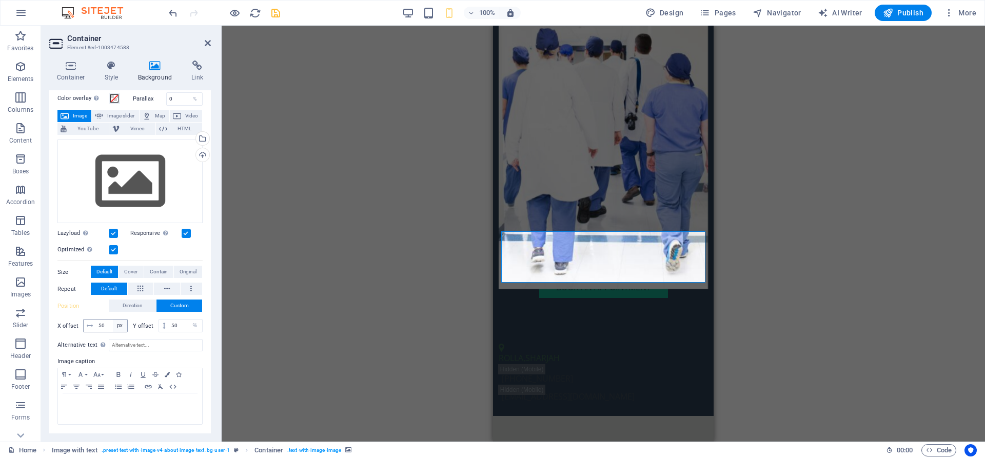
click at [205, 154] on div "Upload" at bounding box center [201, 155] width 15 height 15
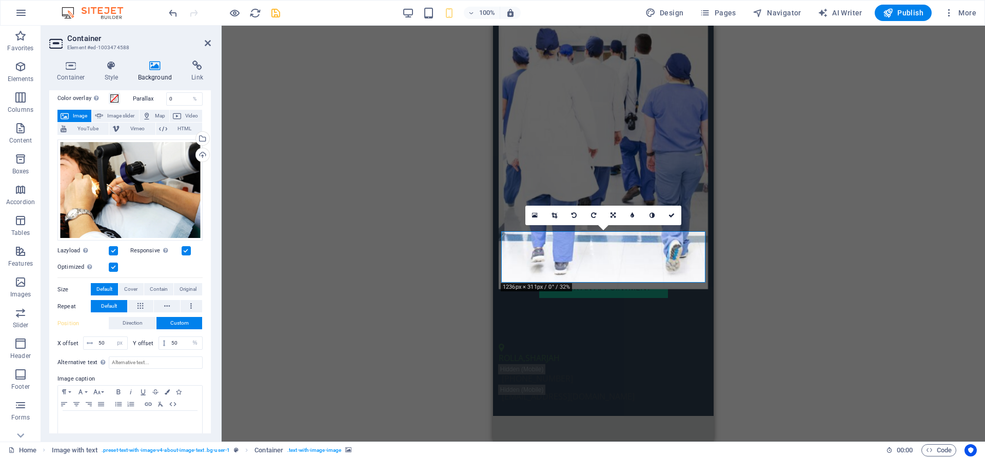
click at [926, 268] on div "H2 Container Container Banner Container Container Menu Container Menu Bar H3 Sp…" at bounding box center [604, 234] width 764 height 416
click at [667, 215] on link at bounding box center [672, 216] width 20 height 20
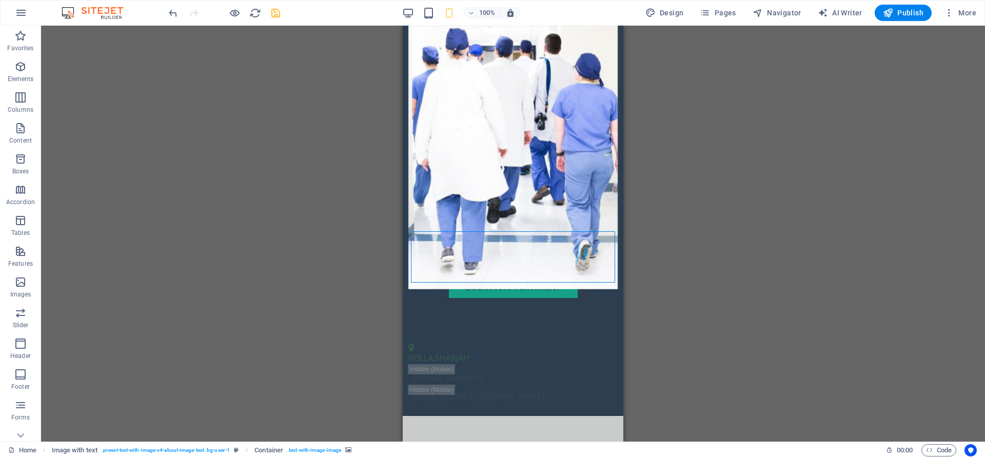
click at [792, 272] on div "H2 Container Container Banner Container Container Menu Container Menu Bar H3 Sp…" at bounding box center [513, 234] width 944 height 416
click at [792, 173] on div "H2 Container Container Banner Container Container Menu Container Menu Bar H3 Sp…" at bounding box center [513, 234] width 944 height 416
click at [538, 104] on figure at bounding box center [513, 100] width 210 height 379
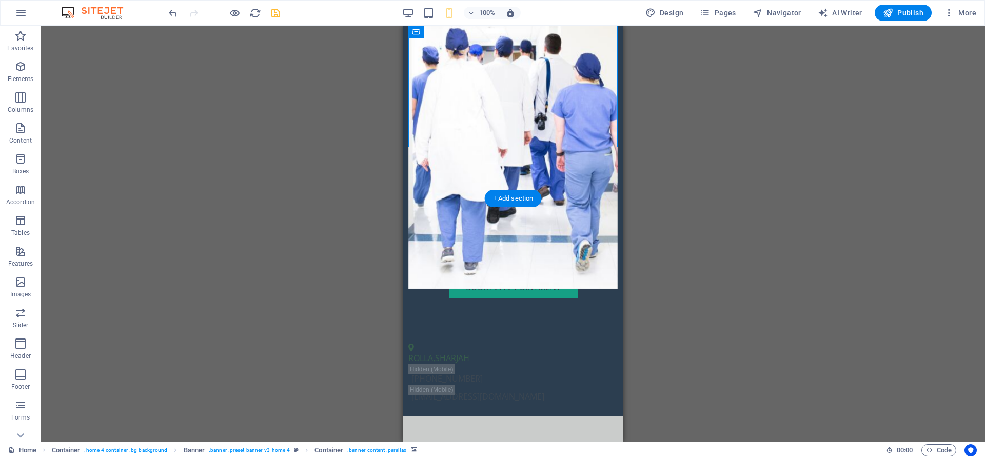
click at [558, 119] on figure at bounding box center [513, 100] width 210 height 379
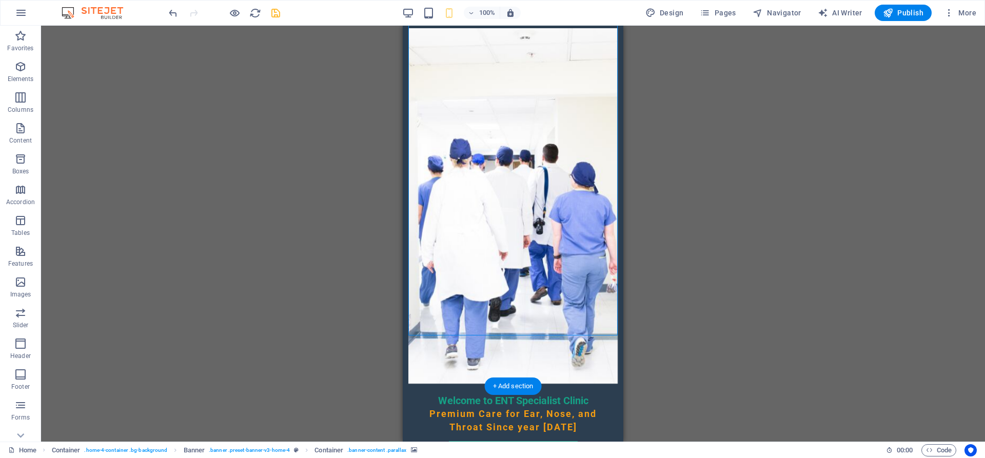
scroll to position [114, 0]
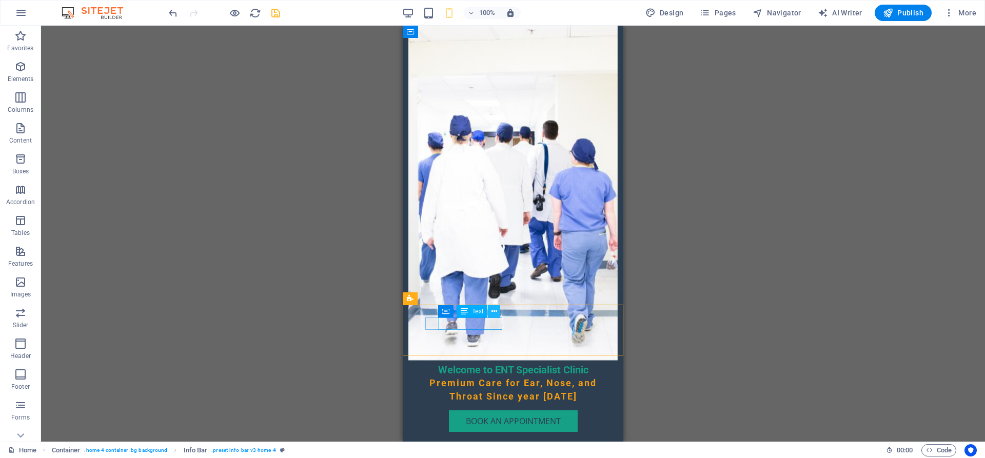
click at [492, 313] on icon at bounding box center [495, 311] width 6 height 11
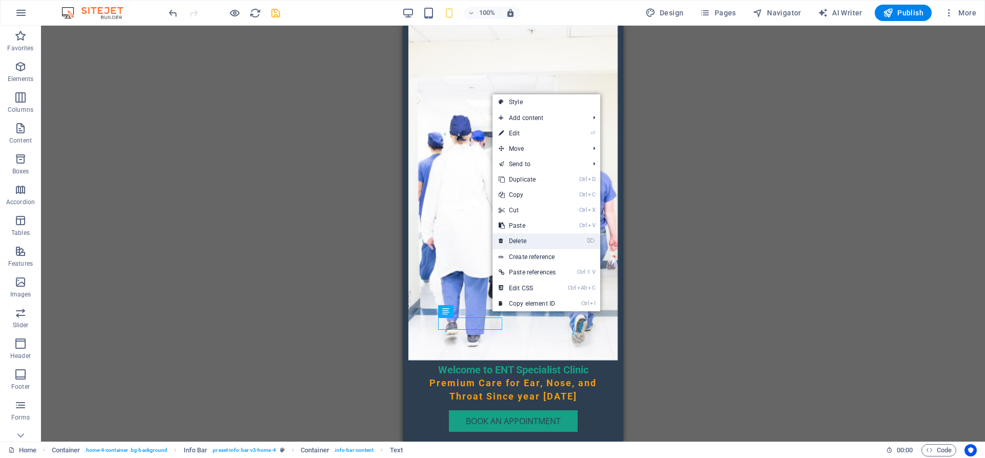
click at [524, 241] on link "⌦ Delete" at bounding box center [527, 240] width 69 height 15
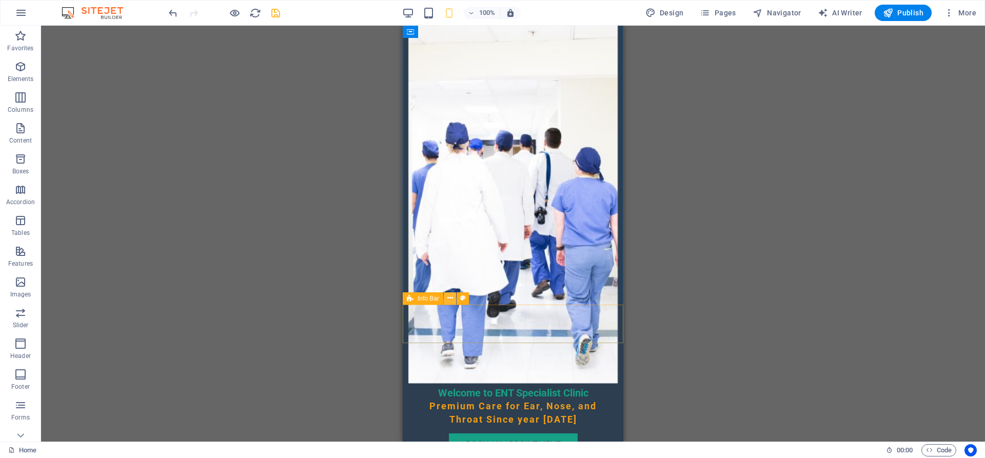
click at [449, 298] on icon at bounding box center [450, 298] width 6 height 11
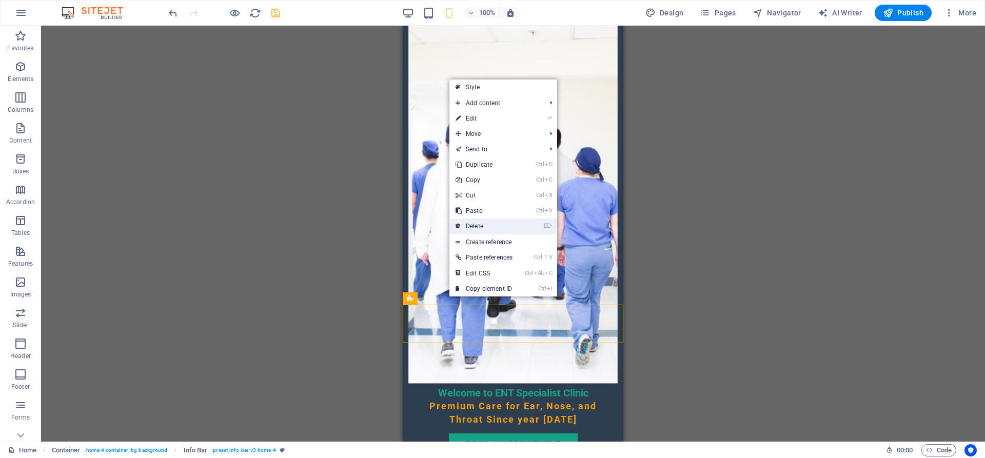
click at [482, 225] on link "⌦ Delete" at bounding box center [484, 226] width 69 height 15
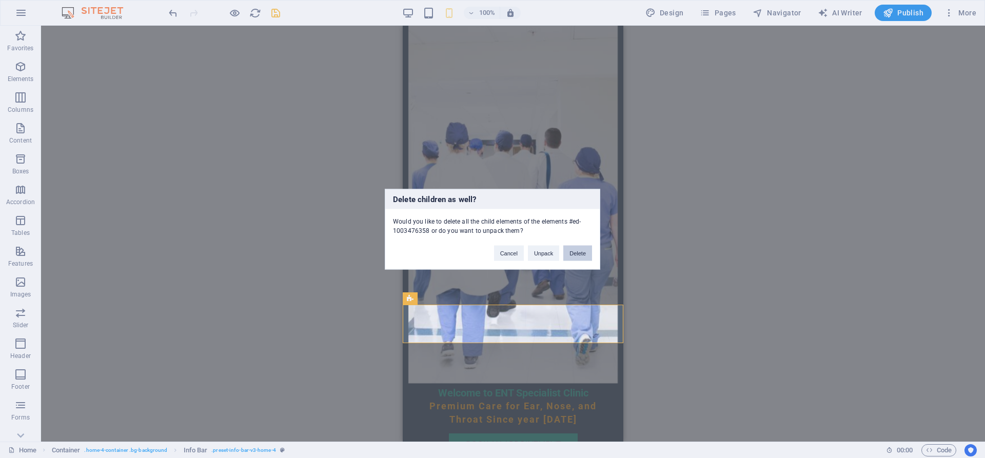
click at [572, 255] on button "Delete" at bounding box center [577, 252] width 29 height 15
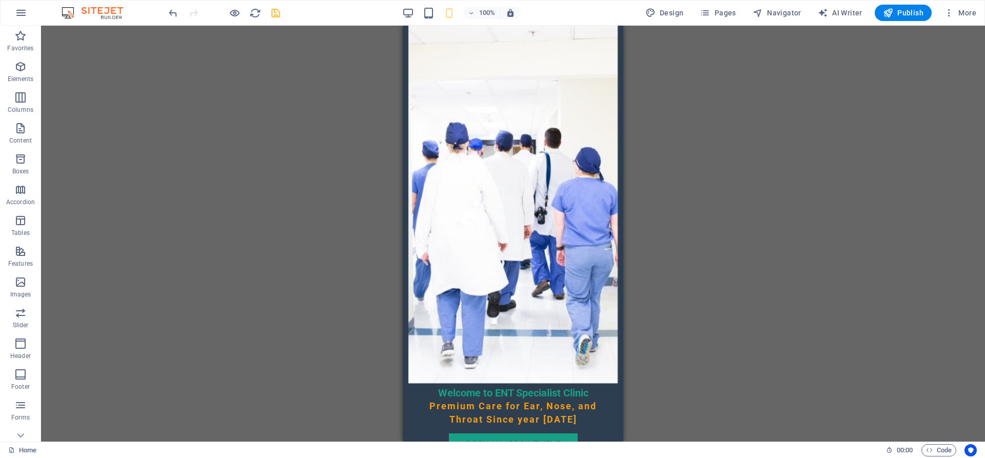
click at [722, 275] on div "H2 Container Banner Banner Container Container Menu Container Menu Bar H3 Space…" at bounding box center [513, 234] width 944 height 416
click at [178, 17] on icon "undo" at bounding box center [173, 13] width 12 height 12
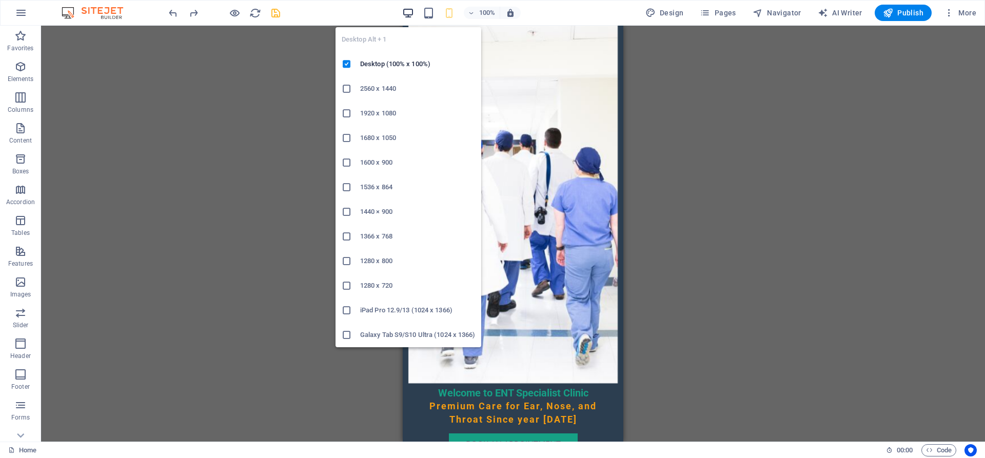
click at [408, 15] on icon "button" at bounding box center [408, 13] width 12 height 12
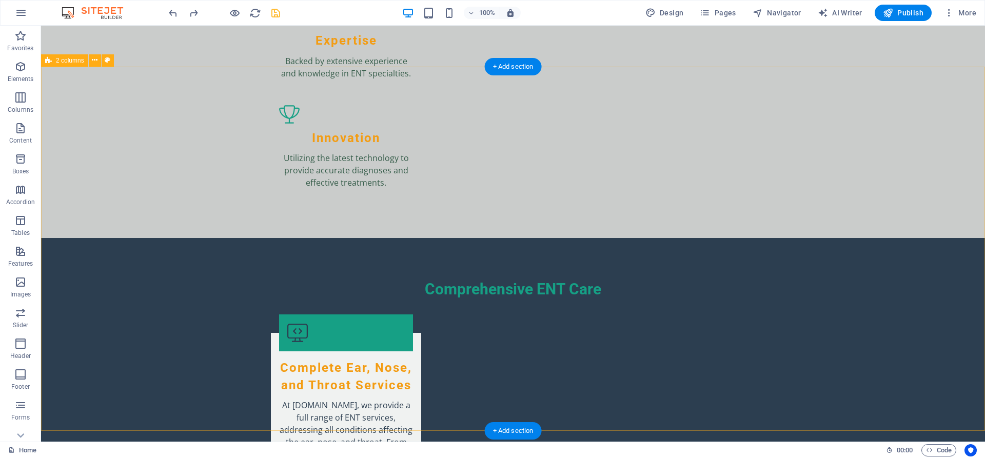
scroll to position [1680, 0]
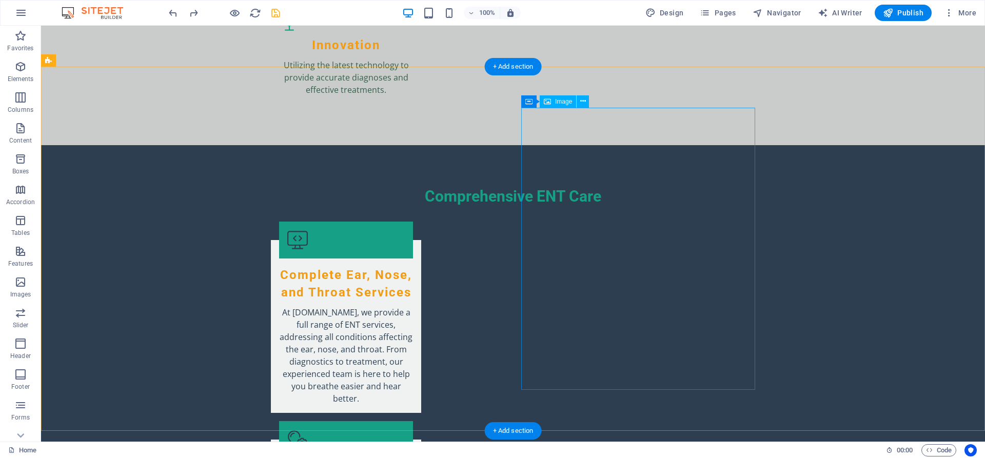
click at [563, 105] on div "Image" at bounding box center [558, 101] width 36 height 12
click at [583, 102] on icon at bounding box center [583, 101] width 6 height 11
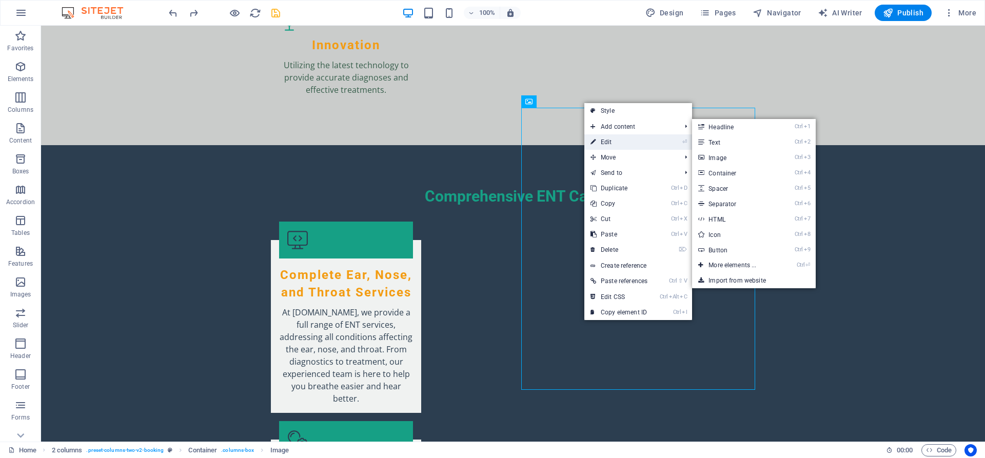
click at [602, 139] on link "⏎ Edit" at bounding box center [618, 141] width 69 height 15
select select "px"
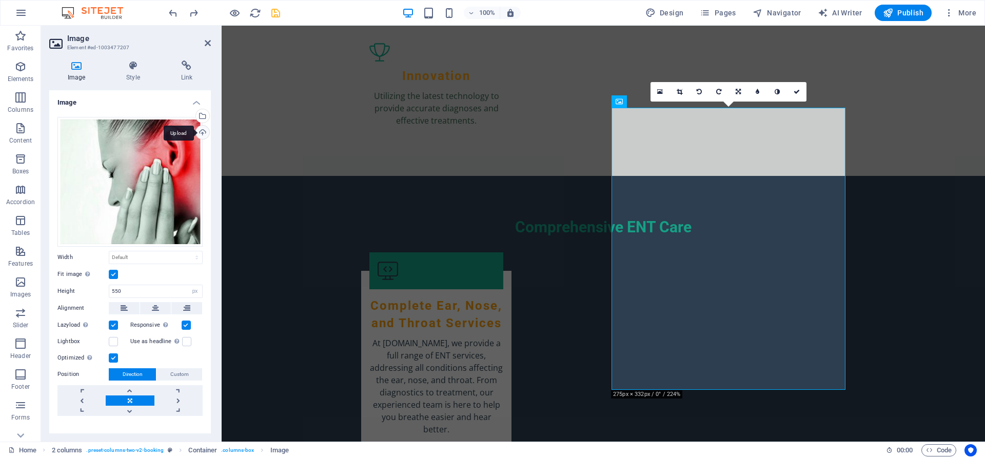
click at [199, 132] on div "Upload" at bounding box center [201, 133] width 15 height 15
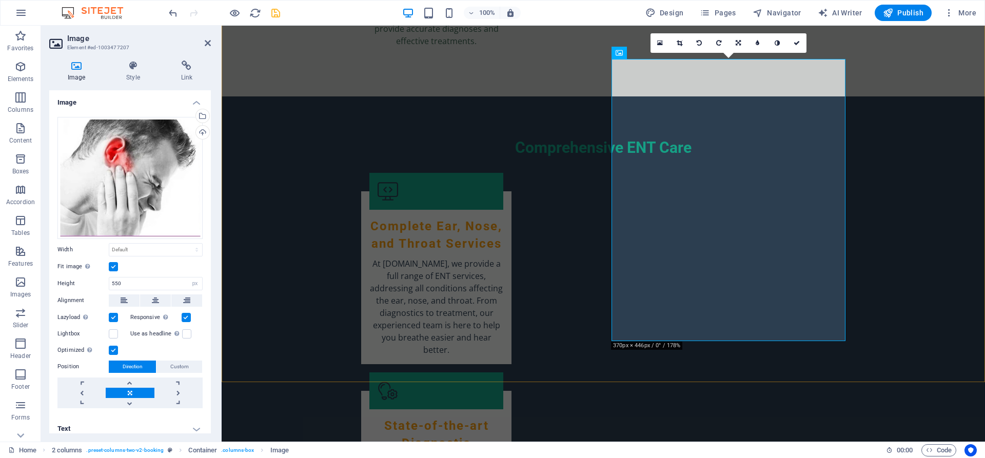
scroll to position [1785, 0]
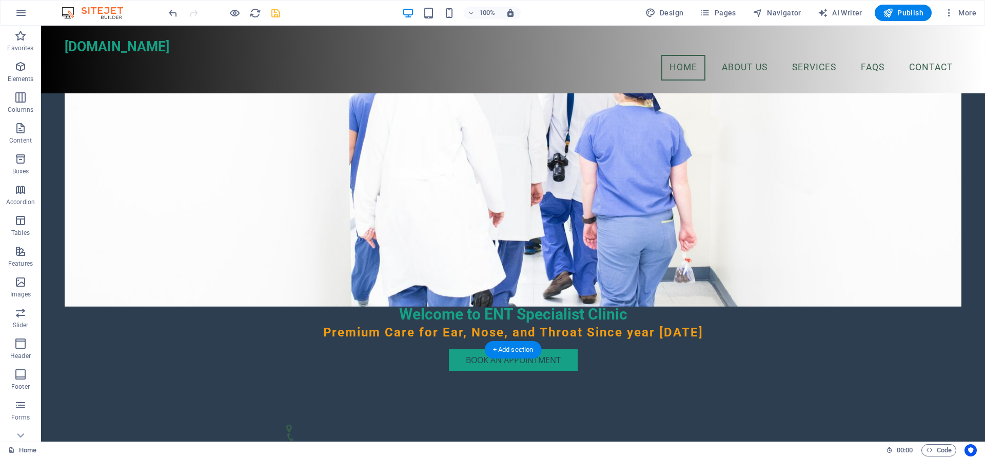
scroll to position [0, 0]
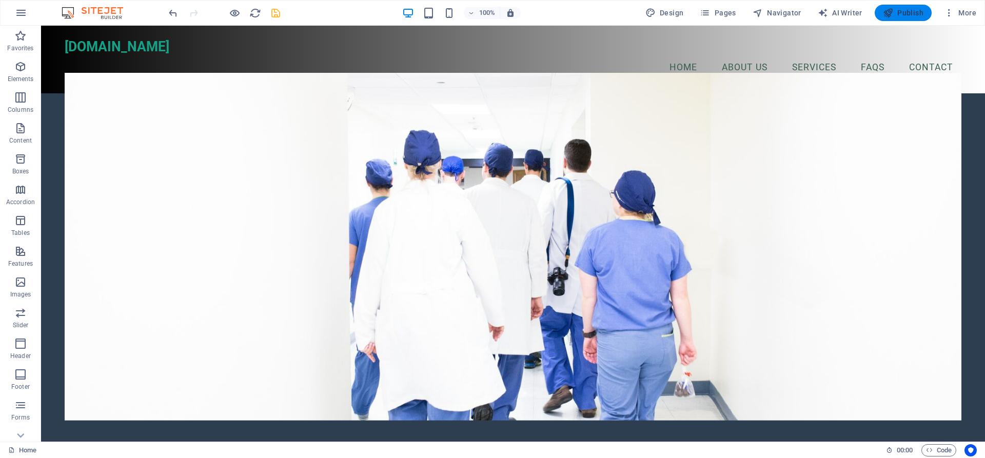
click at [906, 13] on span "Publish" at bounding box center [903, 13] width 41 height 10
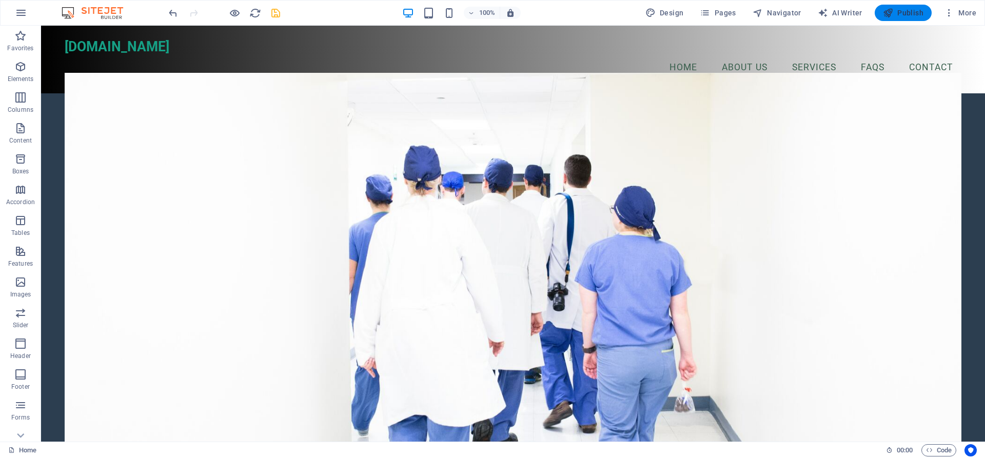
checkbox input "false"
click at [834, 159] on figure at bounding box center [513, 262] width 897 height 379
click at [274, 12] on div at bounding box center [224, 13] width 115 height 16
click at [275, 12] on div at bounding box center [224, 13] width 115 height 16
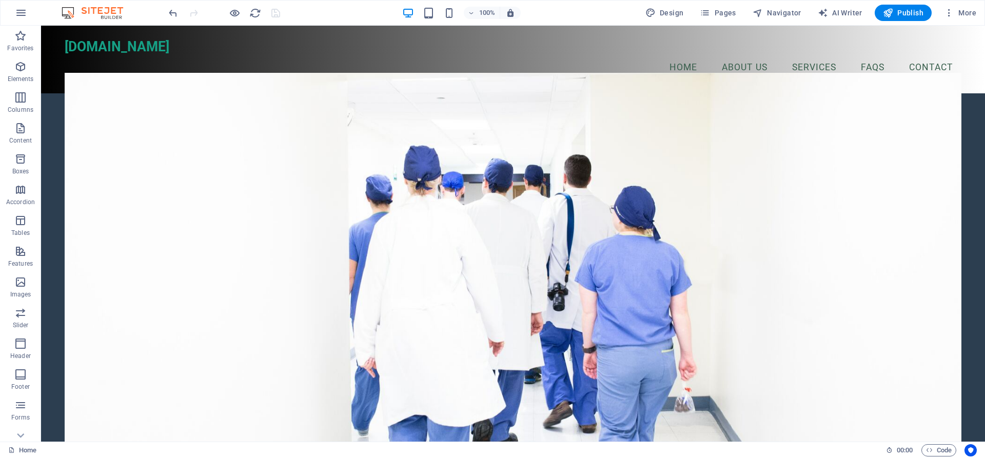
click at [275, 12] on div at bounding box center [224, 13] width 115 height 16
click at [710, 15] on icon "button" at bounding box center [705, 13] width 10 height 10
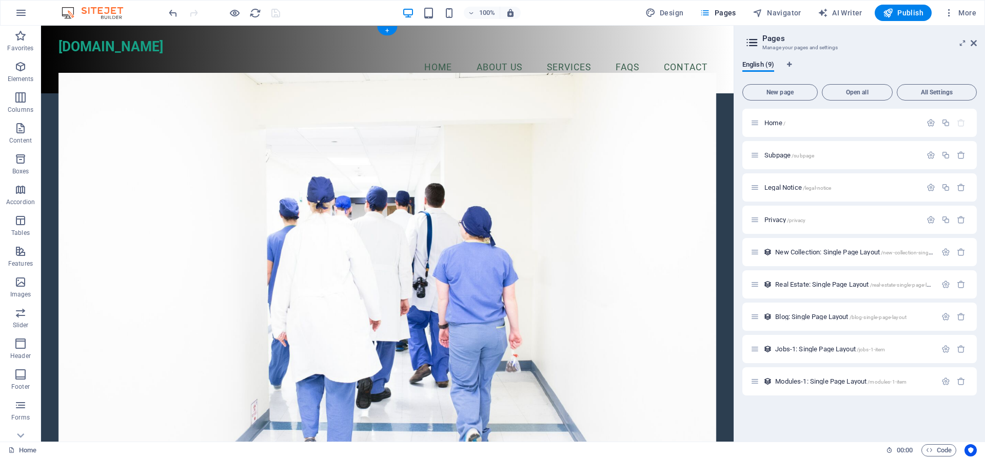
click at [649, 188] on figure at bounding box center [388, 262] width 658 height 379
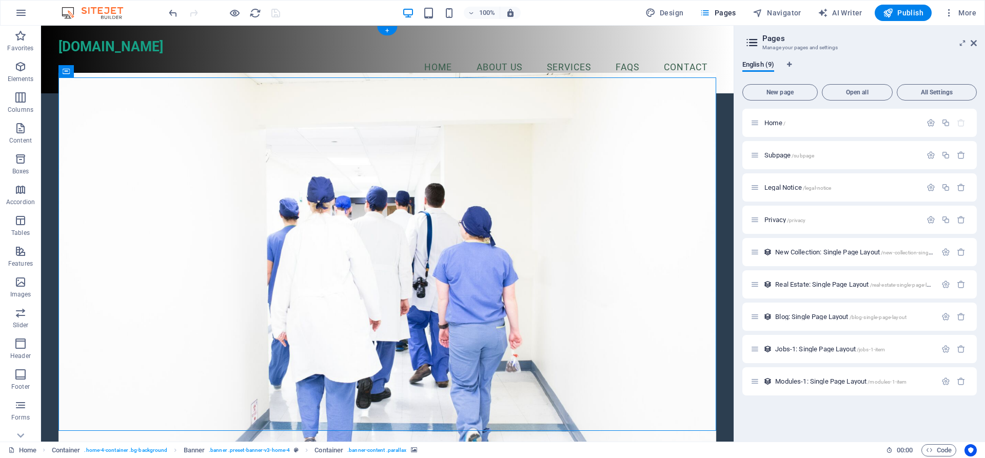
click at [649, 188] on figure at bounding box center [388, 262] width 658 height 379
click at [572, 59] on nav "Home About Us Services FAQs Contact" at bounding box center [388, 68] width 658 height 26
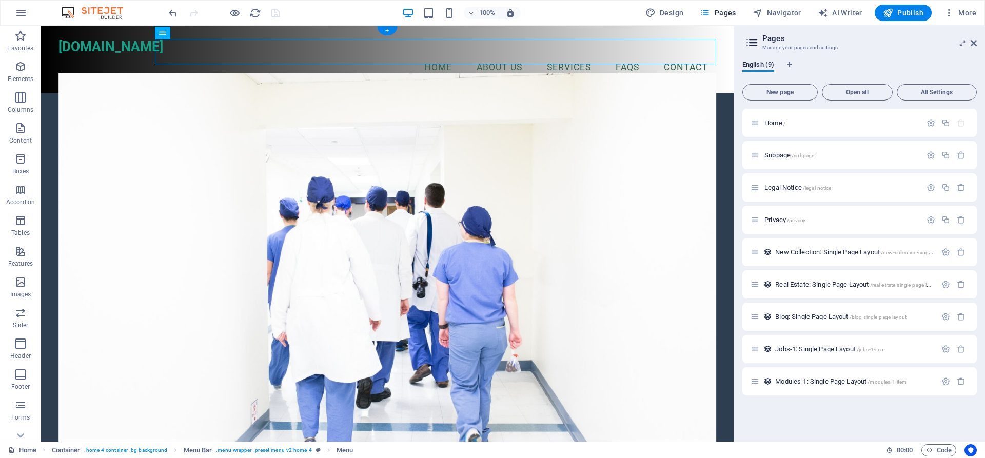
click at [598, 123] on figure at bounding box center [388, 262] width 658 height 379
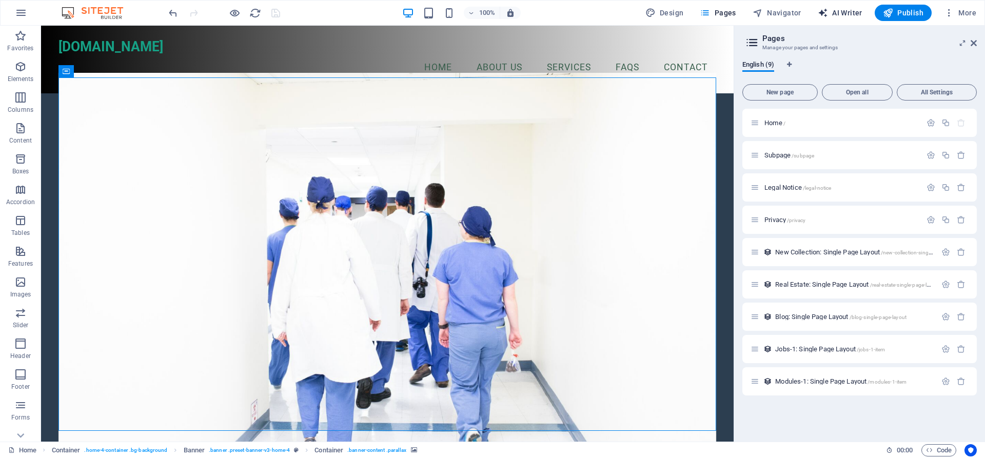
click at [848, 15] on span "AI Writer" at bounding box center [840, 13] width 45 height 10
select select "English"
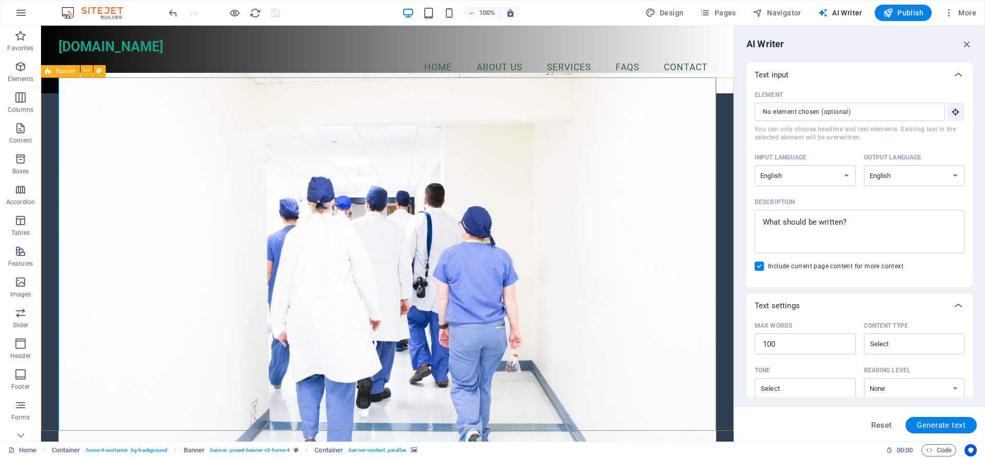
click at [279, 12] on div at bounding box center [224, 13] width 115 height 16
click at [895, 14] on span "Publish" at bounding box center [903, 13] width 41 height 10
